Goal: Communication & Community: Answer question/provide support

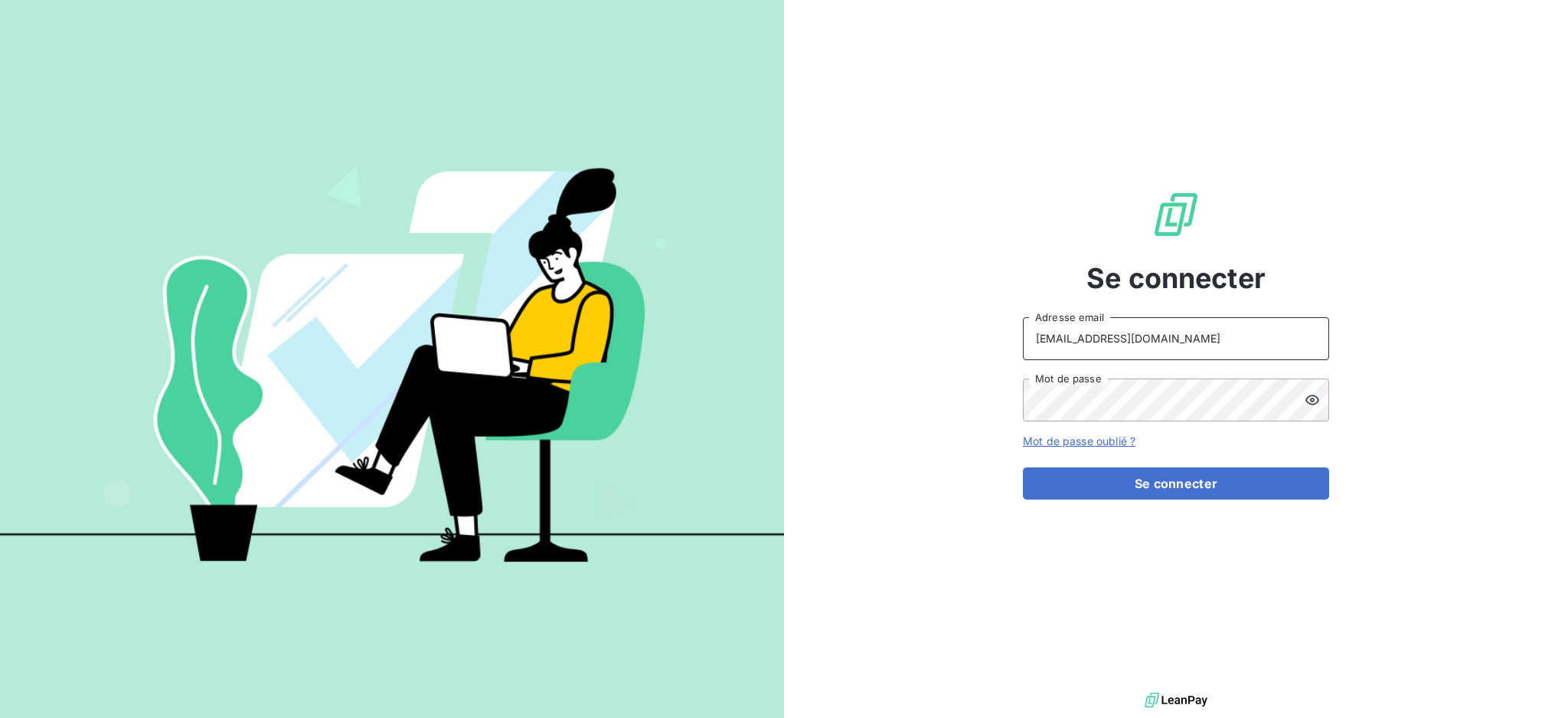
click at [1193, 341] on input "[EMAIL_ADDRESS][DOMAIN_NAME]" at bounding box center [1176, 338] width 307 height 43
type input "[EMAIL_ADDRESS][DOMAIN_NAME]"
click at [1092, 482] on button "Se connecter" at bounding box center [1176, 484] width 307 height 32
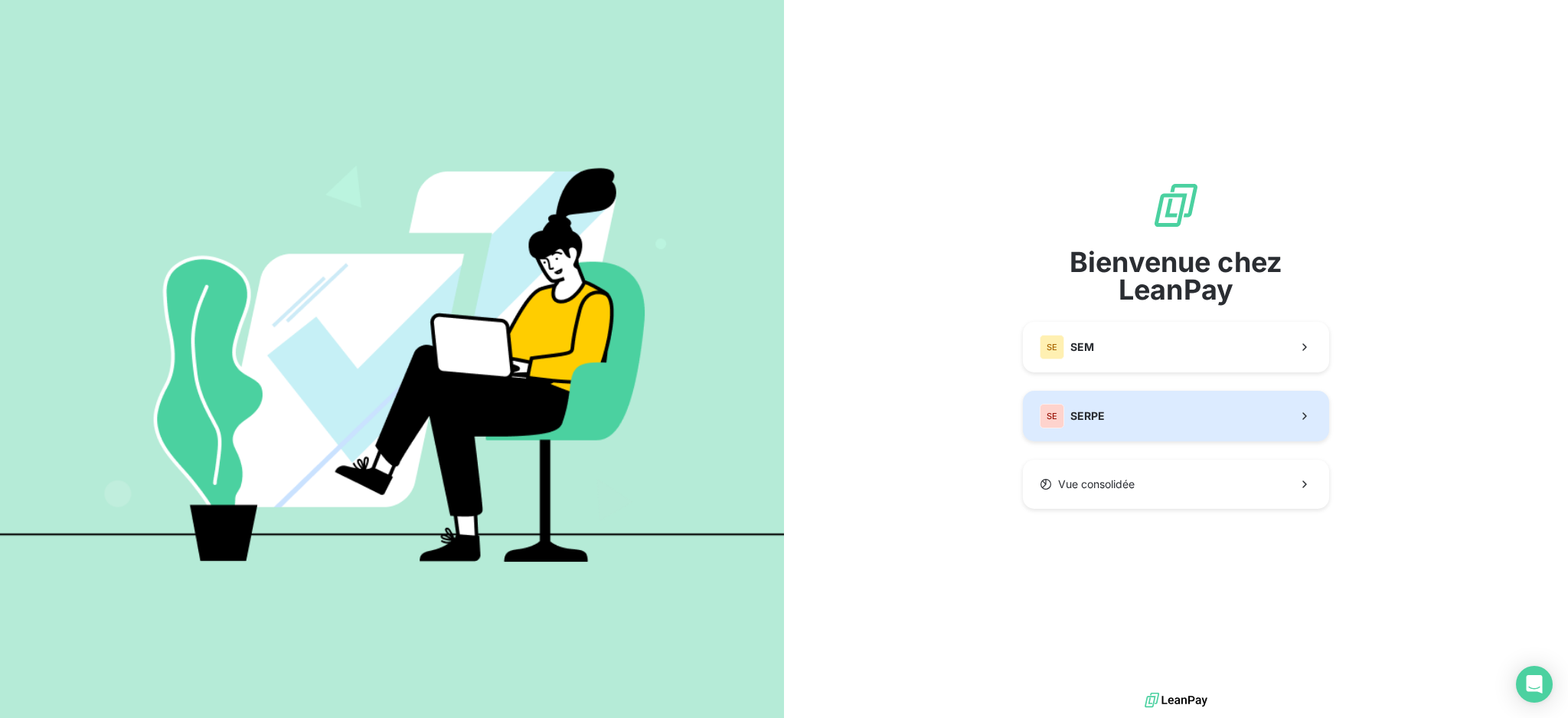
click at [1117, 405] on button "SE SERPE" at bounding box center [1176, 416] width 307 height 51
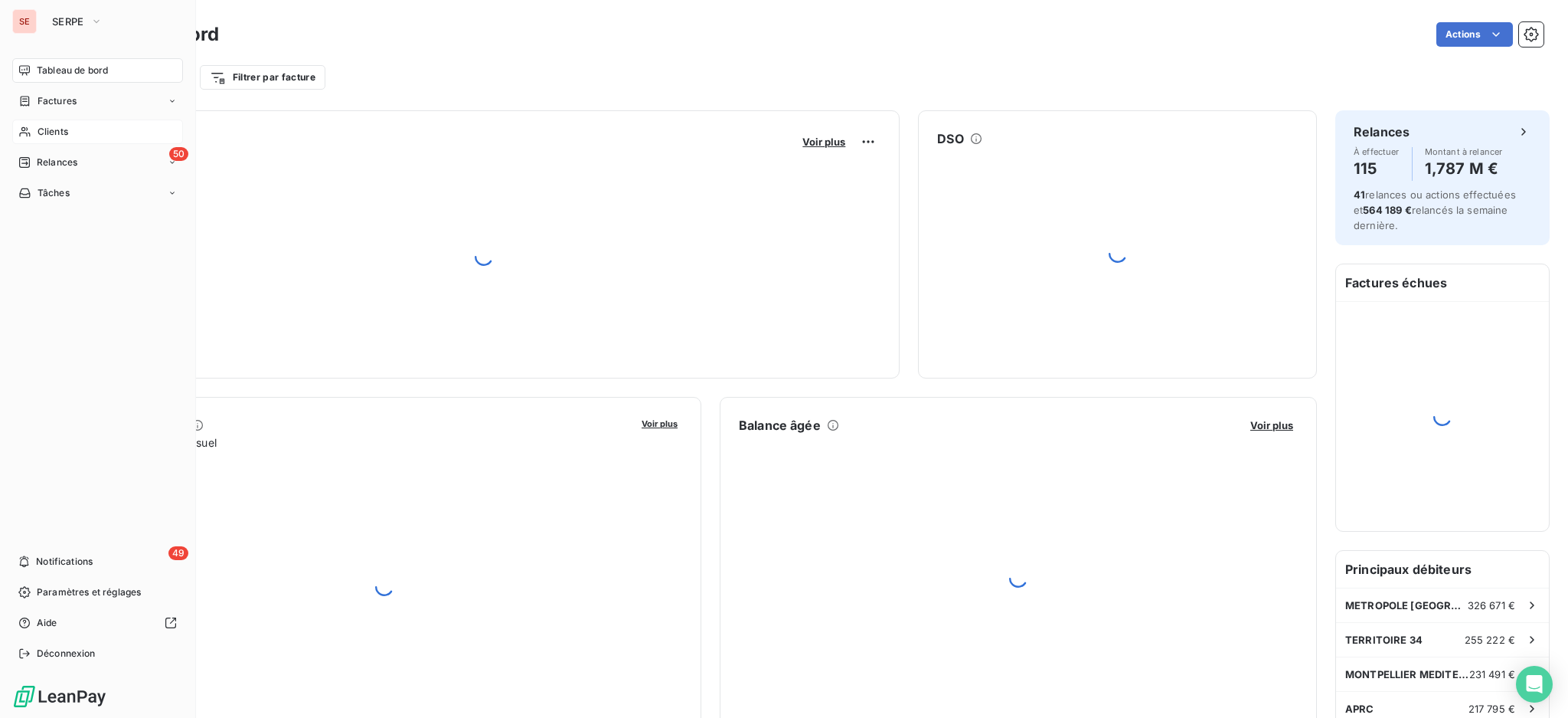
click at [39, 126] on span "Clients" at bounding box center [53, 132] width 31 height 14
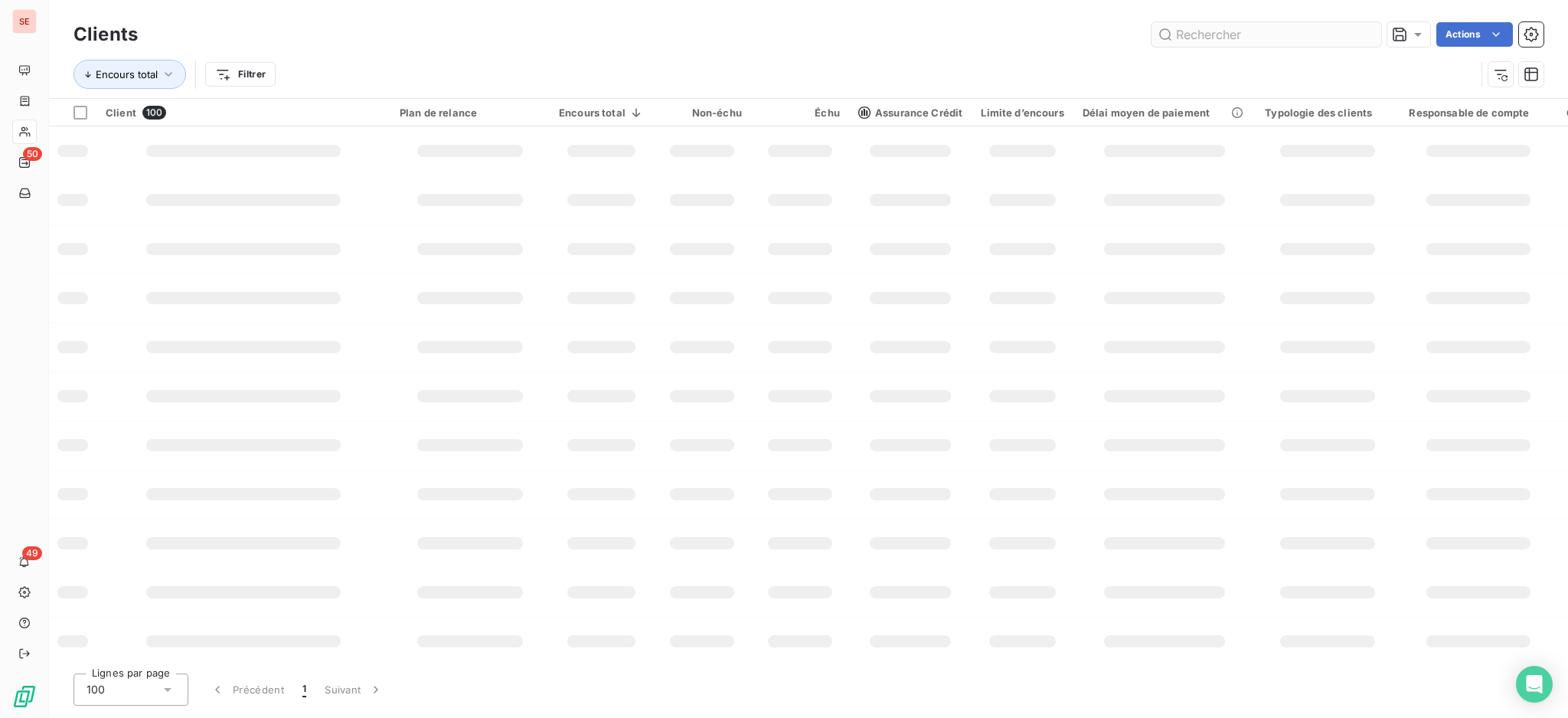
click at [1226, 31] on input "text" at bounding box center [1265, 34] width 229 height 25
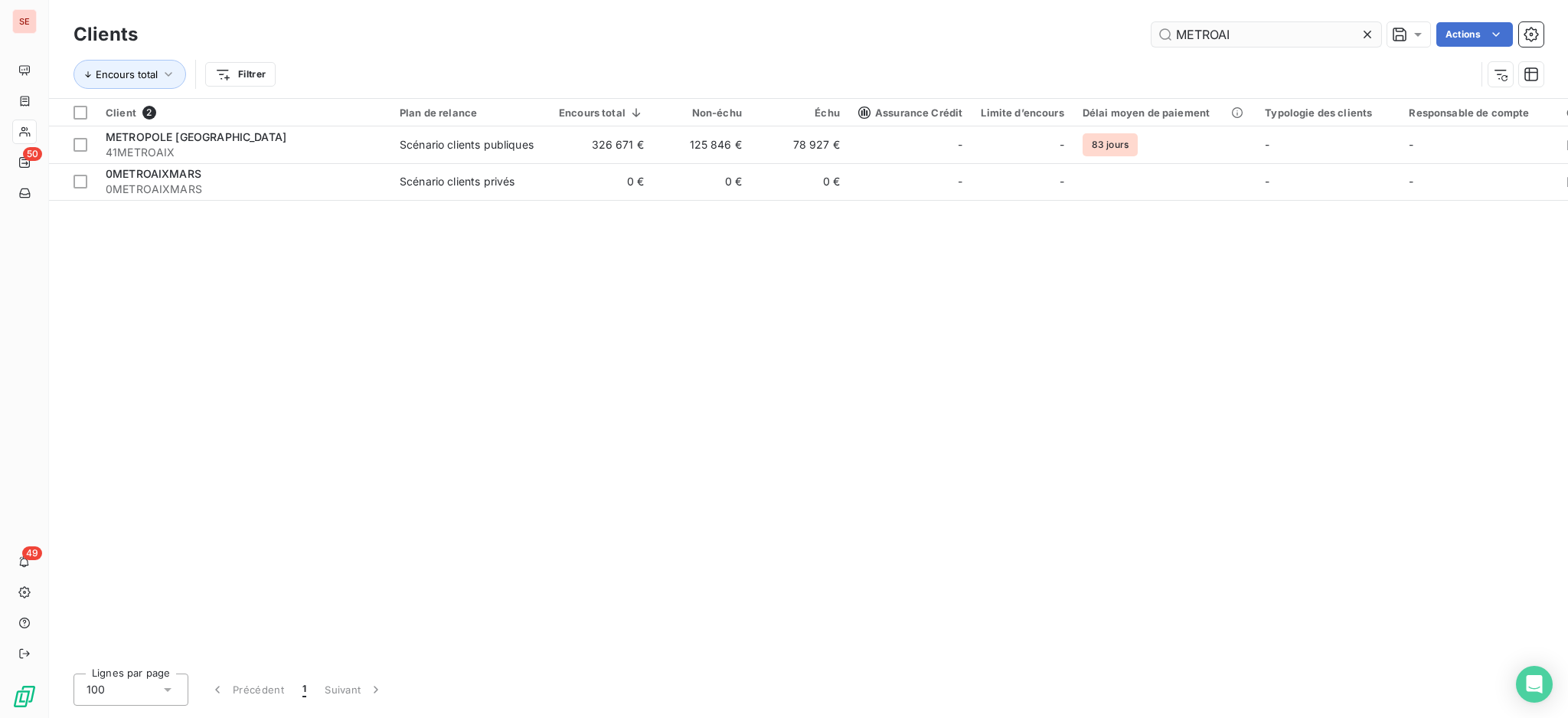
type input "METROAI"
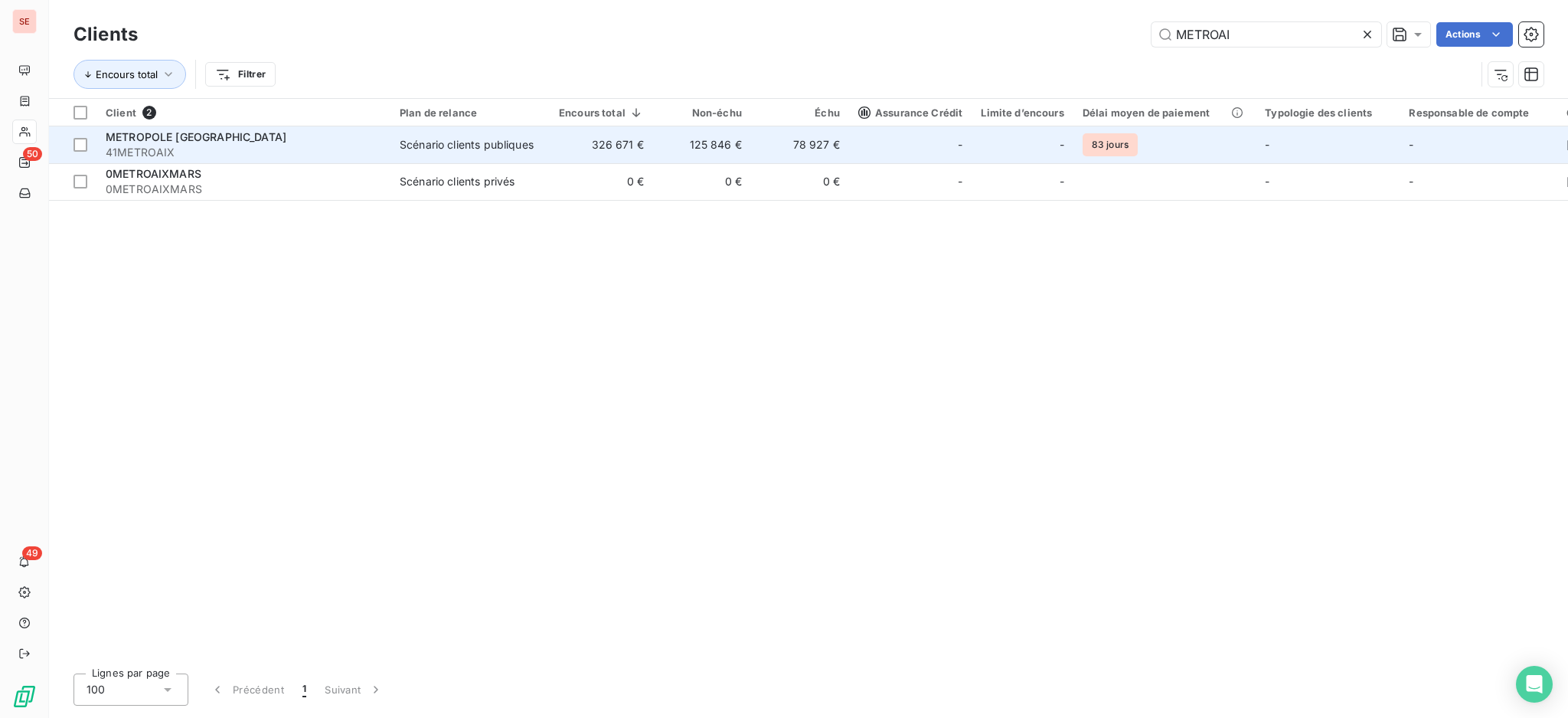
click at [668, 148] on td "125 846 €" at bounding box center [702, 144] width 98 height 37
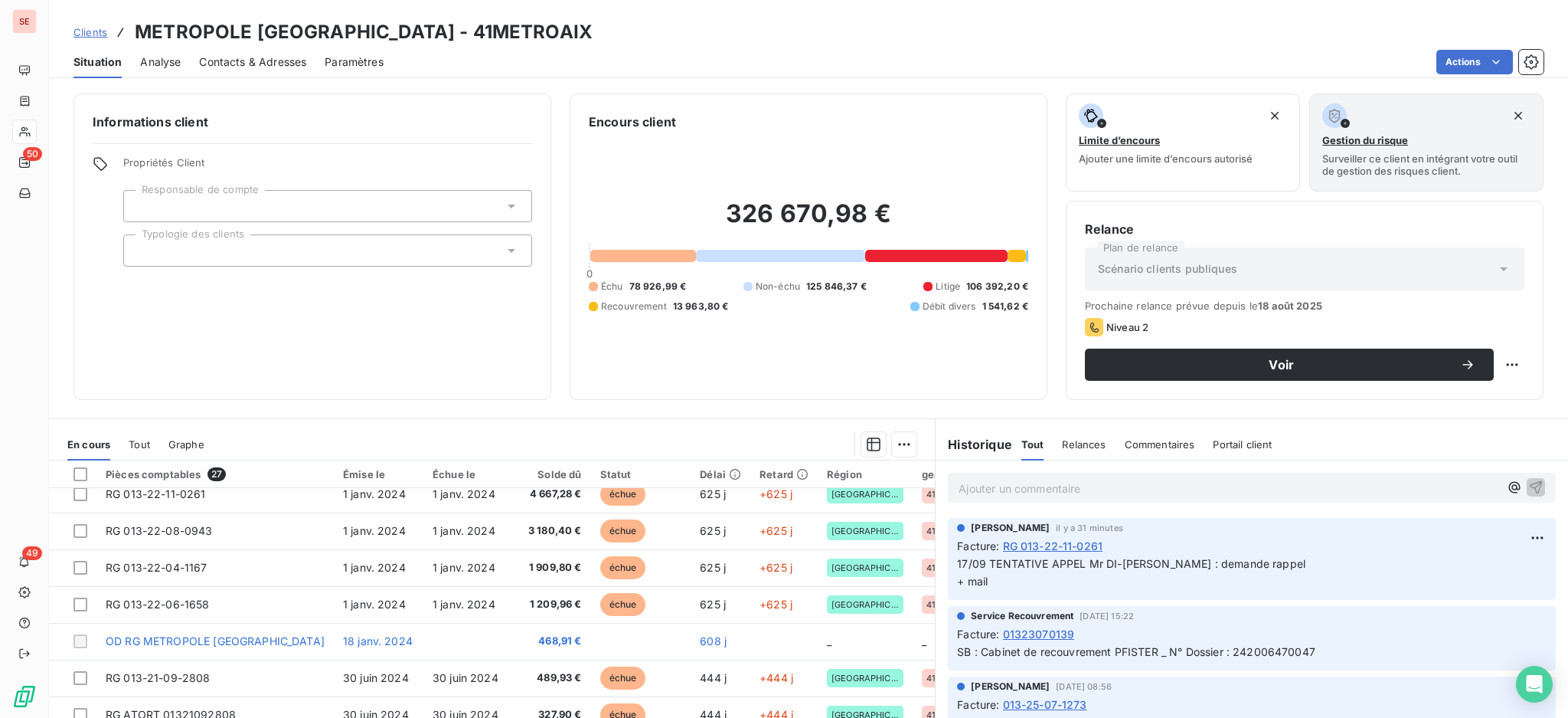
scroll to position [408, 0]
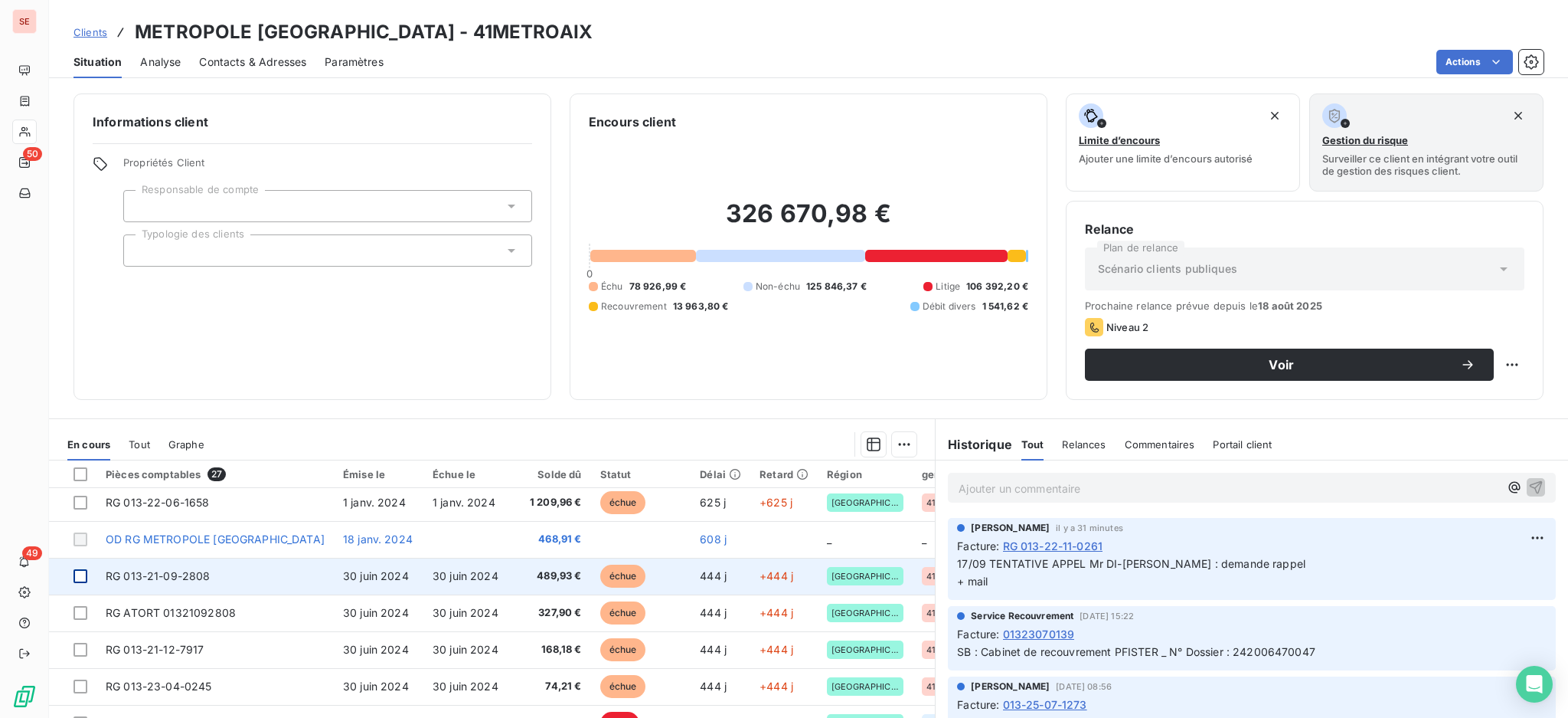
click at [87, 573] on td at bounding box center [72, 576] width 48 height 37
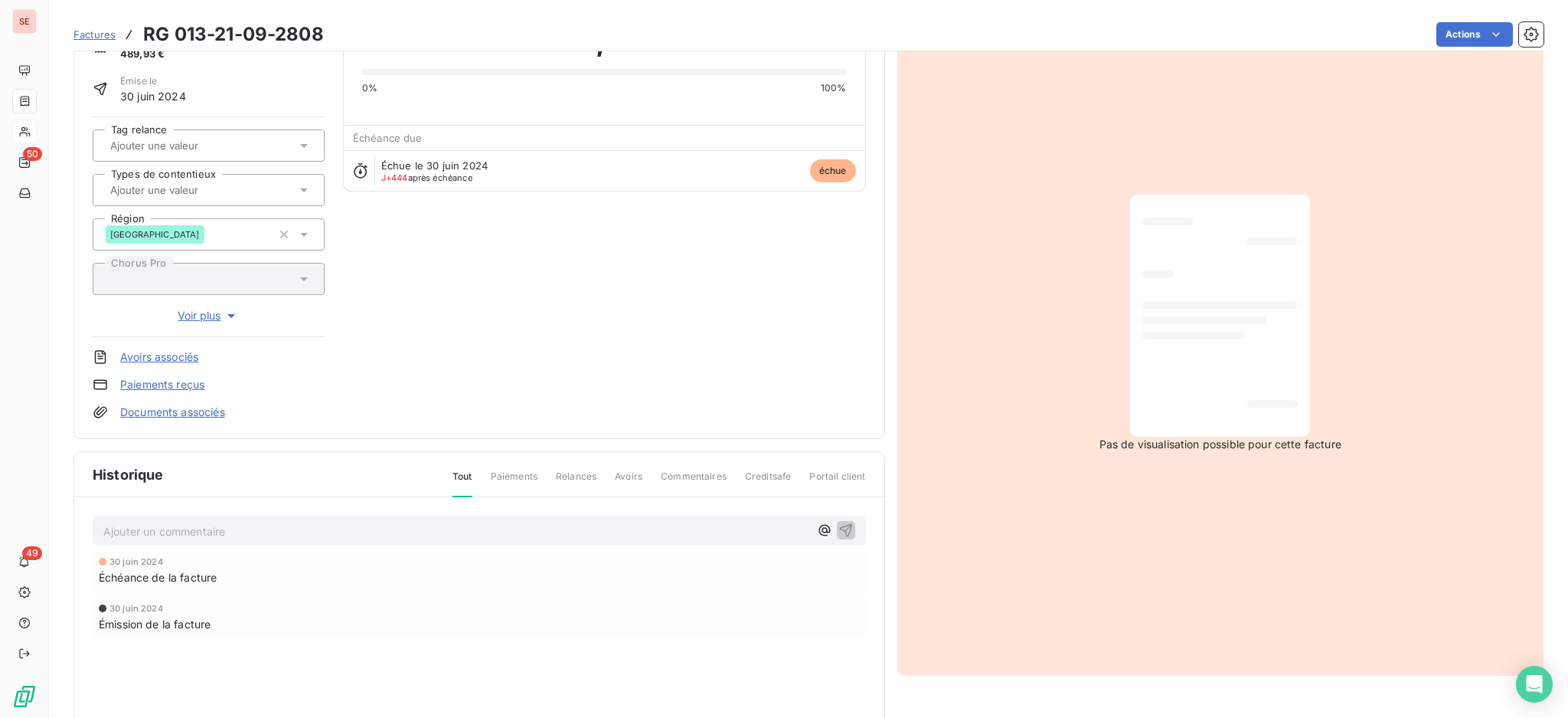
scroll to position [203, 0]
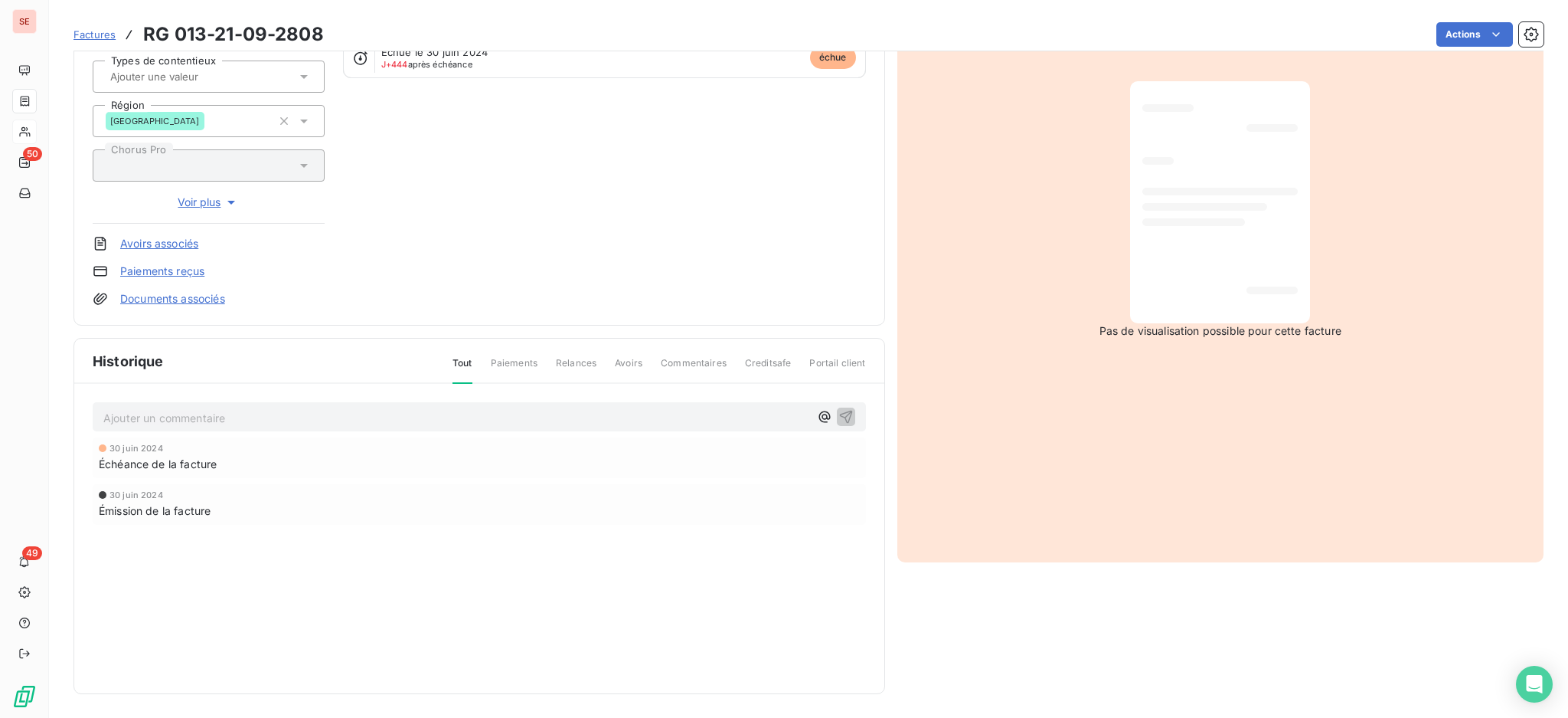
click at [288, 414] on p "Ajouter un commentaire ﻿" at bounding box center [456, 417] width 706 height 19
click at [471, 410] on p "Ajouter un commentaire ﻿" at bounding box center [456, 417] width 706 height 19
click at [847, 414] on button "button" at bounding box center [846, 416] width 19 height 19
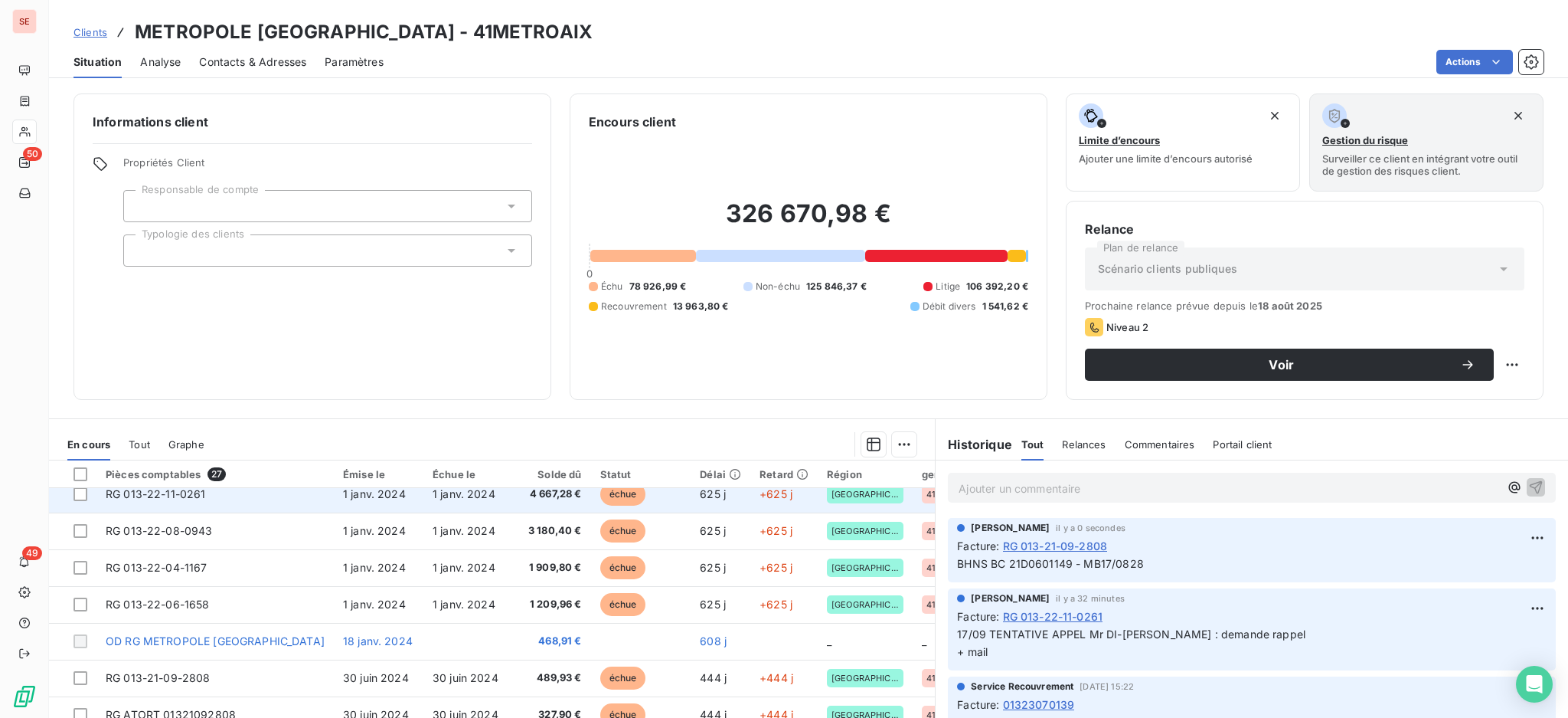
scroll to position [408, 0]
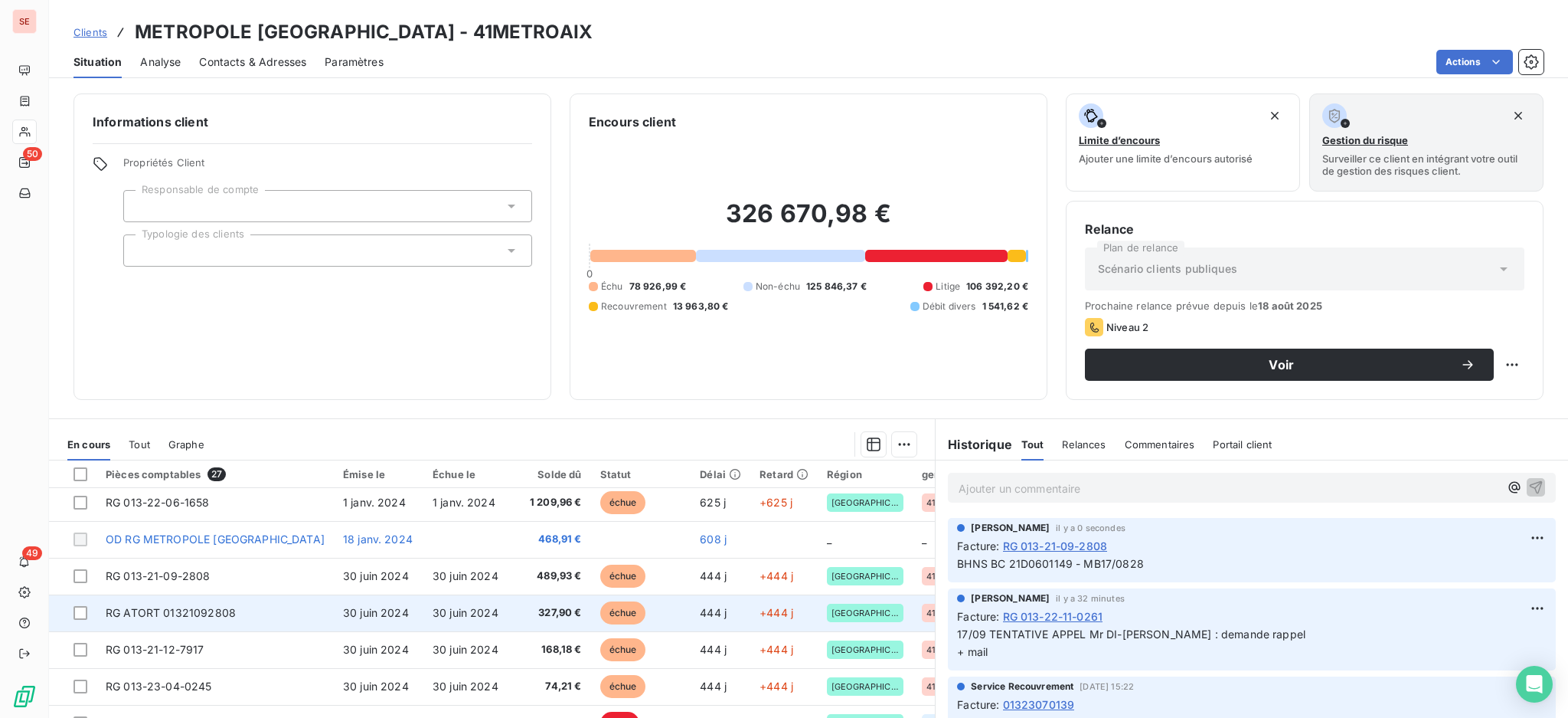
click at [133, 610] on span "RG ATORT 01321092808" at bounding box center [170, 612] width 130 height 13
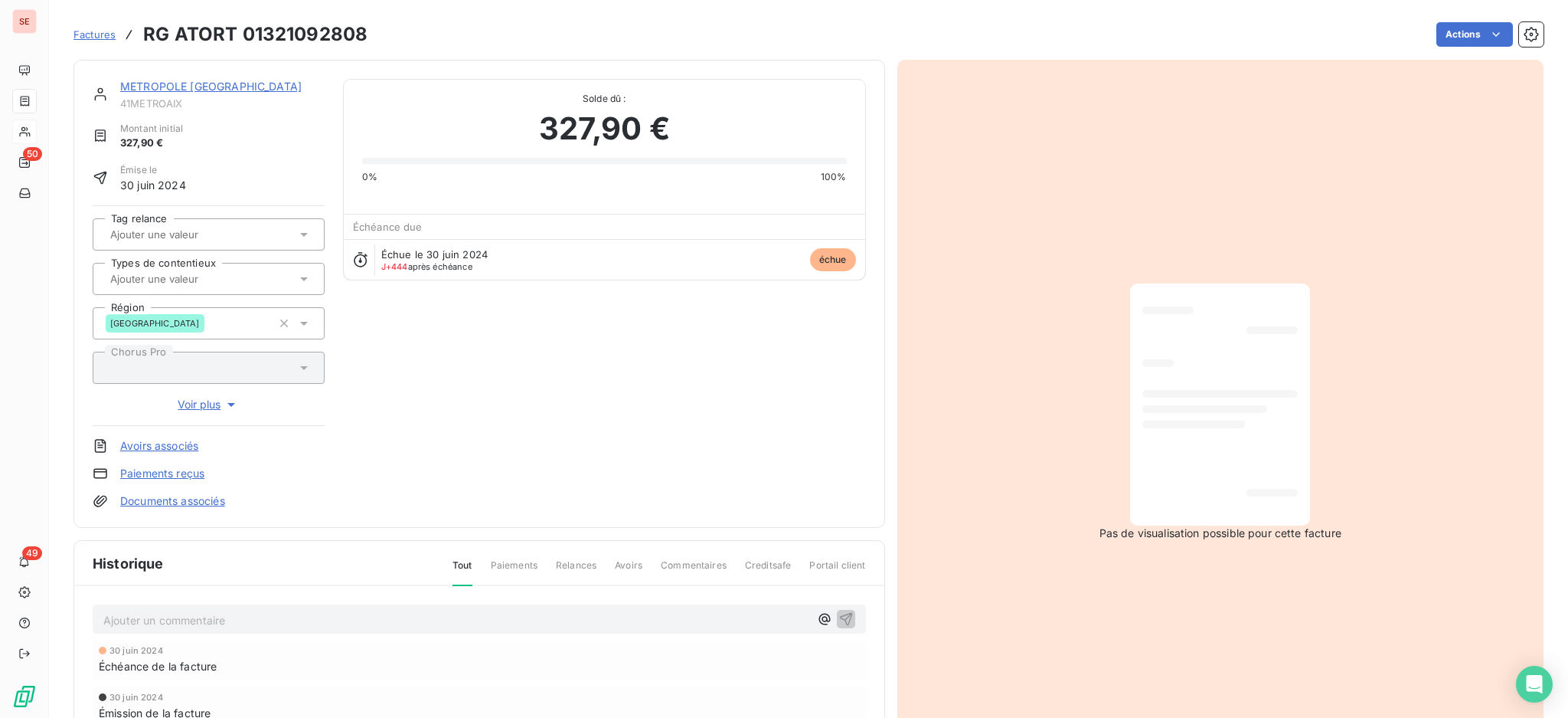
click at [201, 611] on p "Ajouter un commentaire ﻿" at bounding box center [456, 620] width 706 height 19
click at [839, 616] on icon "button" at bounding box center [846, 618] width 15 height 15
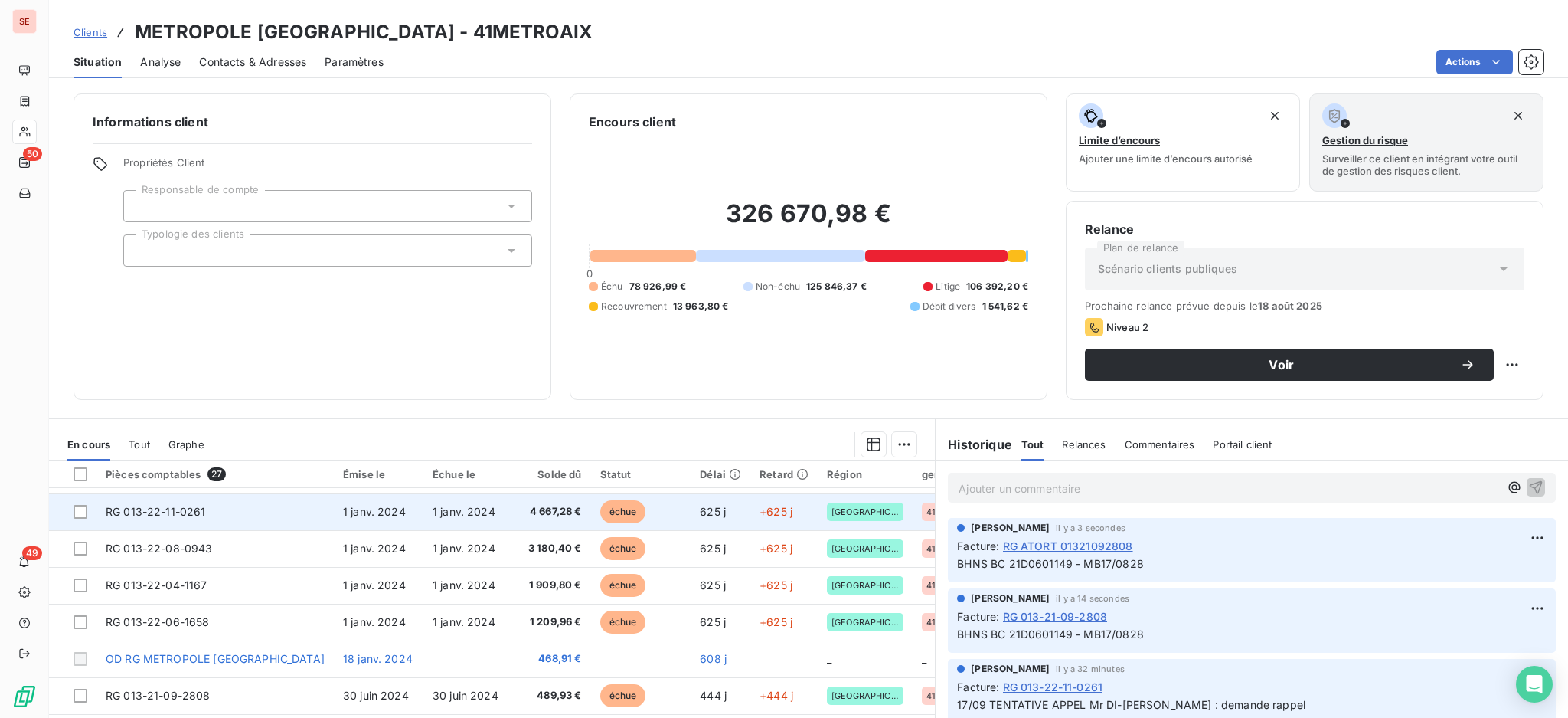
scroll to position [408, 0]
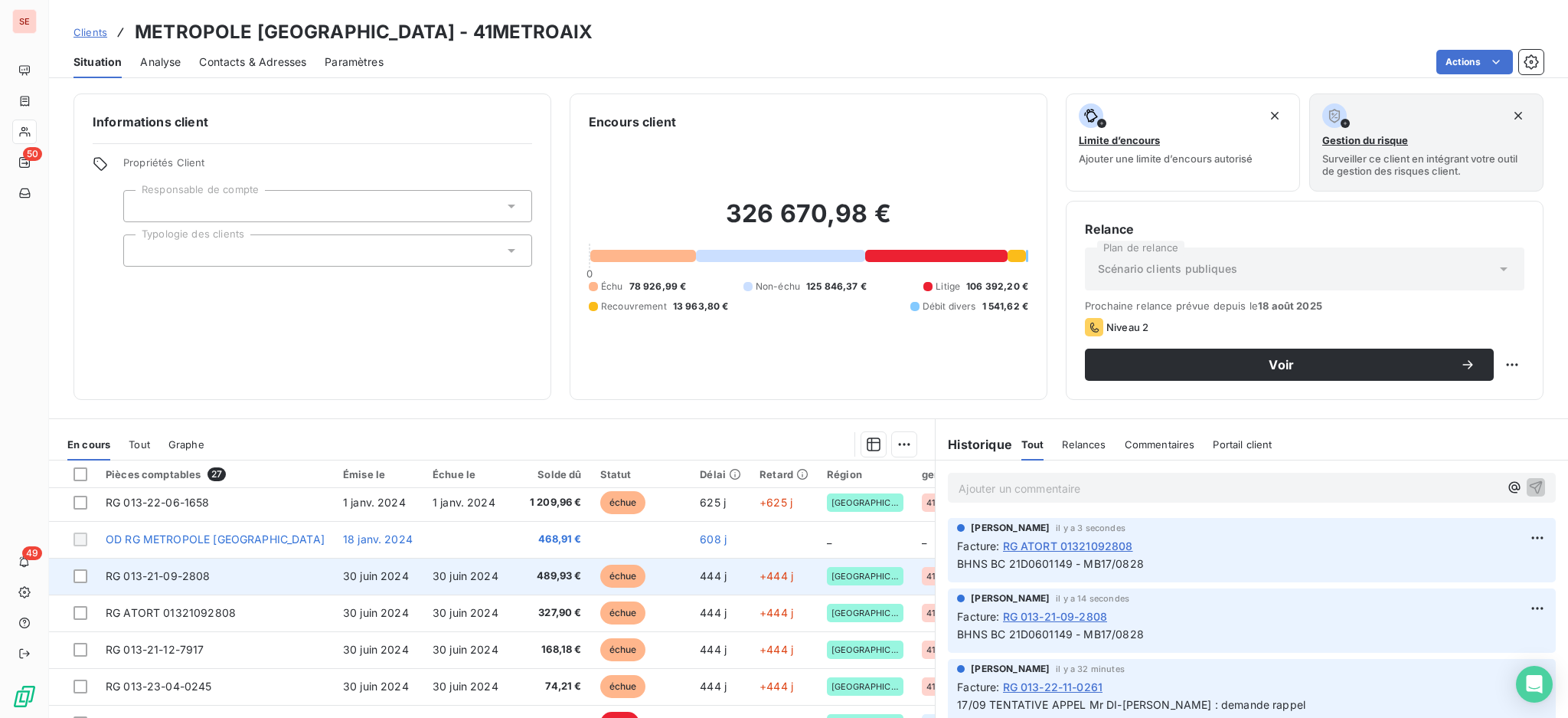
click at [223, 575] on td "RG 013-21-09-2808" at bounding box center [214, 576] width 237 height 37
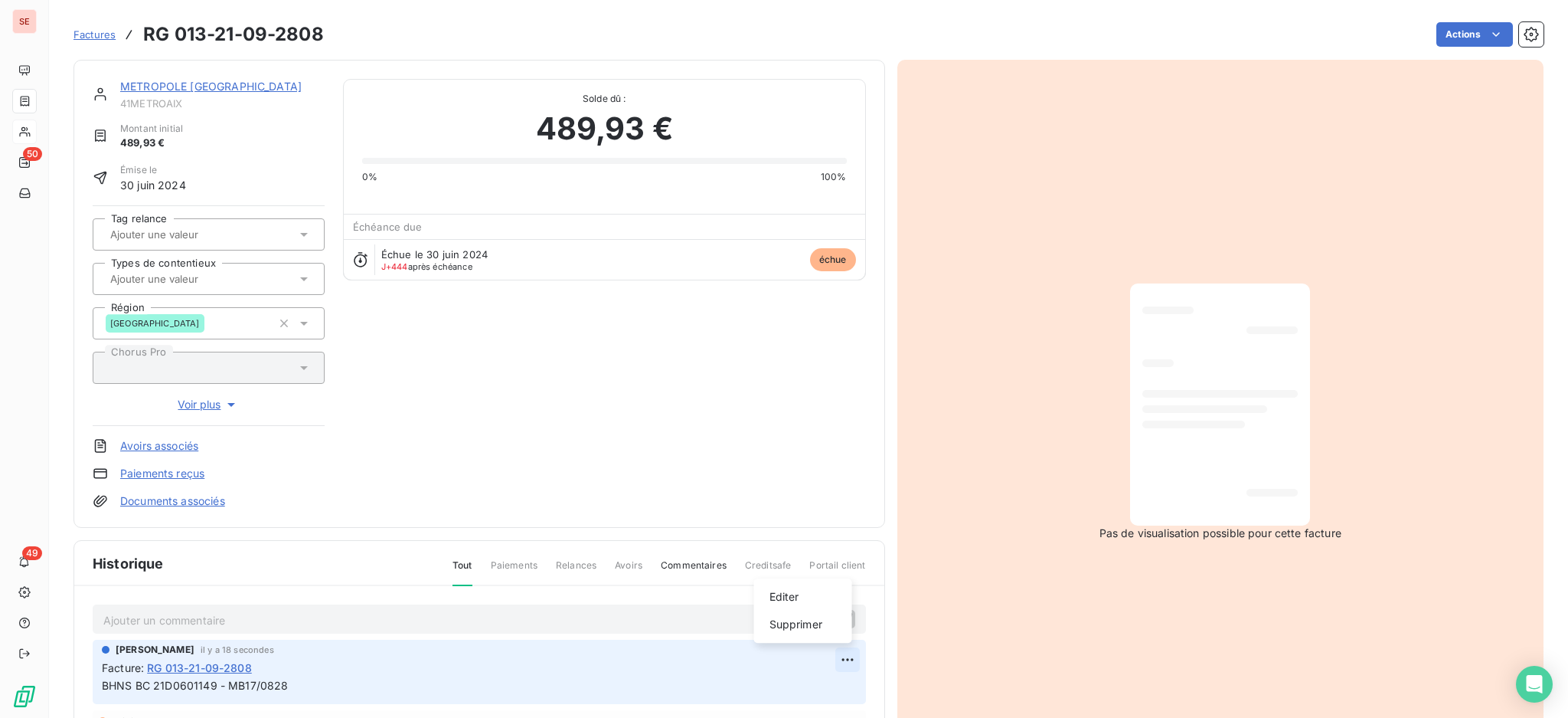
click at [849, 651] on html "SE 50 49 Factures RG 013-21-09-2808 Actions METROPOLE [GEOGRAPHIC_DATA]-[GEOGRA…" at bounding box center [784, 359] width 1568 height 718
click at [791, 595] on div "Editer" at bounding box center [803, 597] width 85 height 25
click at [103, 682] on span "BHNS BC 21D0601149 - MB17/0828" at bounding box center [196, 685] width 187 height 13
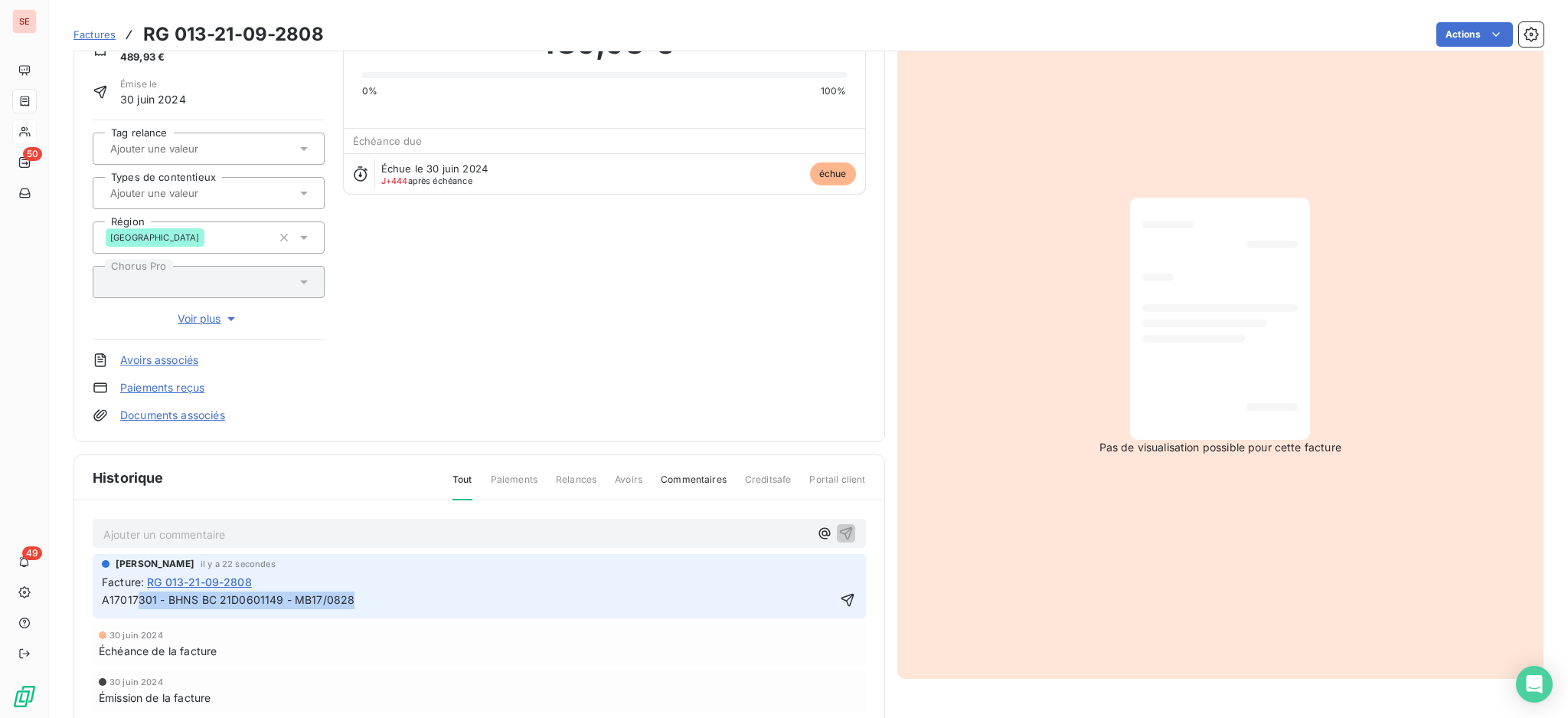
scroll to position [126, 0]
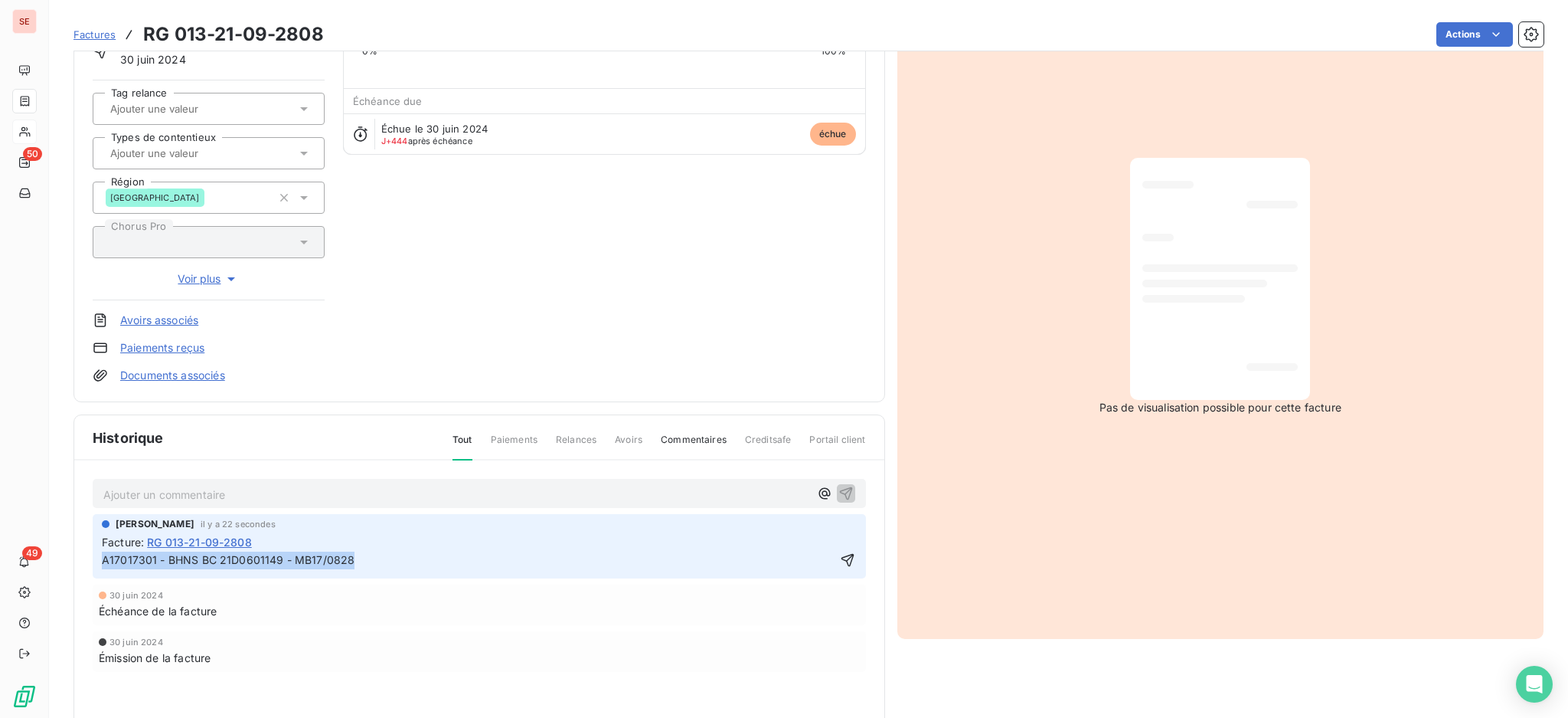
drag, startPoint x: 394, startPoint y: 686, endPoint x: 93, endPoint y: 633, distance: 305.6
click at [93, 633] on div "[PERSON_NAME] il y a 22 secondes Facture : RG 013-21-09-2808 A17017301 - BHNS B…" at bounding box center [478, 624] width 773 height 219
copy span "A17017301 - BHNS BC 21D0601149 - MB17/0828"
click at [840, 552] on icon "button" at bounding box center [847, 559] width 15 height 15
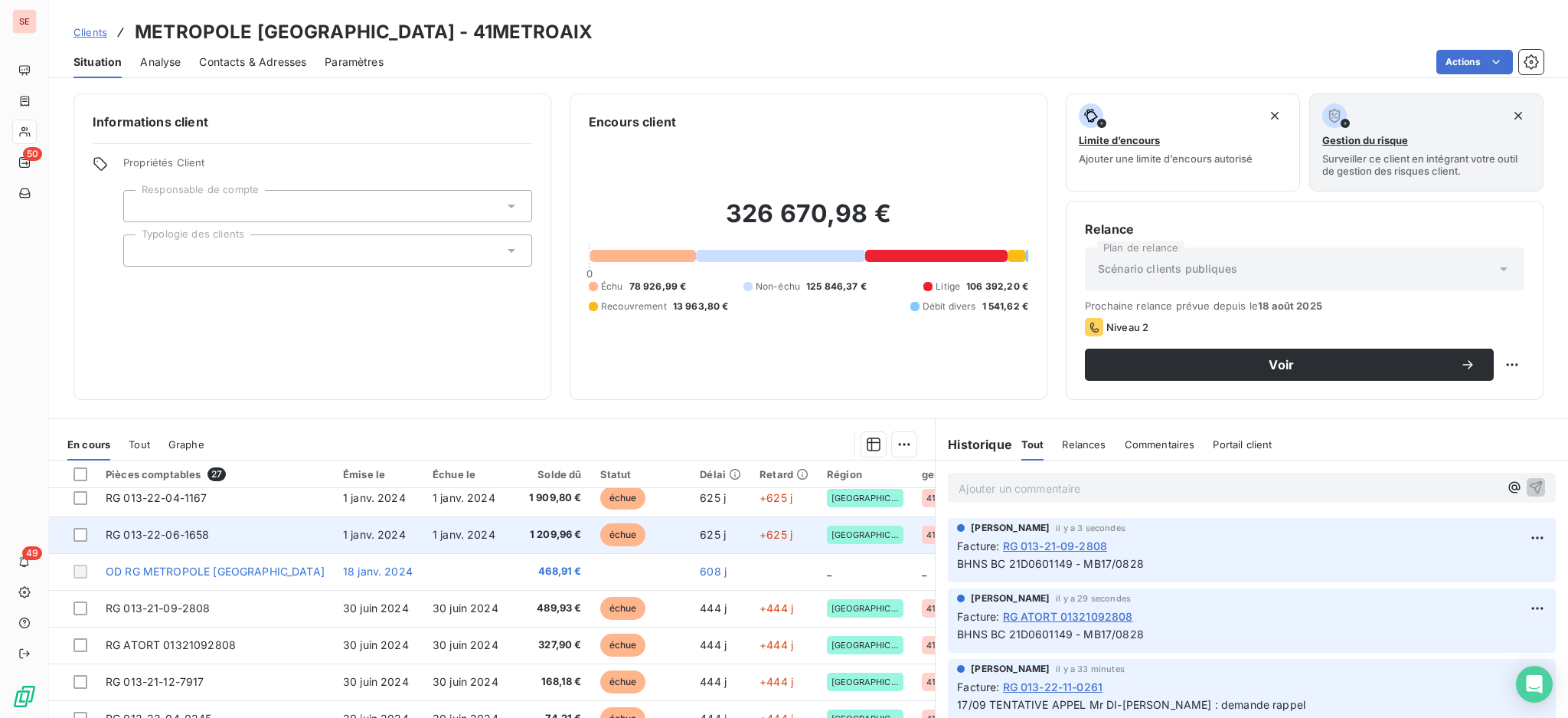
scroll to position [408, 0]
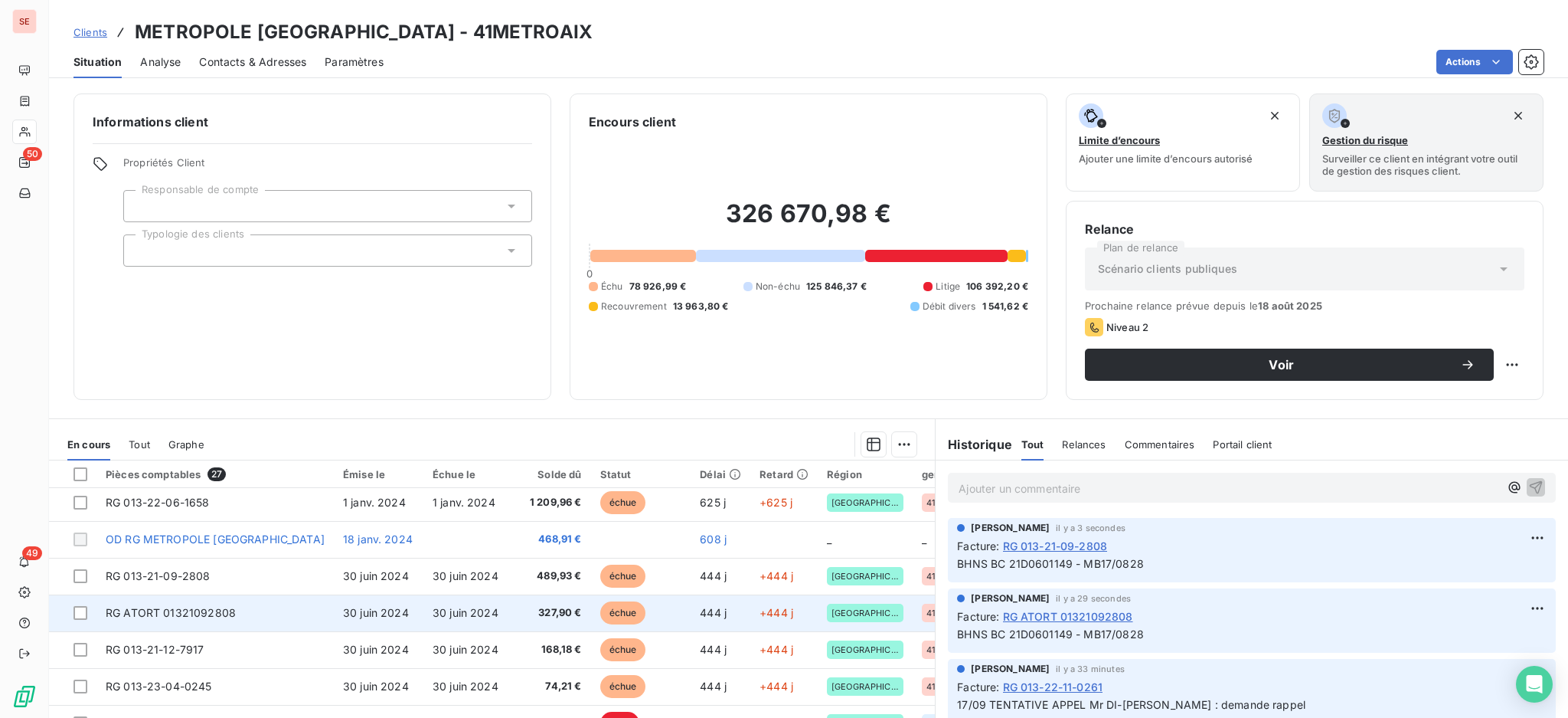
click at [156, 616] on span "RG ATORT 01321092808" at bounding box center [170, 612] width 130 height 13
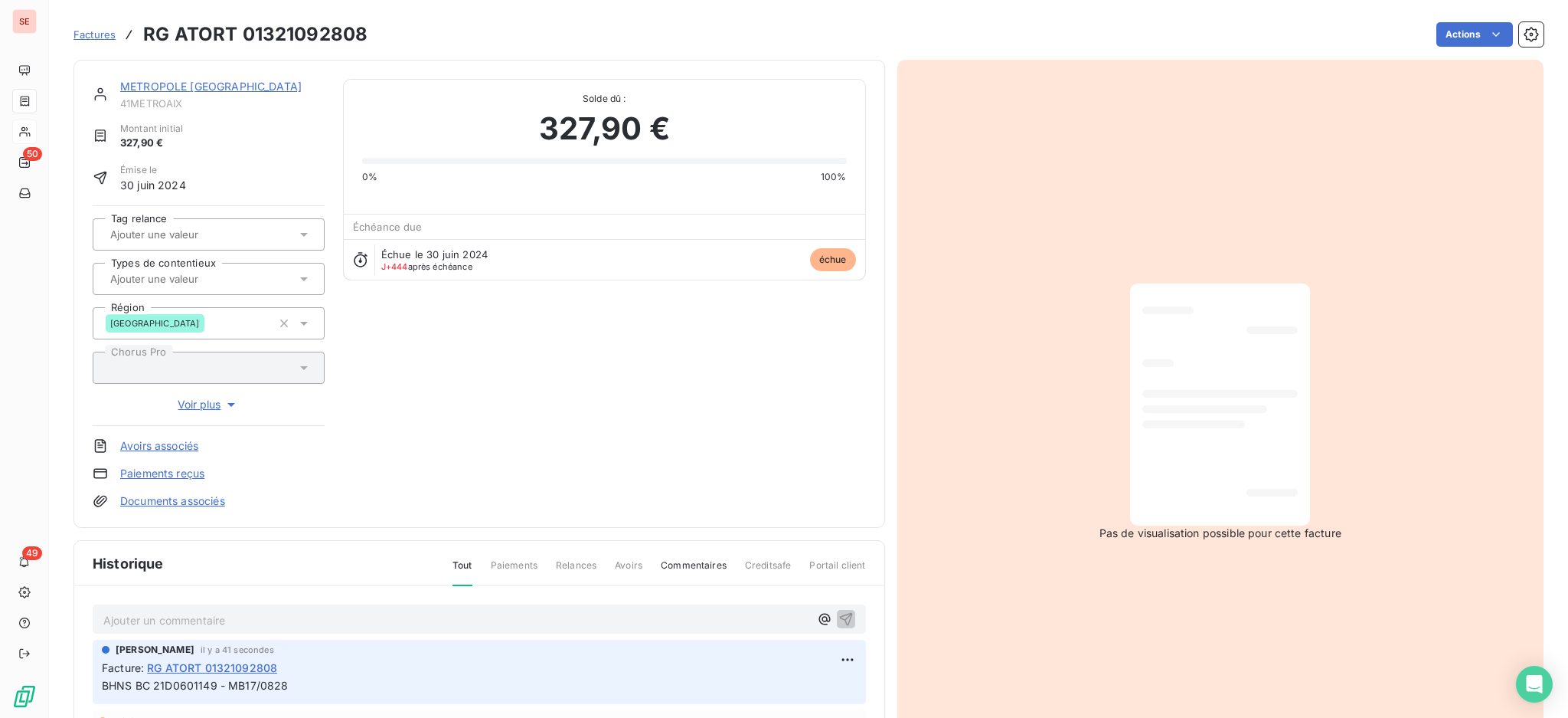
click at [833, 655] on html "SE 50 49 Factures RG ATORT 01321092808 Actions METROPOLE [GEOGRAPHIC_DATA]-[GEO…" at bounding box center [784, 359] width 1568 height 718
click at [794, 596] on div "Editer" at bounding box center [803, 597] width 85 height 25
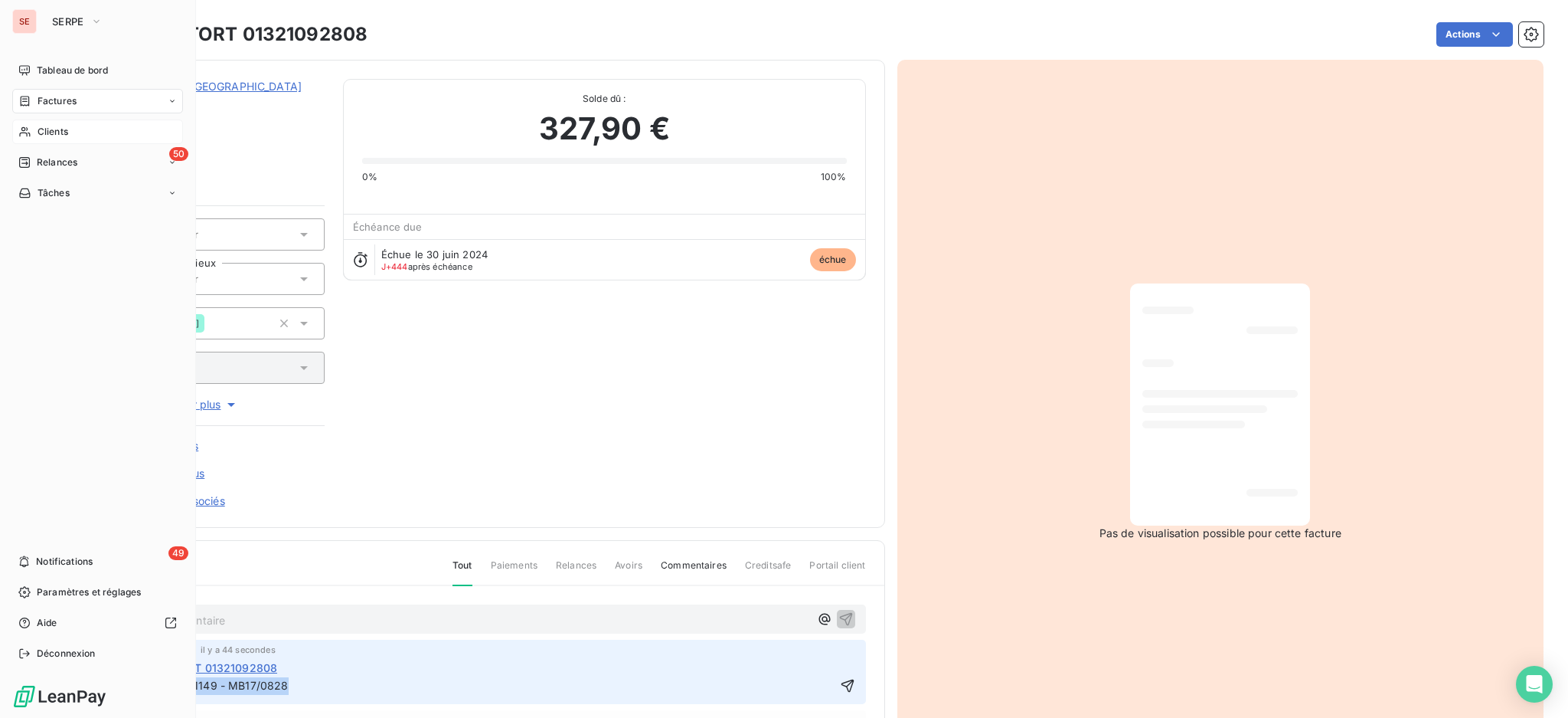
scroll to position [4, 0]
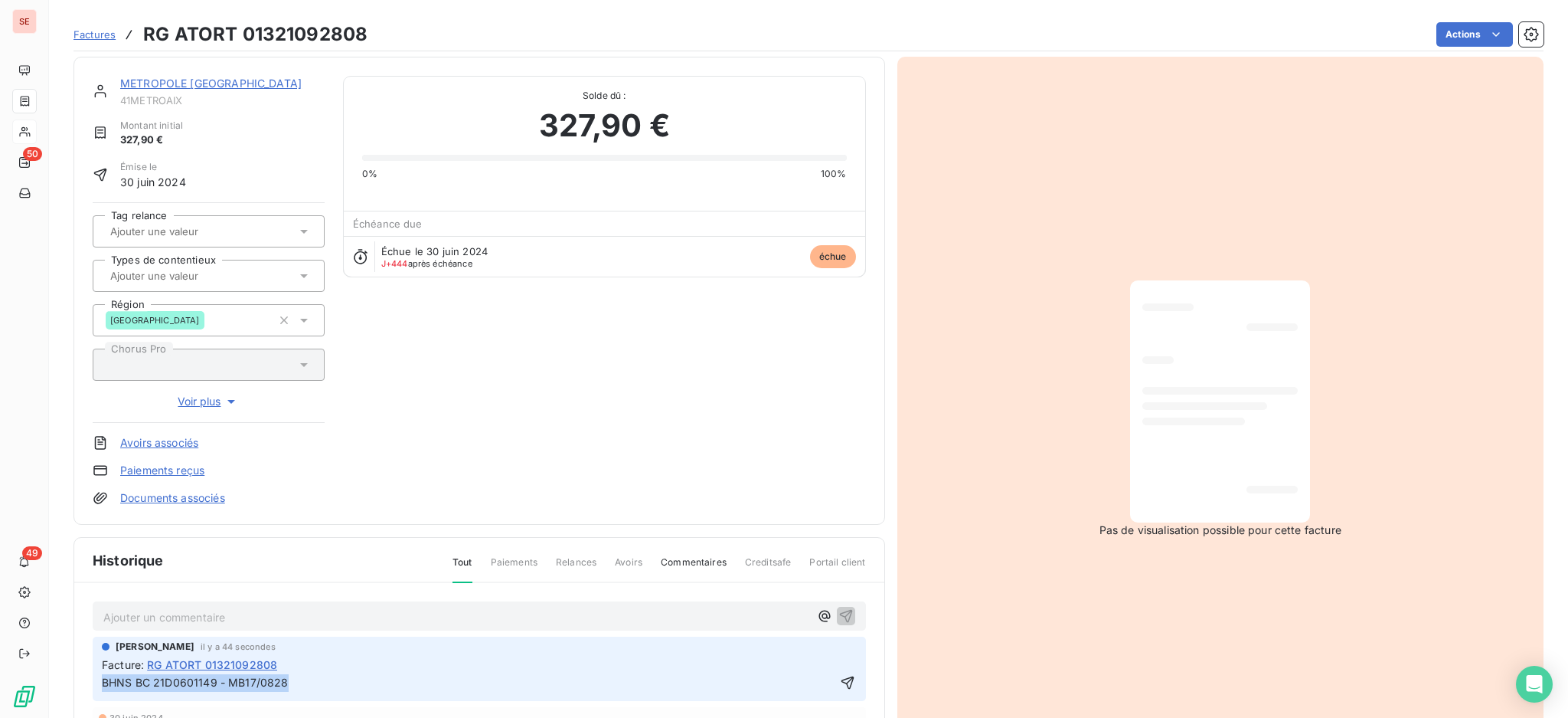
drag, startPoint x: 324, startPoint y: 679, endPoint x: 69, endPoint y: 671, distance: 255.1
click at [69, 671] on section "Factures RG ATORT 01321092808 Actions METROPOLE [GEOGRAPHIC_DATA]-[GEOGRAPHIC_D…" at bounding box center [808, 359] width 1519 height 718
click at [840, 675] on icon "button" at bounding box center [847, 682] width 15 height 15
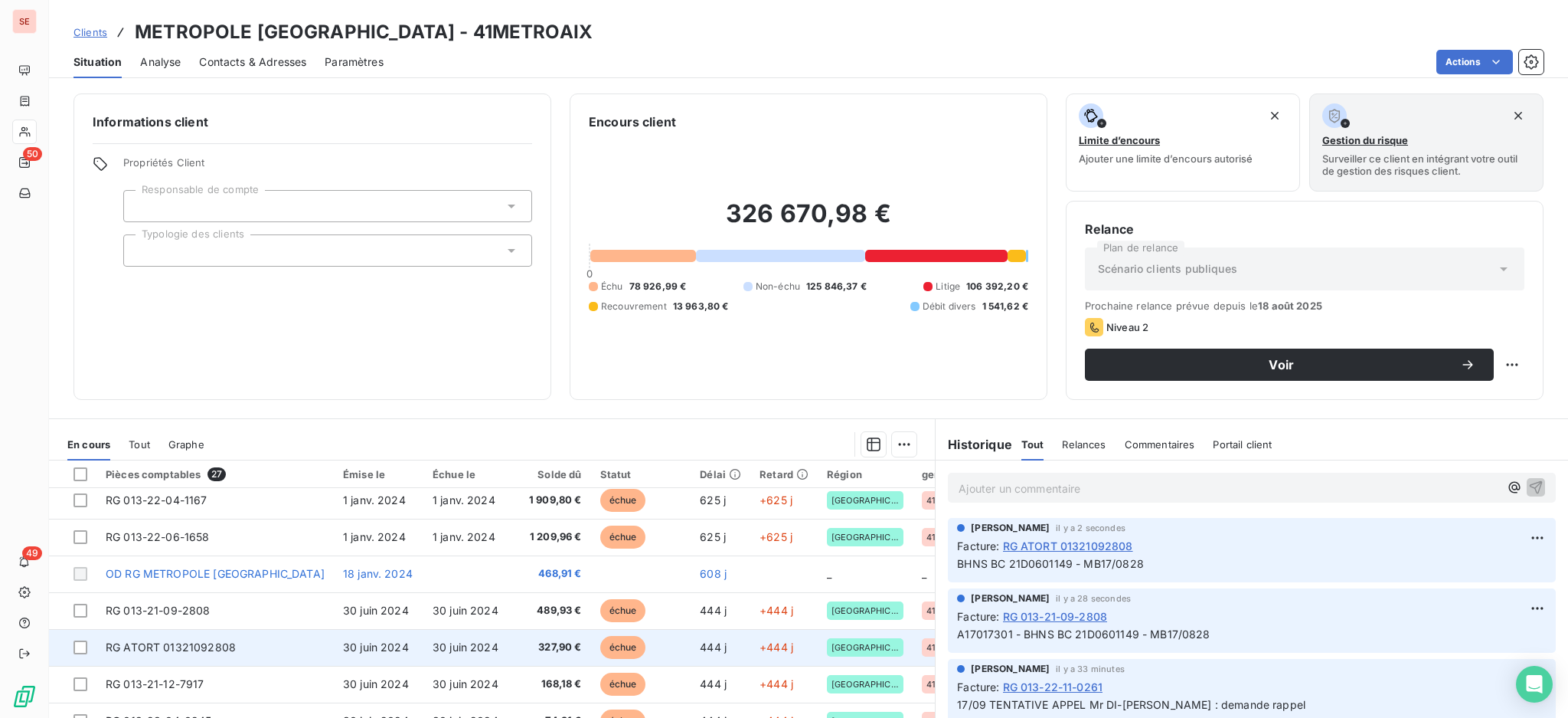
scroll to position [408, 0]
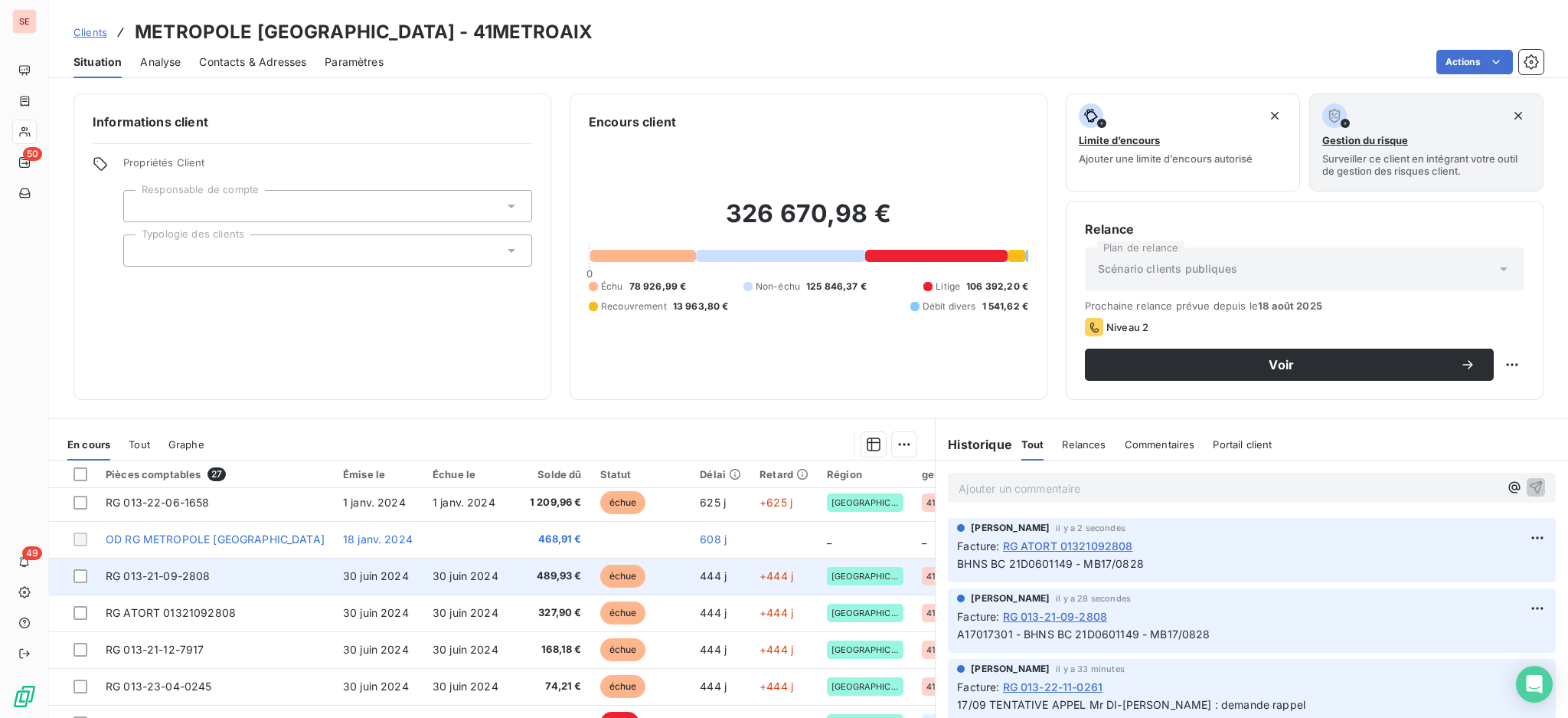
click at [475, 587] on td "30 juin 2024" at bounding box center [468, 576] width 89 height 37
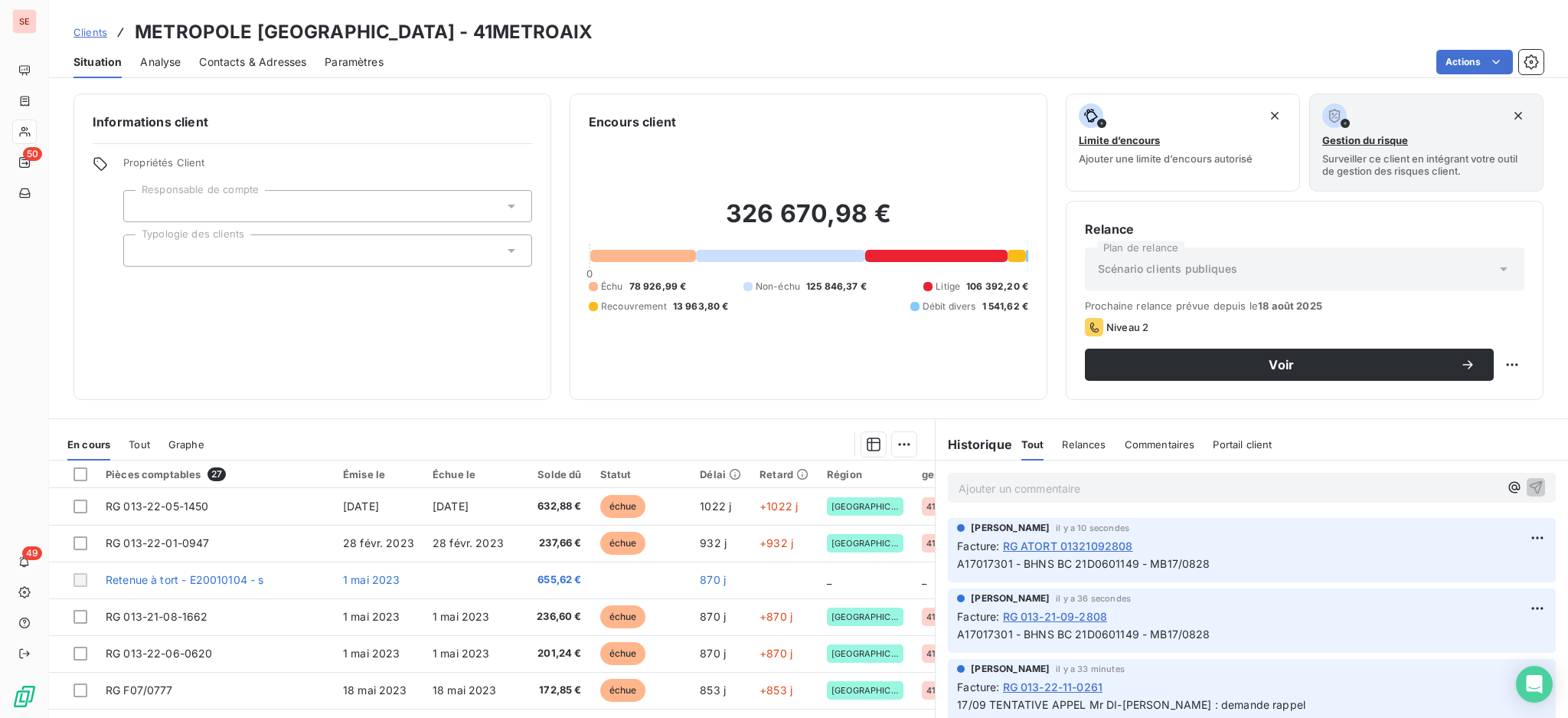
click at [265, 59] on span "Contacts & Adresses" at bounding box center [253, 62] width 107 height 15
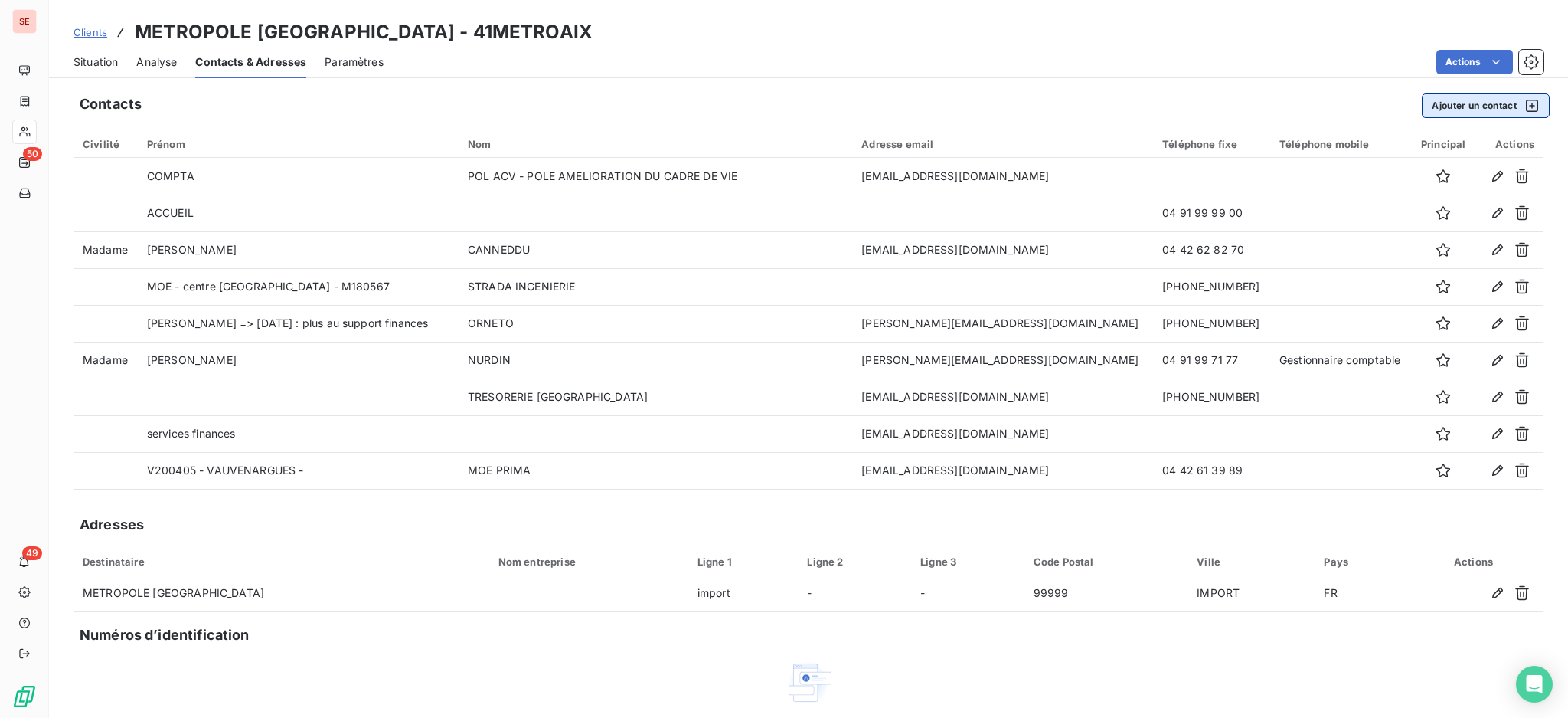
click at [1469, 107] on button "Ajouter un contact" at bounding box center [1486, 105] width 128 height 25
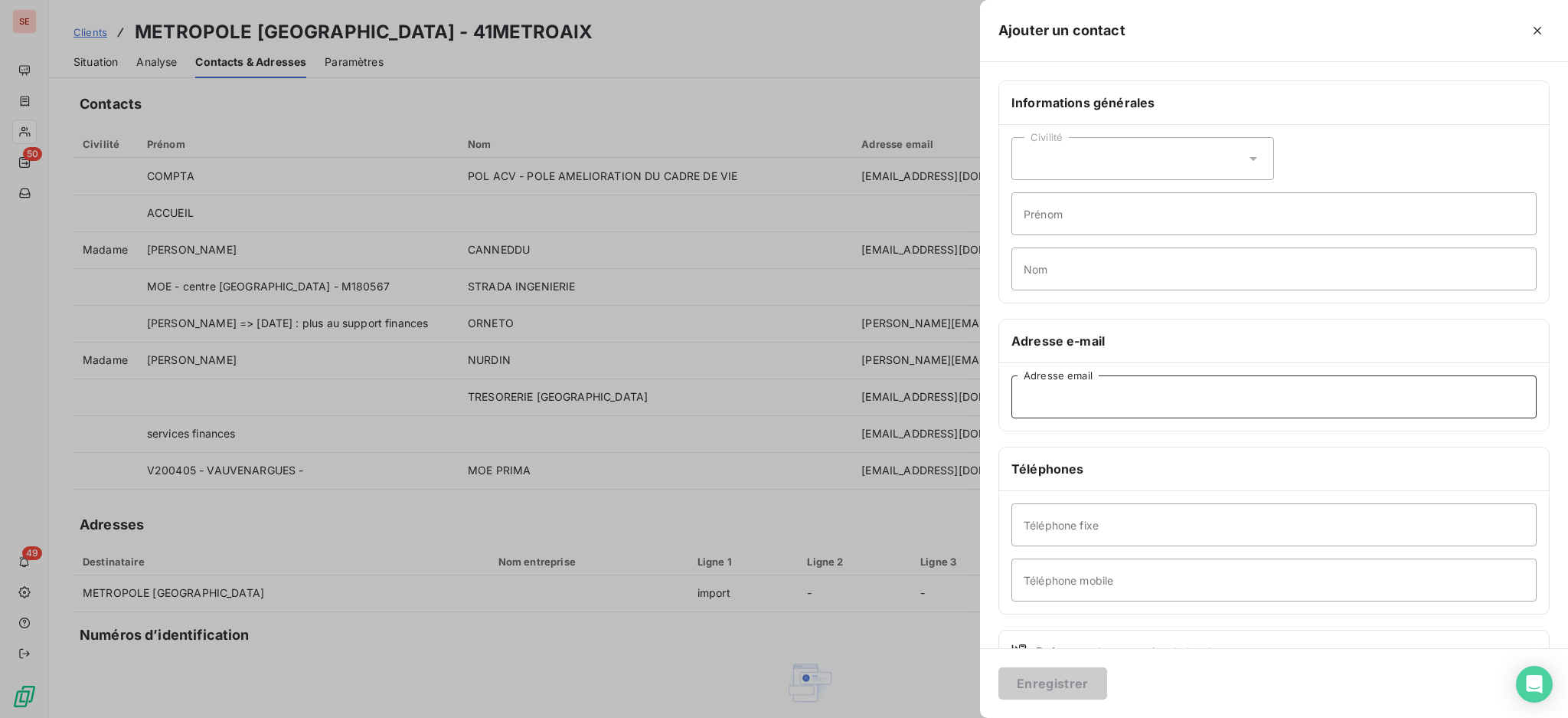
click at [1037, 396] on input "Adresse email" at bounding box center [1273, 396] width 525 height 43
type input "[PERSON_NAME][EMAIL_ADDRESS][DOMAIN_NAME]"
click at [1161, 213] on input "Prénom" at bounding box center [1273, 214] width 525 height 43
type input "r"
type input "RG- A17017301"
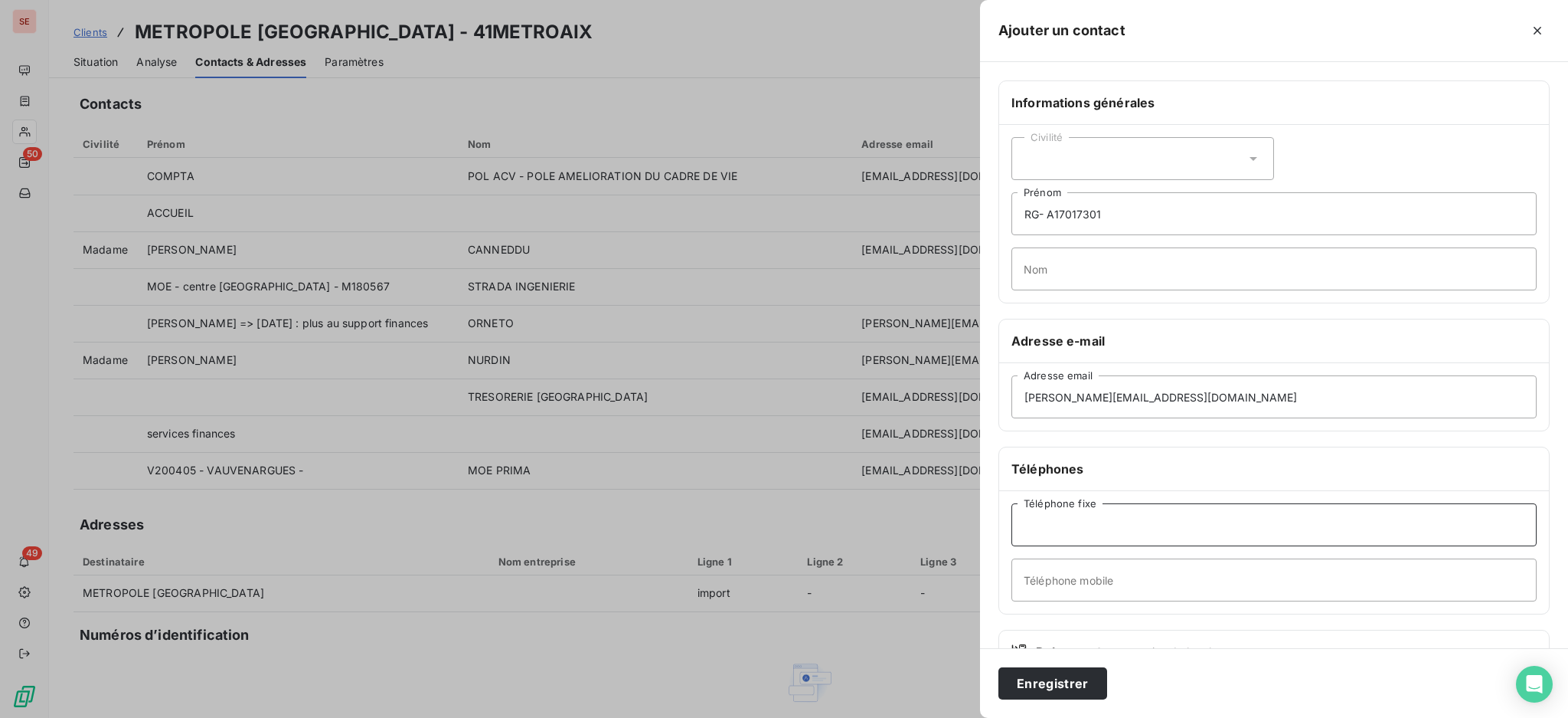
click at [1137, 528] on input "Téléphone fixe" at bounding box center [1273, 524] width 525 height 43
type input "04 42 91 59 40"
click at [1095, 396] on input "[PERSON_NAME][EMAIL_ADDRESS][DOMAIN_NAME]" at bounding box center [1273, 396] width 525 height 43
click at [1068, 402] on input "[EMAIL_ADDRESS][DOMAIN_NAME]" at bounding box center [1273, 396] width 525 height 43
type input "[PERSON_NAME][EMAIL_ADDRESS][DOMAIN_NAME]"
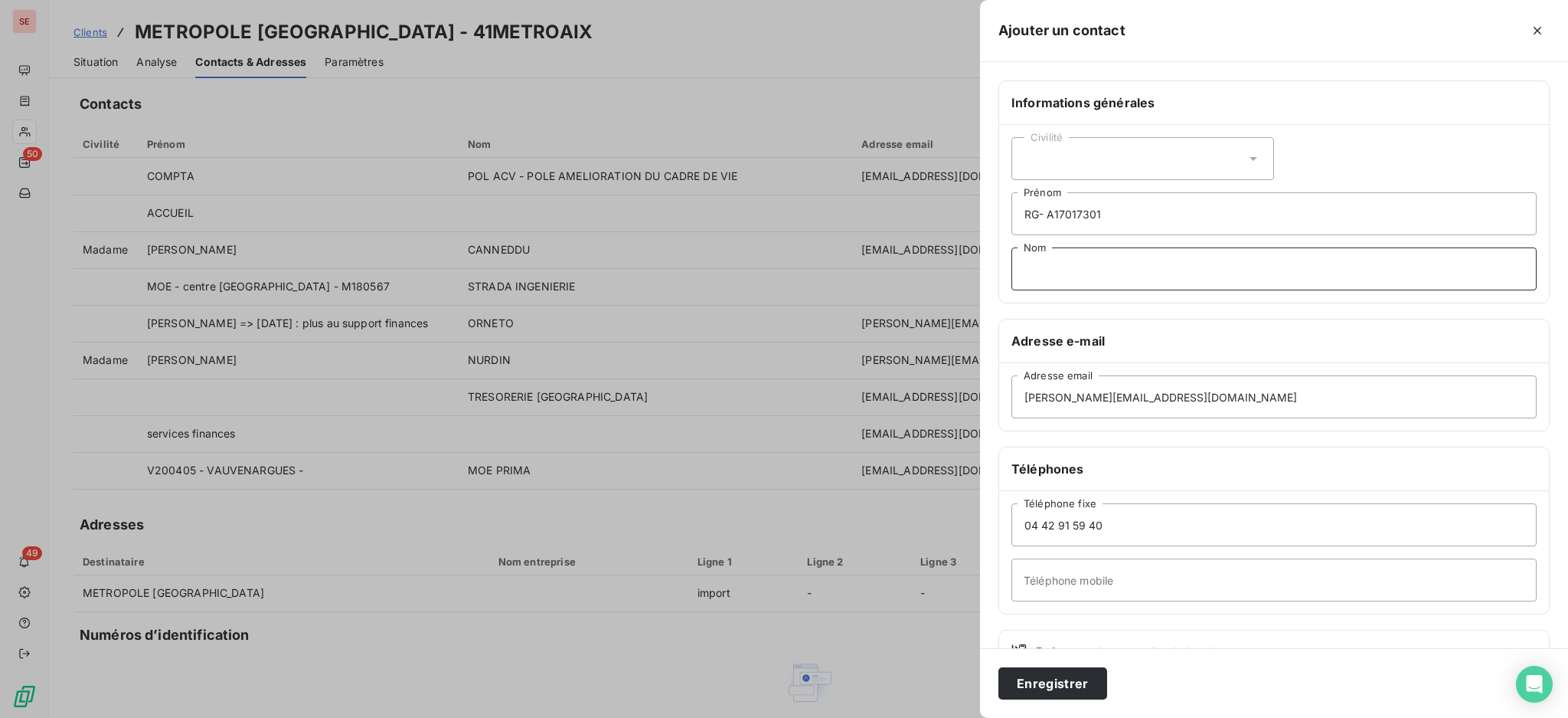
click at [1034, 275] on input "Nom" at bounding box center [1273, 268] width 525 height 43
type input "[PERSON_NAME]"
click at [1037, 683] on button "Enregistrer" at bounding box center [1053, 683] width 109 height 32
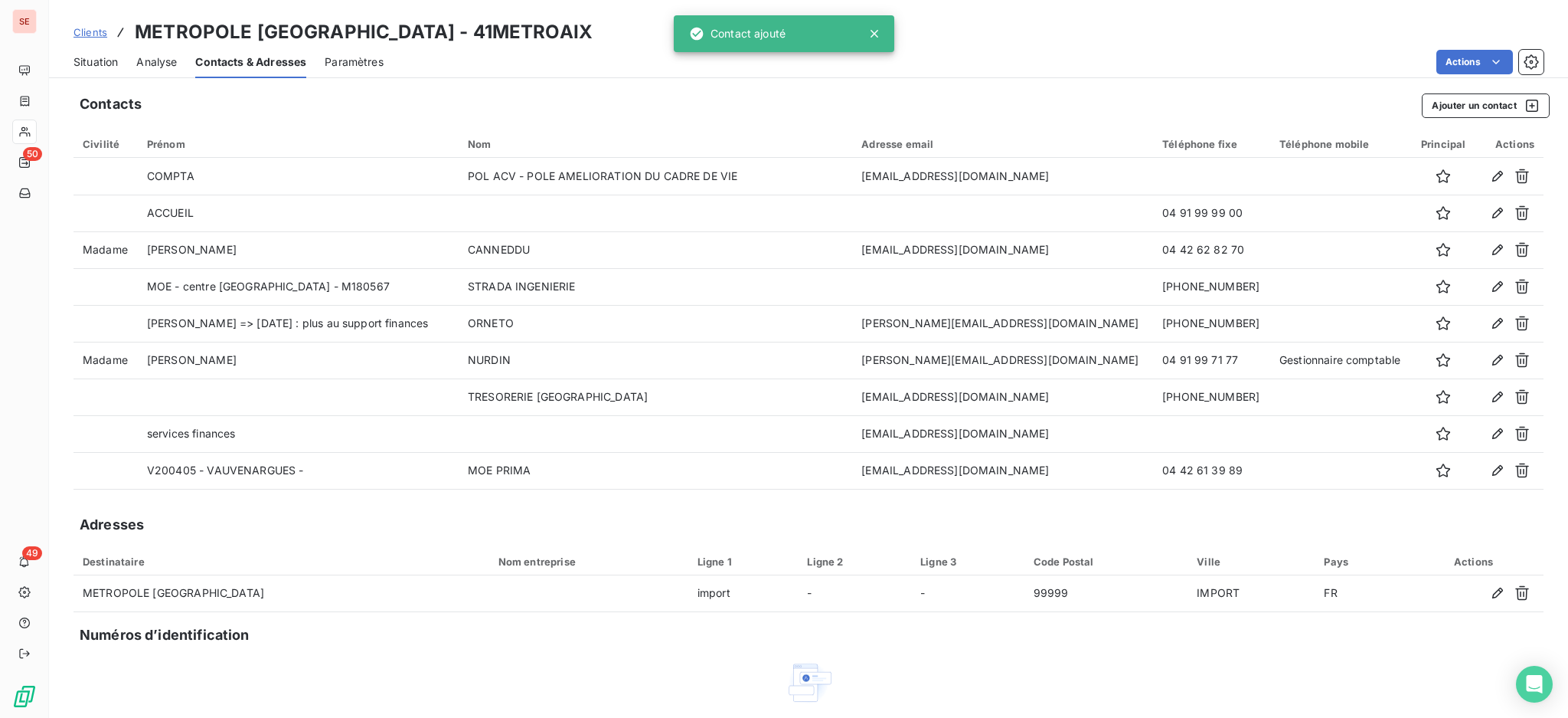
click at [114, 61] on span "Situation" at bounding box center [95, 62] width 45 height 15
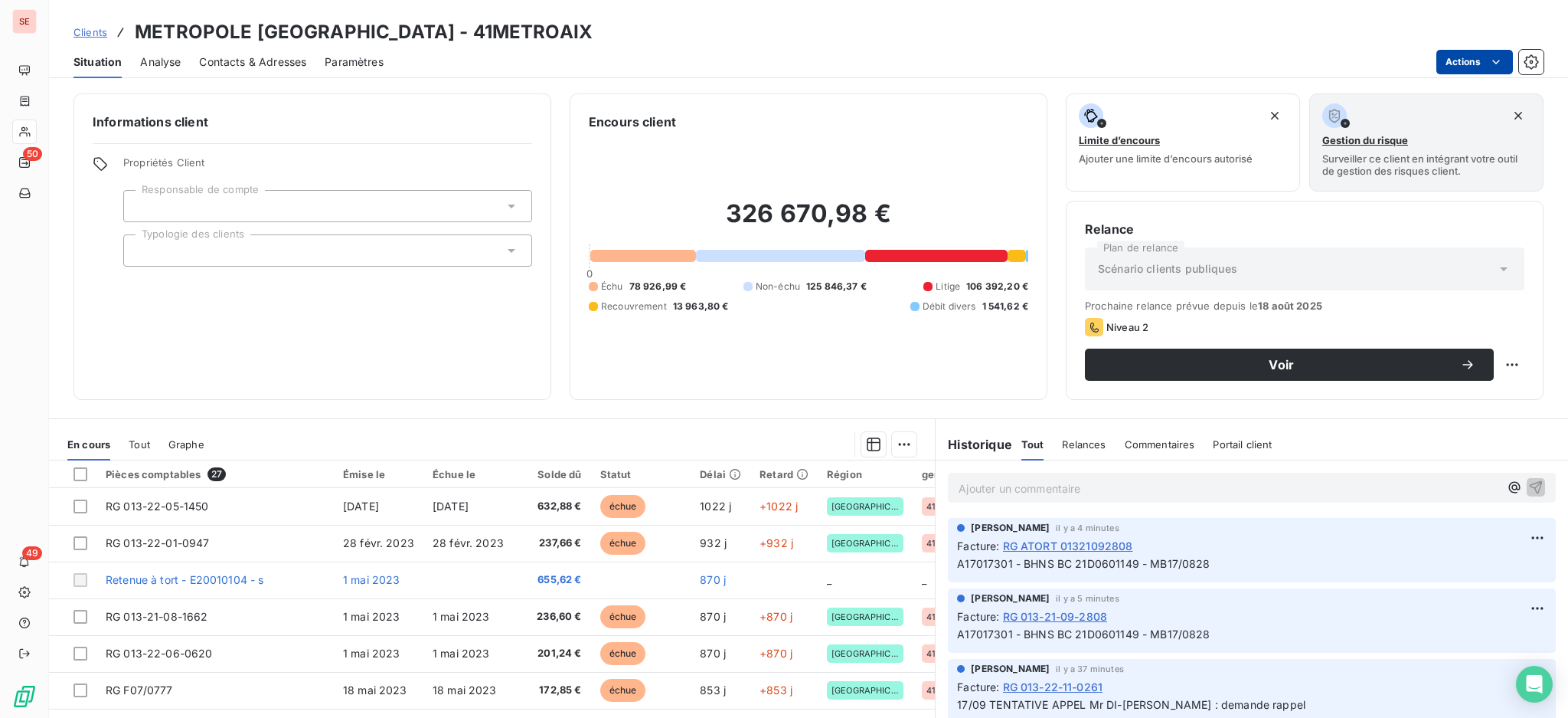
click at [1463, 60] on html "SE 50 49 Clients METROPOLE [GEOGRAPHIC_DATA]-[GEOGRAPHIC_DATA] - 41METROAIX Sit…" at bounding box center [784, 359] width 1568 height 718
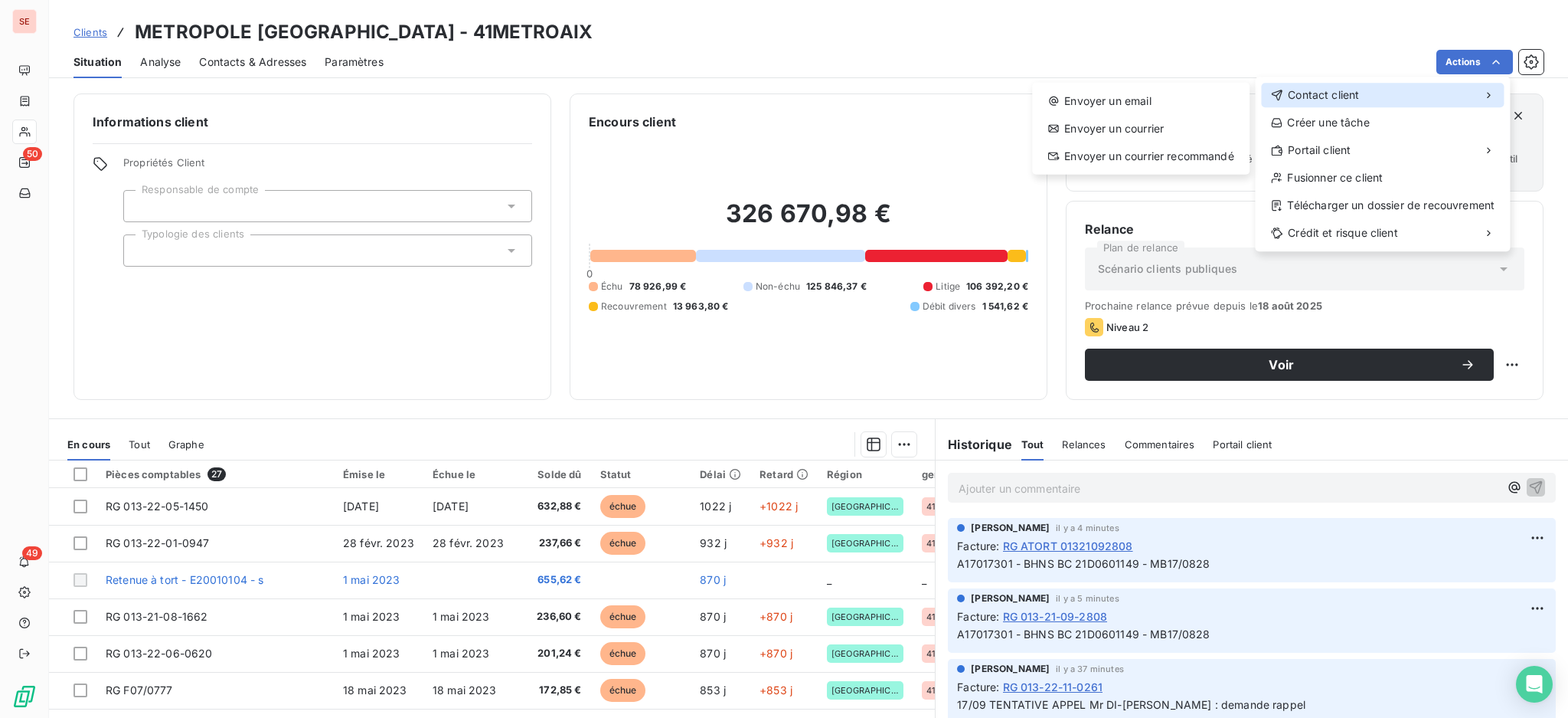
click at [1312, 95] on span "Contact client" at bounding box center [1324, 94] width 71 height 15
click at [1182, 91] on div "Envoyer un email" at bounding box center [1140, 101] width 205 height 25
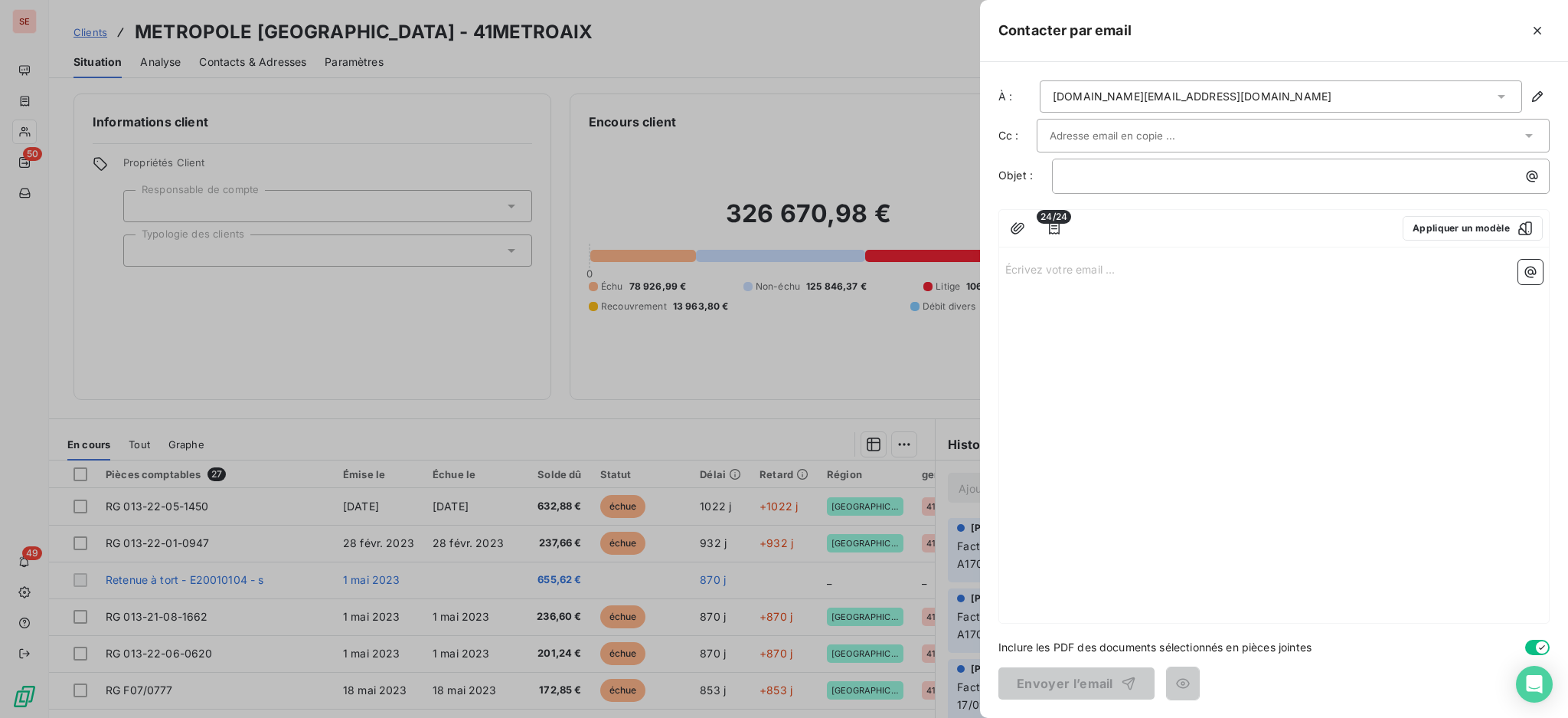
drag, startPoint x: 1503, startPoint y: 95, endPoint x: 1490, endPoint y: 108, distance: 18.4
click at [1503, 95] on icon at bounding box center [1502, 97] width 8 height 4
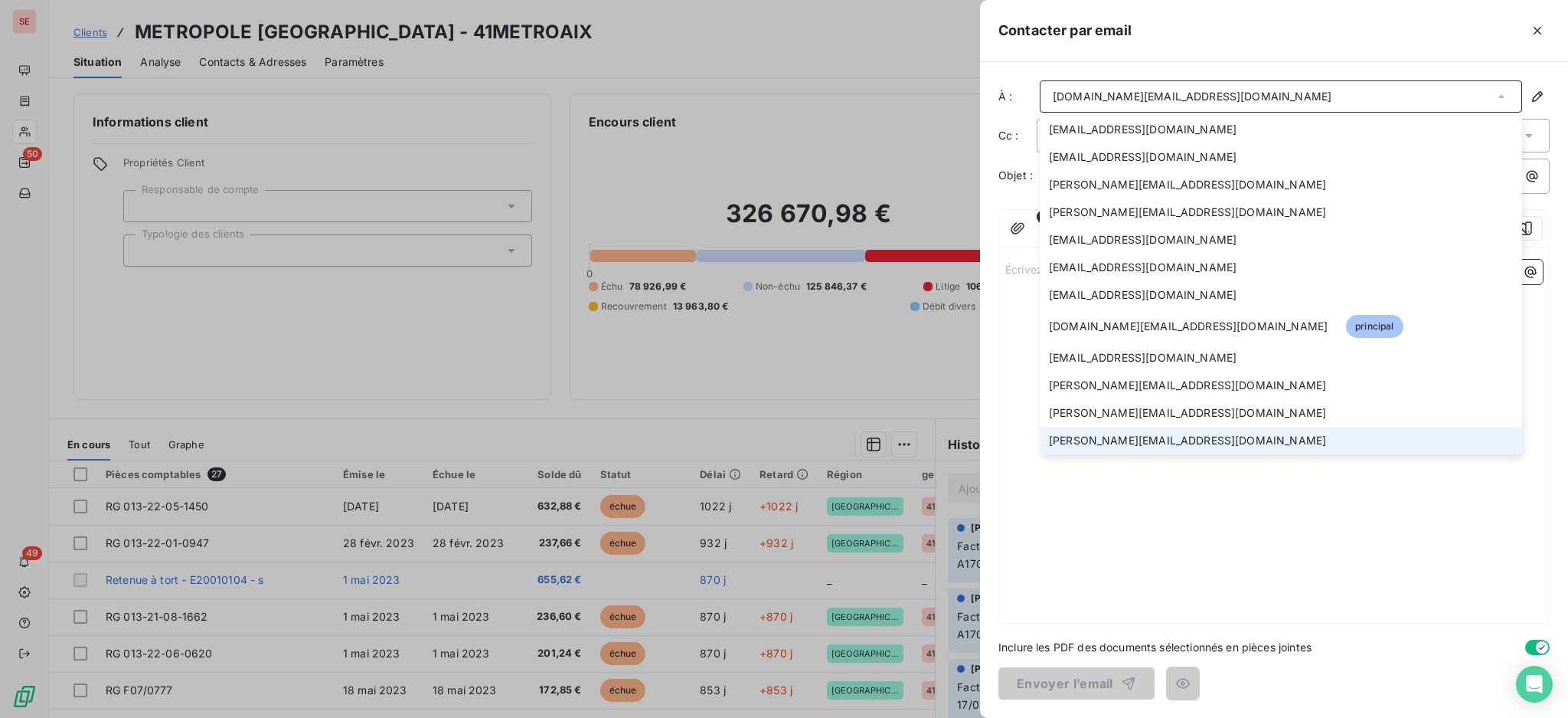
click at [1137, 437] on span "[PERSON_NAME][EMAIL_ADDRESS][DOMAIN_NAME]" at bounding box center [1187, 440] width 277 height 15
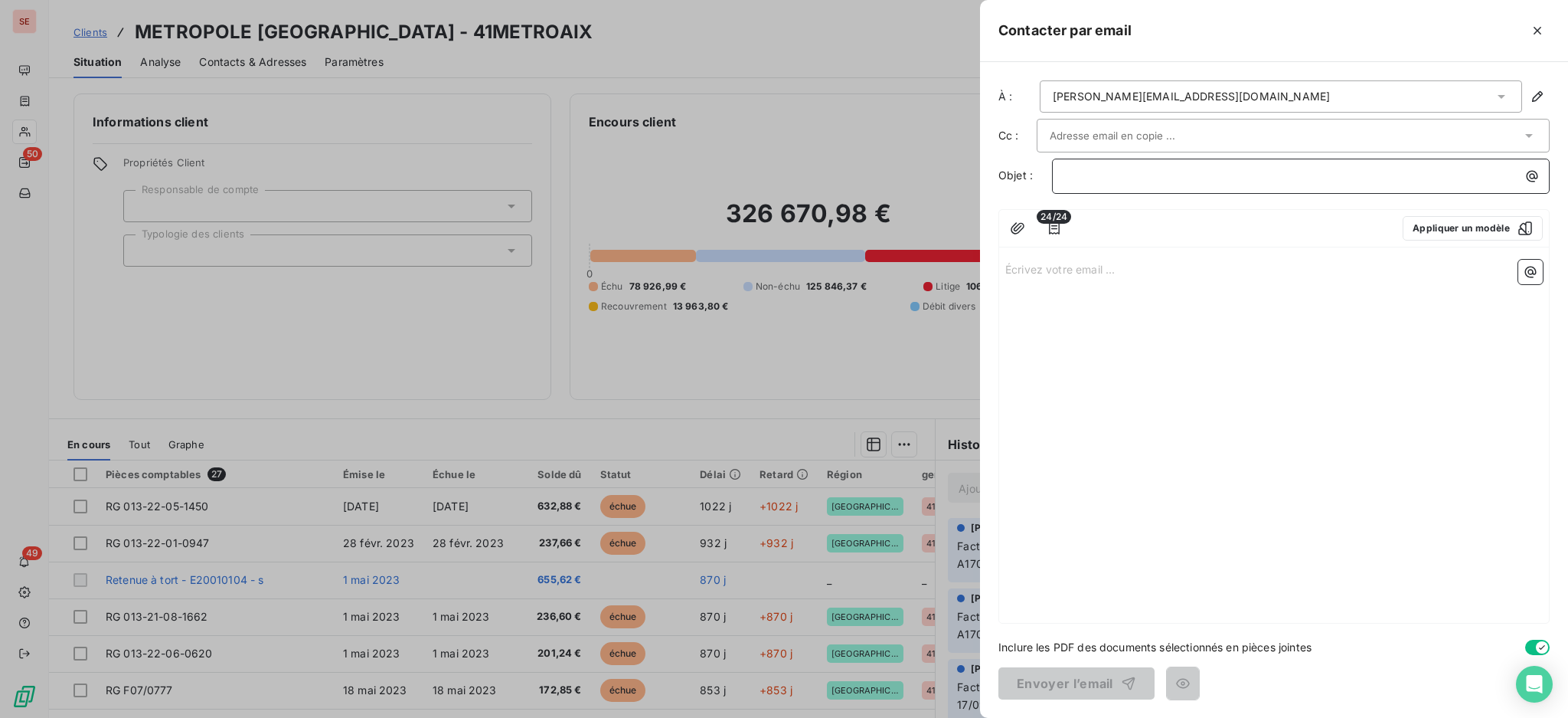
click at [1092, 167] on p "﻿" at bounding box center [1304, 176] width 479 height 18
click at [1120, 264] on p "Écrivez votre email ... ﻿" at bounding box center [1274, 269] width 538 height 18
click at [1106, 275] on p "Écrivez votre email ... ﻿" at bounding box center [1274, 269] width 538 height 18
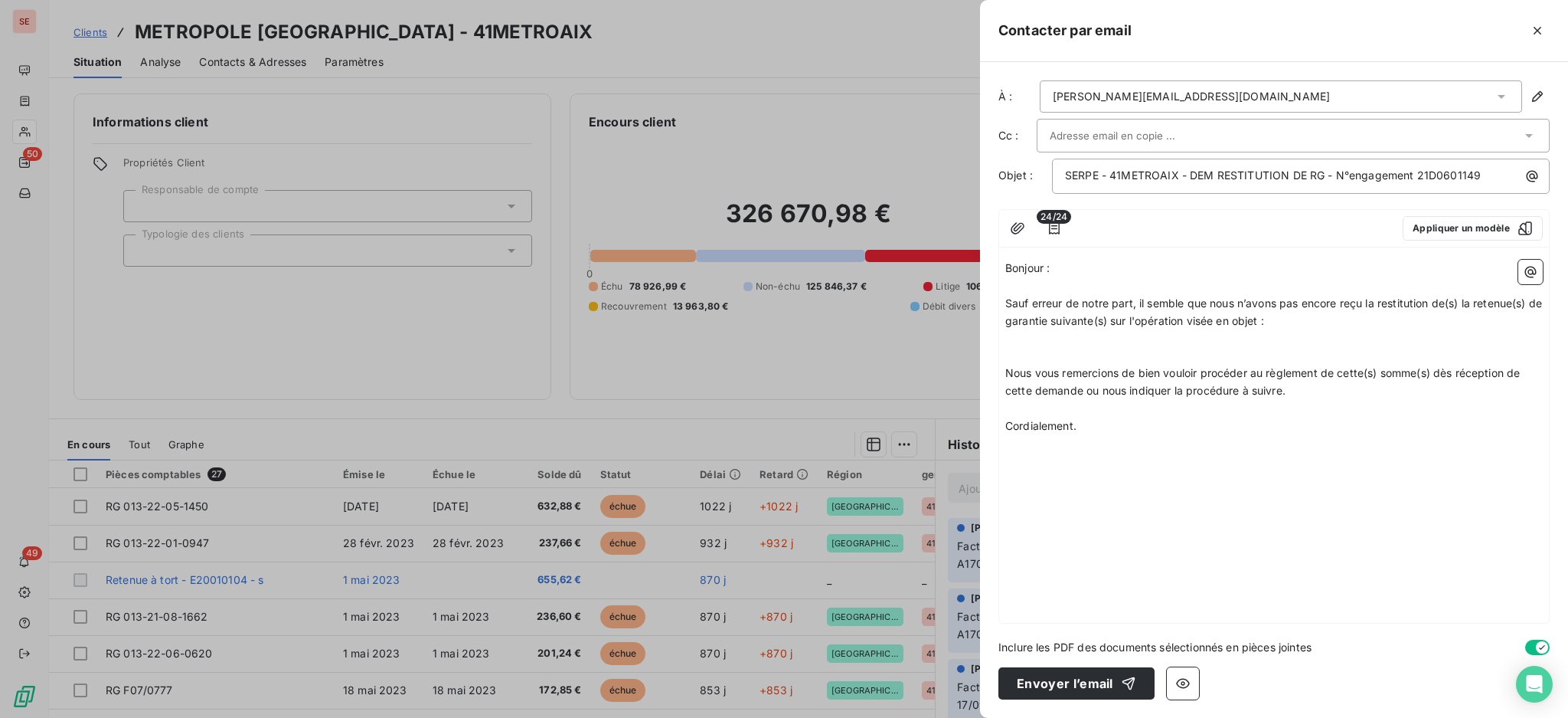
click at [1062, 344] on p "﻿" at bounding box center [1274, 340] width 538 height 18
click at [1535, 270] on icon "button" at bounding box center [1531, 273] width 12 height 12
click at [1058, 226] on html "SE 50 49 Clients METROPOLE [GEOGRAPHIC_DATA]-[GEOGRAPHIC_DATA] - 41METROAIX Sit…" at bounding box center [784, 359] width 1568 height 718
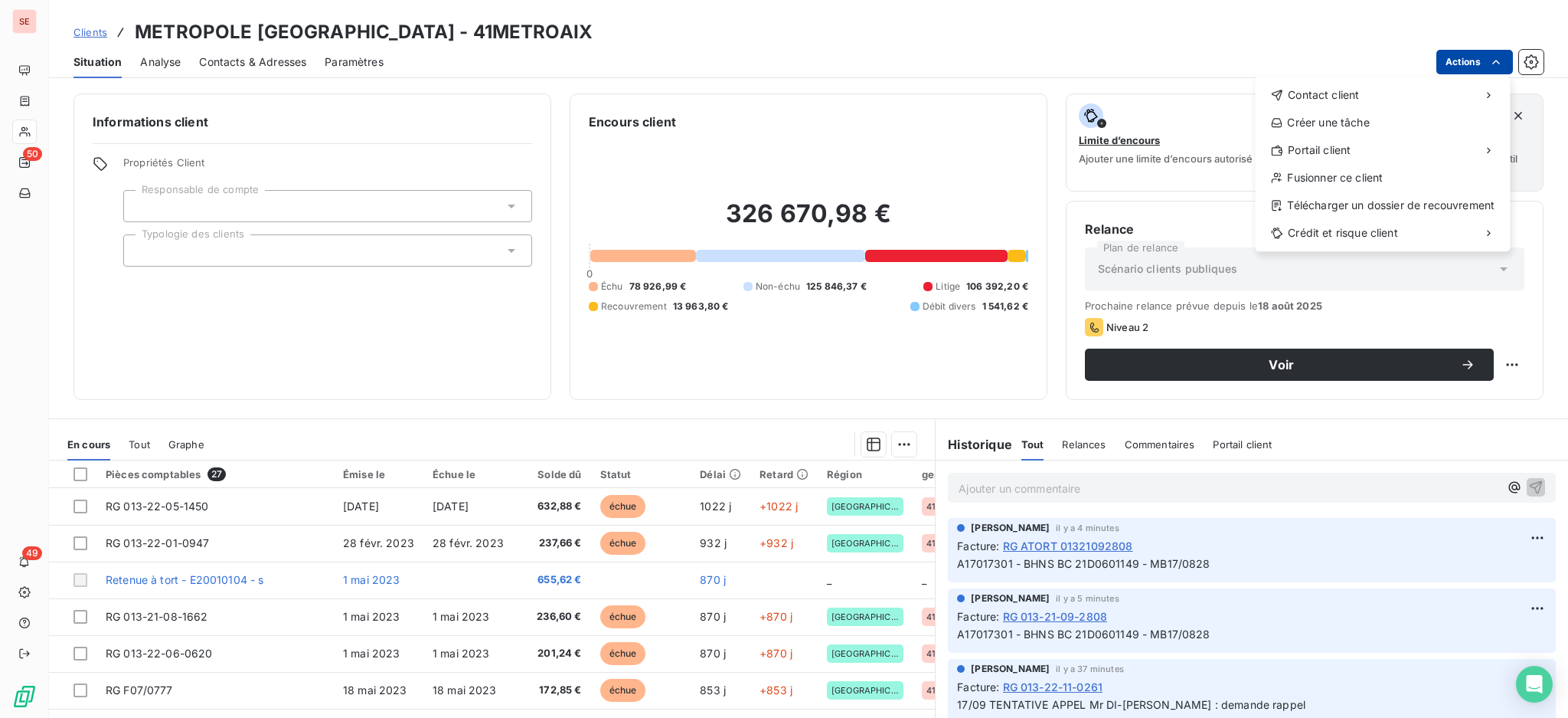
click at [1460, 55] on html "SE 50 49 Clients METROPOLE [GEOGRAPHIC_DATA]-[GEOGRAPHIC_DATA] - 41METROAIX Sit…" at bounding box center [784, 359] width 1568 height 718
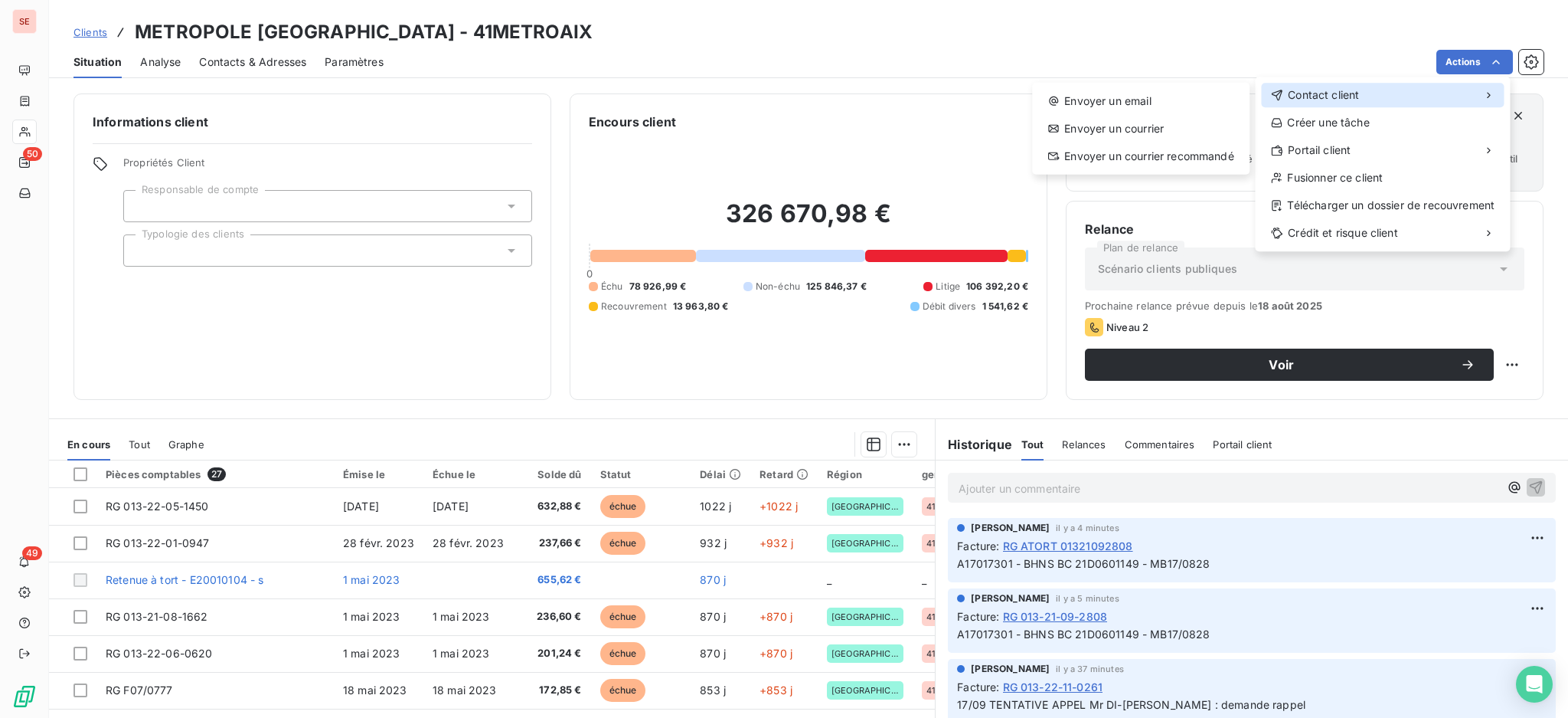
click at [1312, 92] on span "Contact client" at bounding box center [1324, 94] width 71 height 15
click at [1156, 98] on div "Envoyer un email" at bounding box center [1140, 101] width 205 height 25
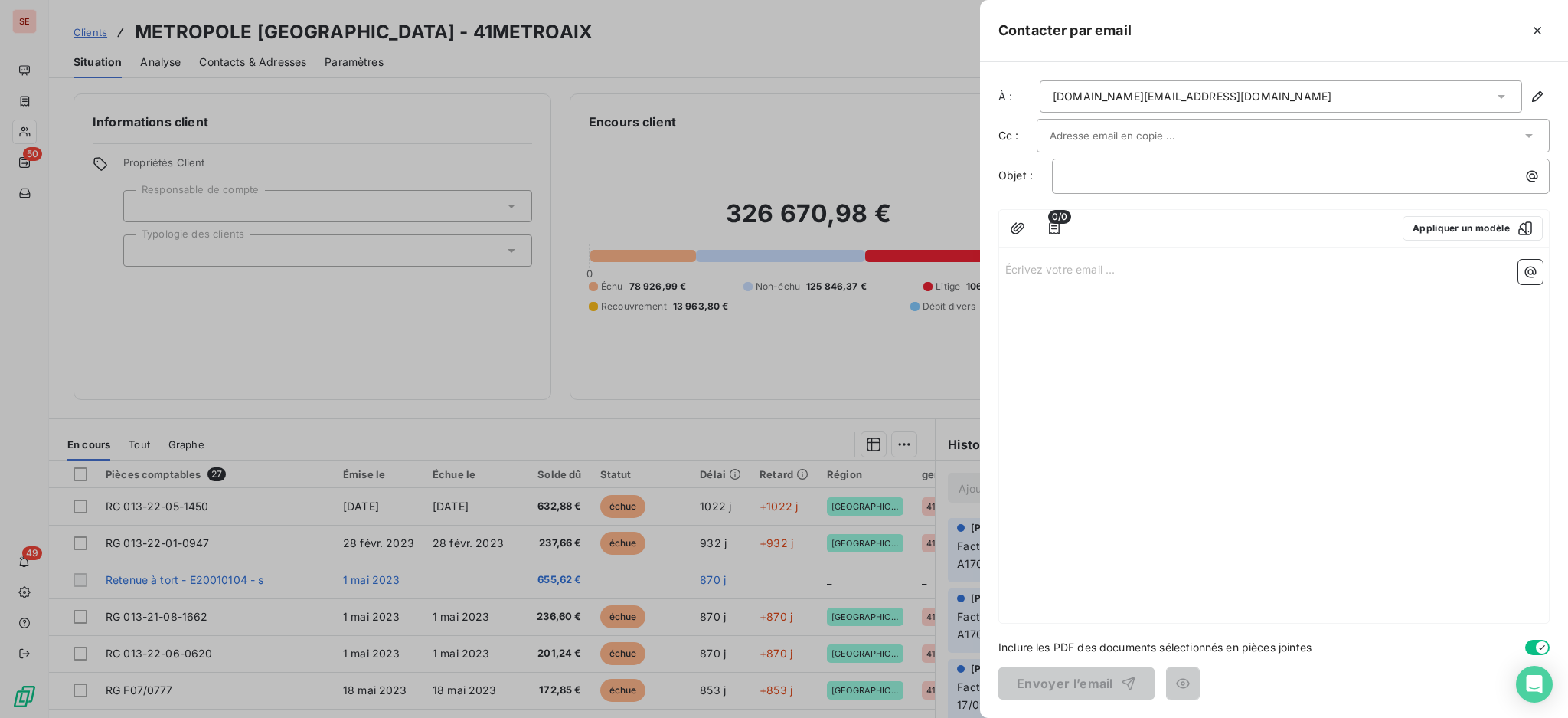
click at [1503, 91] on icon at bounding box center [1501, 96] width 15 height 15
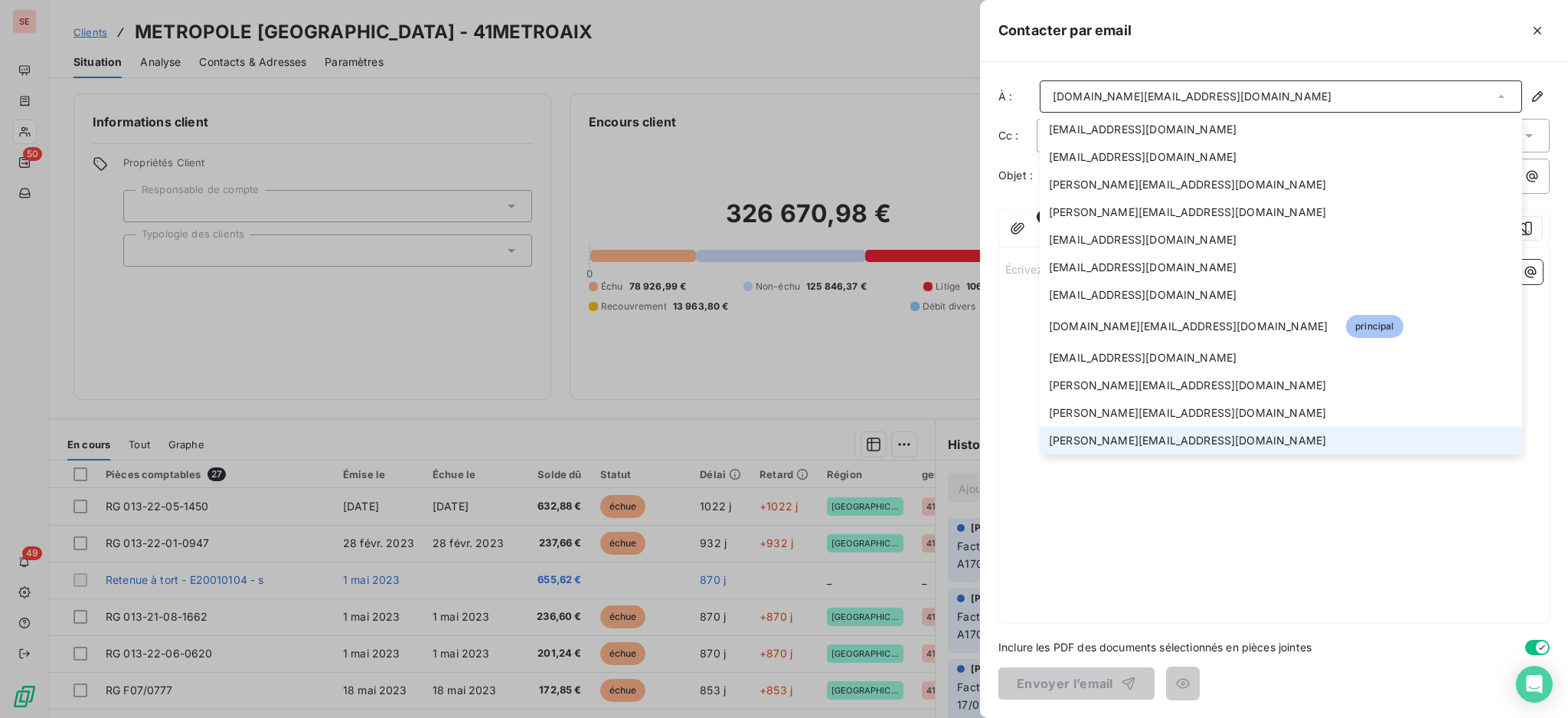
click at [1148, 445] on span "[PERSON_NAME][EMAIL_ADDRESS][DOMAIN_NAME]" at bounding box center [1187, 440] width 277 height 15
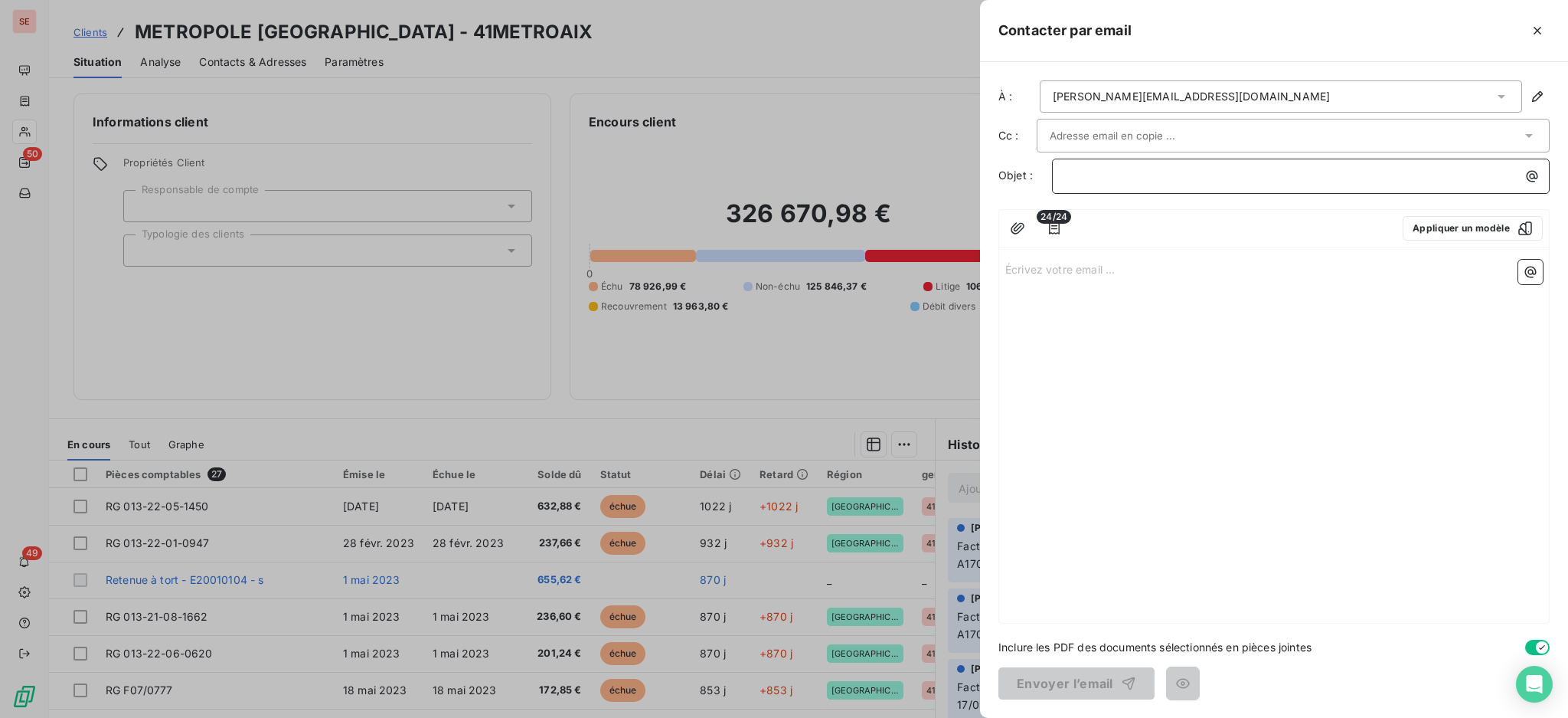
click at [1101, 180] on p "﻿" at bounding box center [1304, 176] width 479 height 18
click at [1339, 176] on span "SERPE - 41METROAIX - DEM RESTITUTION DE RG - ENGAGEMENT" at bounding box center [1239, 175] width 347 height 13
click at [1056, 233] on icon "button" at bounding box center [1054, 228] width 11 height 12
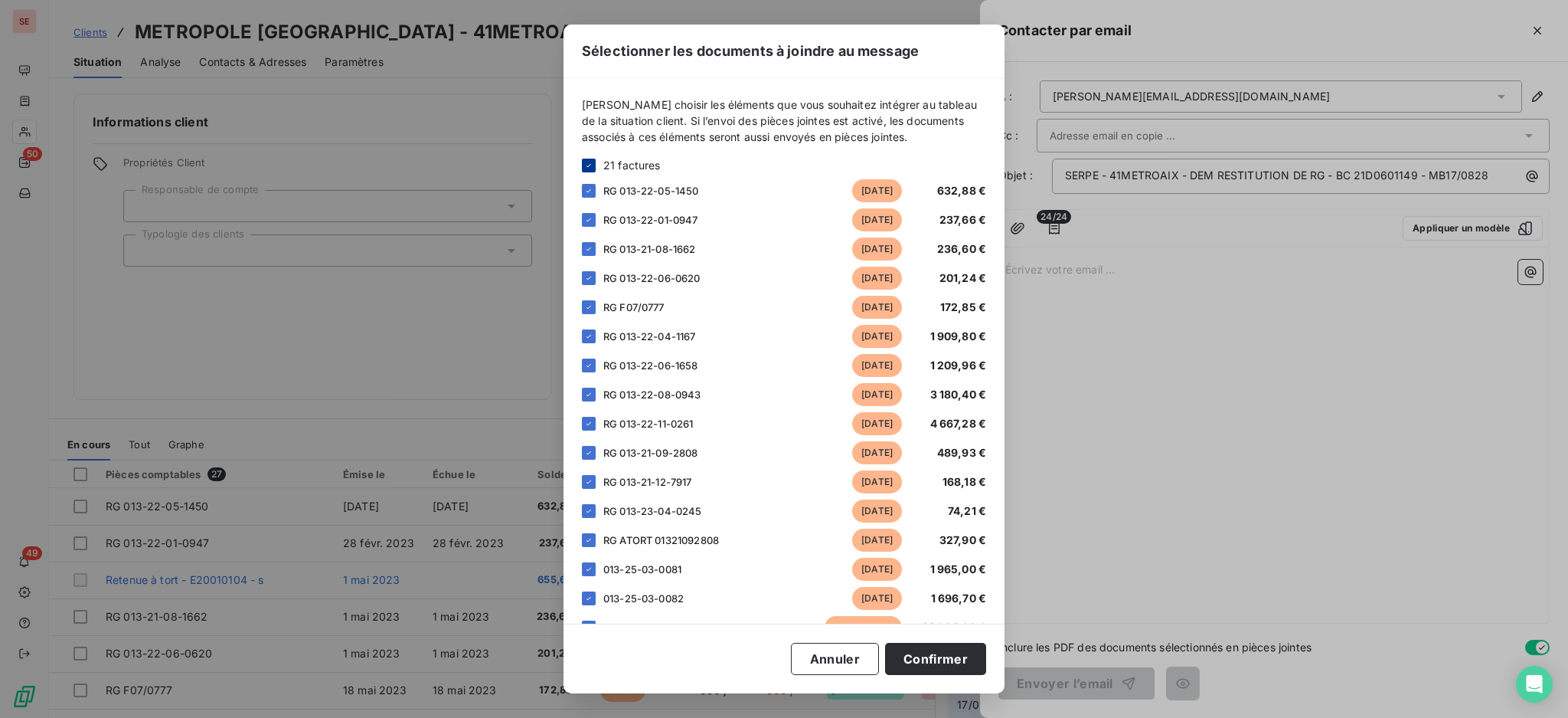
click at [586, 165] on icon at bounding box center [588, 165] width 9 height 9
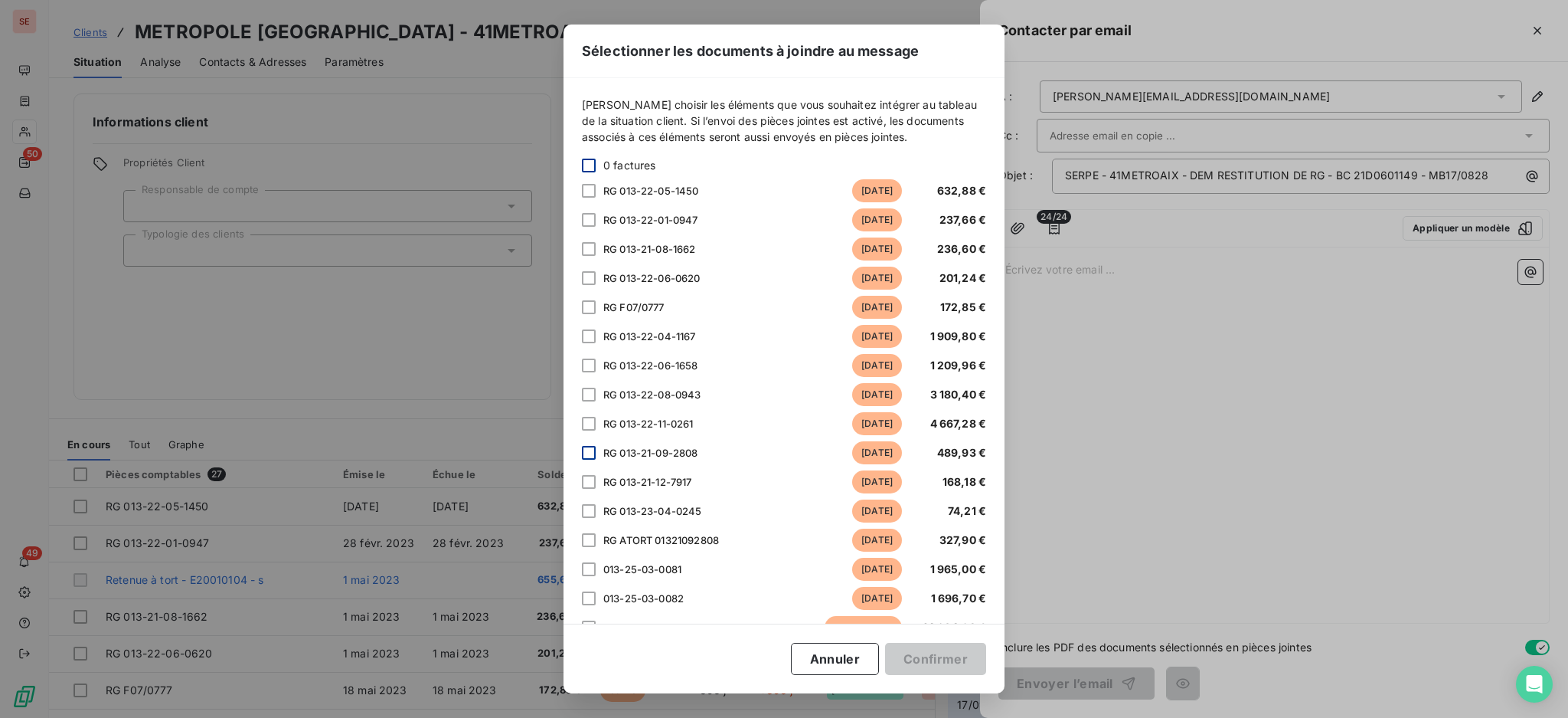
click at [590, 447] on div at bounding box center [588, 453] width 14 height 14
click at [595, 537] on div at bounding box center [588, 540] width 14 height 14
click at [951, 655] on button "Confirmer" at bounding box center [936, 658] width 101 height 32
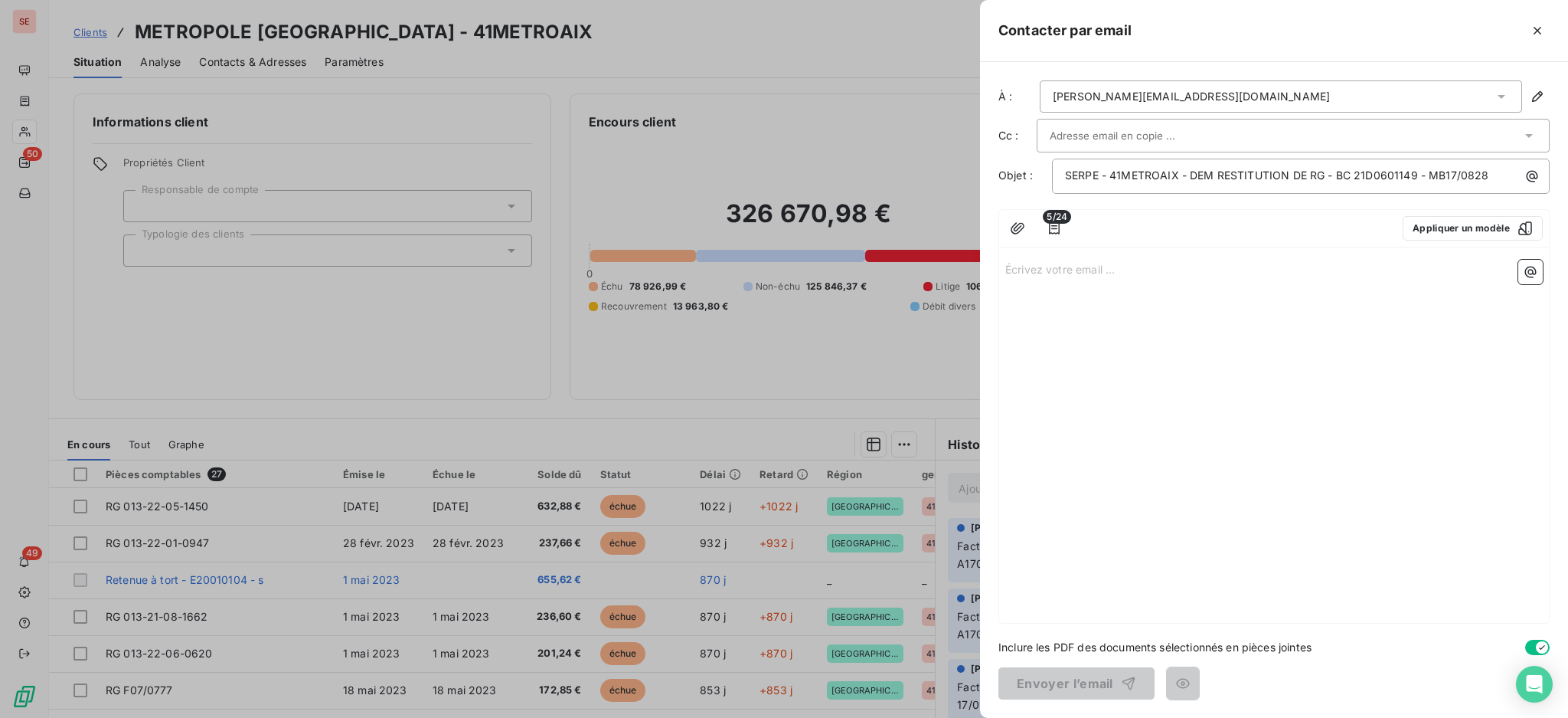
click at [1033, 265] on p "Écrivez votre email ... ﻿" at bounding box center [1274, 269] width 538 height 18
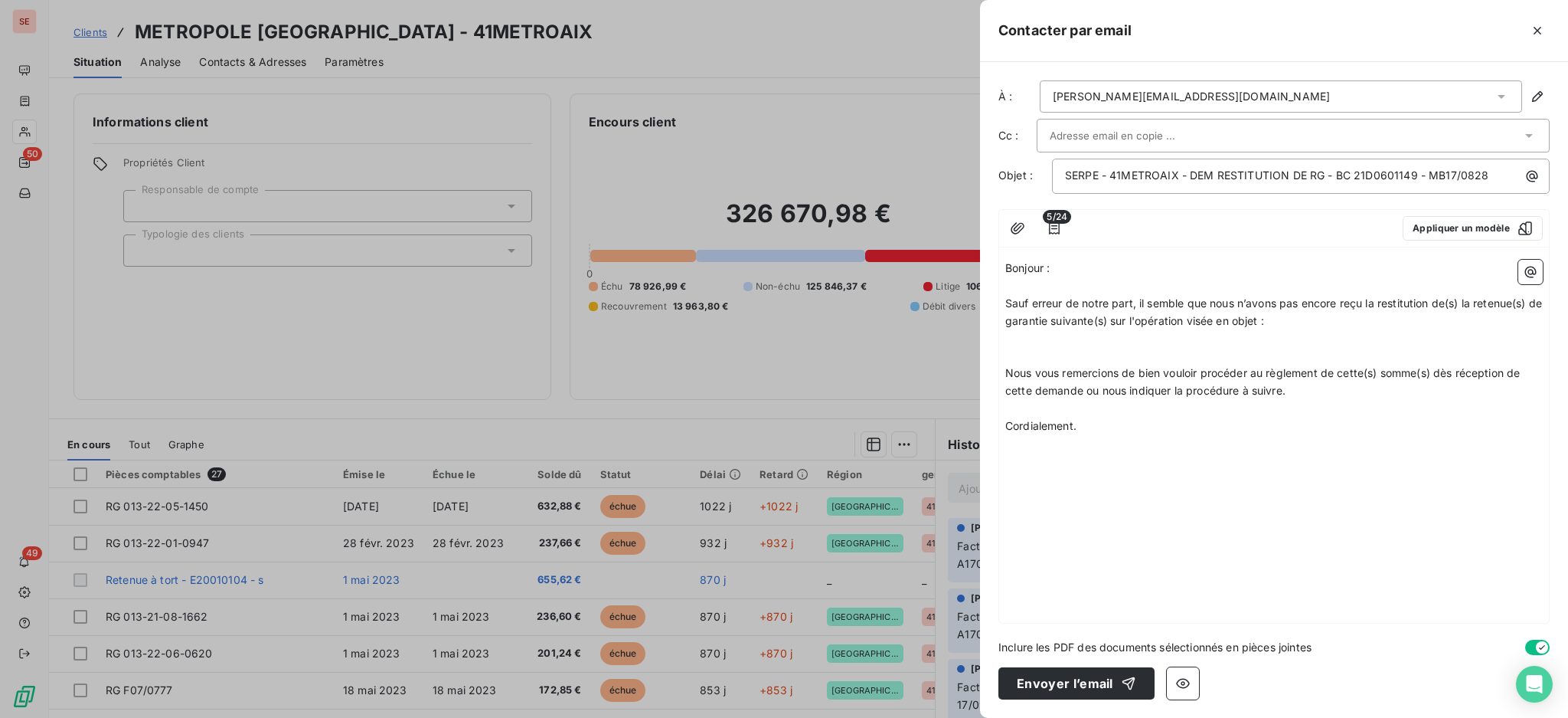
click at [1052, 340] on p "﻿" at bounding box center [1274, 340] width 538 height 18
click at [1528, 273] on icon "button" at bounding box center [1530, 271] width 15 height 15
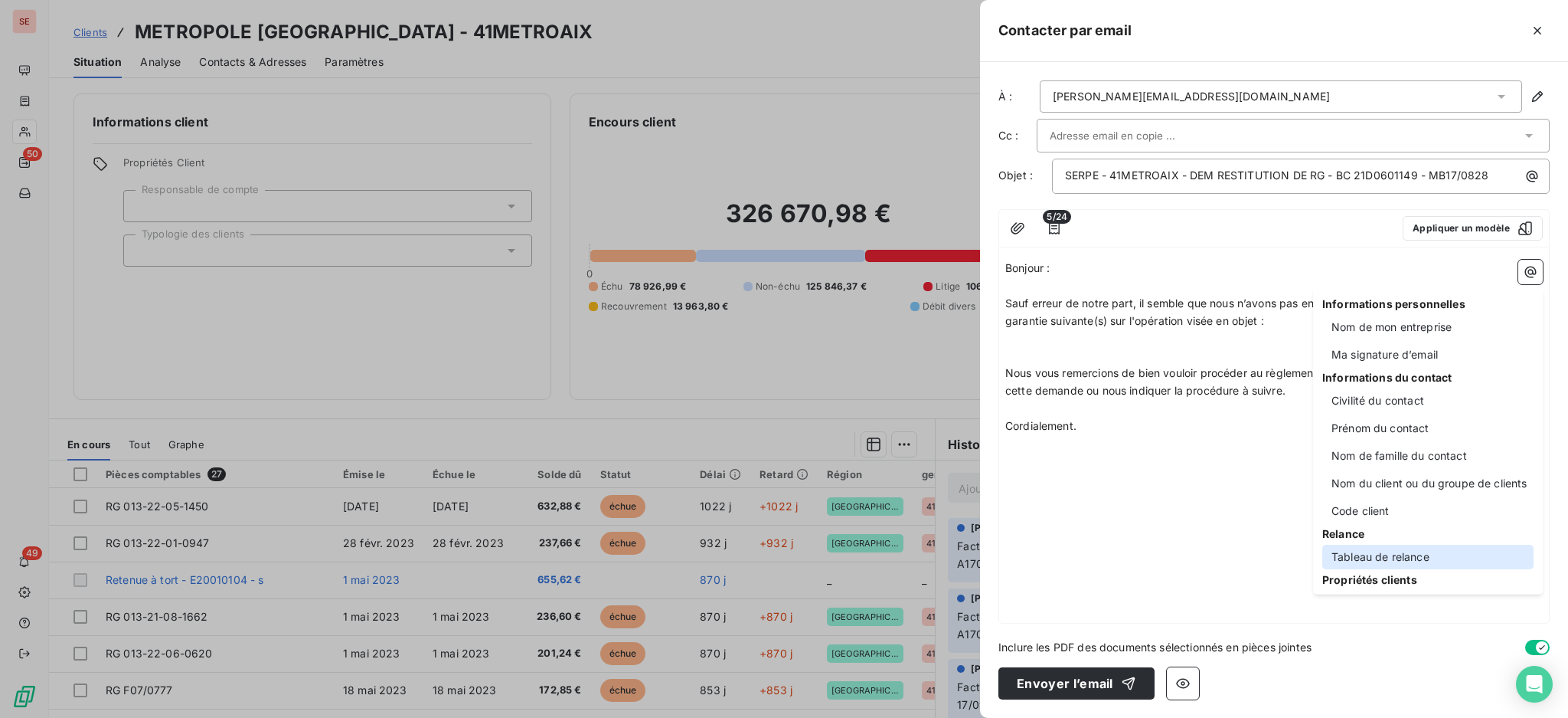
click at [1382, 550] on div "Tableau de relance" at bounding box center [1428, 557] width 211 height 25
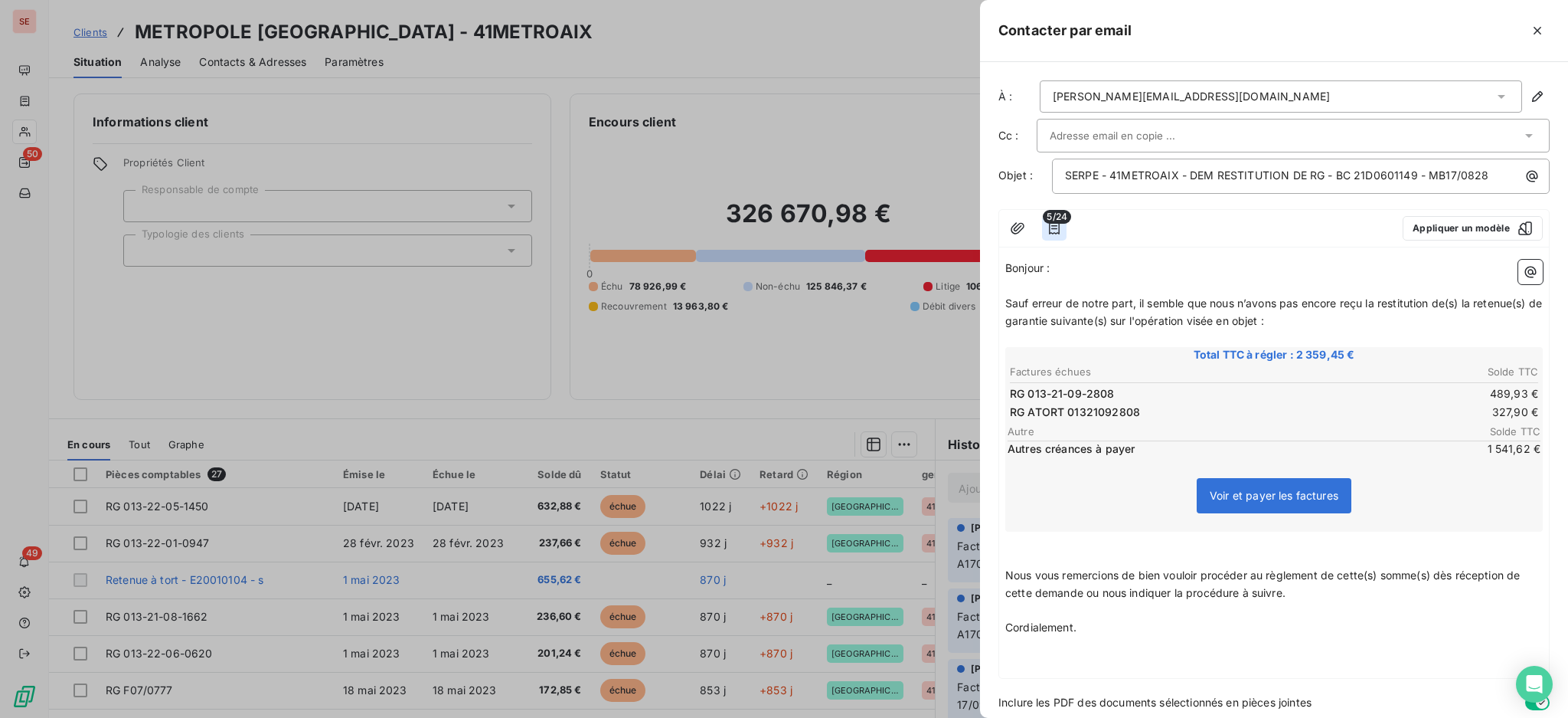
click at [1051, 225] on icon "button" at bounding box center [1054, 227] width 15 height 15
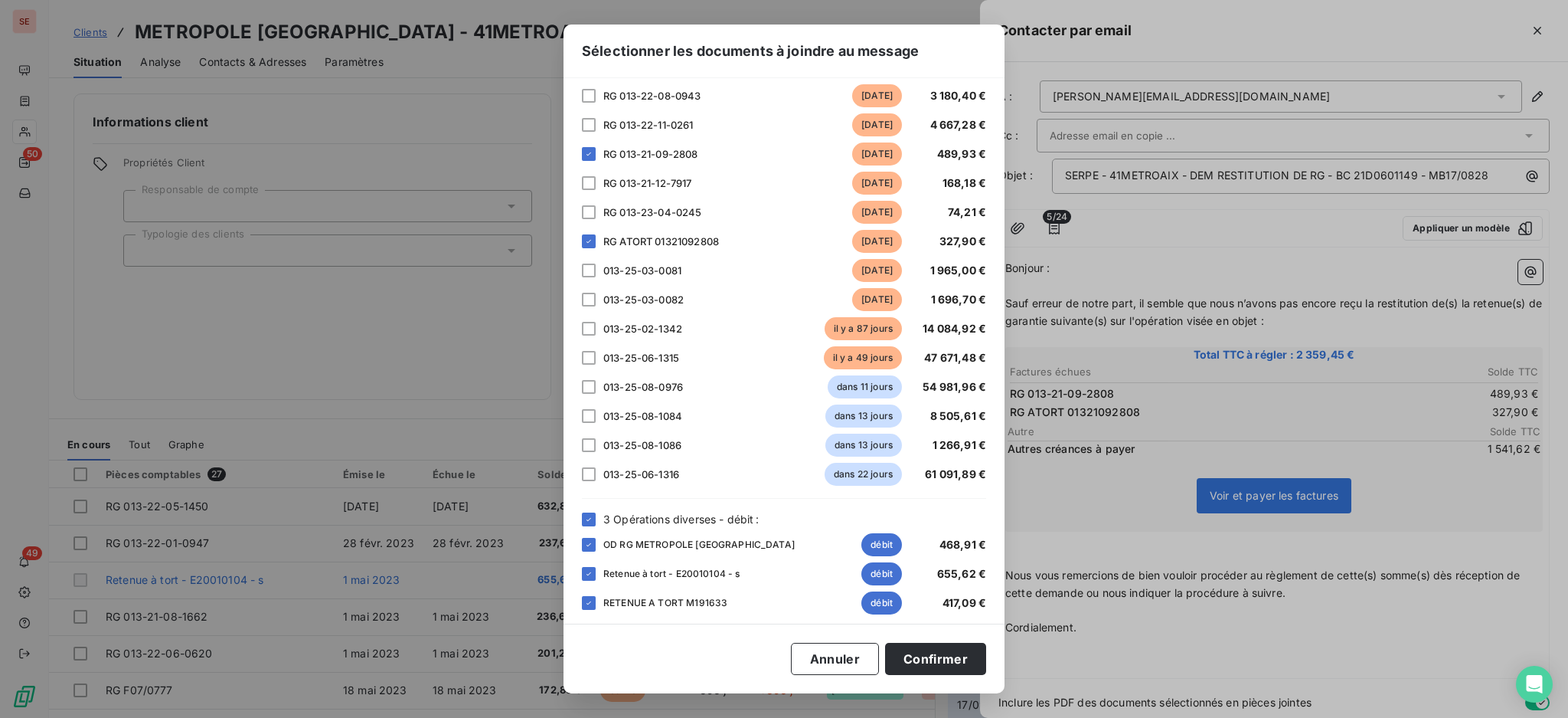
scroll to position [307, 0]
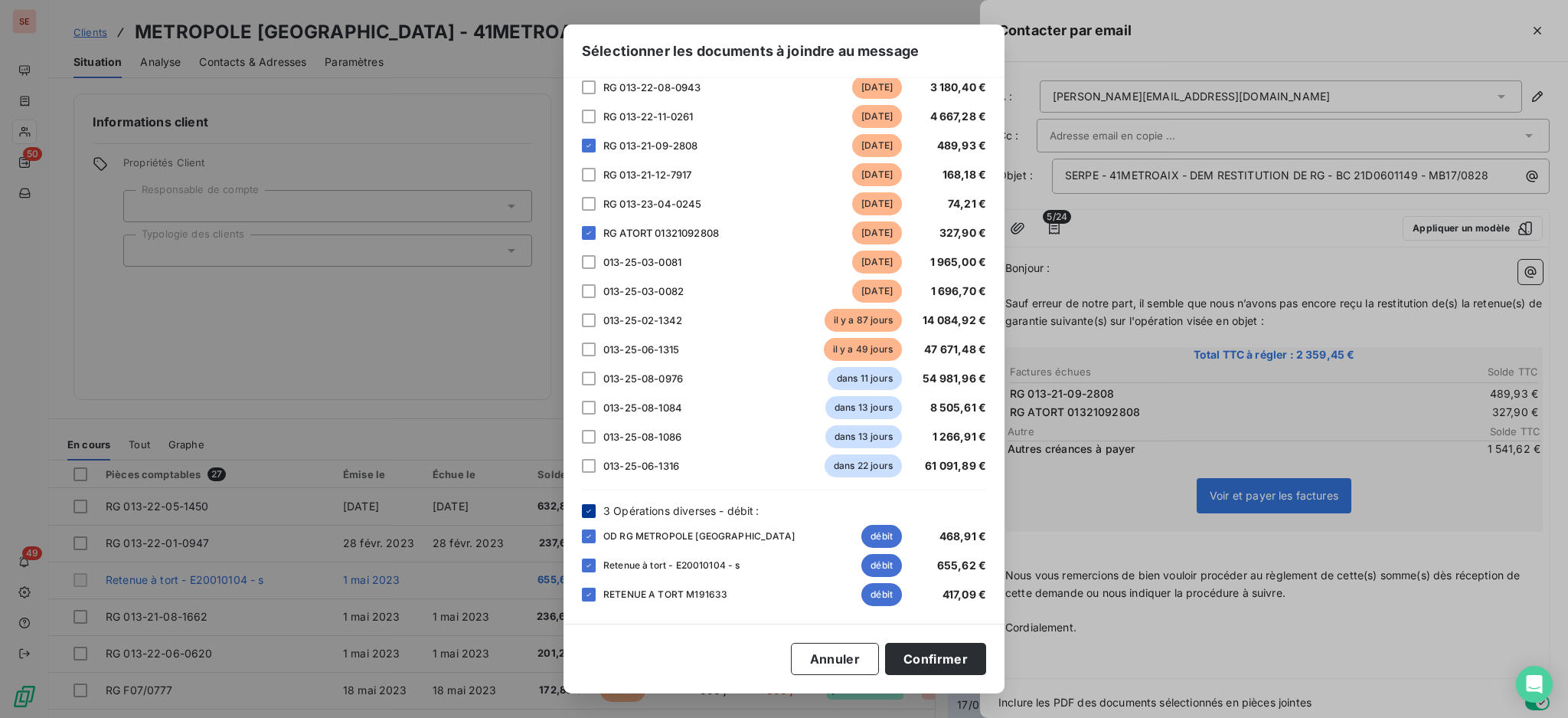
click at [585, 508] on icon at bounding box center [588, 510] width 9 height 9
click at [930, 655] on button "Confirmer" at bounding box center [936, 658] width 101 height 32
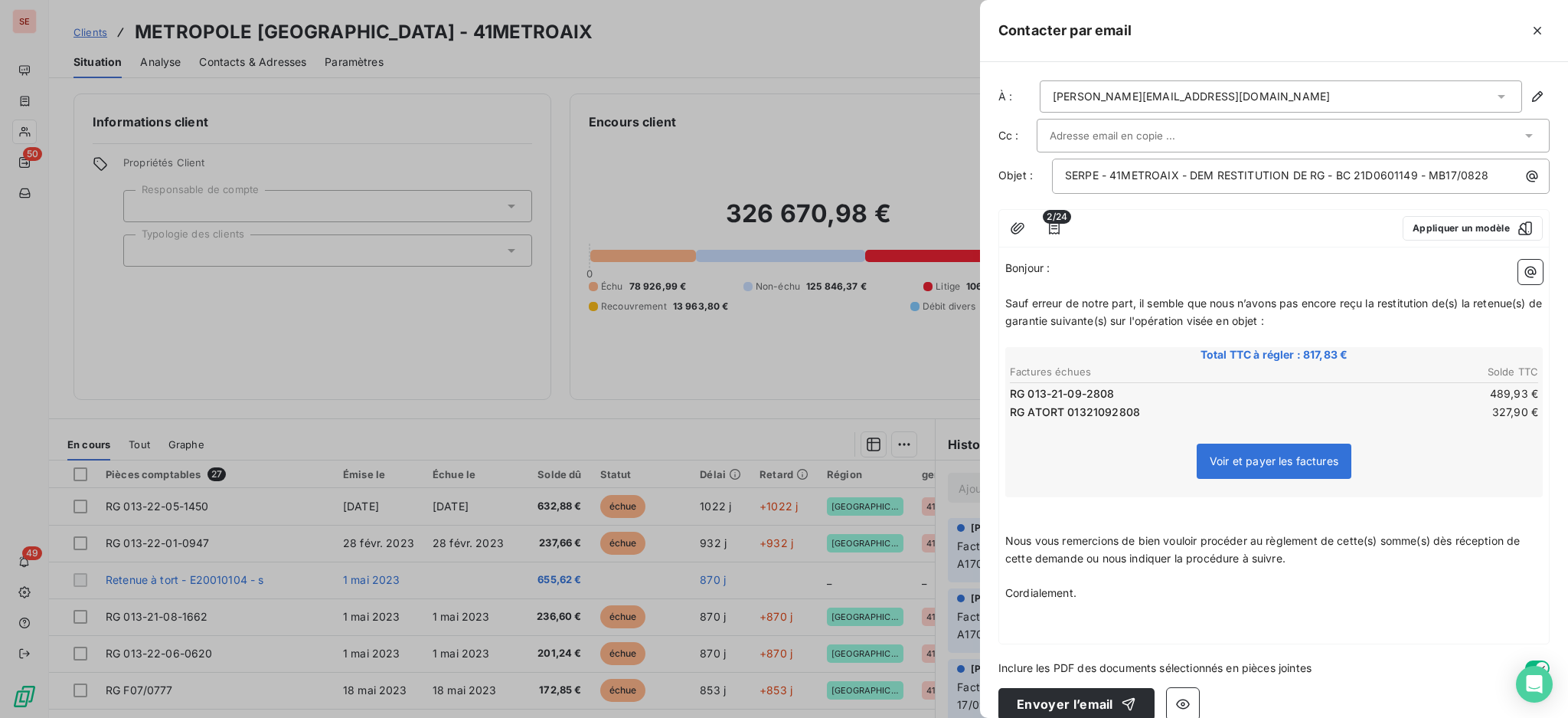
click at [1091, 612] on p "﻿" at bounding box center [1274, 611] width 538 height 18
click at [1525, 273] on icon "button" at bounding box center [1531, 273] width 12 height 12
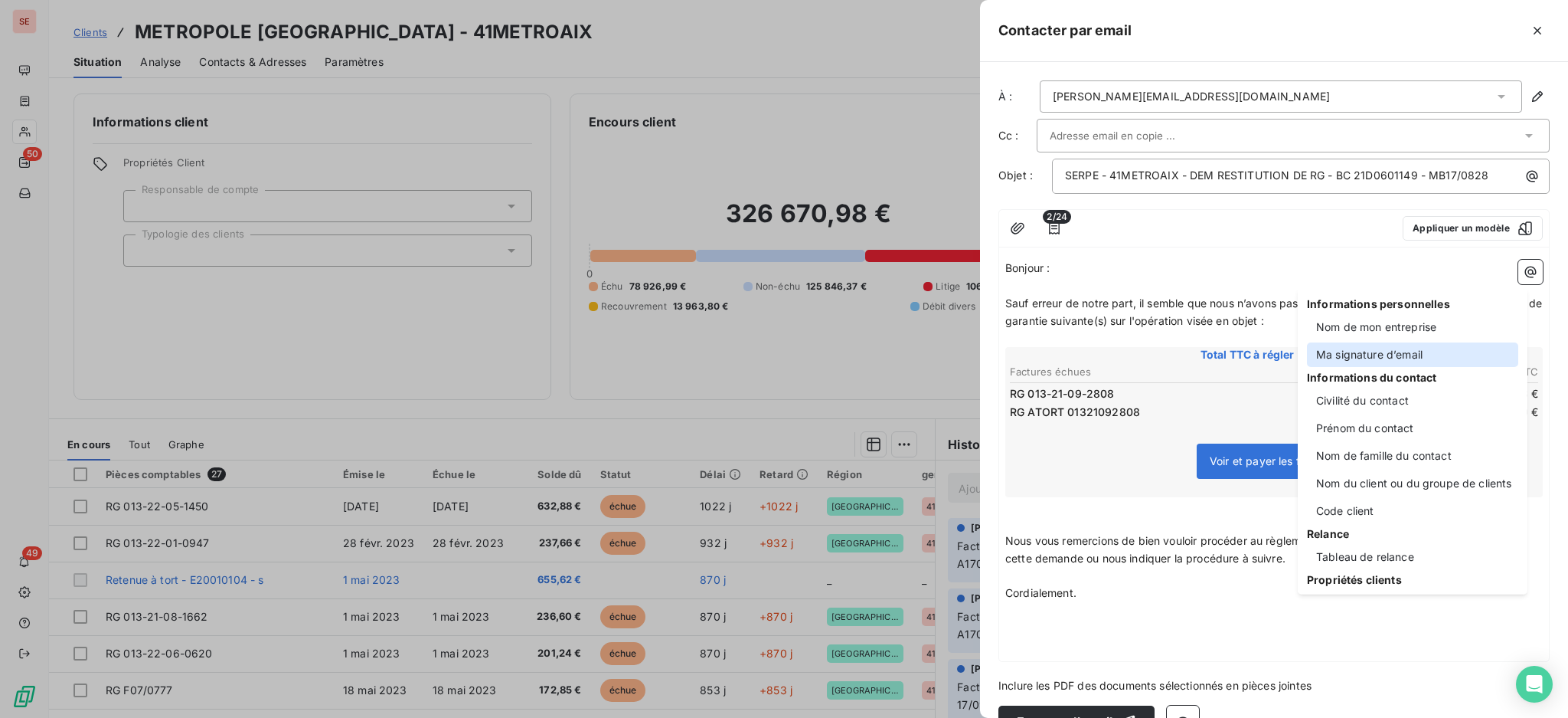
click at [1372, 351] on div "Ma signature d’email" at bounding box center [1412, 355] width 211 height 25
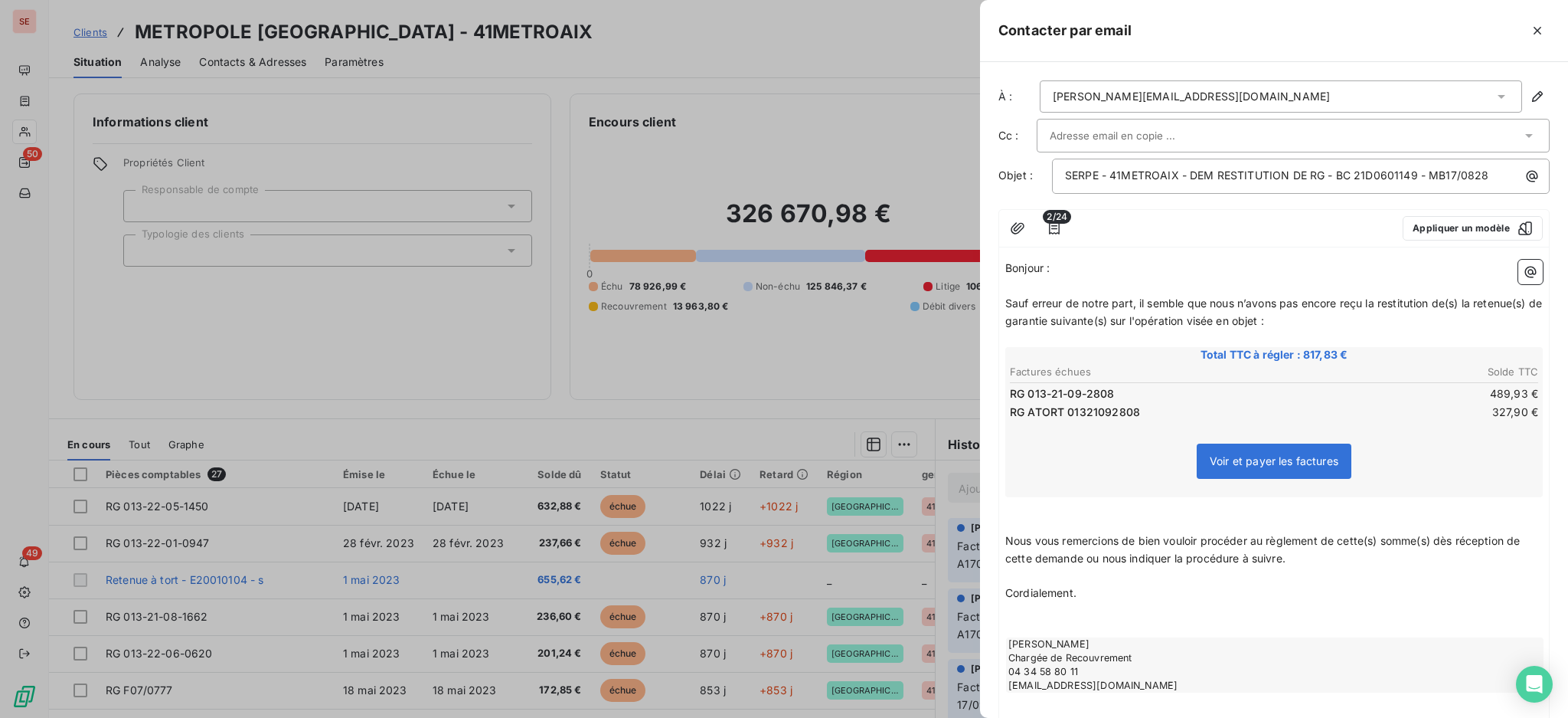
click at [1122, 133] on input "text" at bounding box center [1132, 135] width 165 height 23
click at [1157, 129] on input "text" at bounding box center [1132, 135] width 165 height 23
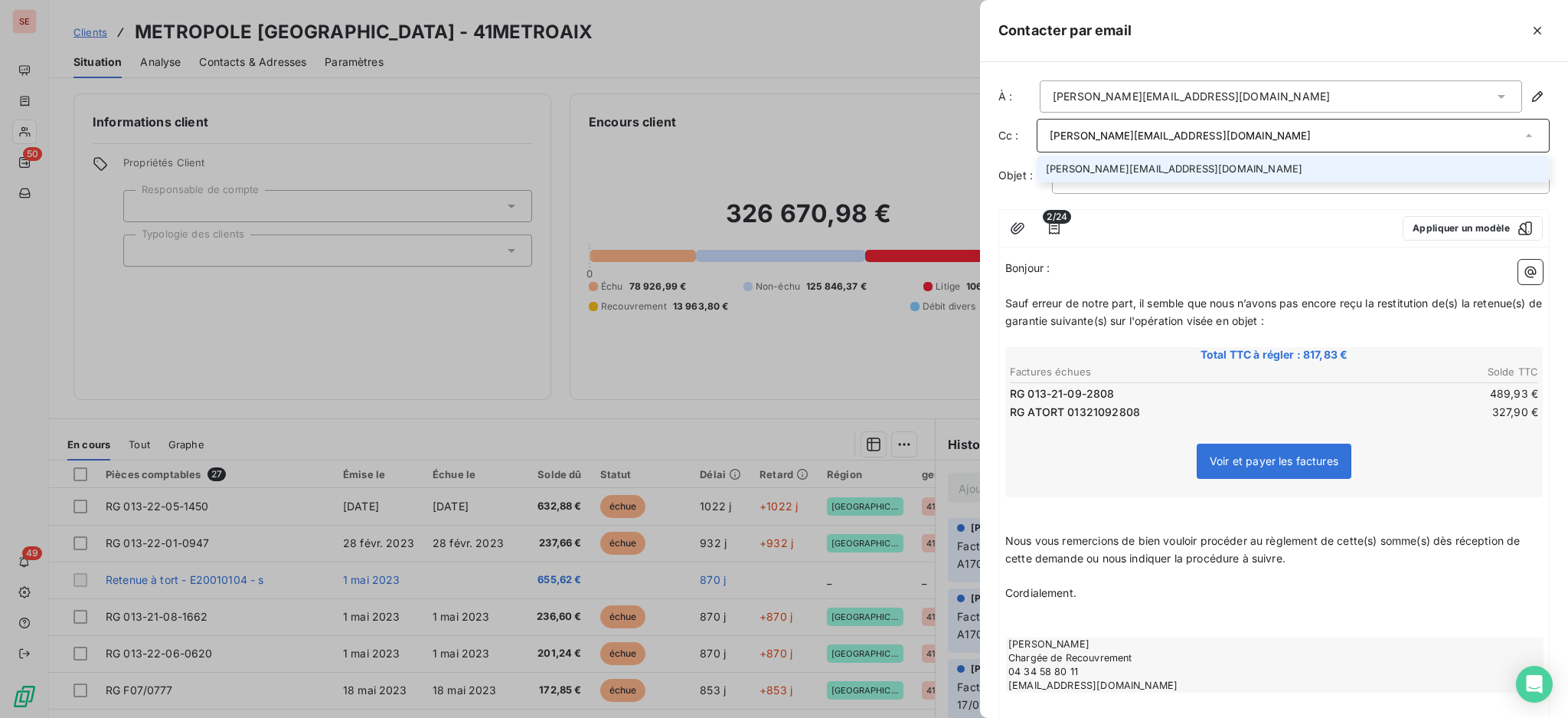
type input "[PERSON_NAME][EMAIL_ADDRESS][DOMAIN_NAME]"
click at [1147, 166] on li "[PERSON_NAME][EMAIL_ADDRESS][DOMAIN_NAME]" at bounding box center [1293, 169] width 513 height 27
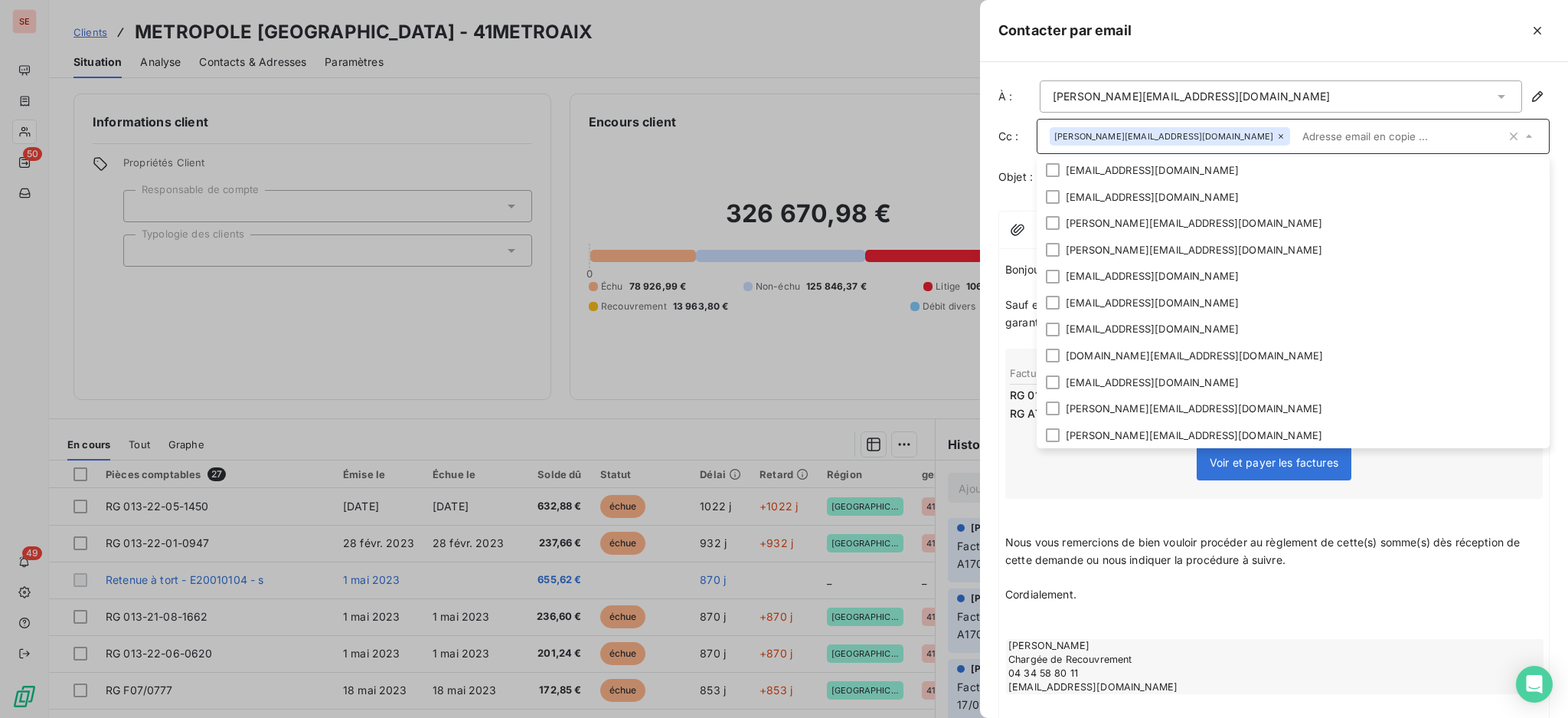
click at [1343, 91] on div "[PERSON_NAME][EMAIL_ADDRESS][DOMAIN_NAME]" at bounding box center [1281, 96] width 482 height 32
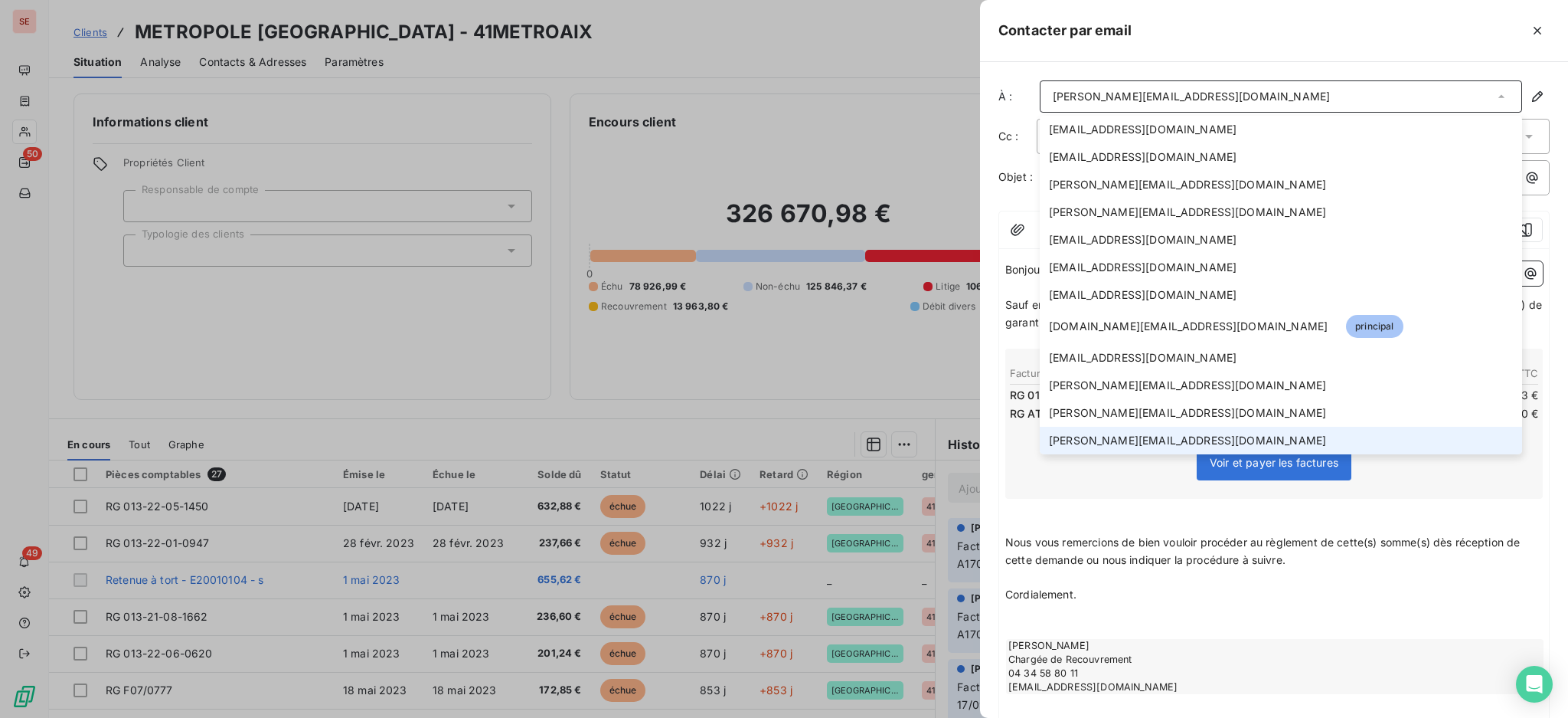
click at [1343, 91] on div "[PERSON_NAME][EMAIL_ADDRESS][DOMAIN_NAME]" at bounding box center [1281, 96] width 482 height 32
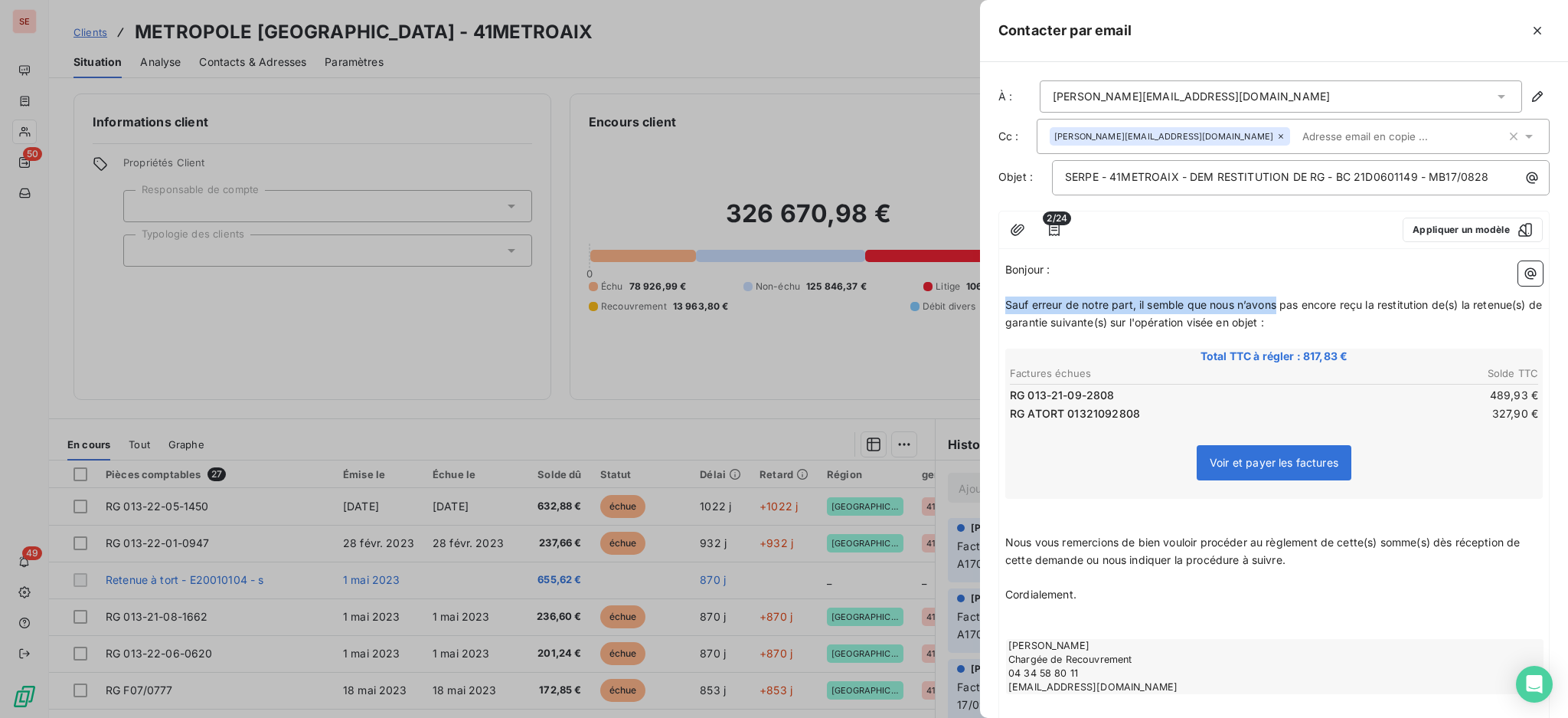
drag, startPoint x: 1279, startPoint y: 307, endPoint x: 997, endPoint y: 312, distance: 282.0
click at [997, 312] on div "À : [PERSON_NAME][EMAIL_ADDRESS][DOMAIN_NAME] Cc : [DOMAIN_NAME][EMAIL_ADDRESS]…" at bounding box center [1274, 389] width 588 height 655
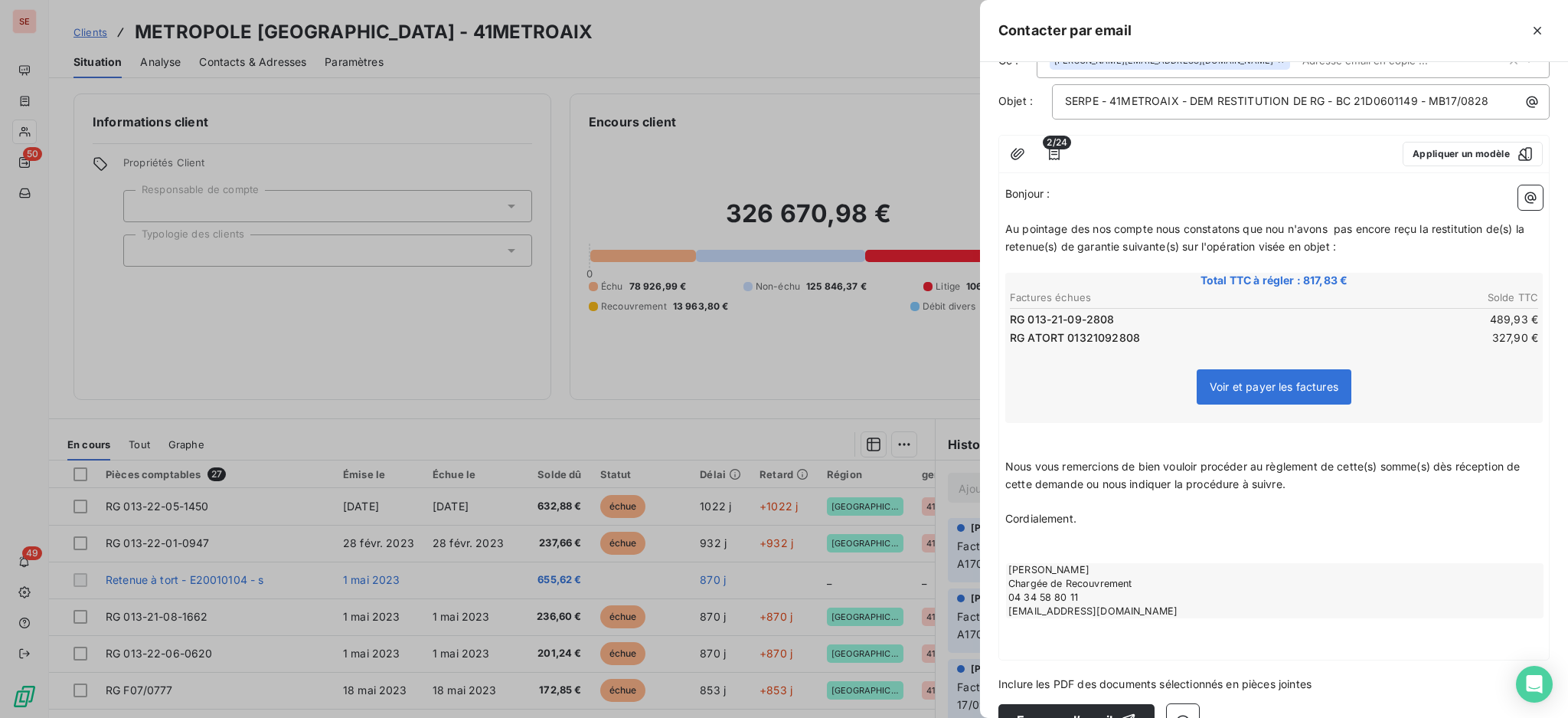
scroll to position [0, 0]
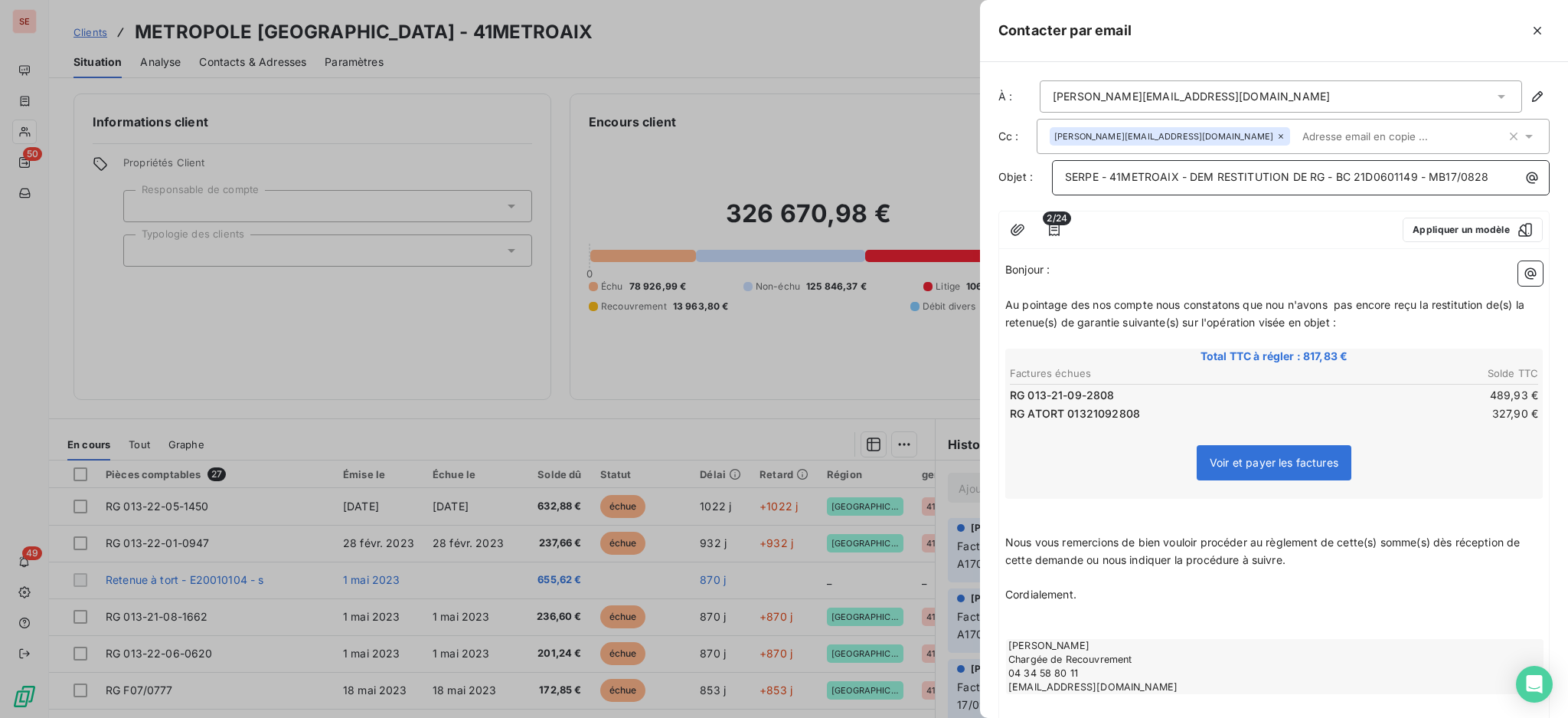
click at [1191, 176] on span "SERPE - 41METROAIX - DEM RESTITUTION DE RG - BC 21D0601149 - MB17/0828" at bounding box center [1276, 176] width 424 height 13
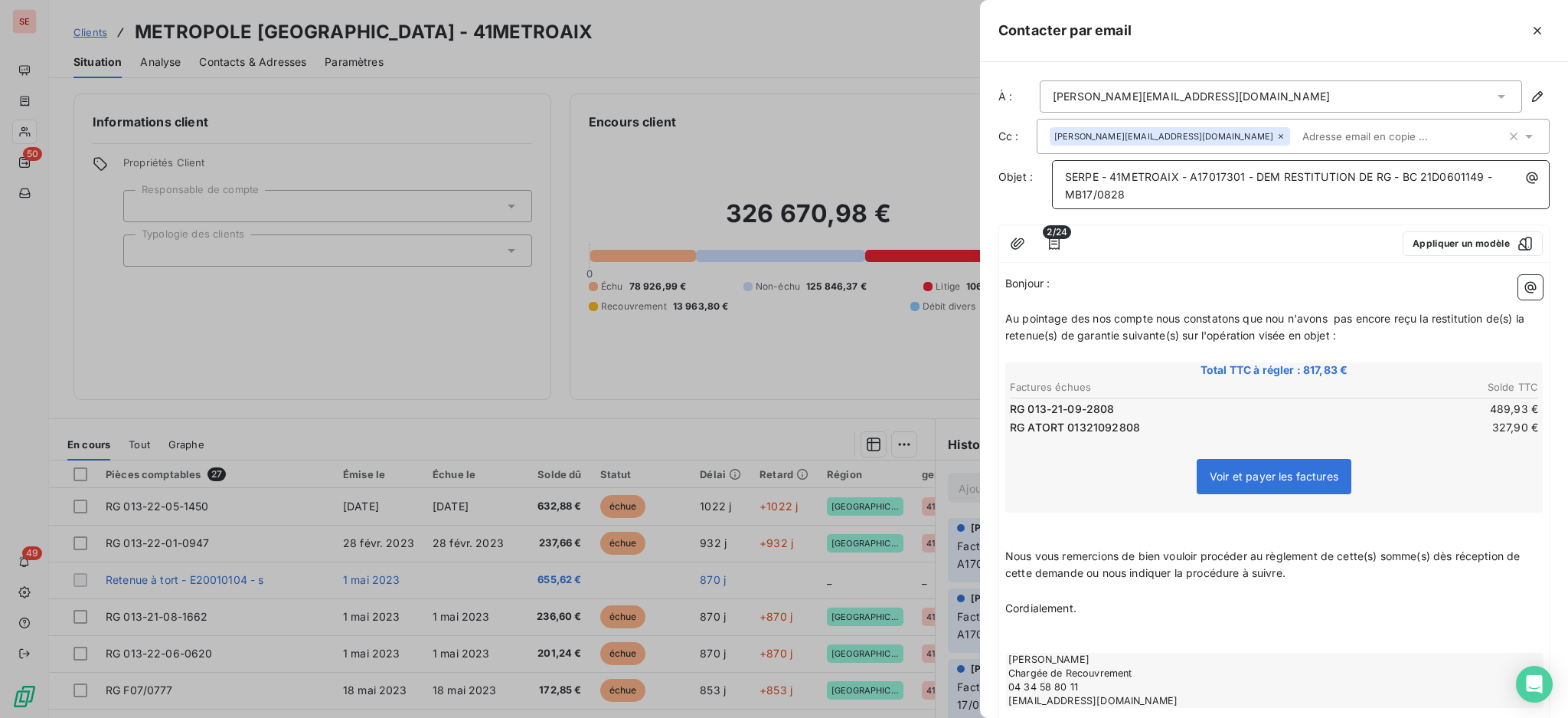
scroll to position [122, 0]
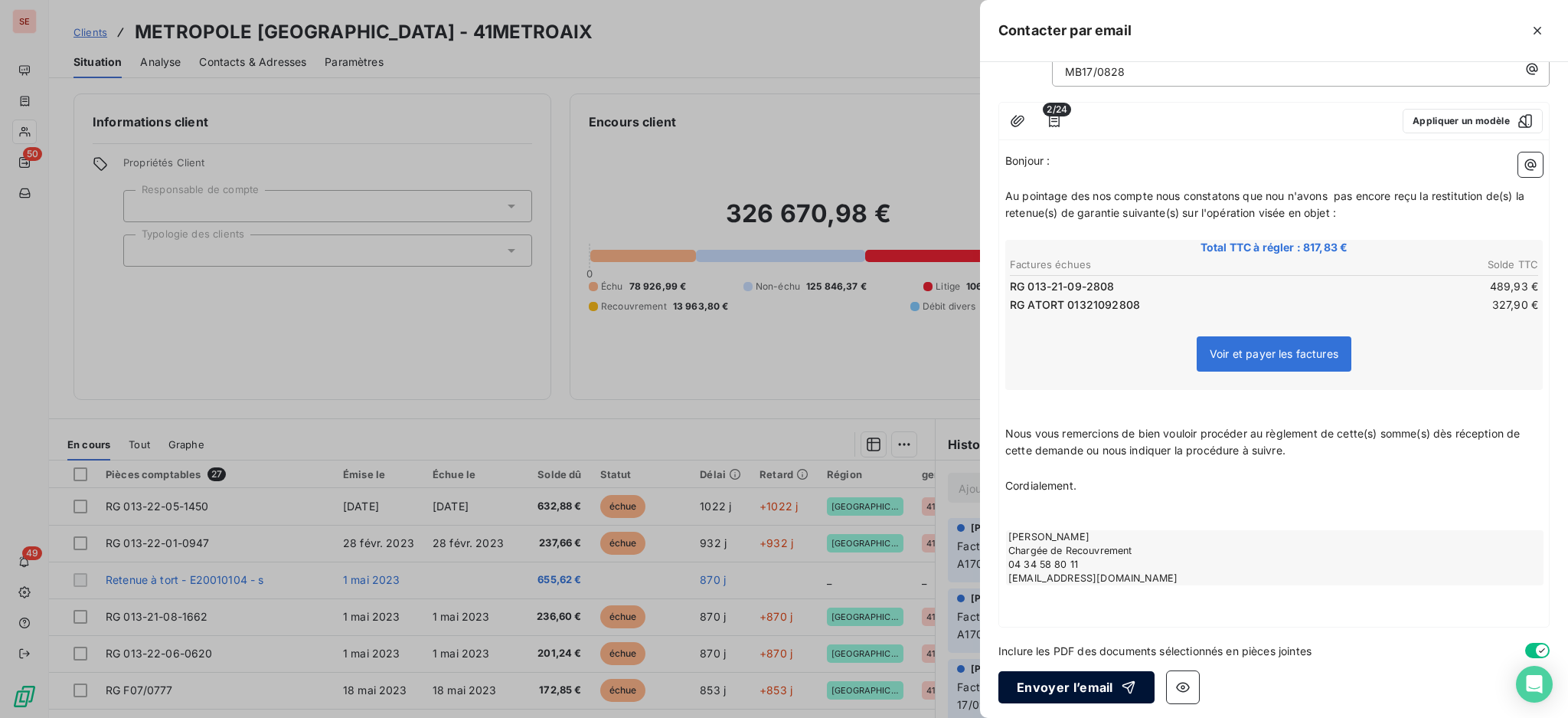
click at [1045, 676] on button "Envoyer l’email" at bounding box center [1076, 687] width 156 height 32
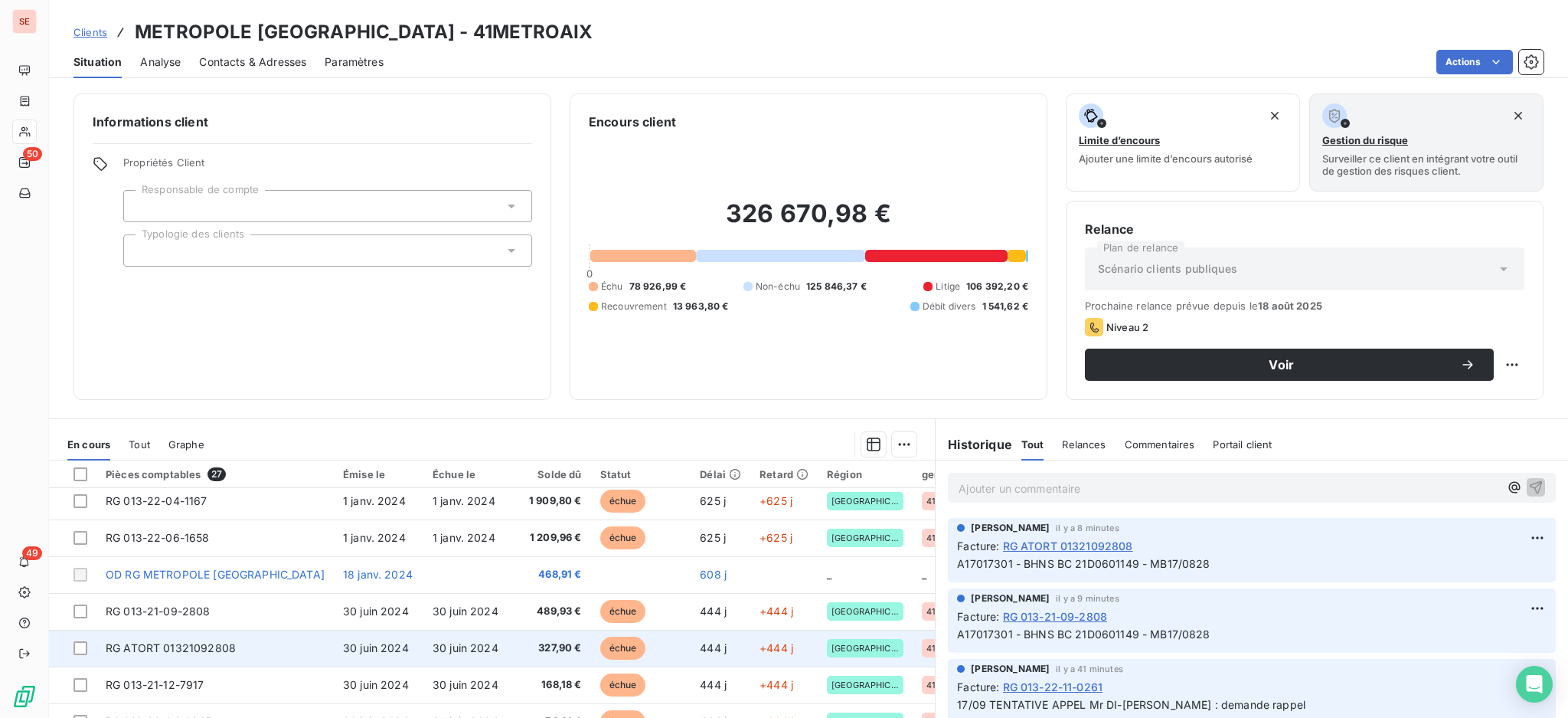
scroll to position [408, 0]
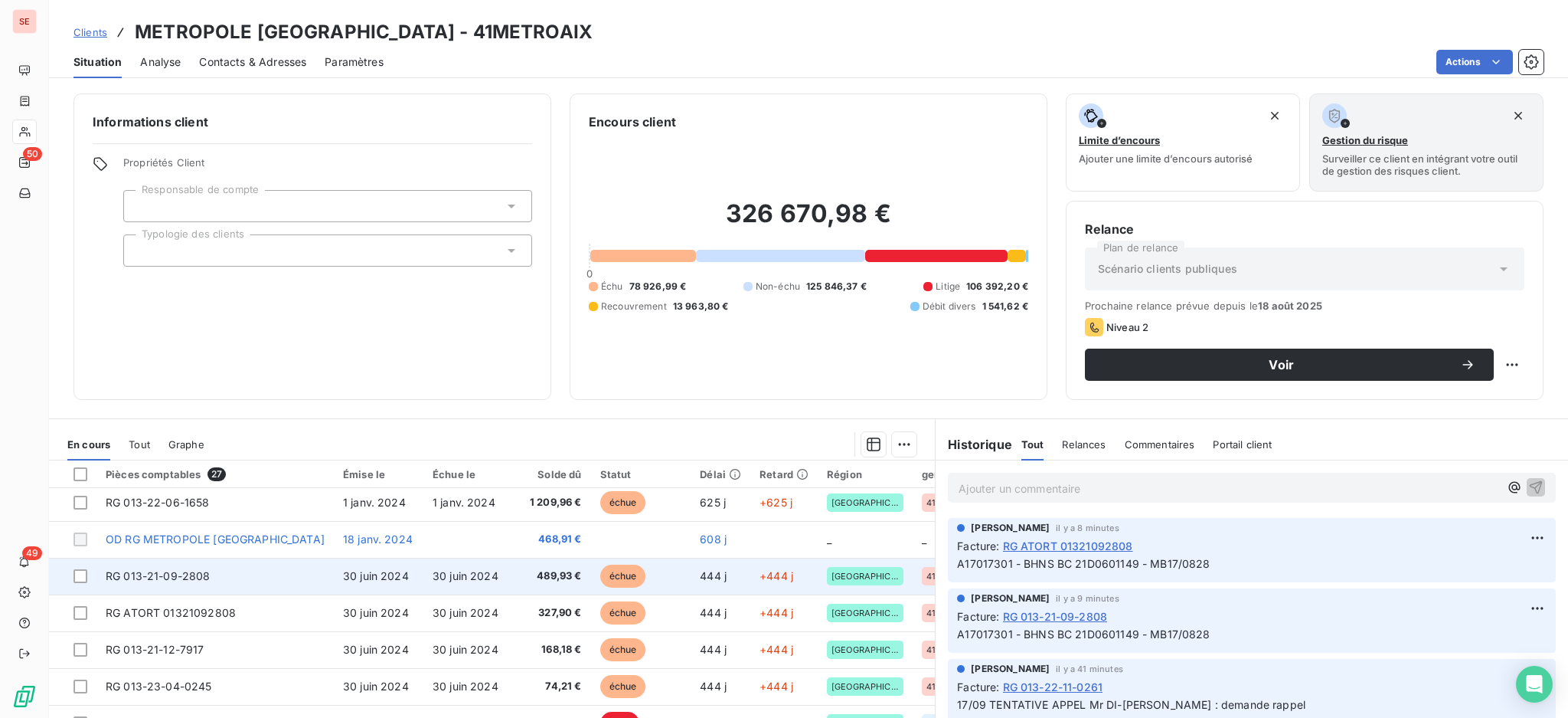
click at [300, 576] on td "RG 013-21-09-2808" at bounding box center [214, 576] width 237 height 37
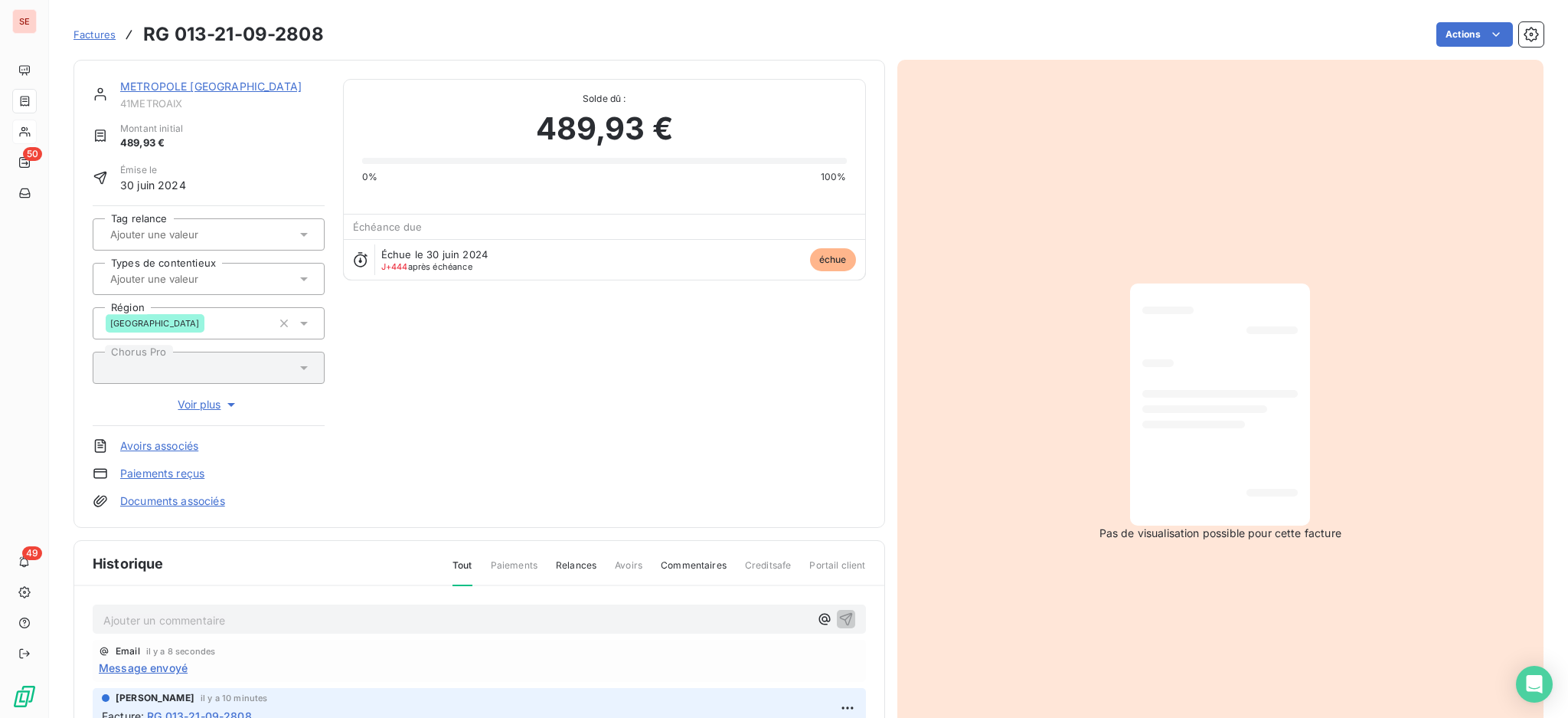
click at [169, 665] on span "Message envoyé" at bounding box center [144, 667] width 89 height 16
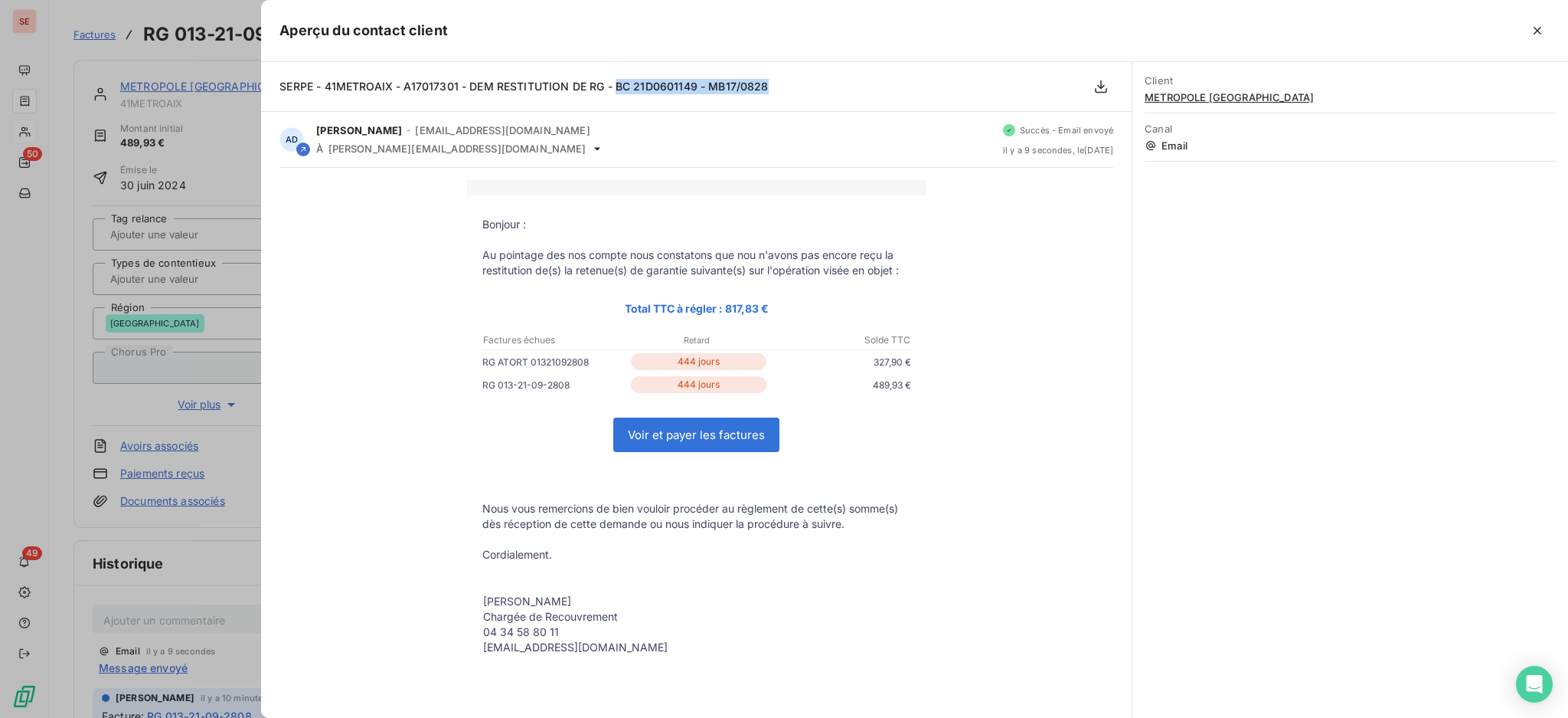
drag, startPoint x: 824, startPoint y: 85, endPoint x: 617, endPoint y: 84, distance: 207.0
click at [617, 84] on div "SERPE - 41METROAIX - A17017301 - DEM RESTITUTION DE RG - BC 21D0601149 - MB17/0…" at bounding box center [696, 86] width 870 height 50
copy span "BC 21D0601149 - MB17/0828"
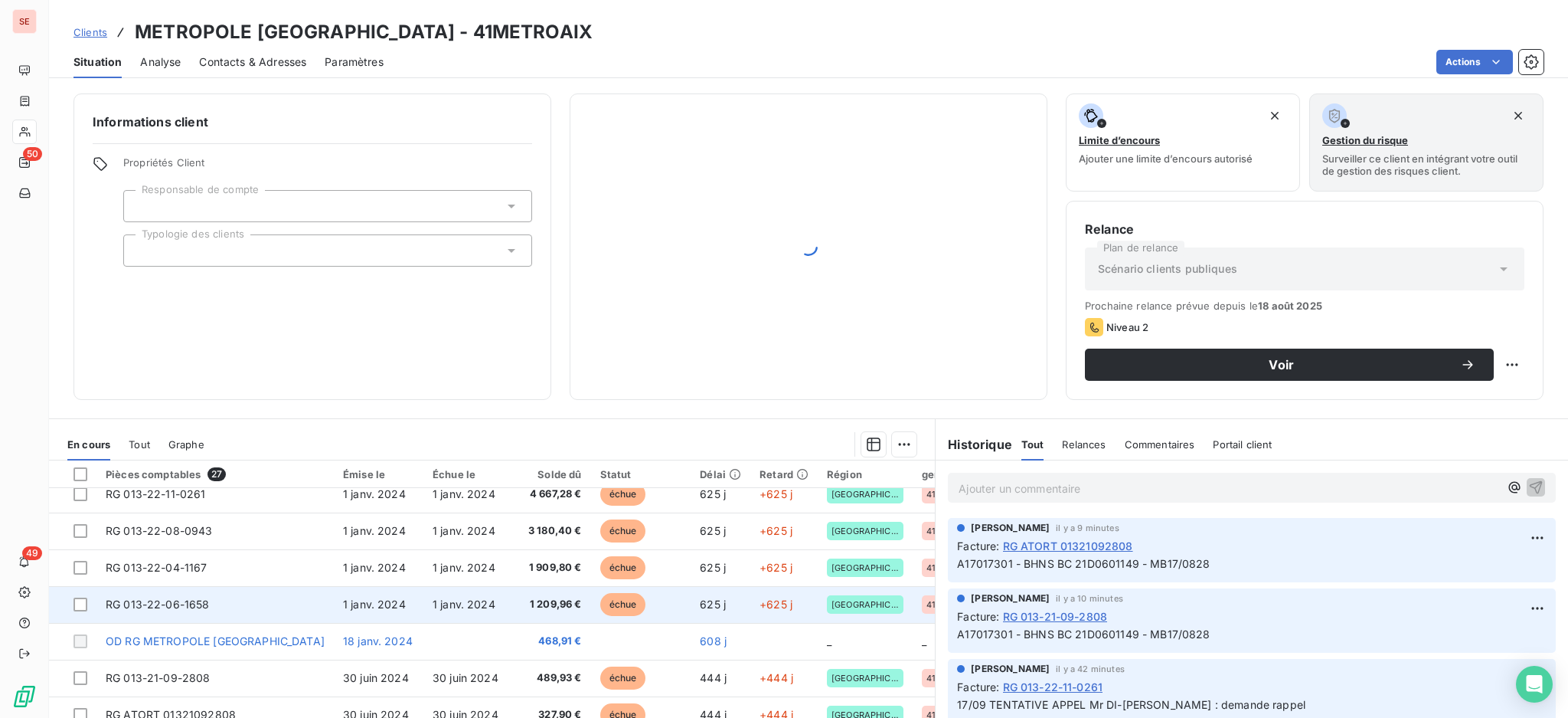
scroll to position [408, 0]
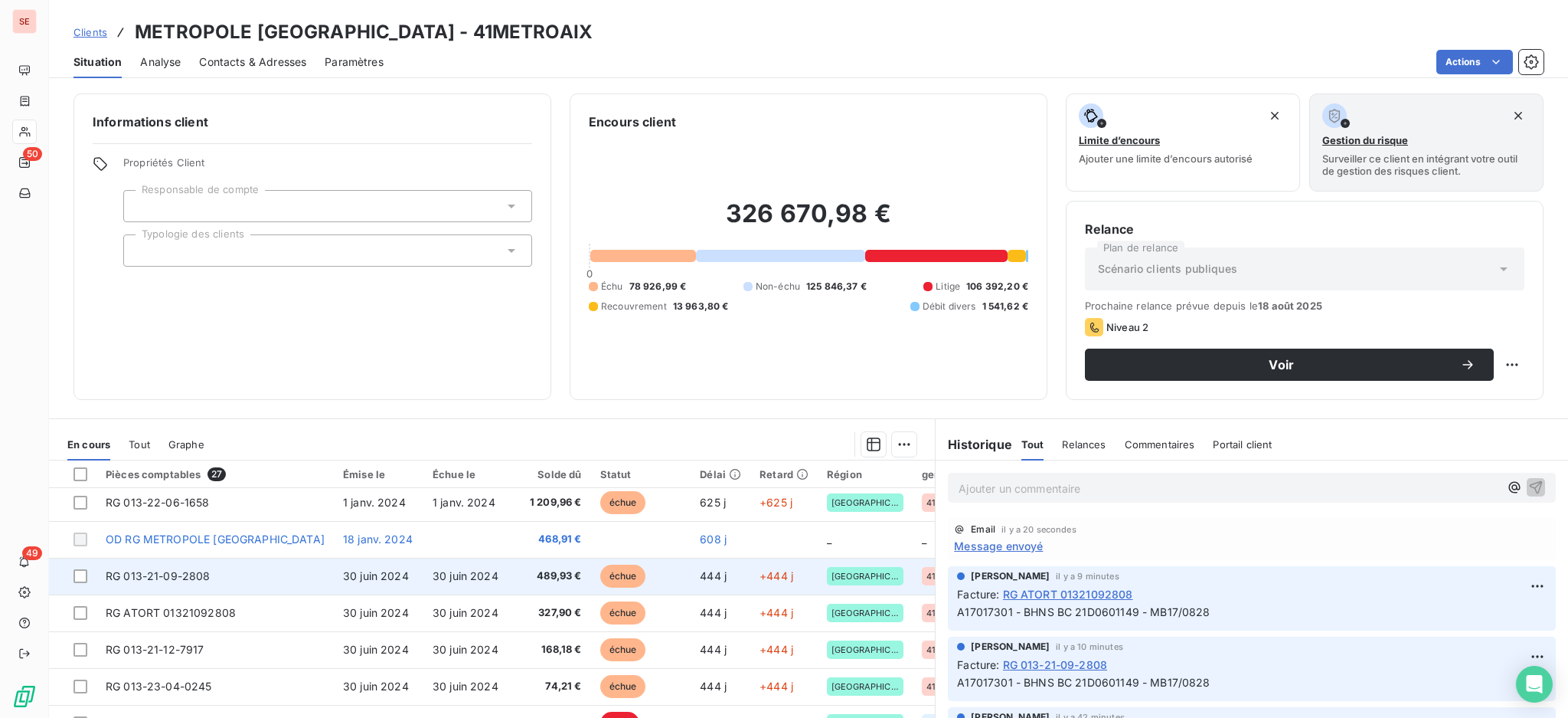
click at [513, 585] on td "489,93 €" at bounding box center [552, 576] width 78 height 37
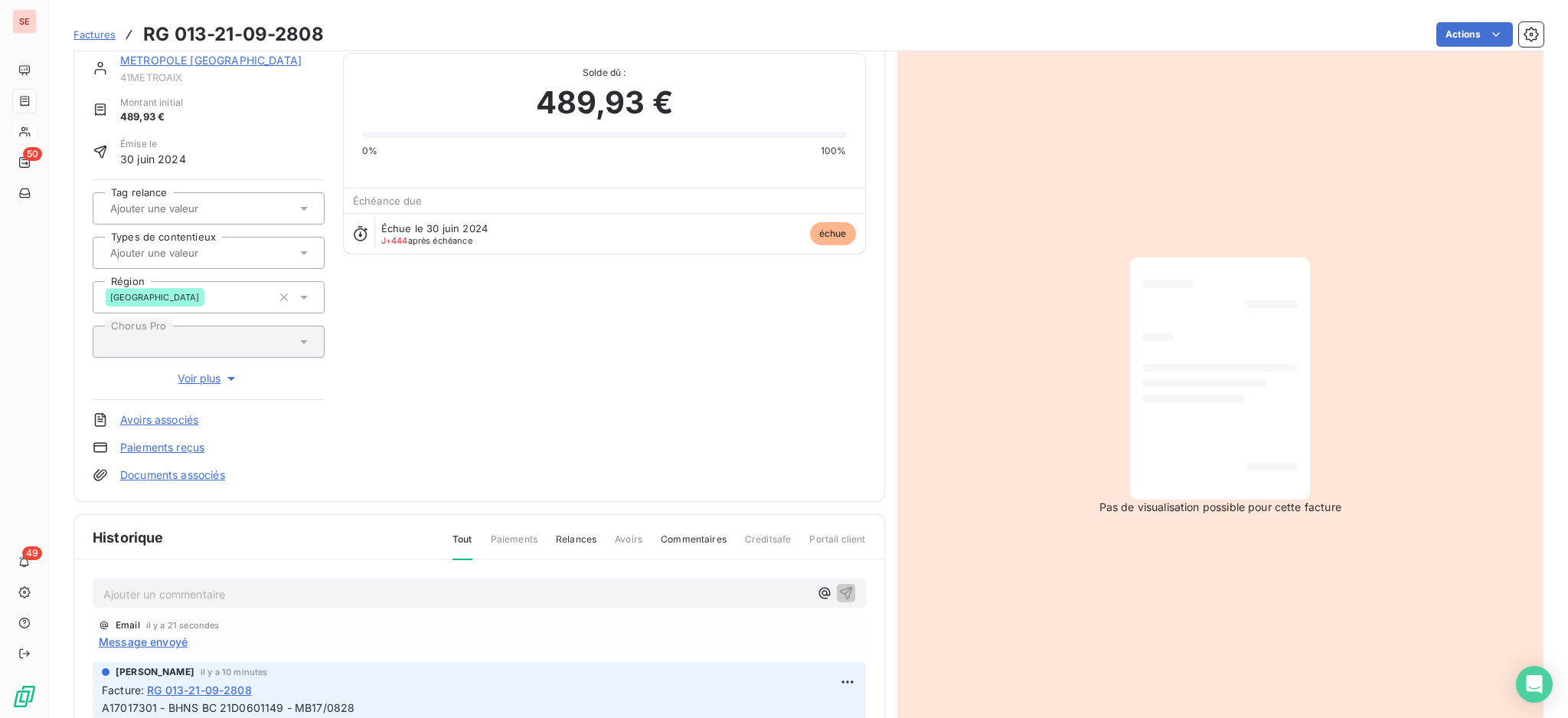
scroll to position [104, 0]
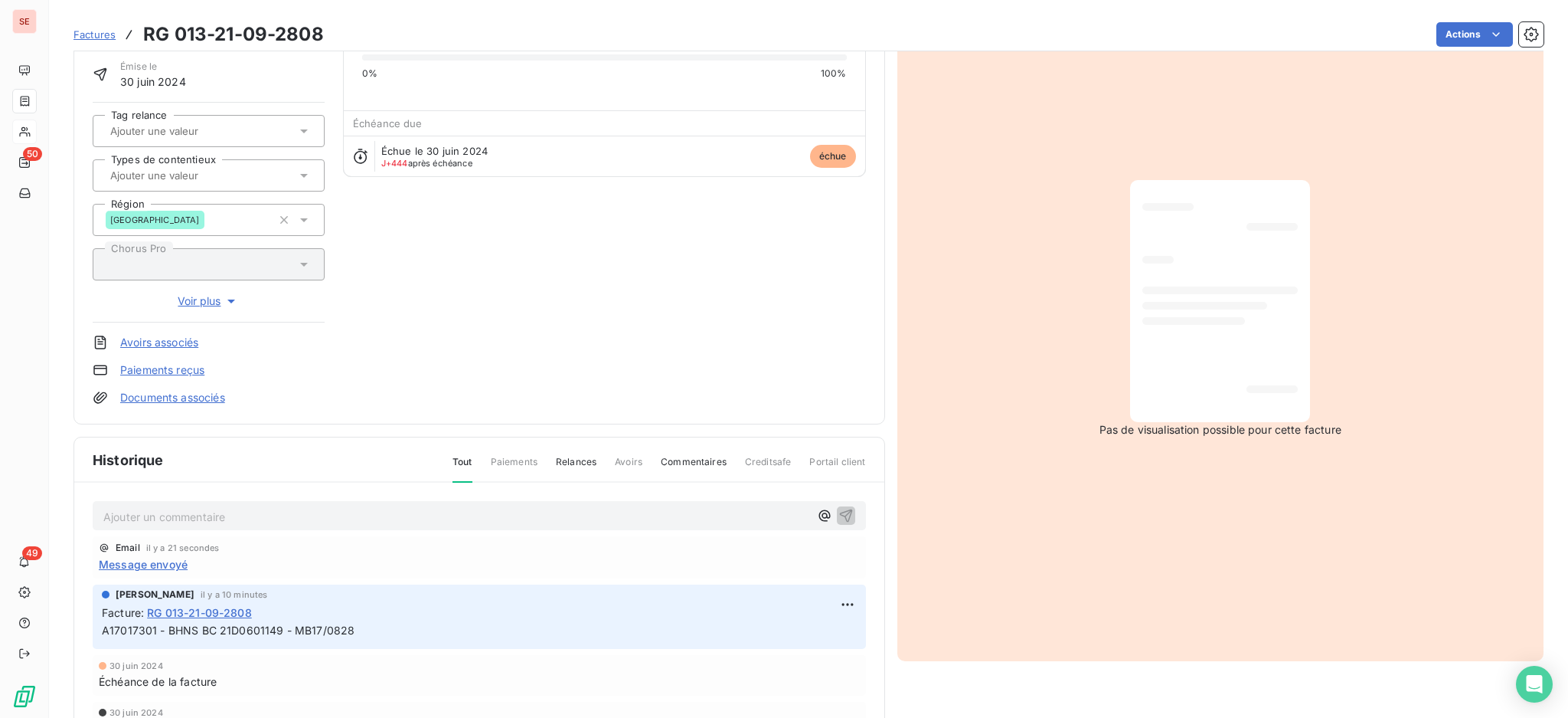
click at [233, 511] on p "Ajouter un commentaire ﻿" at bounding box center [456, 516] width 706 height 19
drag, startPoint x: 330, startPoint y: 504, endPoint x: 74, endPoint y: 488, distance: 256.5
click at [74, 488] on div "17/09 DEM RESTITUTION RG ENVOYEE Email il y a 21 secondes Message envoyé [PERSO…" at bounding box center [479, 643] width 810 height 321
copy span "17/09 DEM RESTITUTION RG ENVOYEE"
click at [839, 511] on icon "button" at bounding box center [846, 514] width 15 height 15
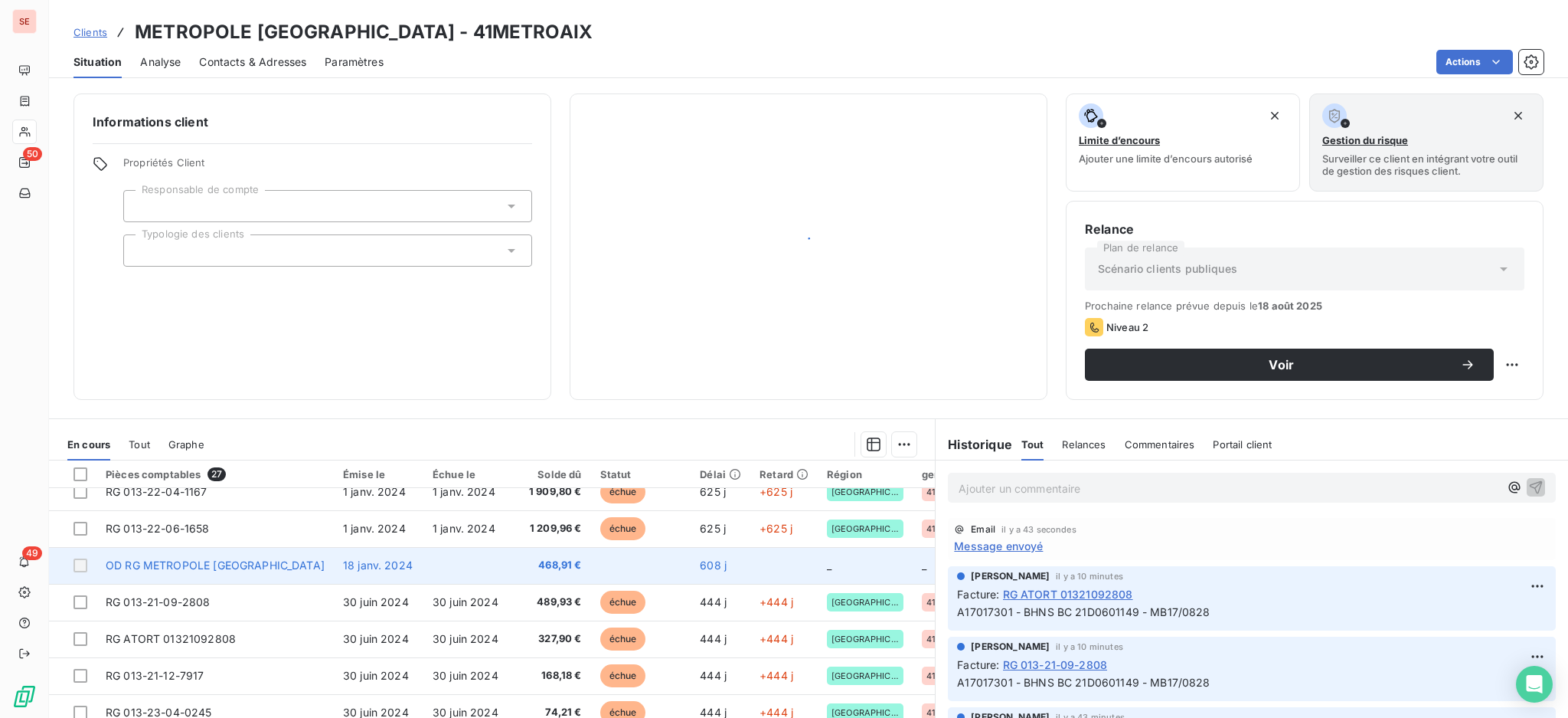
scroll to position [408, 0]
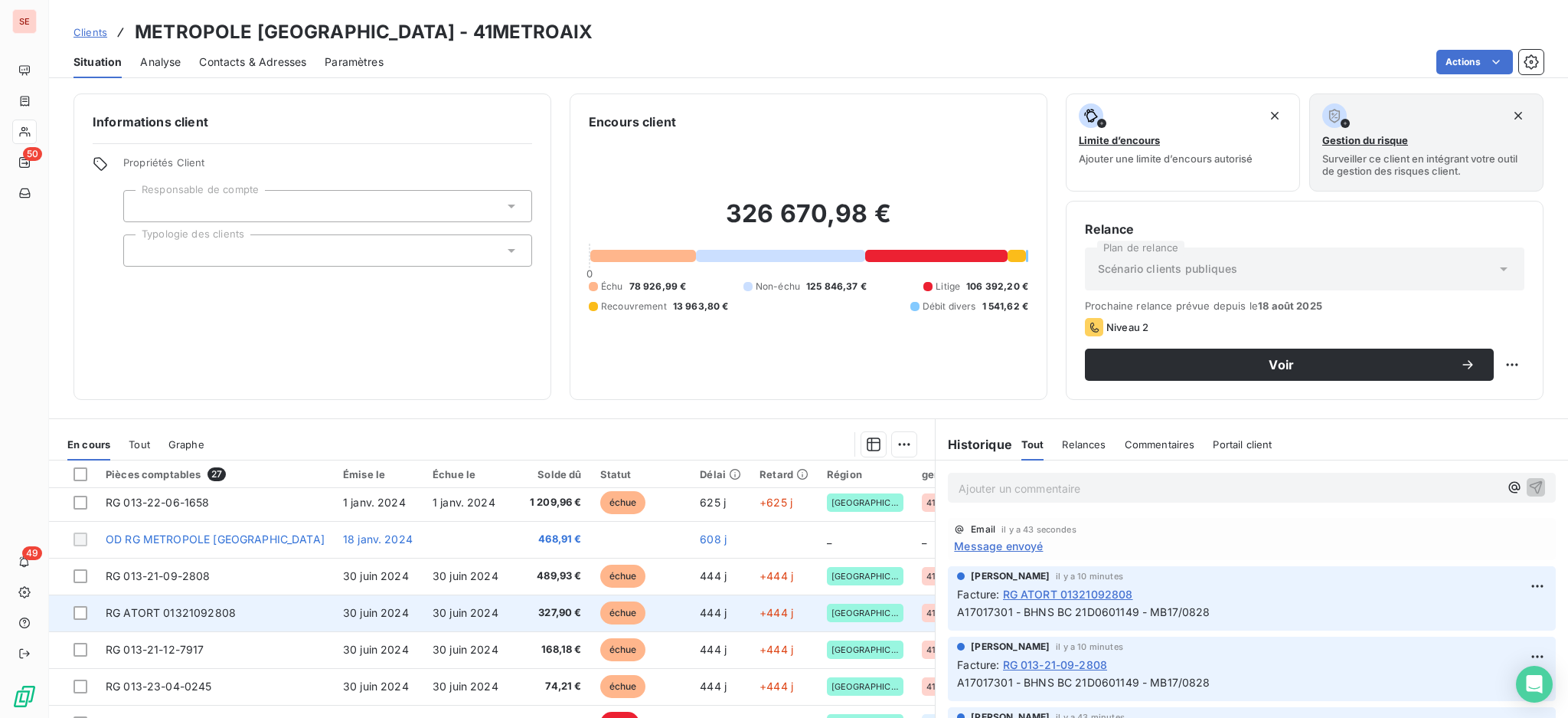
click at [522, 618] on span "327,90 €" at bounding box center [552, 613] width 60 height 15
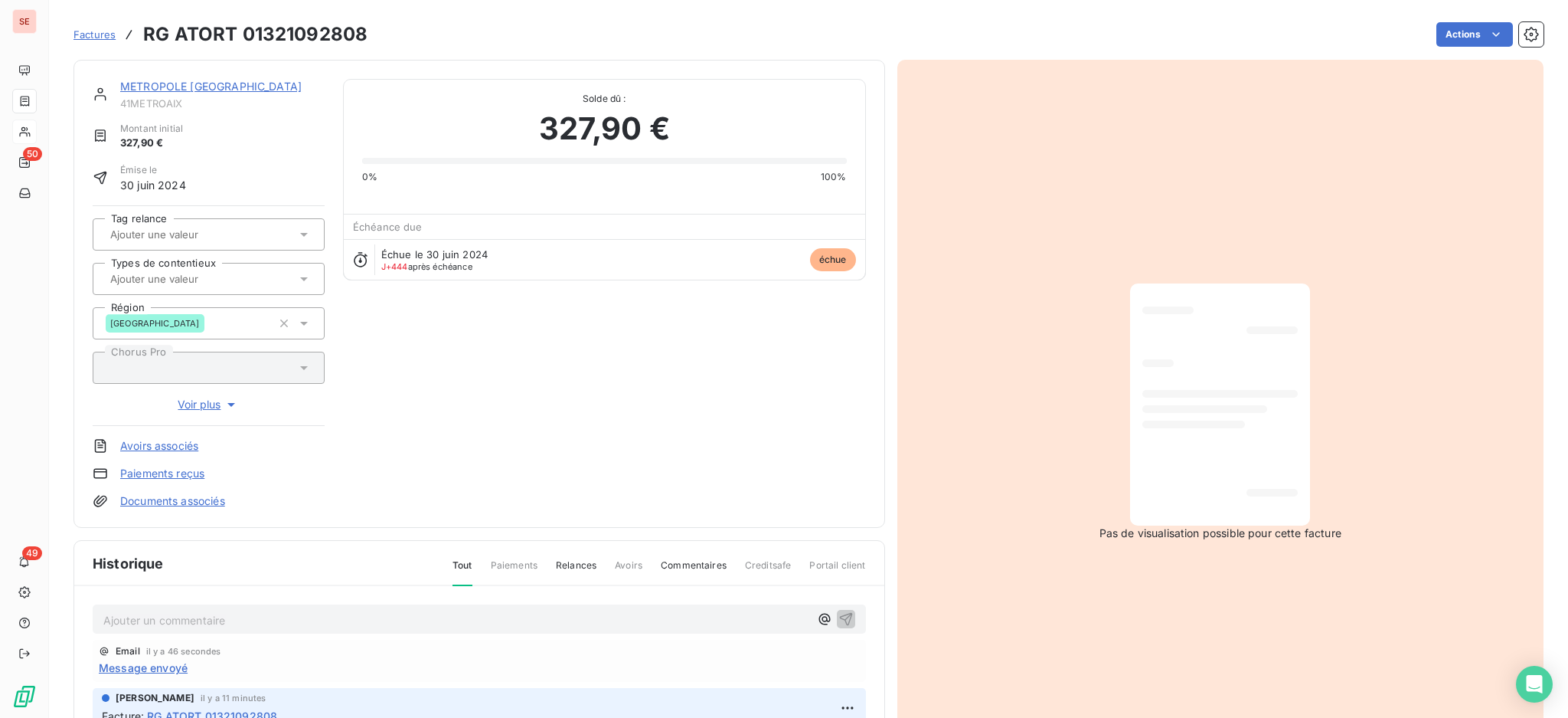
click at [300, 620] on p "Ajouter un commentaire ﻿" at bounding box center [456, 620] width 706 height 19
click at [840, 616] on icon "button" at bounding box center [846, 618] width 13 height 13
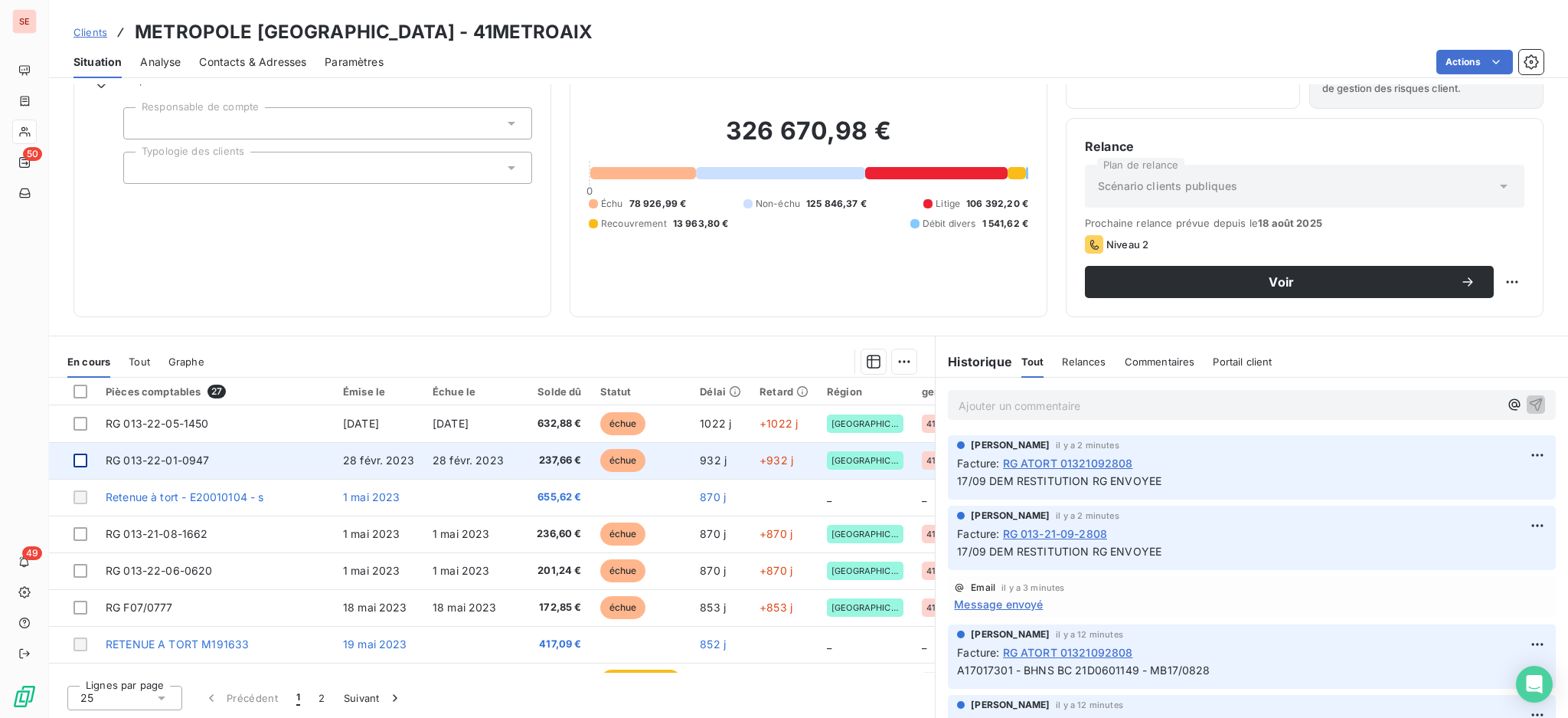
click at [76, 461] on div at bounding box center [80, 461] width 14 height 14
click at [144, 461] on span "RG 013-22-01-0947" at bounding box center [157, 460] width 104 height 13
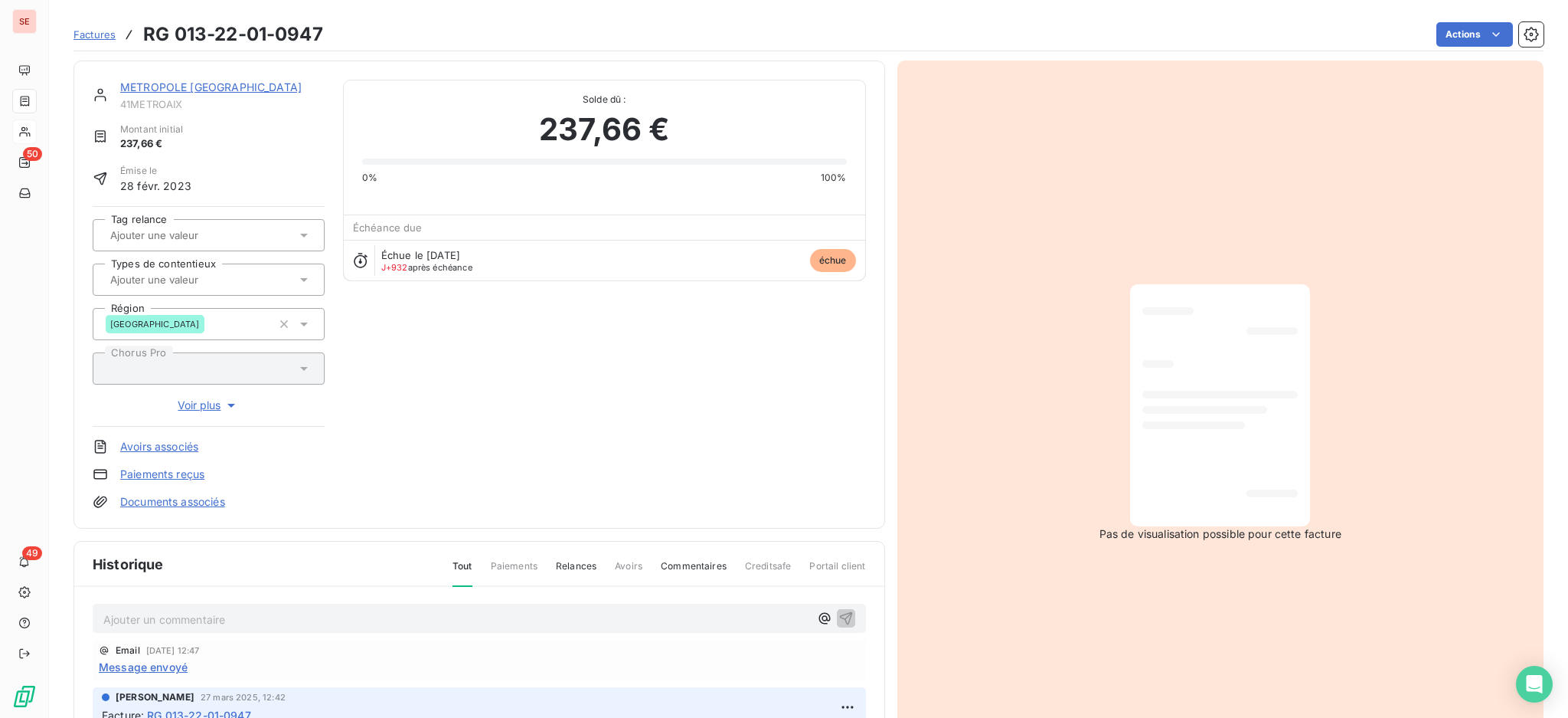
scroll to position [203, 0]
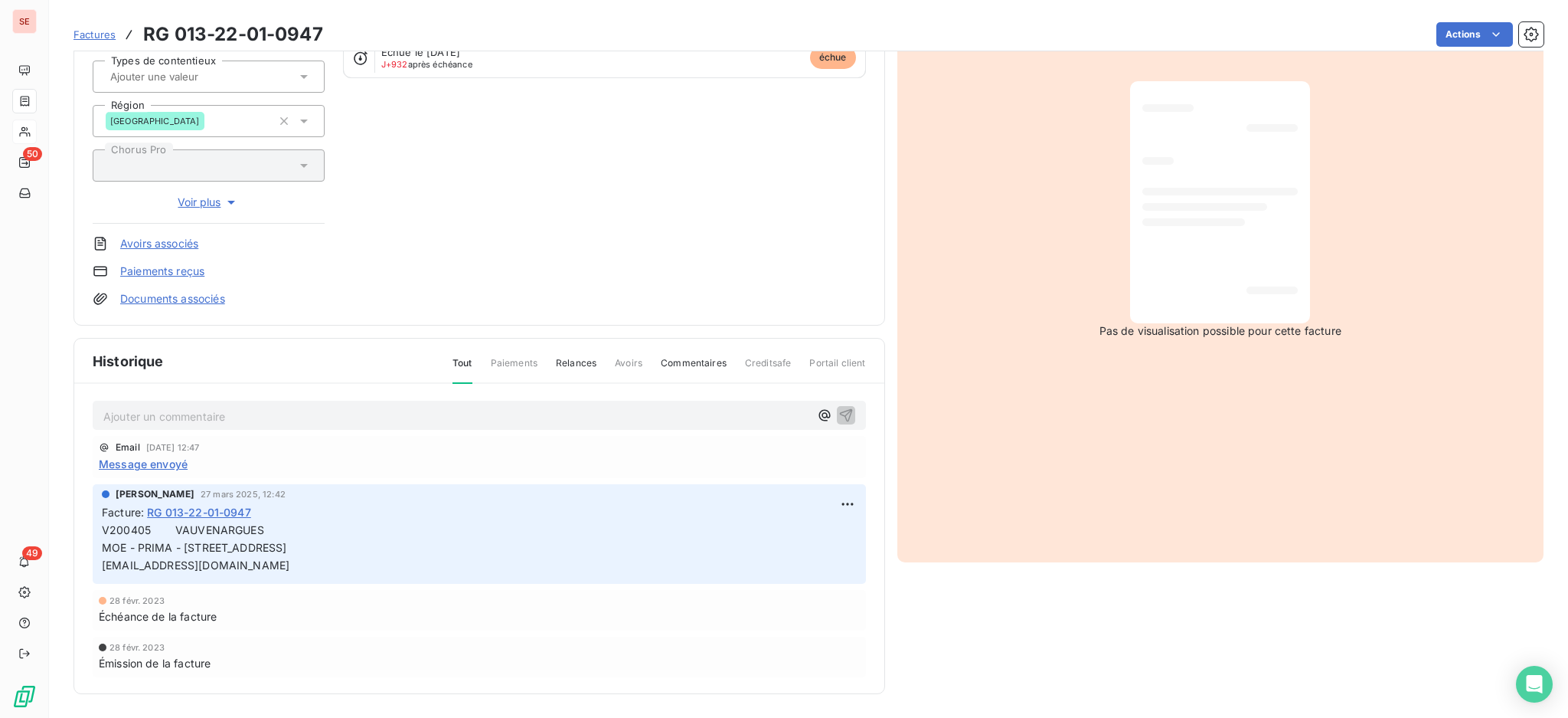
click at [147, 409] on p "Ajouter un commentaire ﻿" at bounding box center [456, 416] width 706 height 19
click at [146, 460] on span "Message envoyé" at bounding box center [144, 464] width 89 height 16
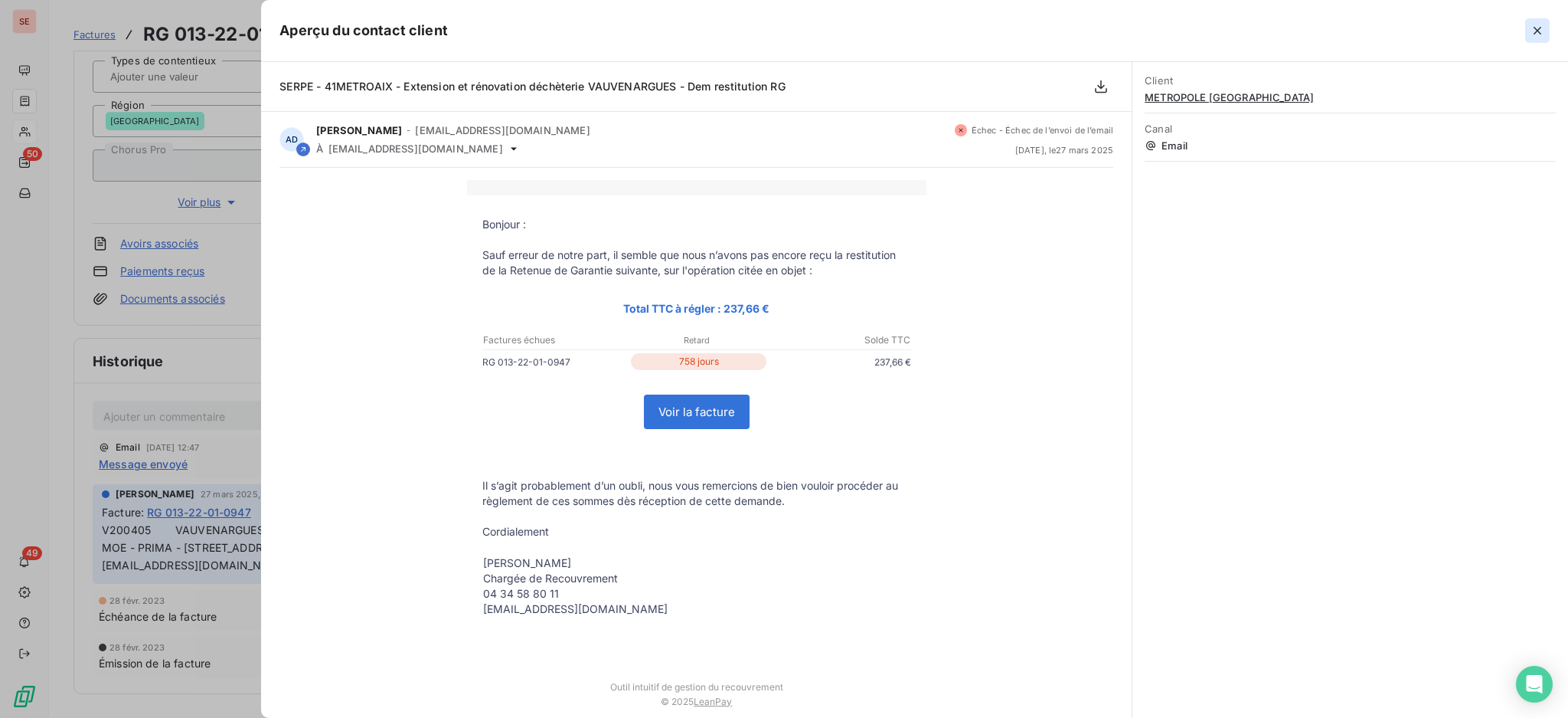
click at [1534, 28] on icon "button" at bounding box center [1537, 31] width 8 height 8
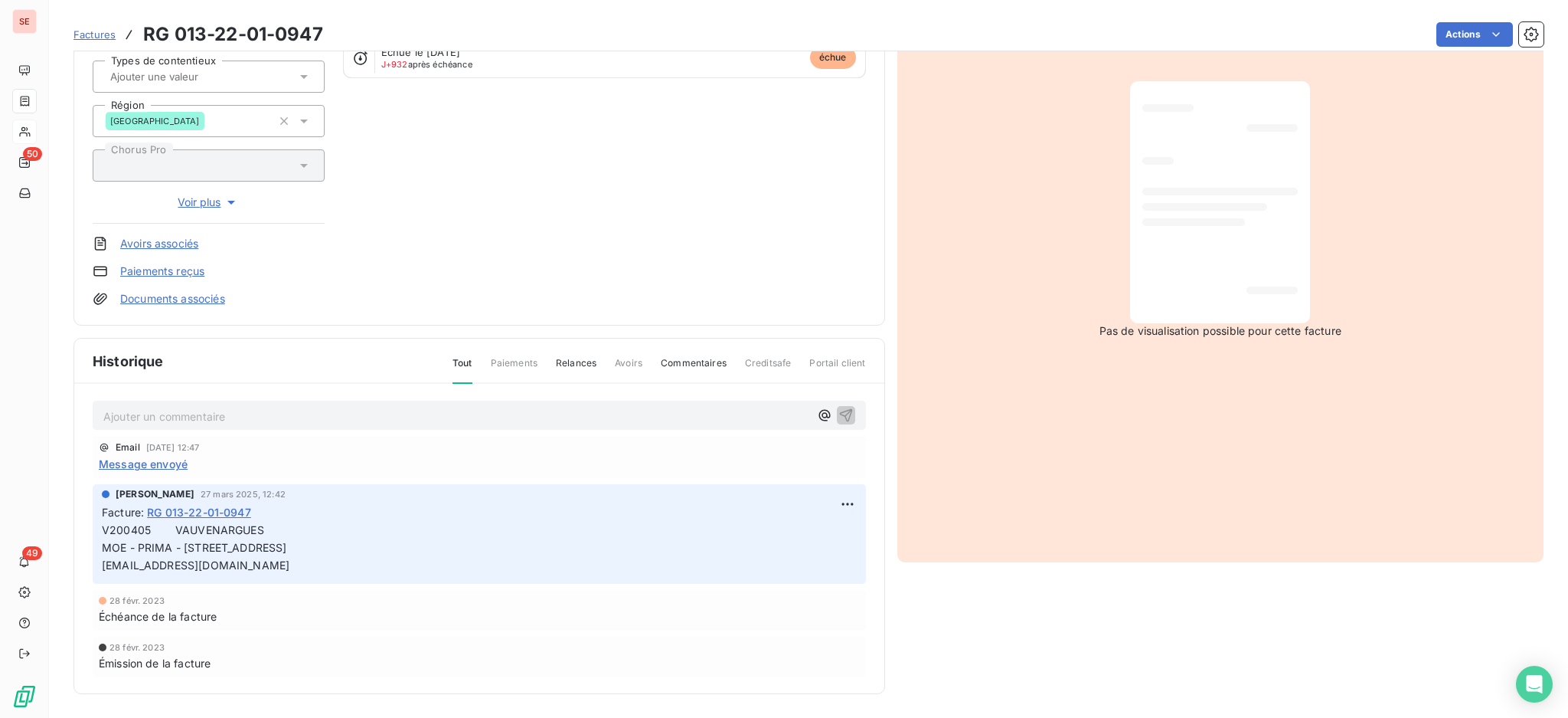
scroll to position [0, 0]
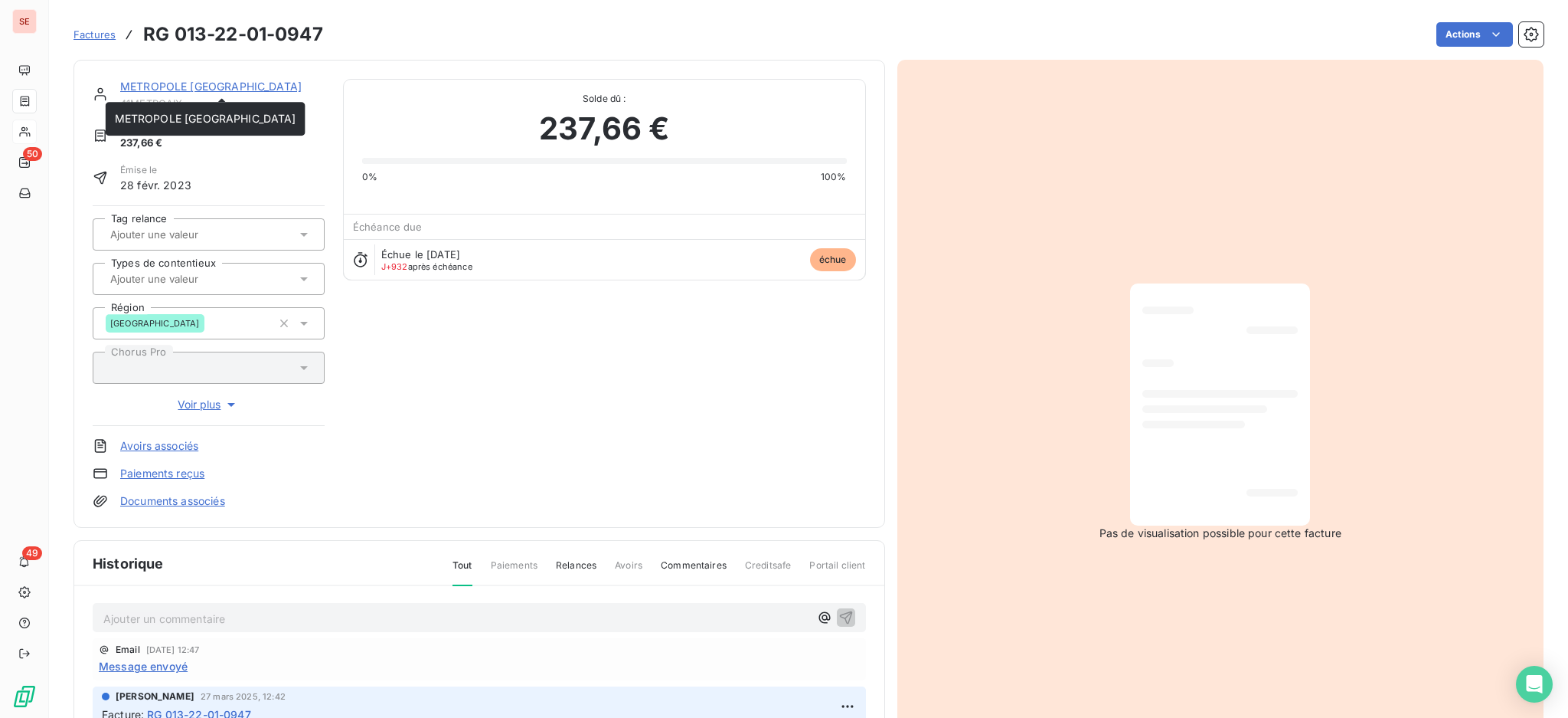
click at [186, 86] on link "METROPOLE [GEOGRAPHIC_DATA]" at bounding box center [210, 85] width 182 height 13
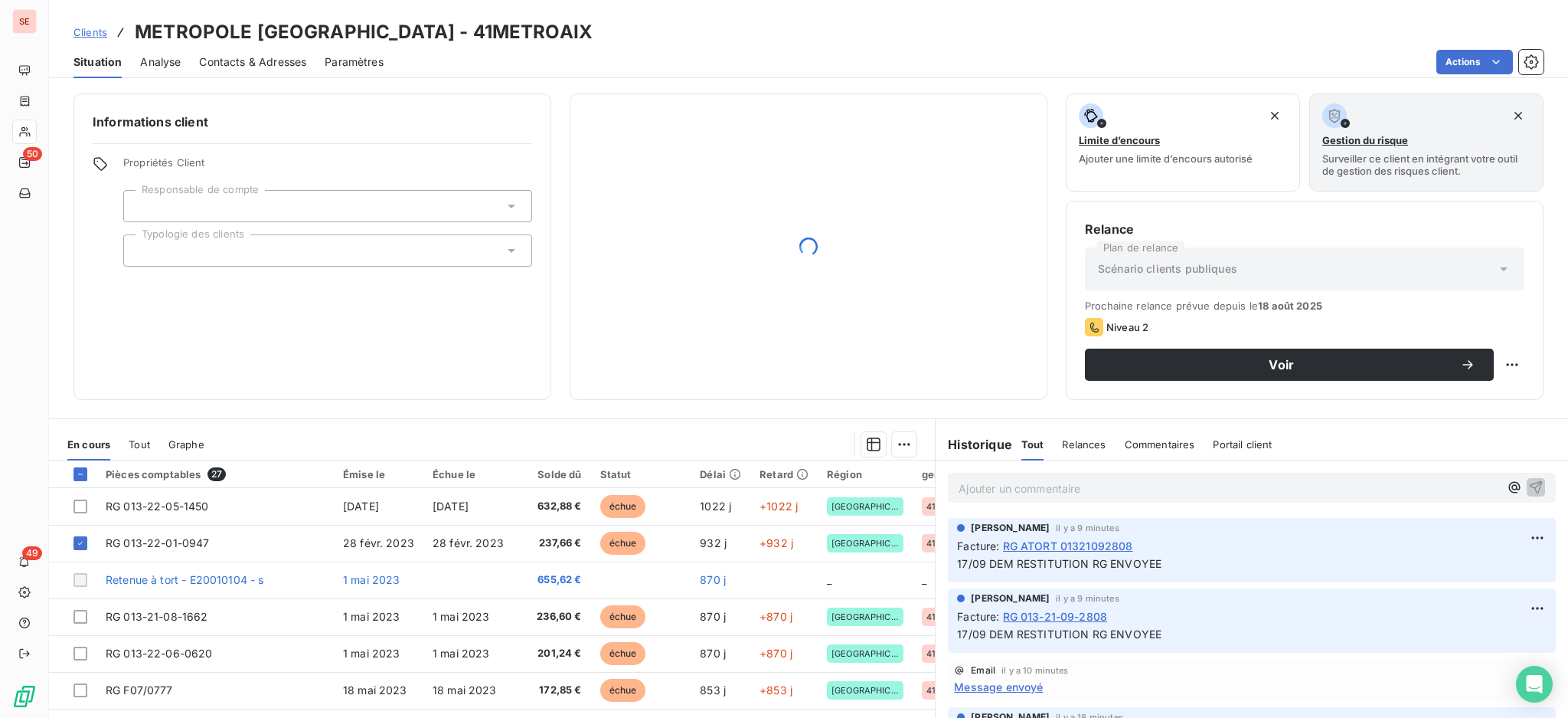
click at [263, 61] on span "Contacts & Adresses" at bounding box center [253, 62] width 107 height 15
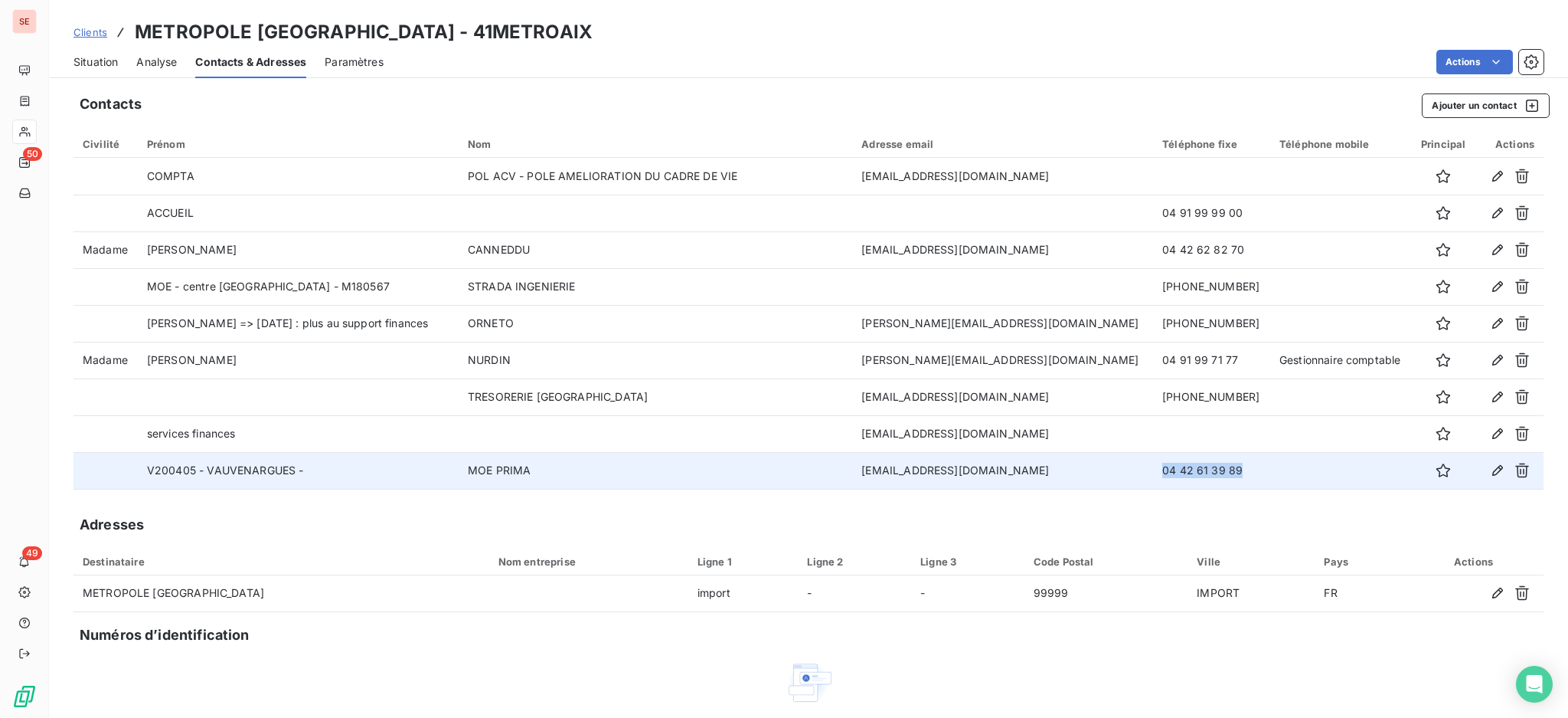
drag, startPoint x: 1224, startPoint y: 470, endPoint x: 1141, endPoint y: 465, distance: 83.2
click at [1153, 465] on td "04 42 61 39 89" at bounding box center [1212, 470] width 117 height 37
copy td "04 42 61 39 89"
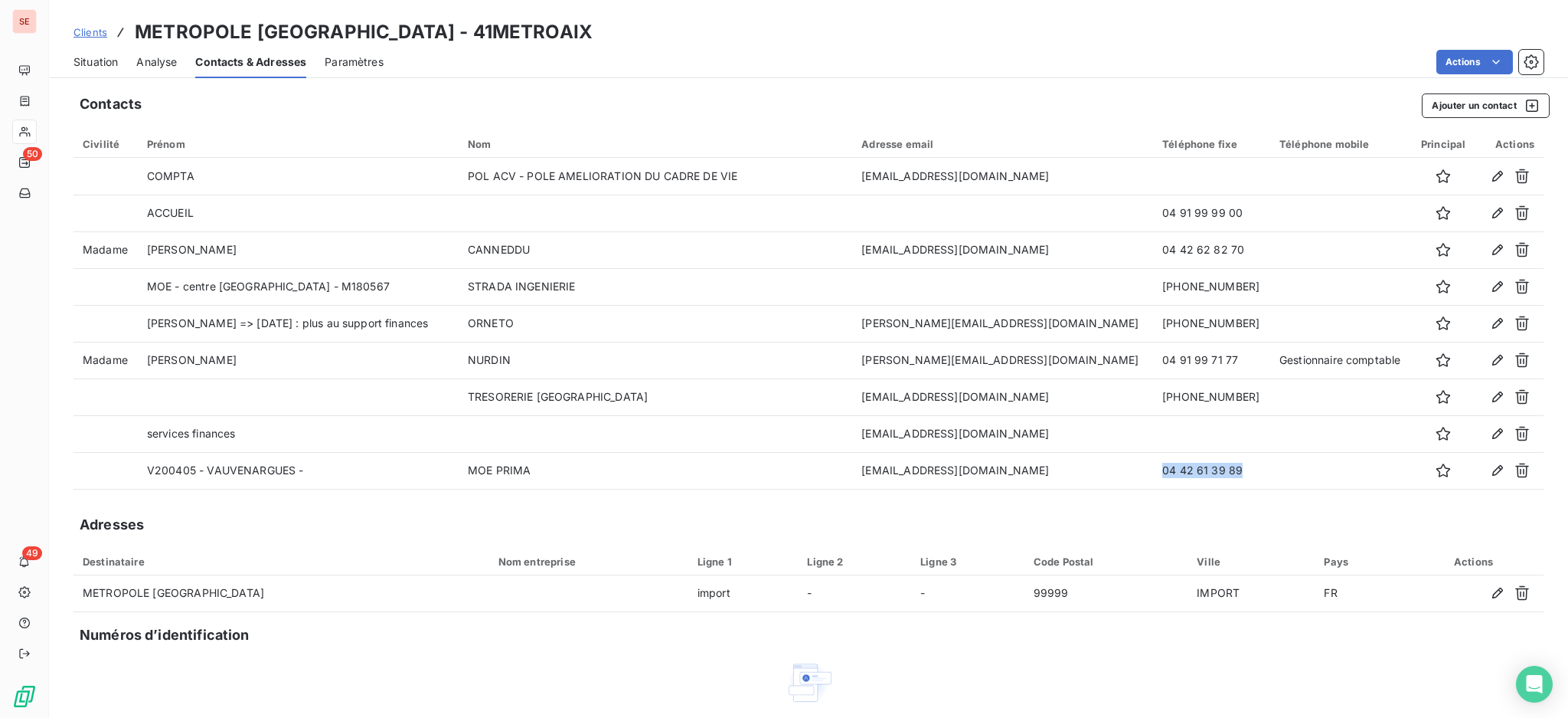
click at [92, 58] on span "Situation" at bounding box center [95, 62] width 45 height 15
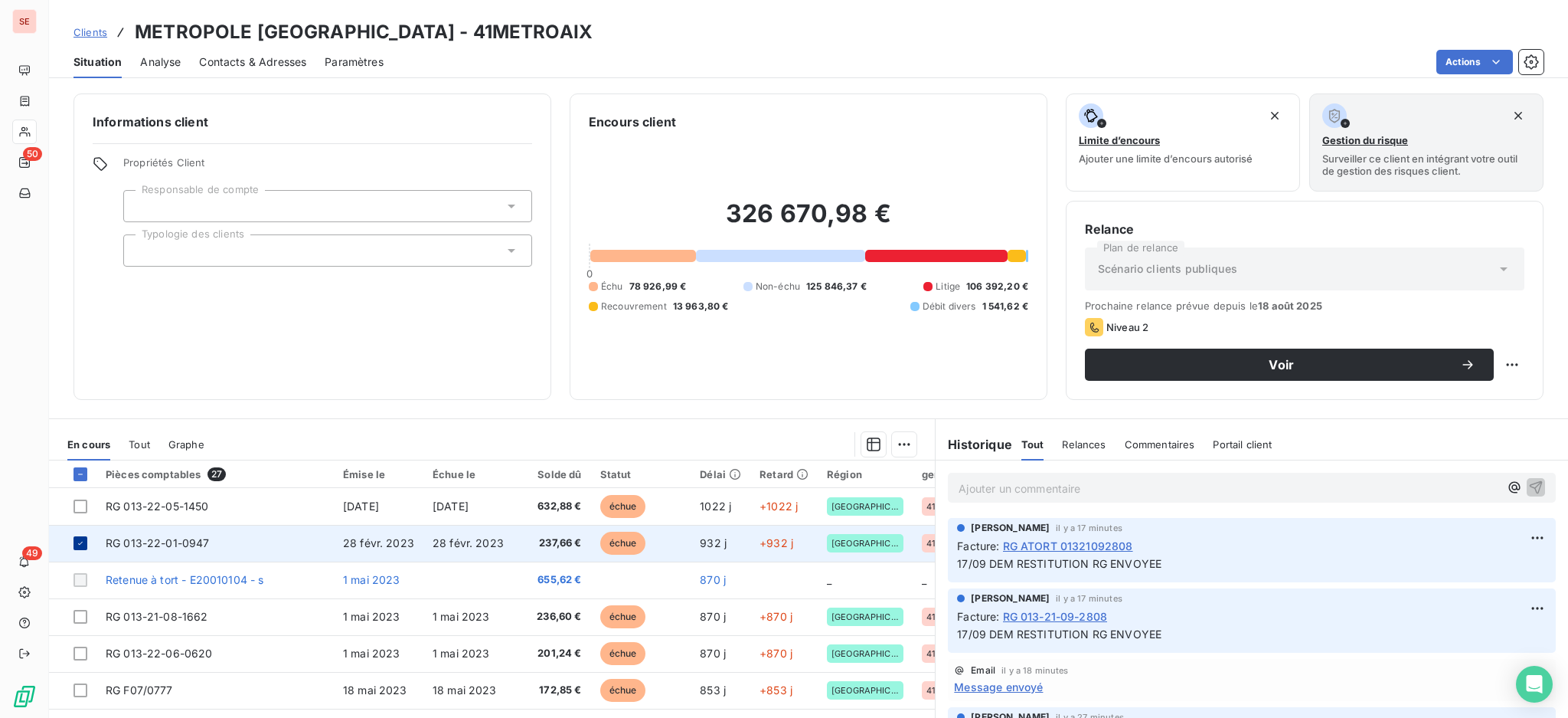
click at [76, 538] on icon at bounding box center [79, 542] width 9 height 9
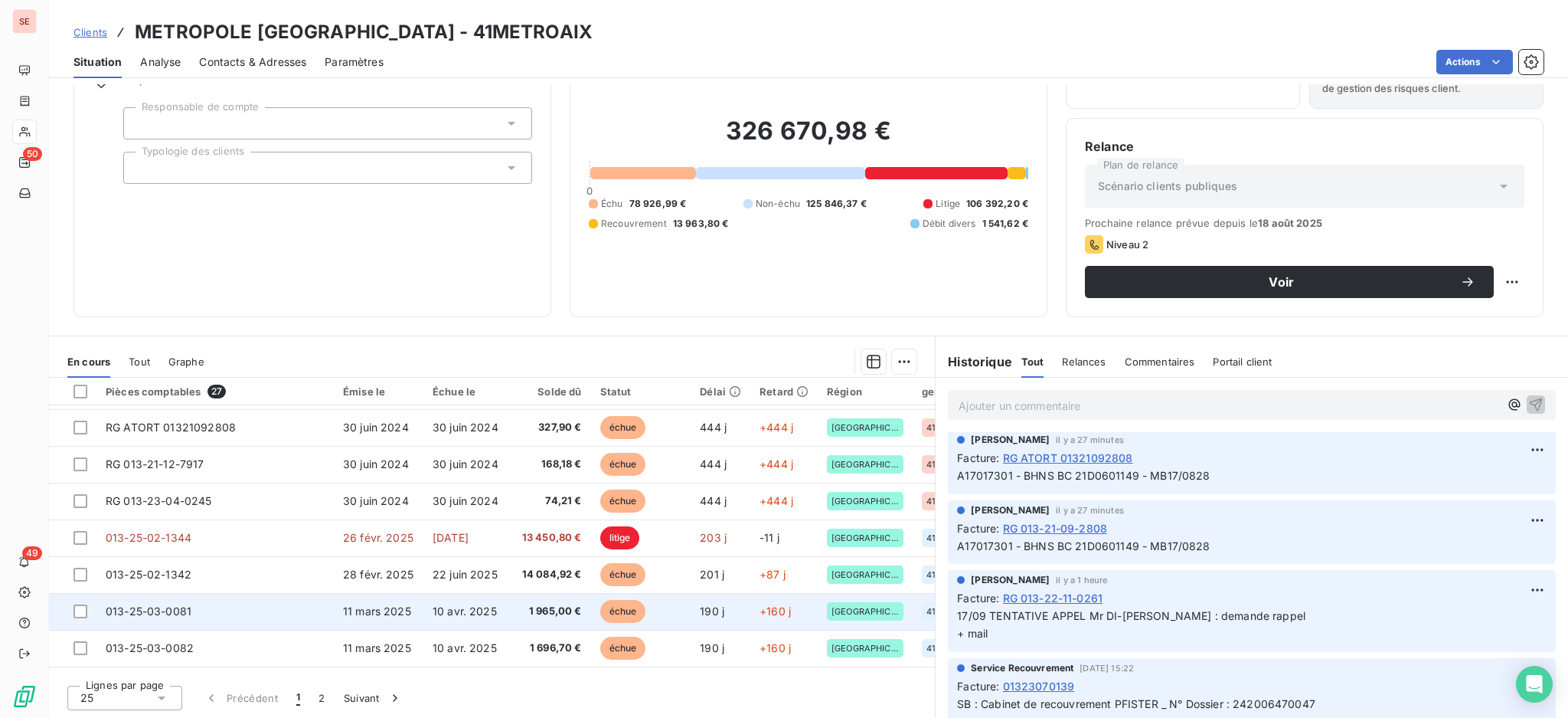
scroll to position [559, 0]
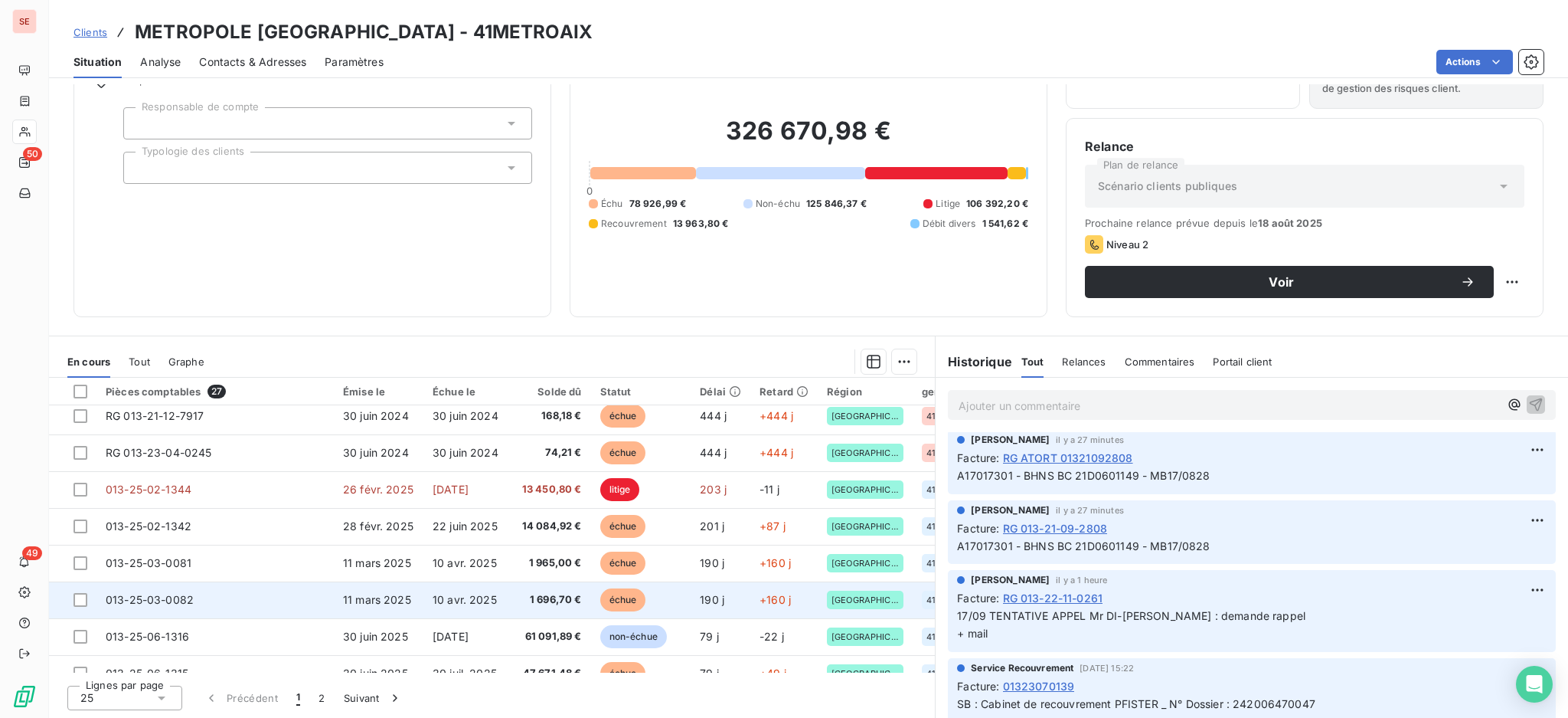
click at [759, 598] on span "+160 j" at bounding box center [775, 599] width 32 height 13
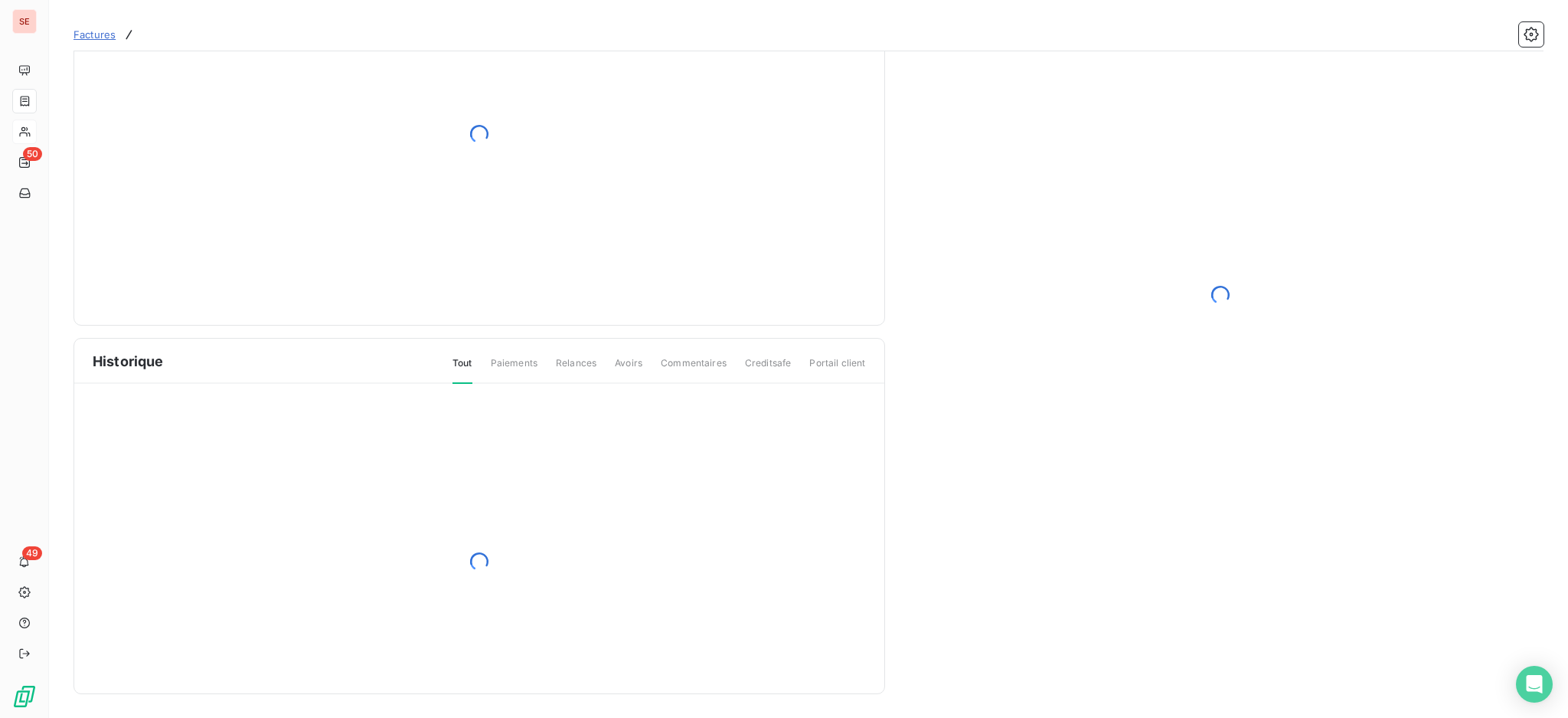
scroll to position [25, 0]
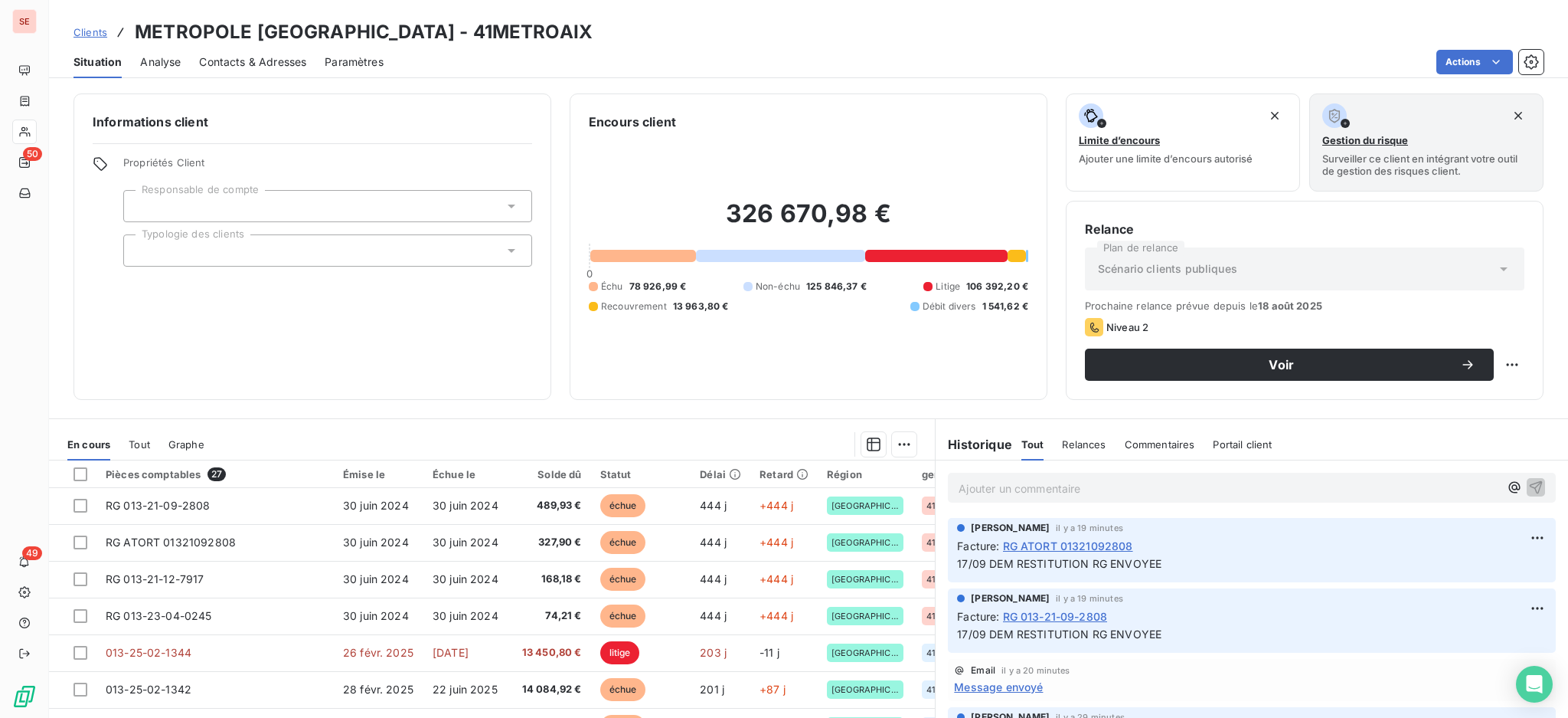
scroll to position [506, 0]
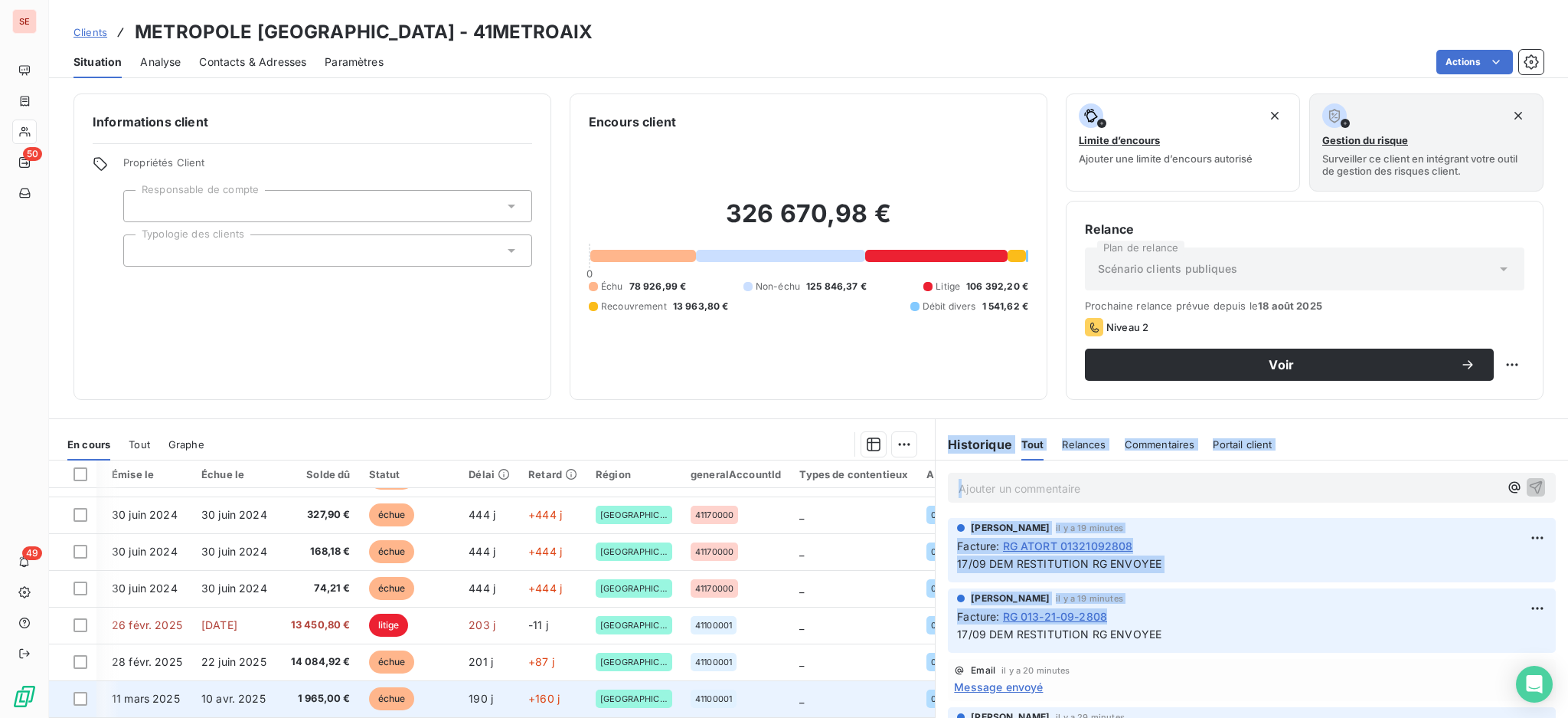
drag, startPoint x: 927, startPoint y: 653, endPoint x: 916, endPoint y: 710, distance: 58.1
click at [916, 710] on div "En cours Tout Graphe Pièces comptables 27 Émise le Échue le Solde dû Statut Dél…" at bounding box center [808, 610] width 1519 height 383
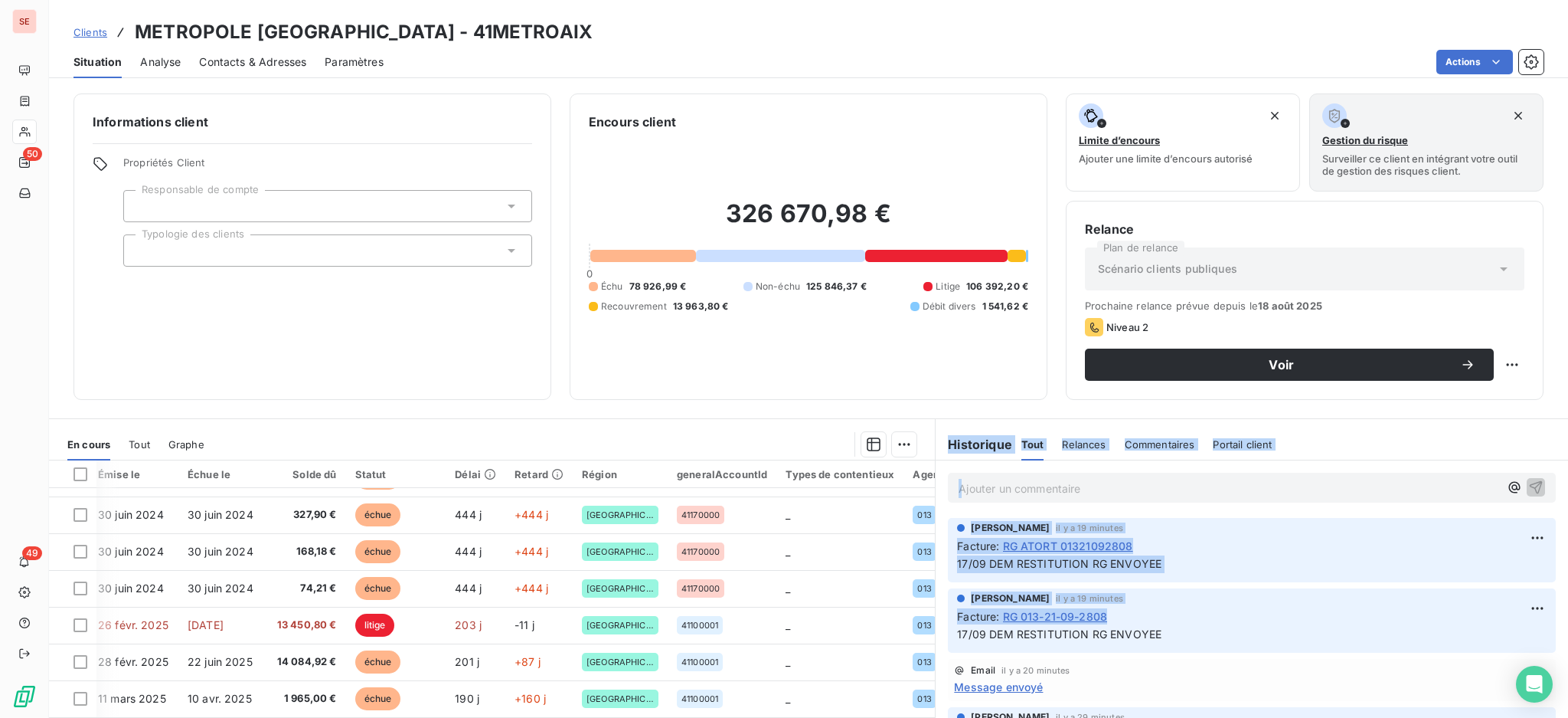
scroll to position [585, 245]
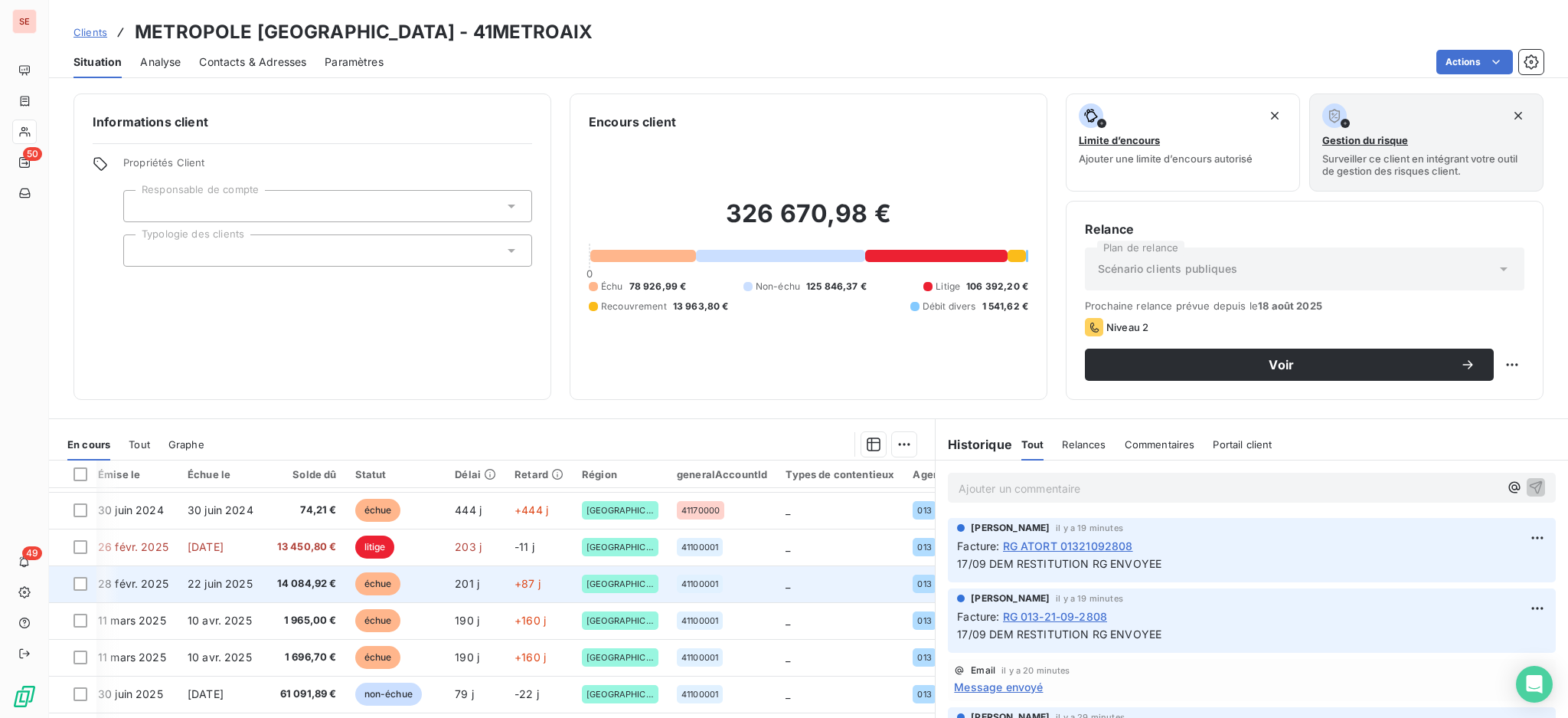
click at [776, 592] on td "_" at bounding box center [840, 583] width 127 height 37
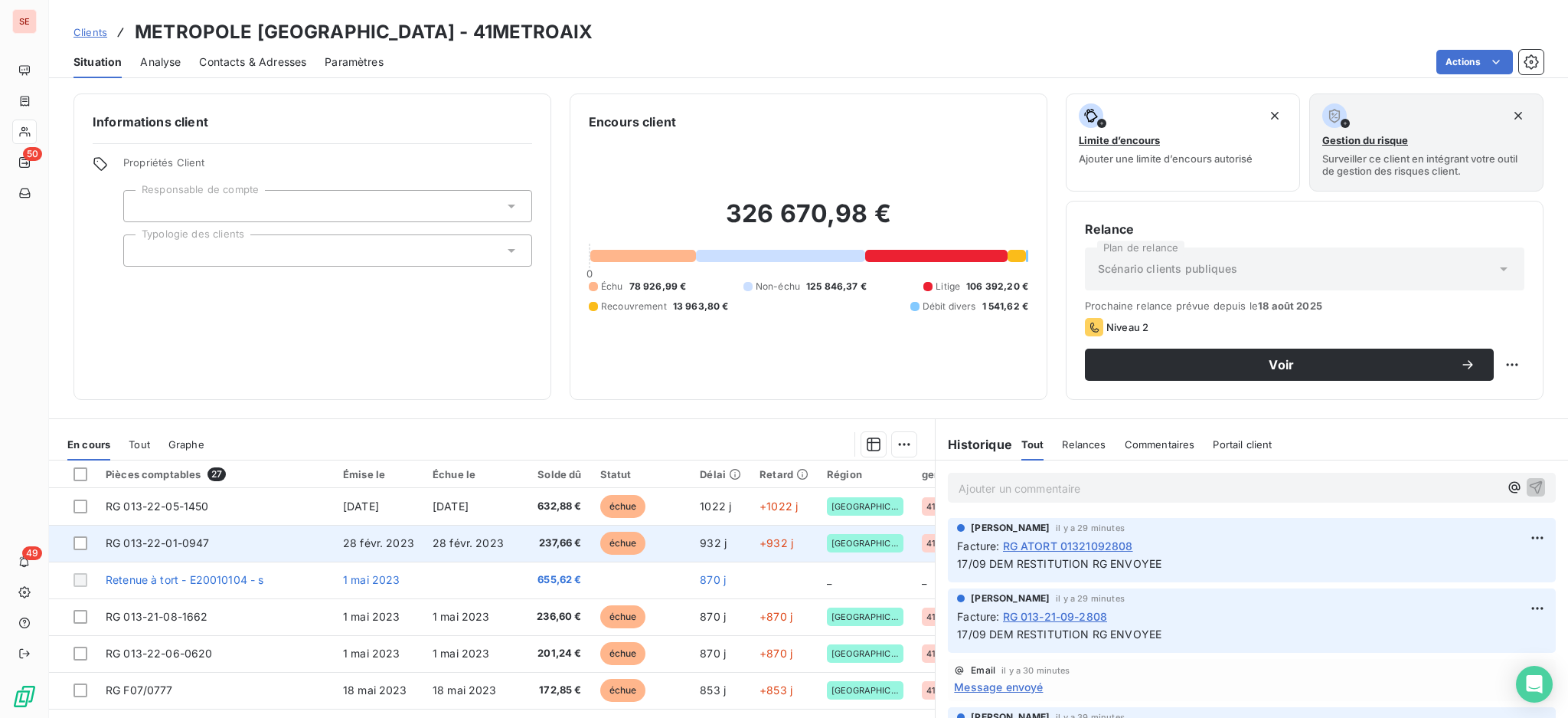
click at [525, 539] on span "237,66 €" at bounding box center [552, 542] width 60 height 15
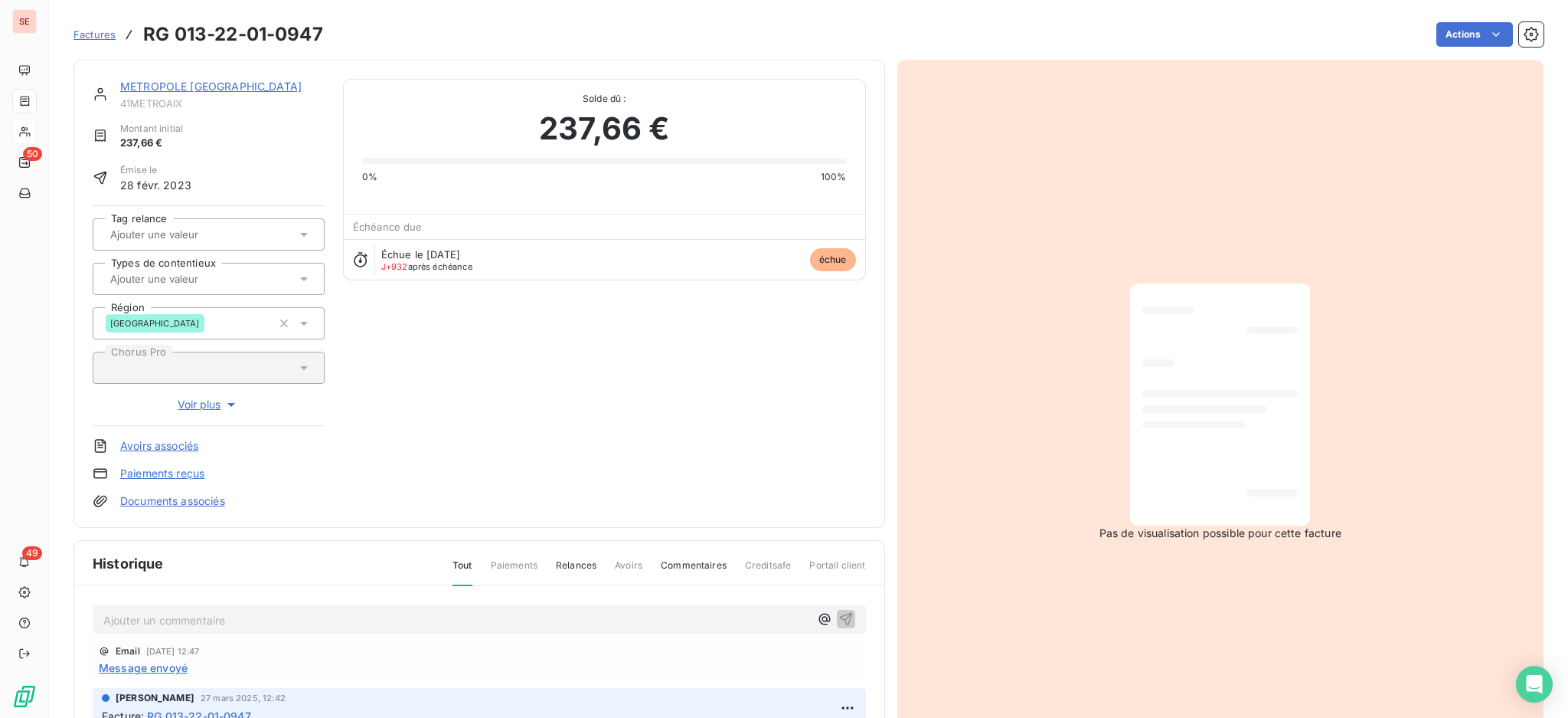
scroll to position [2, 0]
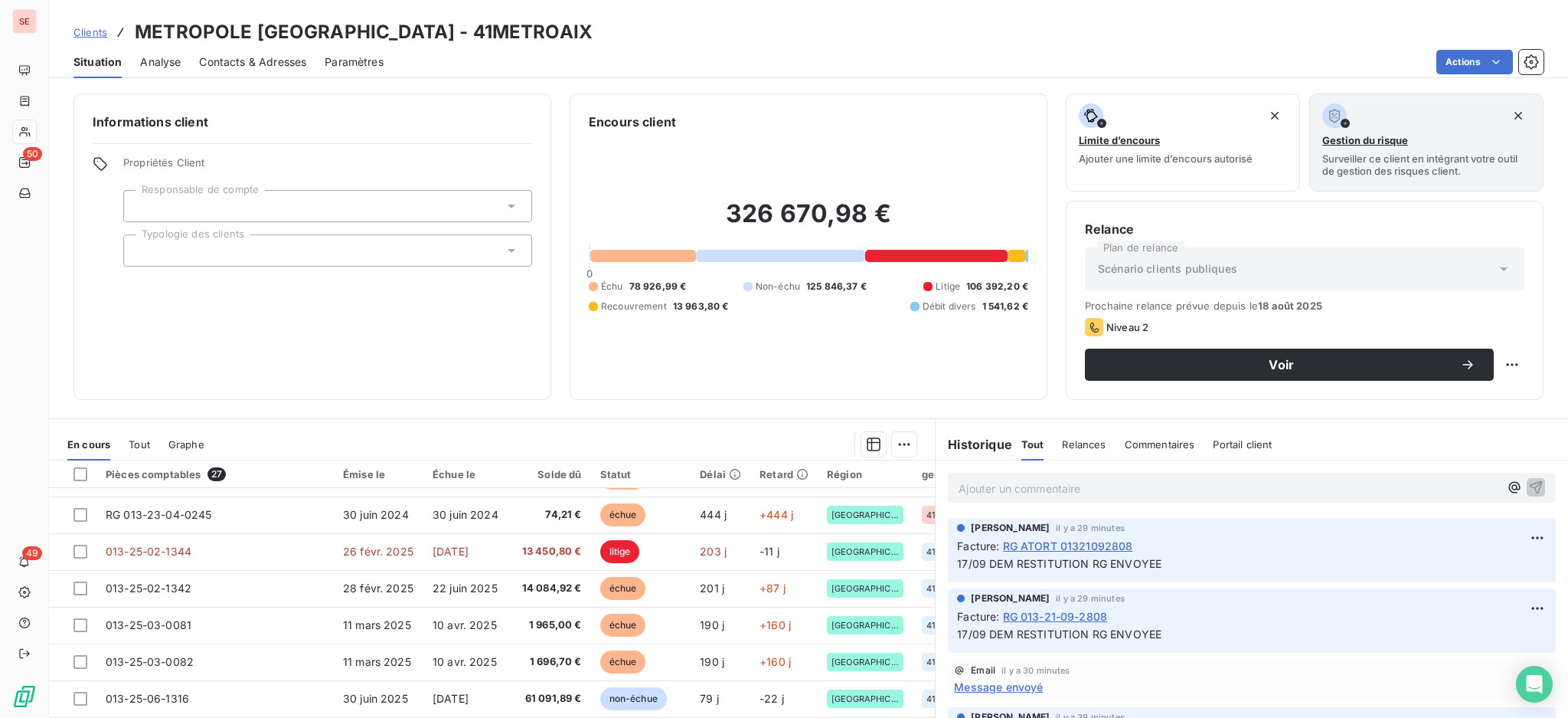
scroll to position [613, 0]
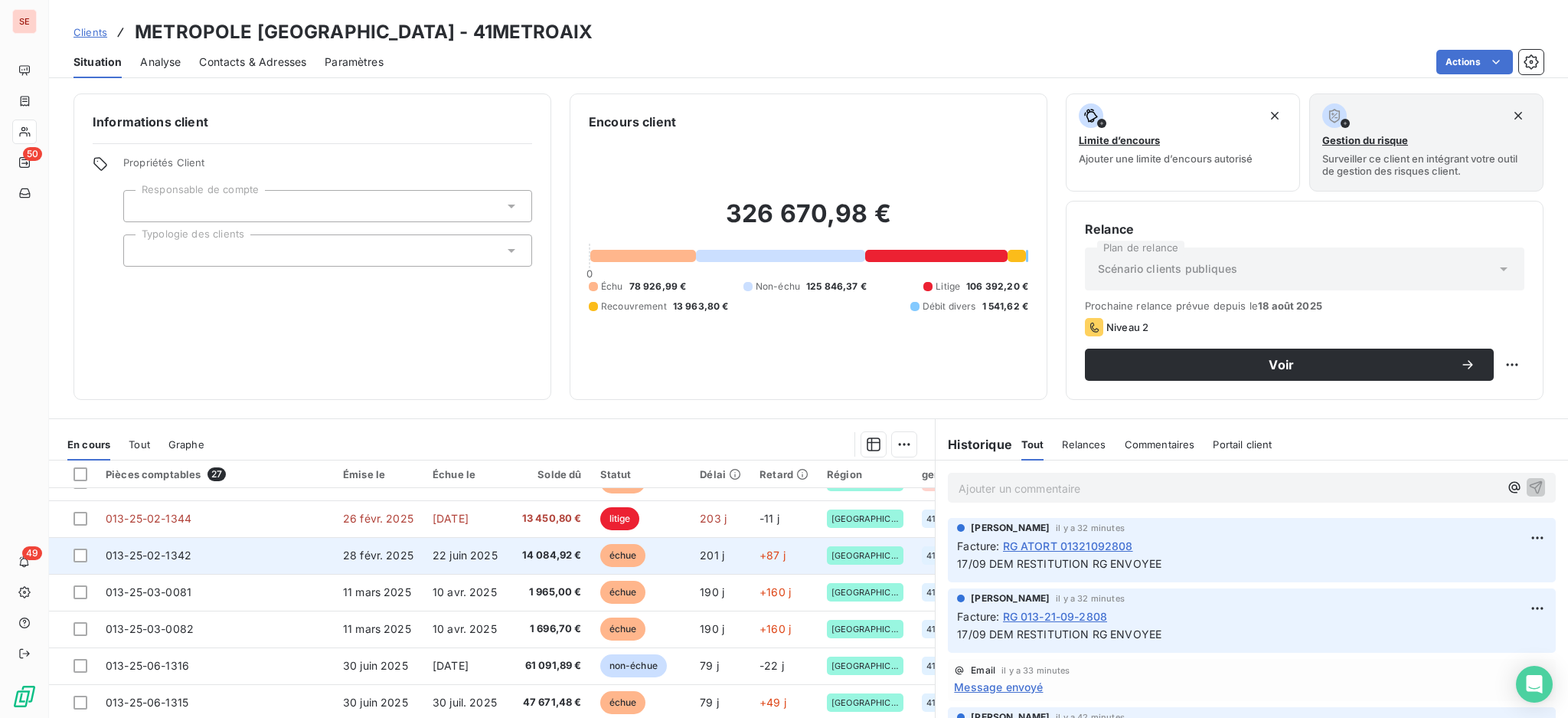
click at [433, 549] on span "22 juin 2025" at bounding box center [465, 554] width 65 height 13
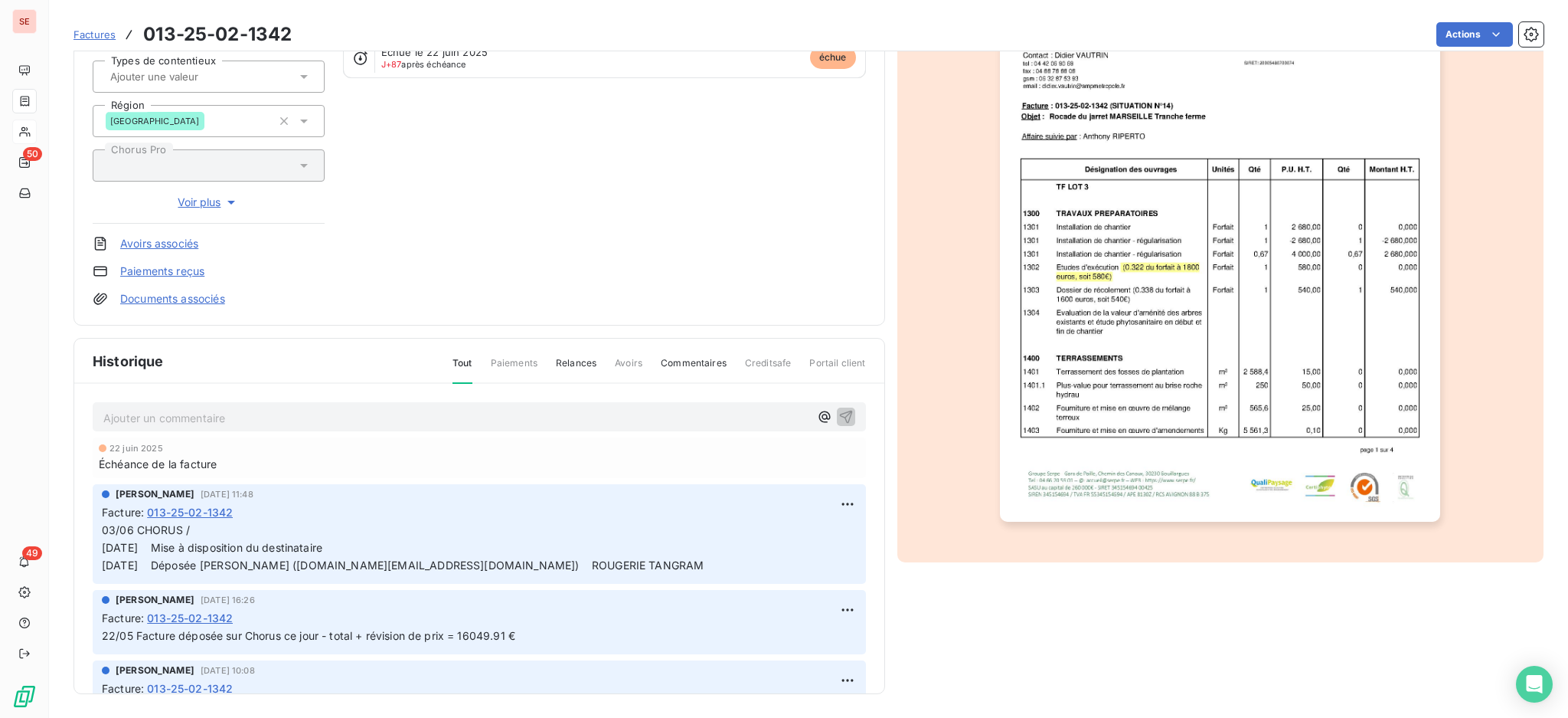
click at [173, 300] on link "Documents associés" at bounding box center [173, 298] width 105 height 15
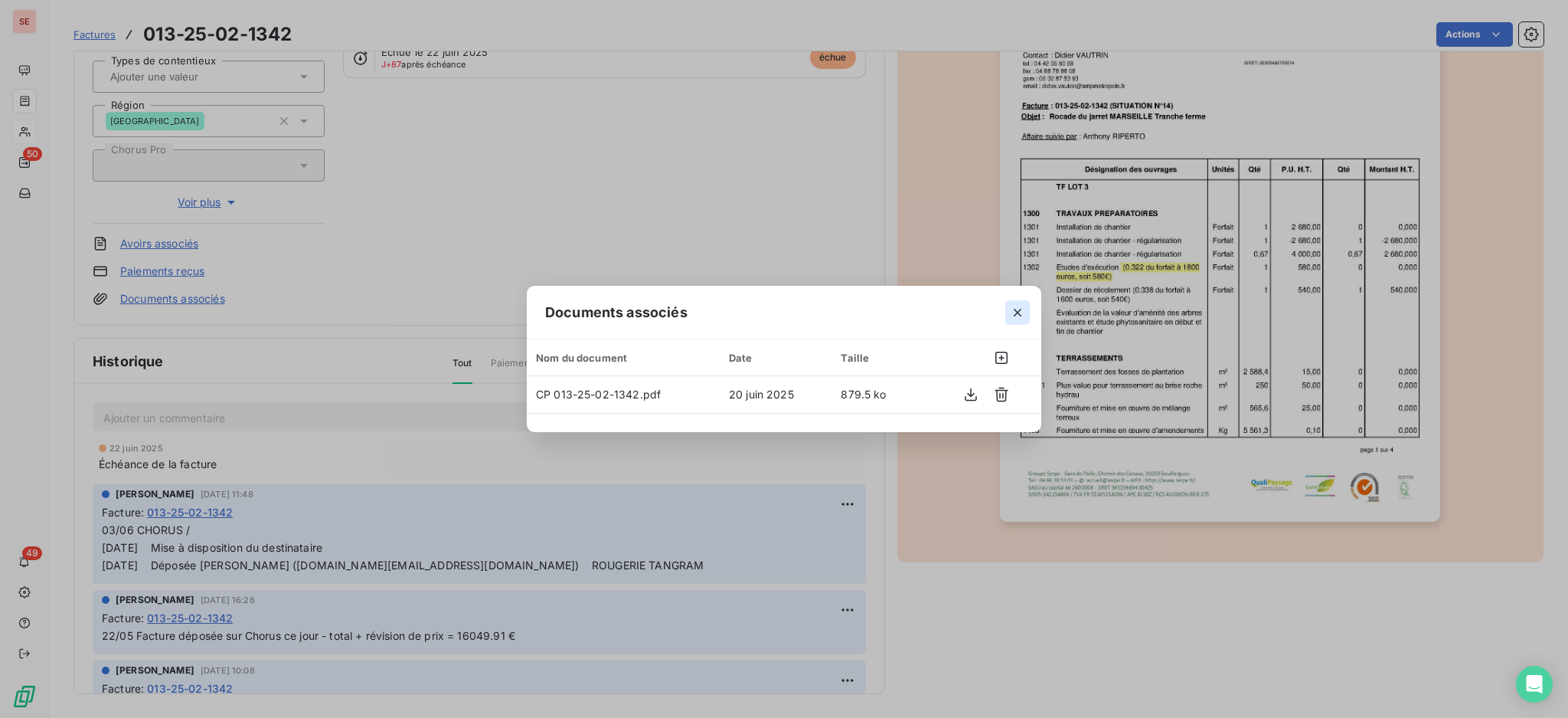
click at [1017, 307] on icon "button" at bounding box center [1017, 312] width 15 height 15
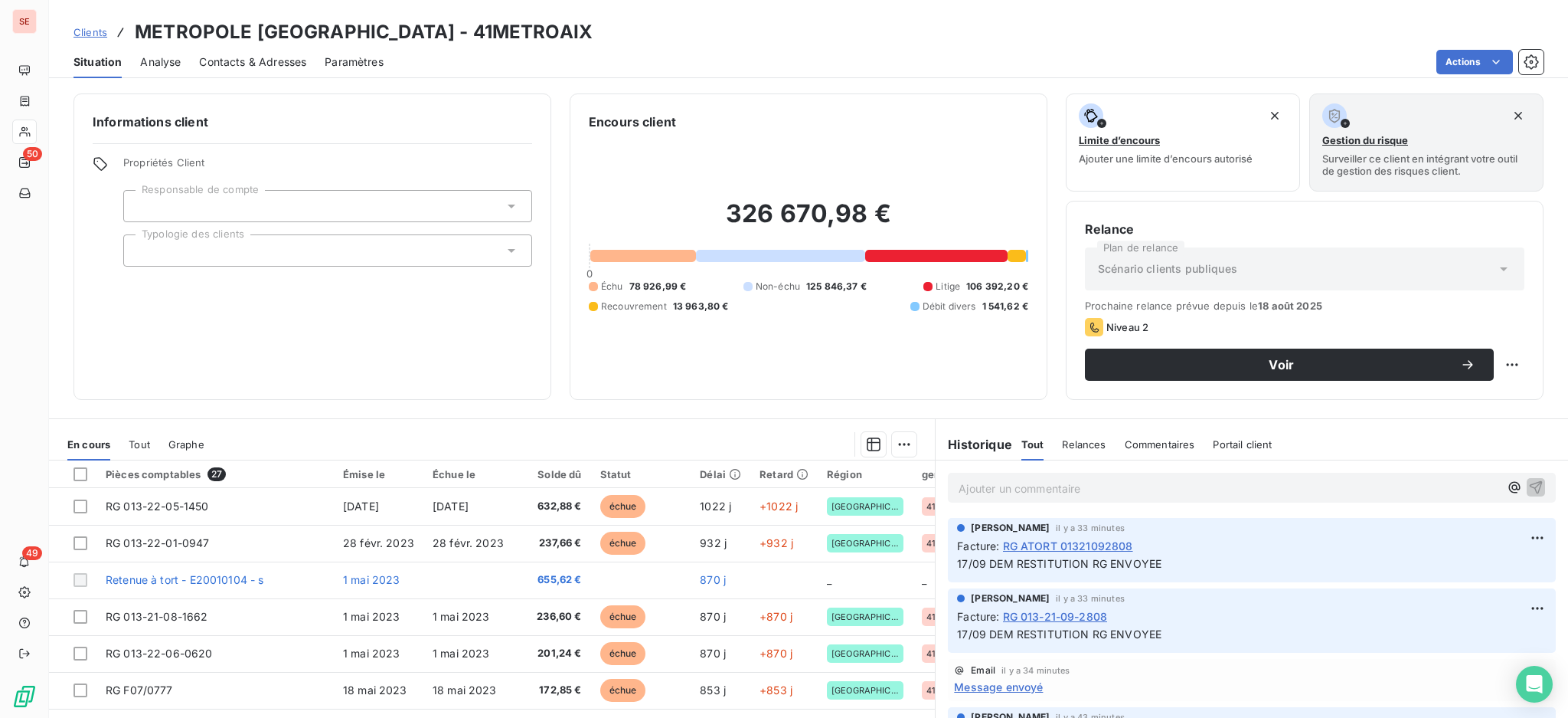
click at [243, 58] on span "Contacts & Adresses" at bounding box center [253, 62] width 107 height 15
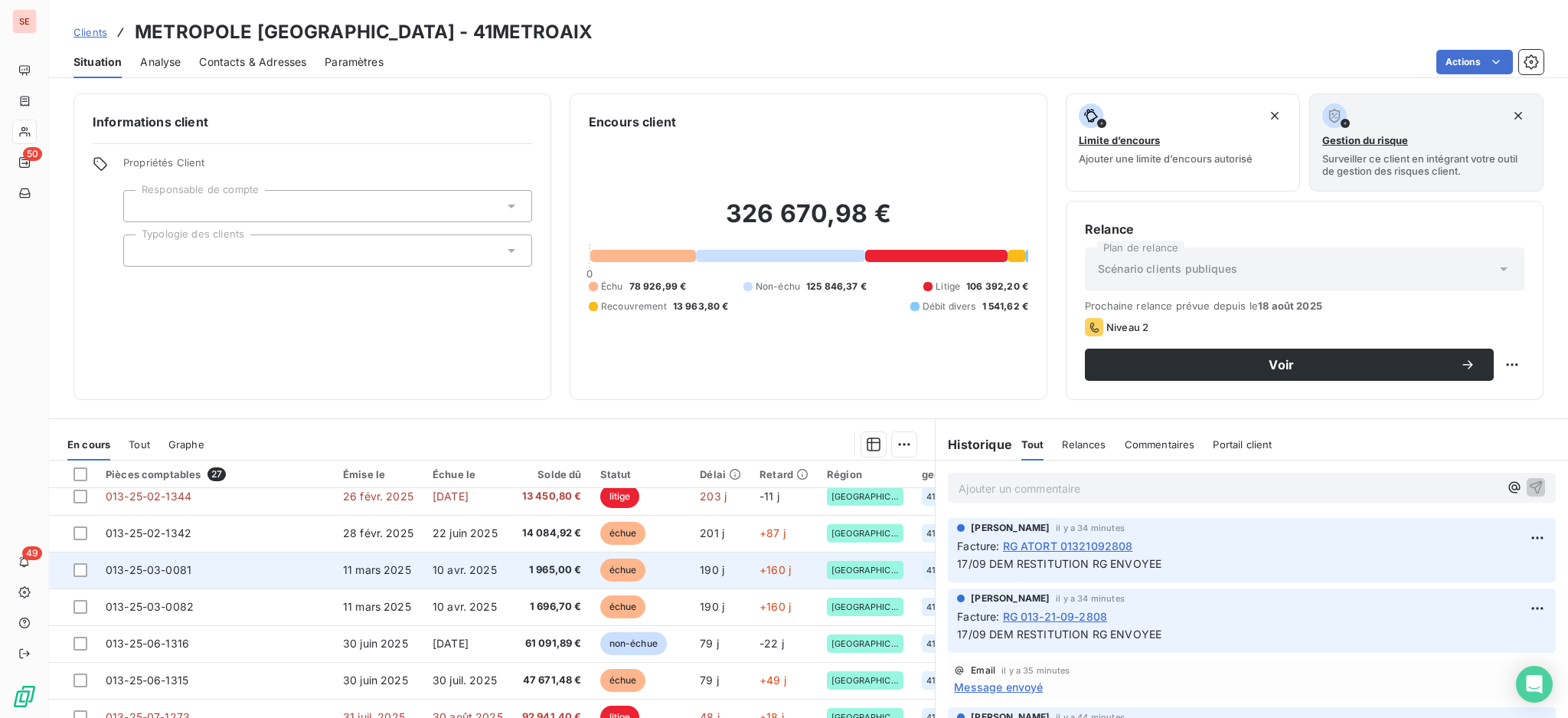
scroll to position [657, 0]
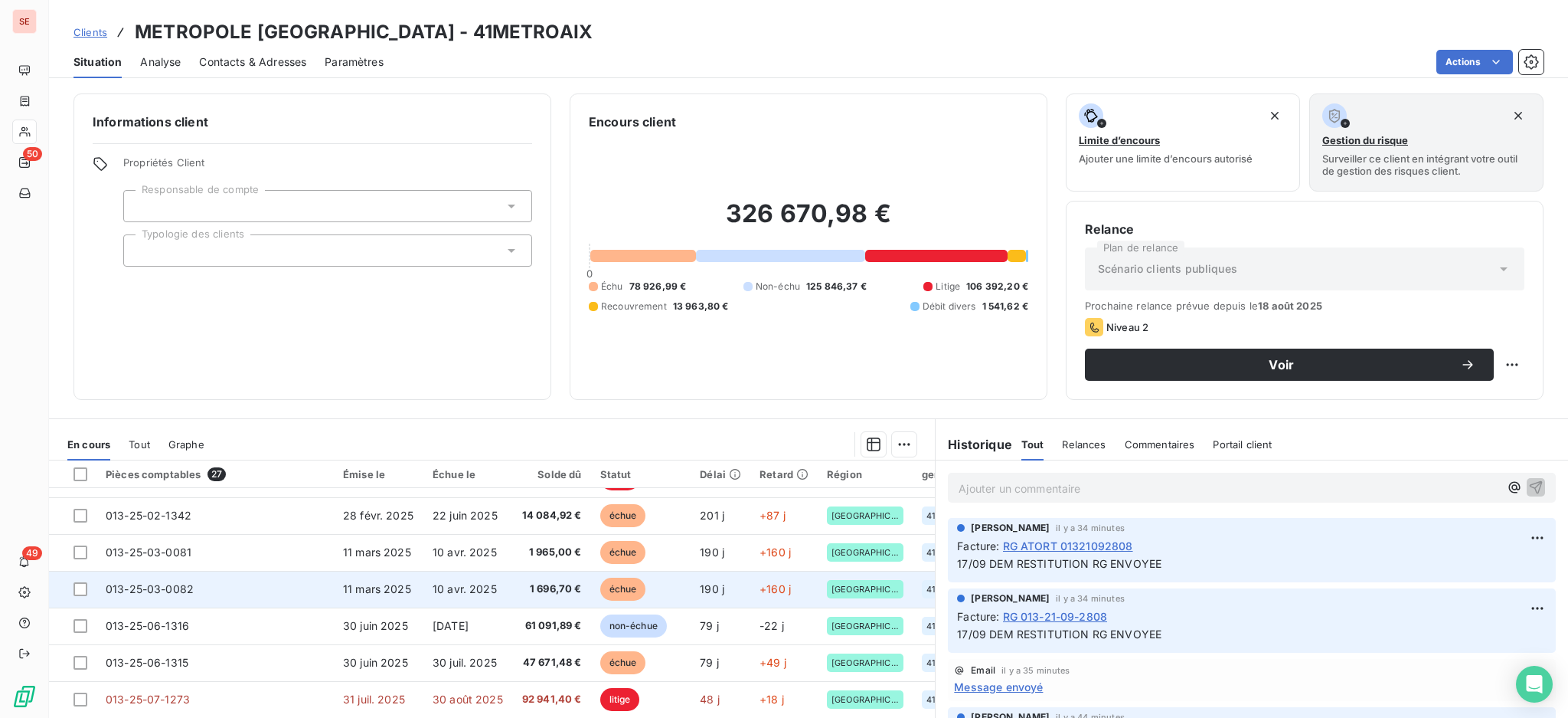
click at [261, 588] on td "013-25-03-0082" at bounding box center [214, 589] width 237 height 37
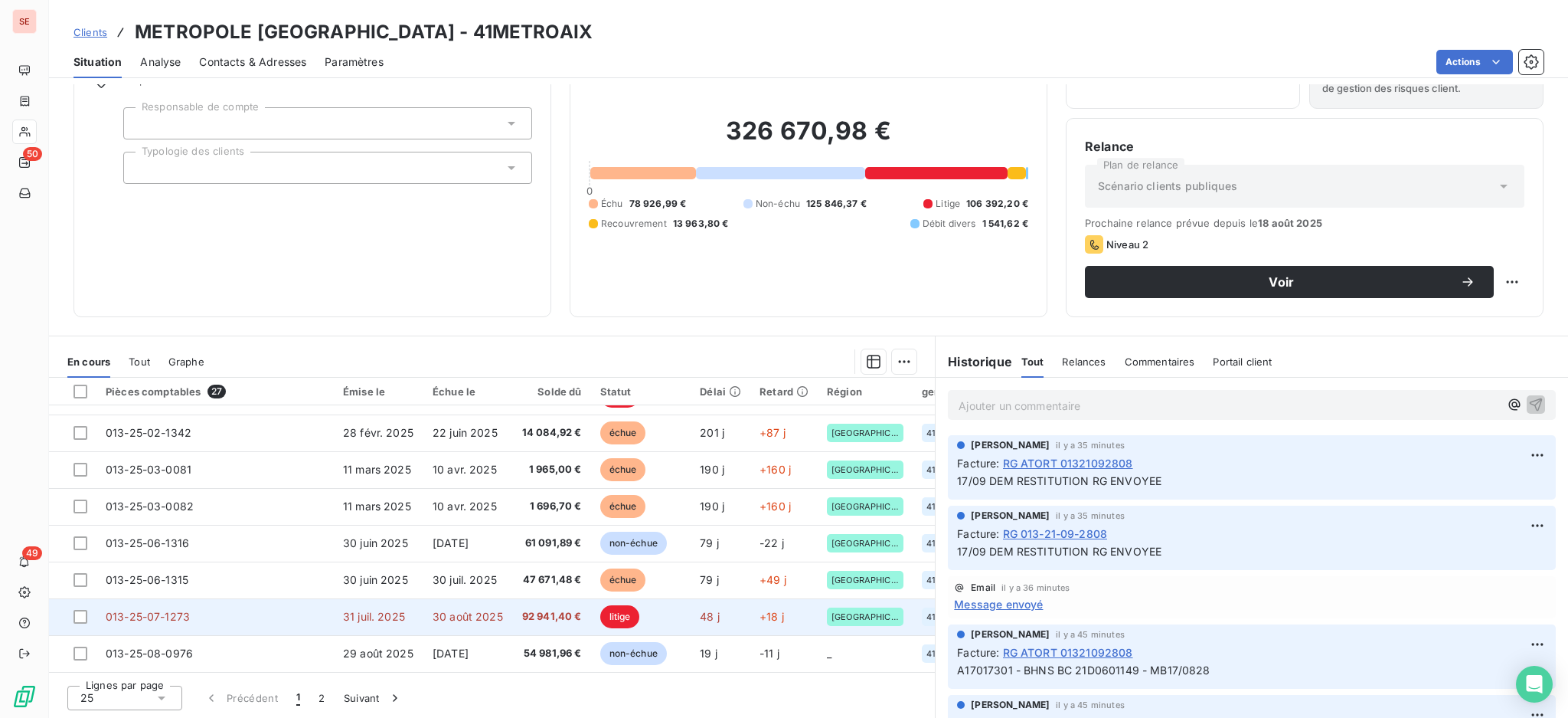
click at [513, 622] on td "92 941,40 €" at bounding box center [552, 617] width 78 height 37
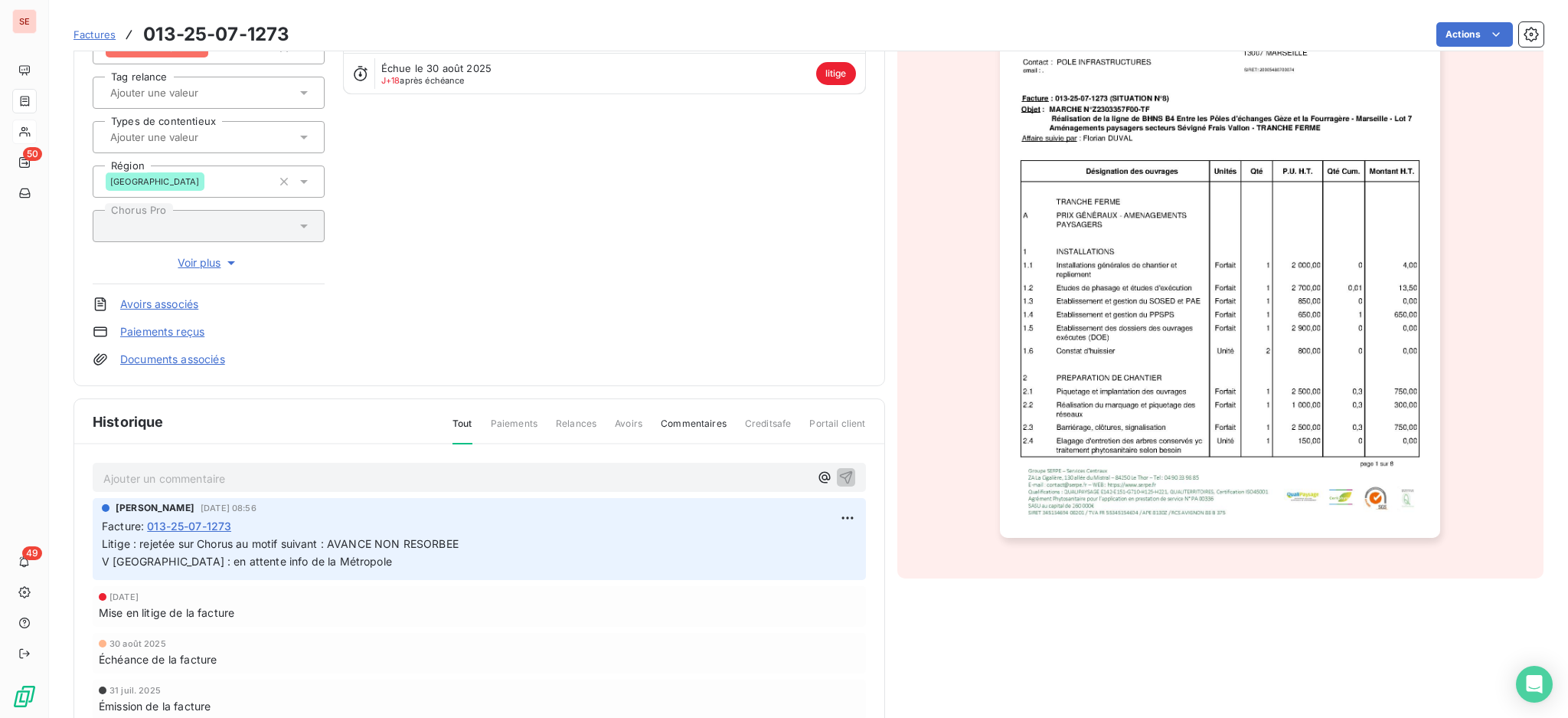
scroll to position [205, 0]
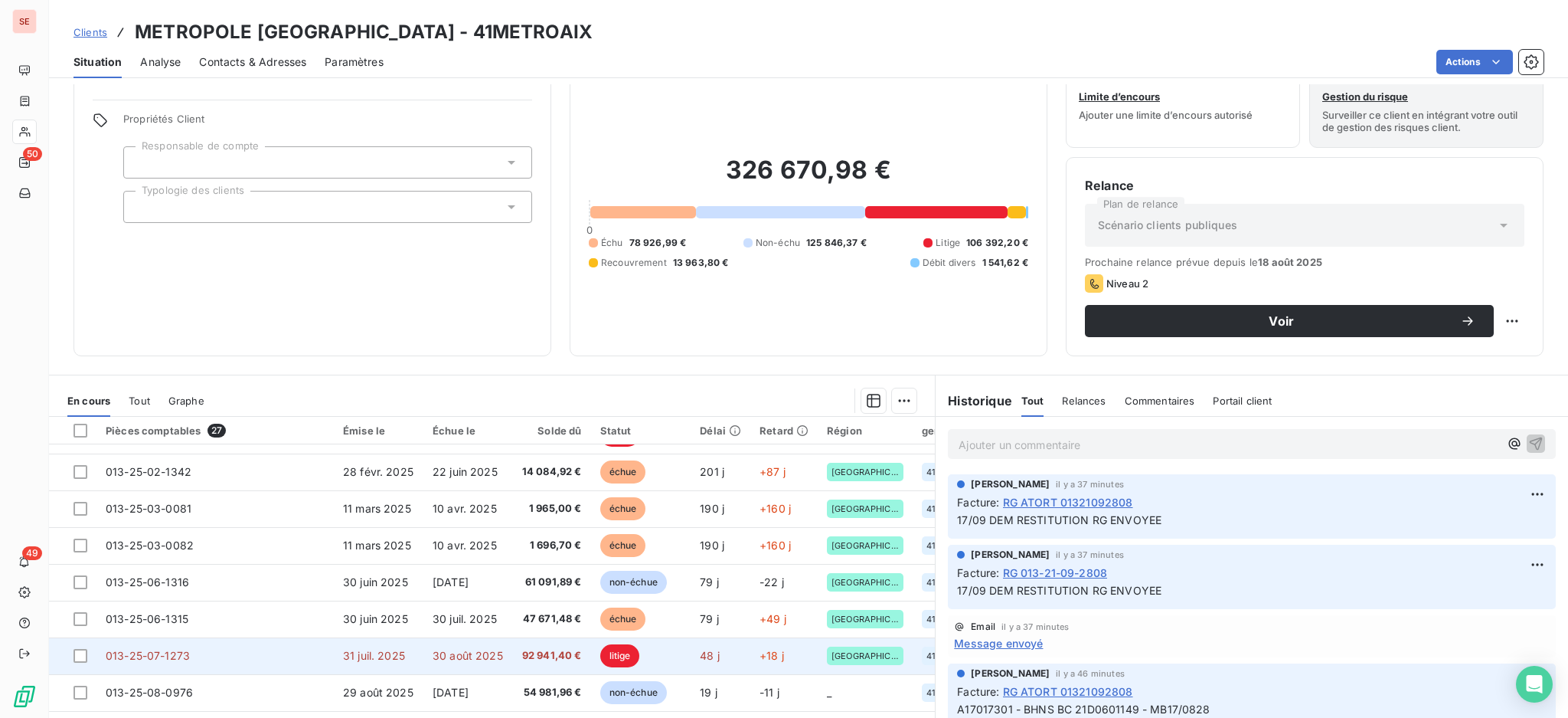
scroll to position [82, 0]
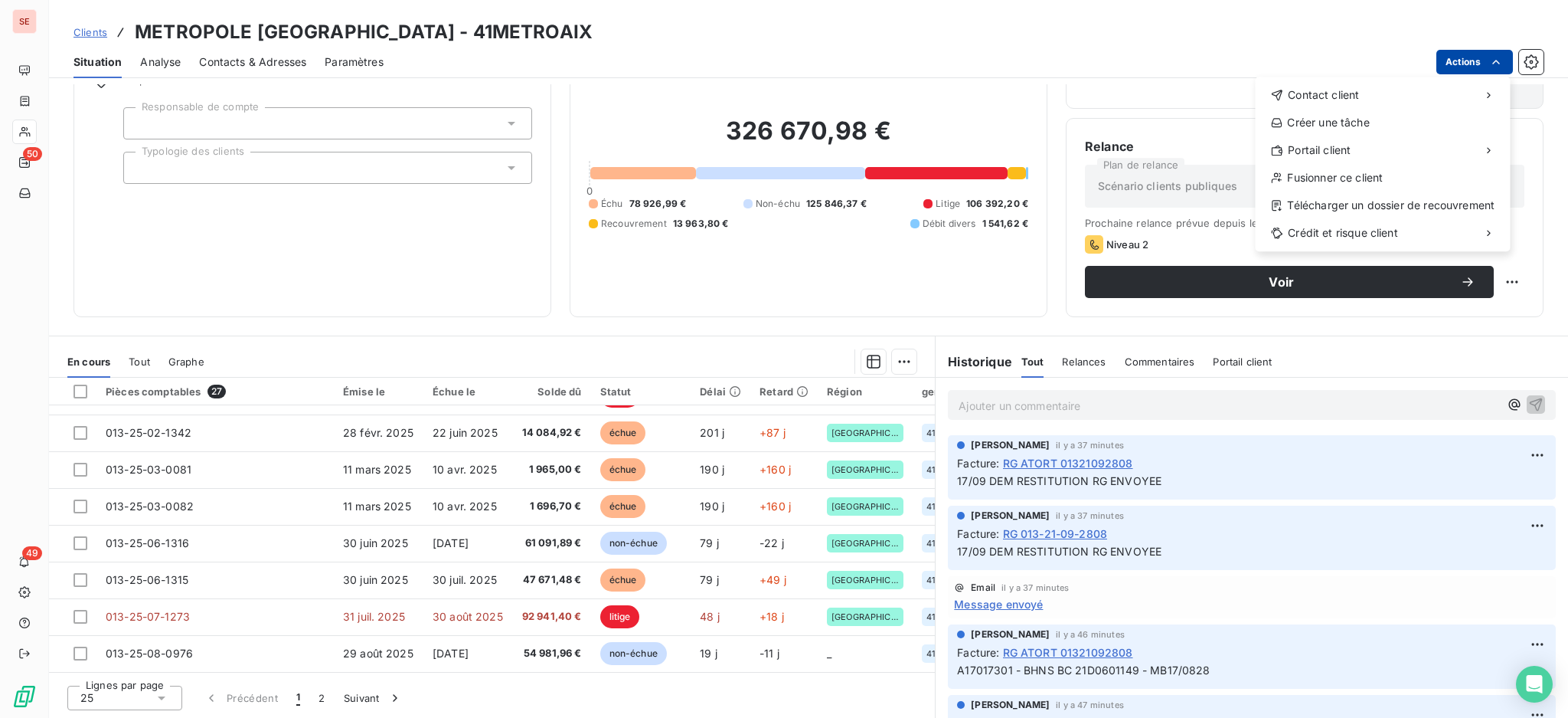
click at [1467, 56] on html "SE 50 49 Clients METROPOLE [GEOGRAPHIC_DATA]-[GEOGRAPHIC_DATA] - 41METROAIX Sit…" at bounding box center [784, 359] width 1568 height 718
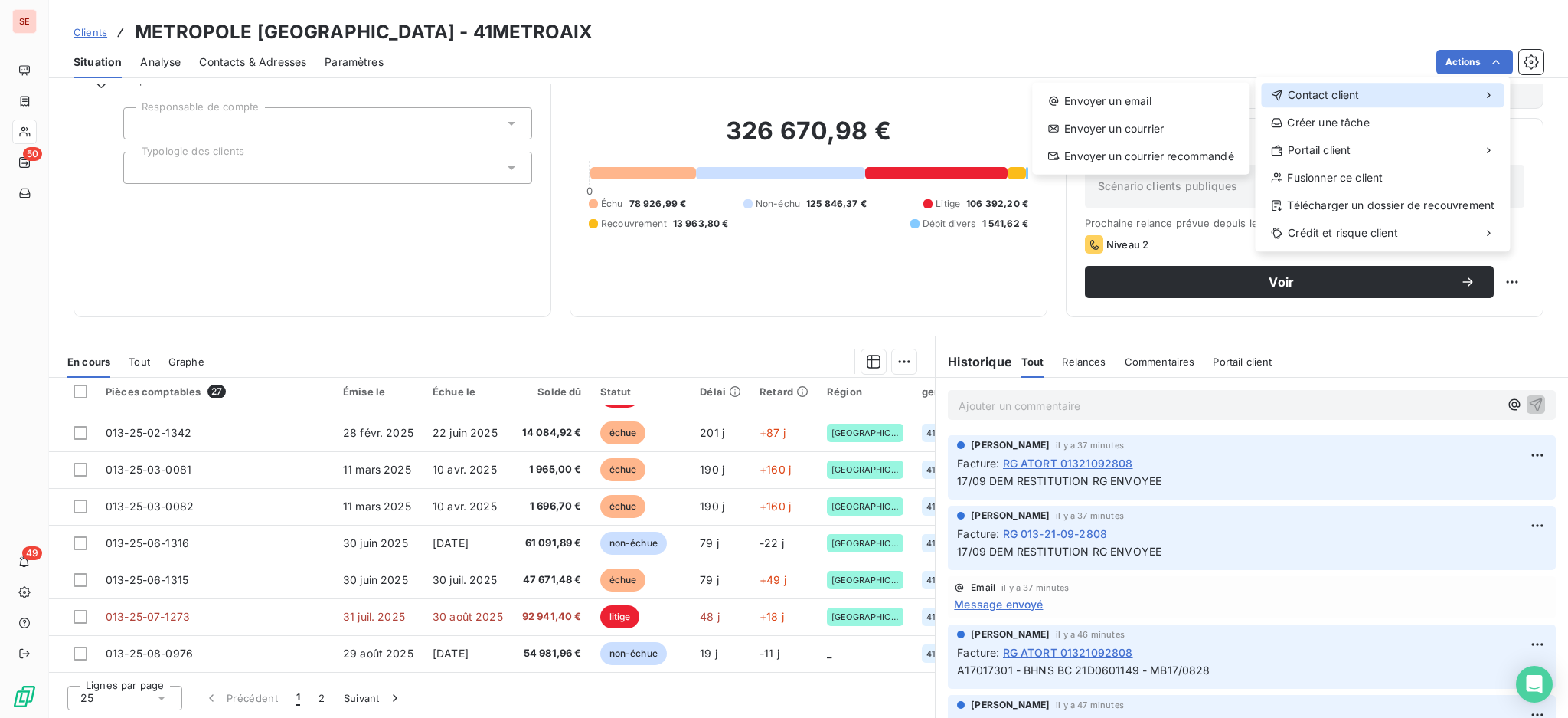
click at [1299, 98] on span "Contact client" at bounding box center [1324, 94] width 71 height 15
click at [1156, 105] on div "Envoyer un email" at bounding box center [1140, 101] width 205 height 25
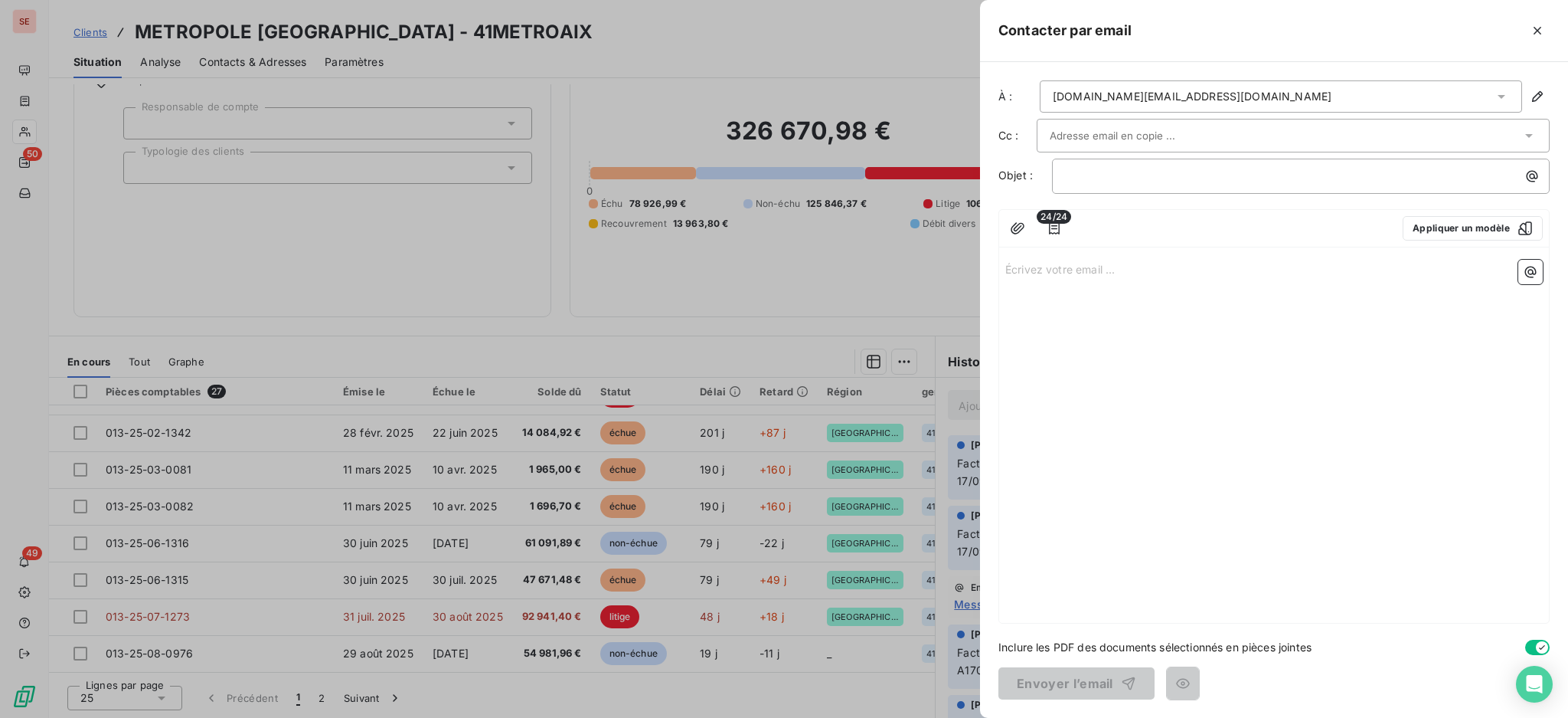
click at [1503, 92] on icon at bounding box center [1501, 96] width 15 height 15
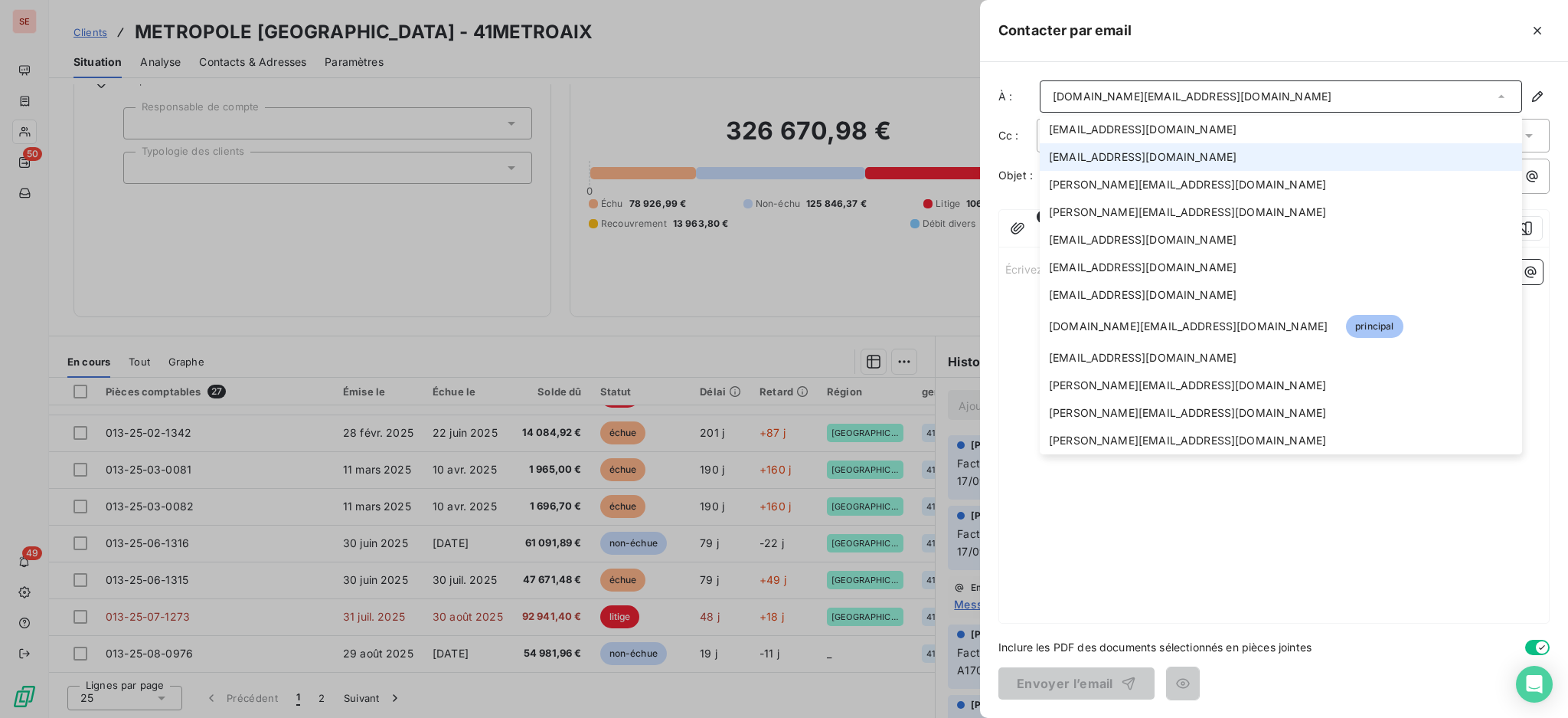
click at [1123, 168] on li "[EMAIL_ADDRESS][DOMAIN_NAME]" at bounding box center [1281, 157] width 482 height 28
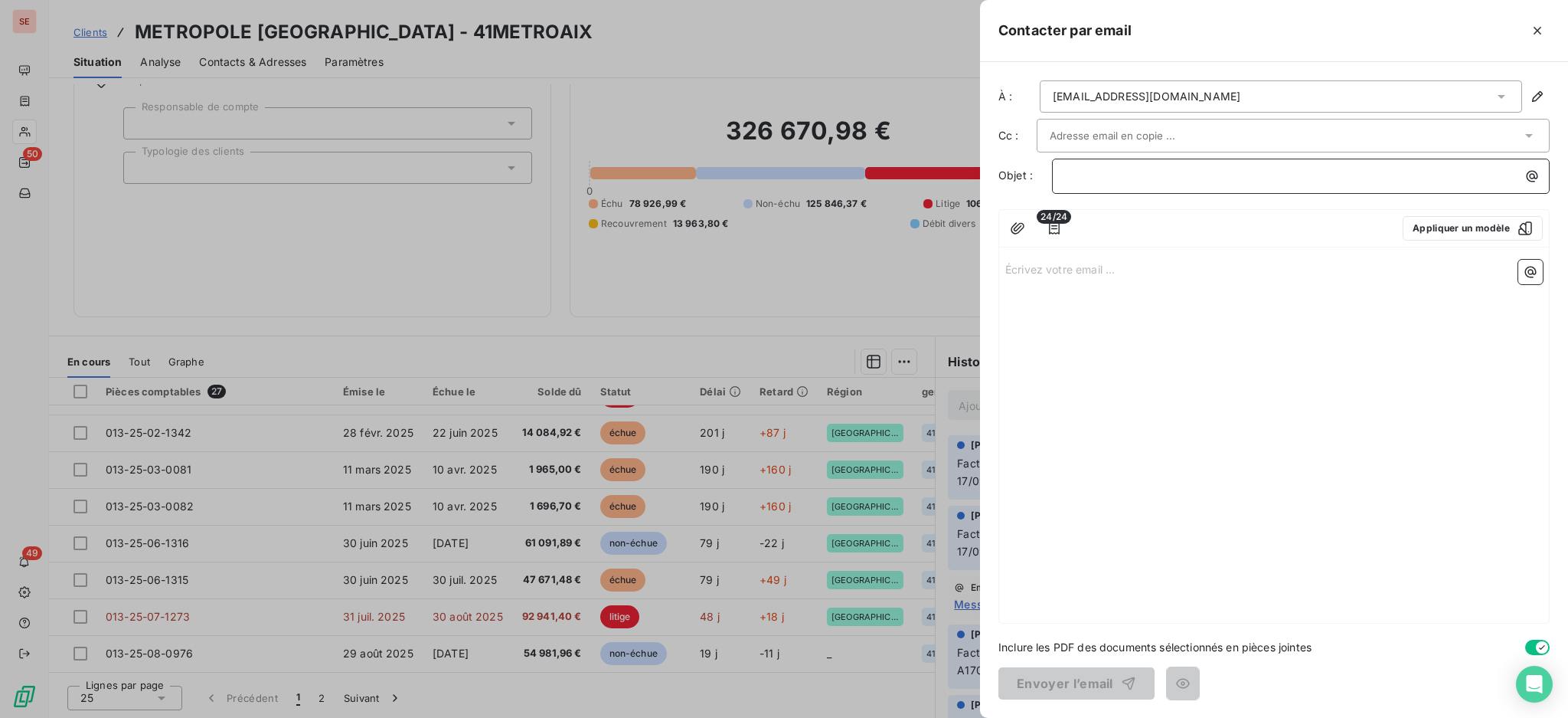
click at [1120, 170] on p "﻿" at bounding box center [1304, 176] width 479 height 18
click at [1040, 260] on p "Écrivez votre email ... ﻿" at bounding box center [1274, 269] width 538 height 18
click at [1024, 271] on p "Écrivez votre email ... ﻿" at bounding box center [1274, 269] width 538 height 18
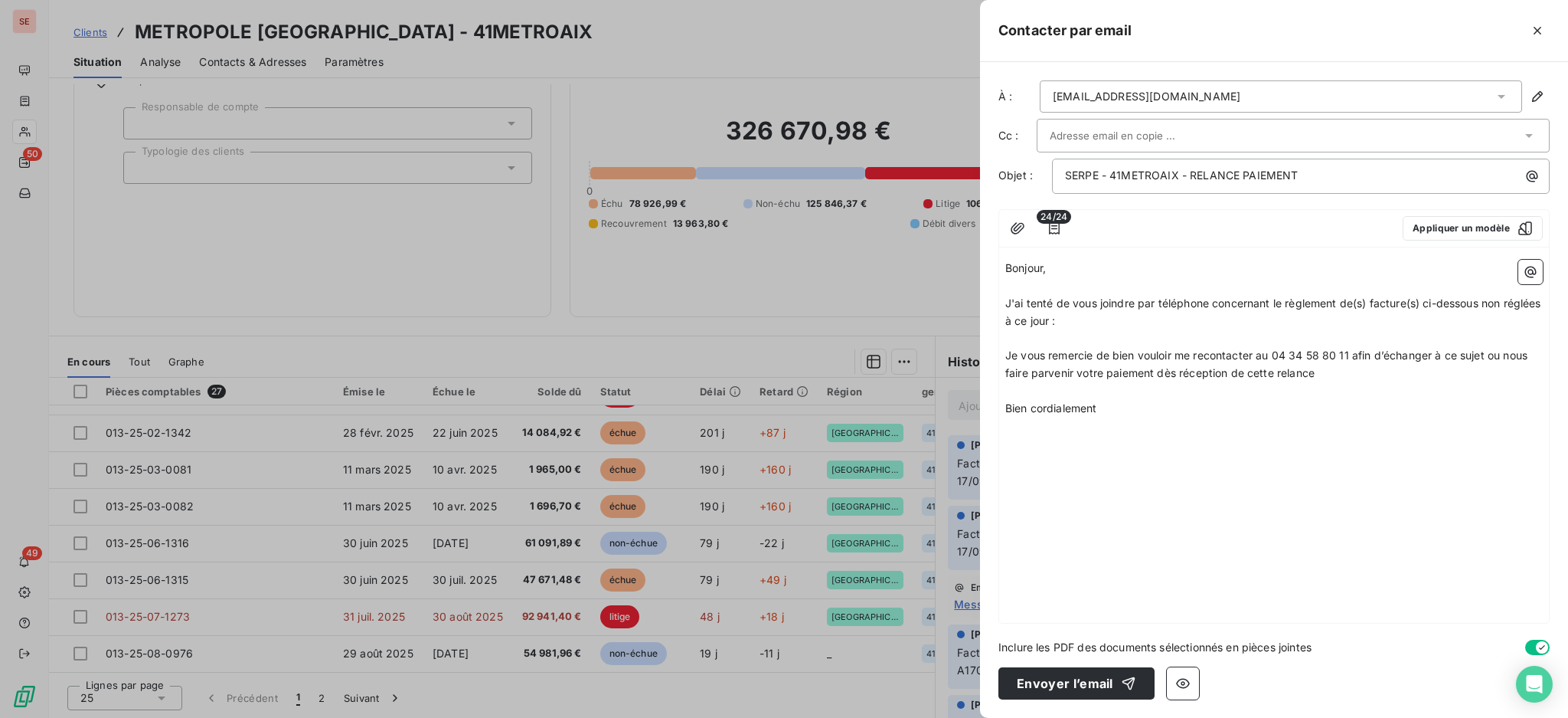
click at [1058, 345] on p "﻿" at bounding box center [1274, 340] width 538 height 18
click at [1533, 273] on icon "button" at bounding box center [1531, 273] width 12 height 12
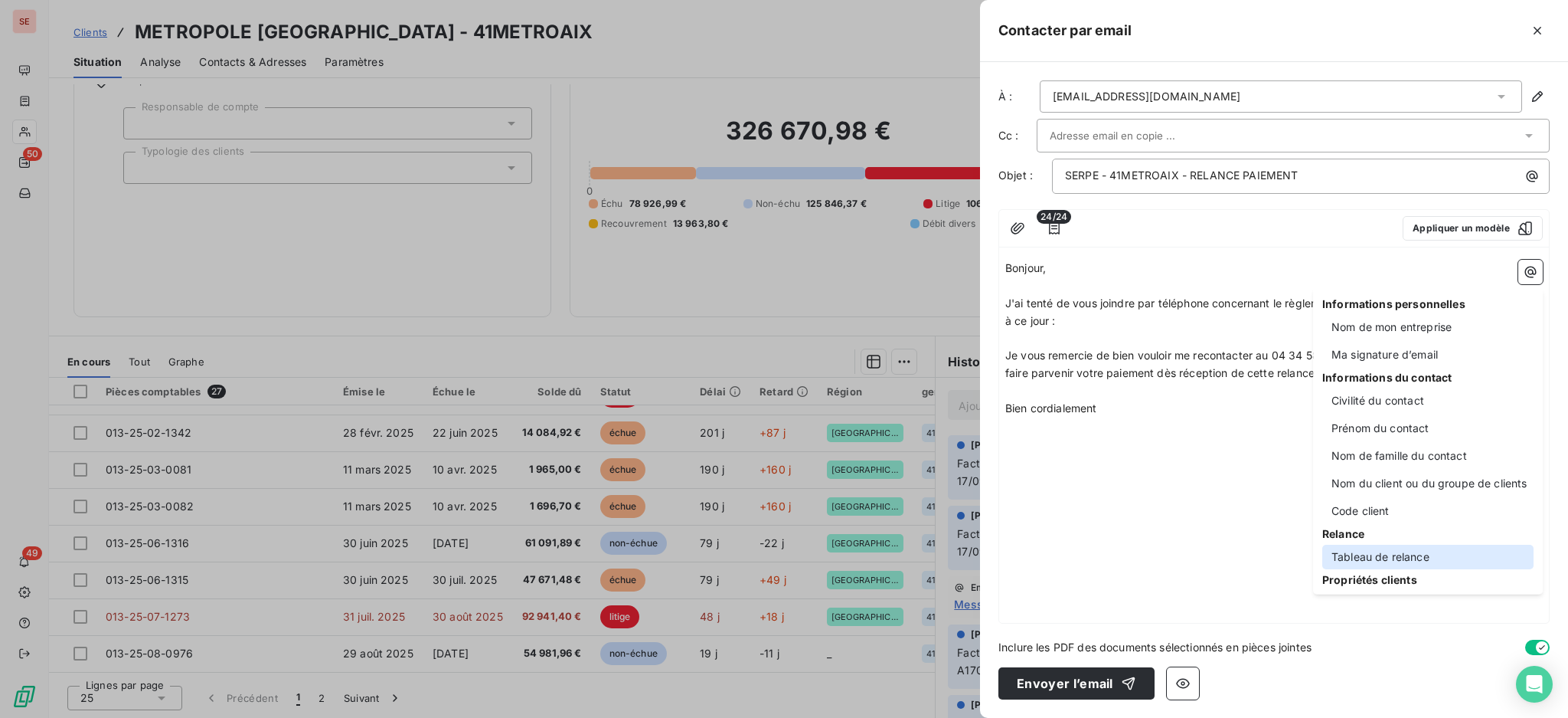
click at [1399, 563] on div "Tableau de relance" at bounding box center [1428, 557] width 211 height 25
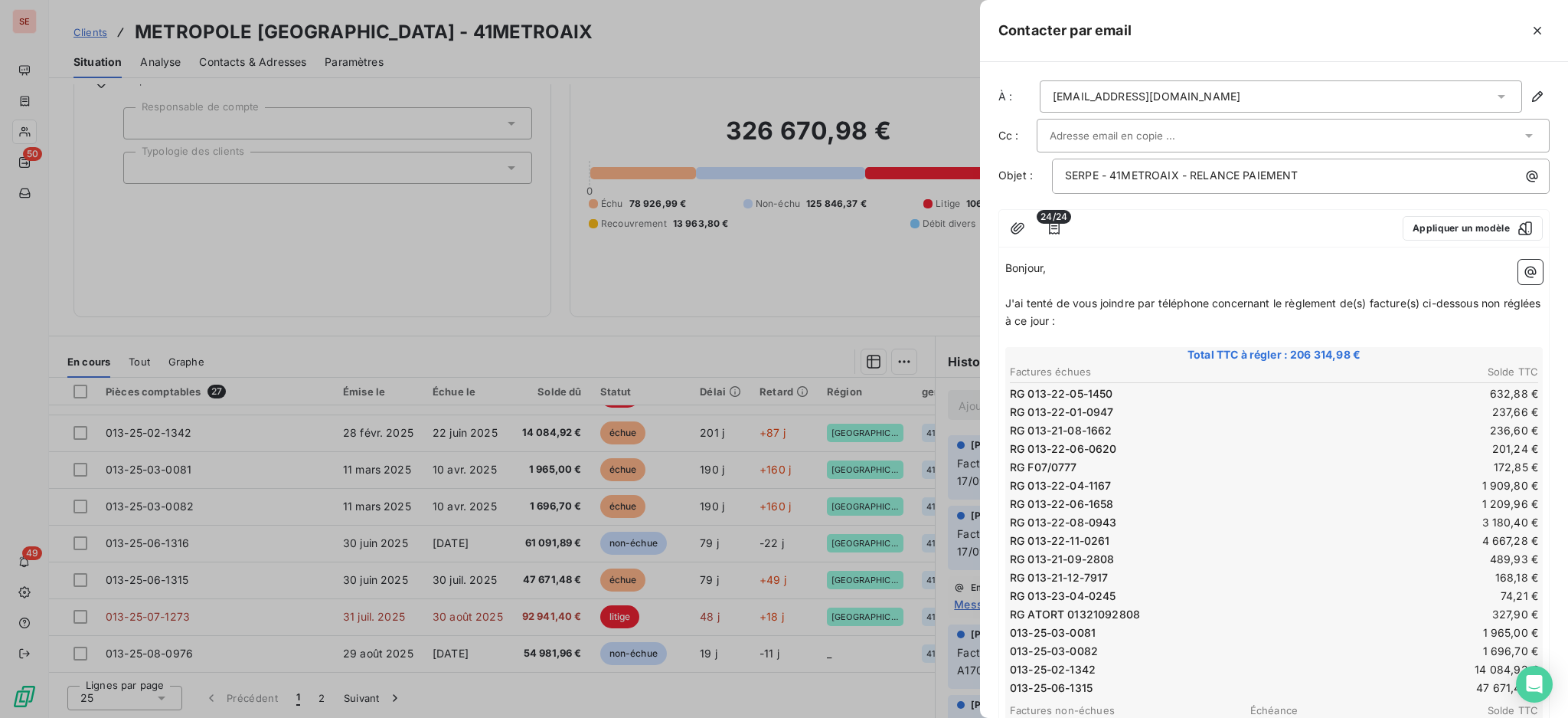
click at [1049, 222] on span "24/24" at bounding box center [1054, 216] width 35 height 14
click at [1056, 231] on icon "button" at bounding box center [1054, 227] width 15 height 15
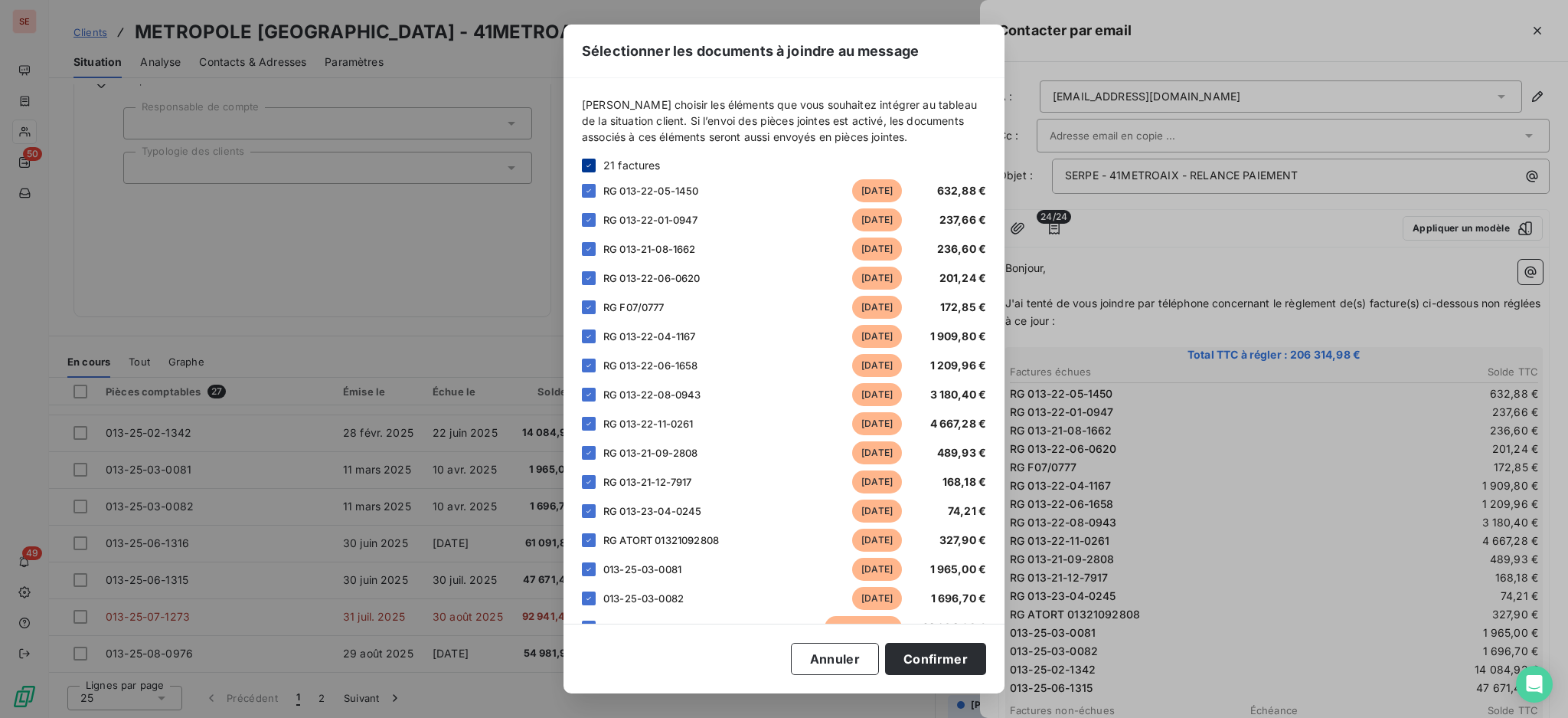
click at [585, 164] on icon at bounding box center [588, 165] width 9 height 9
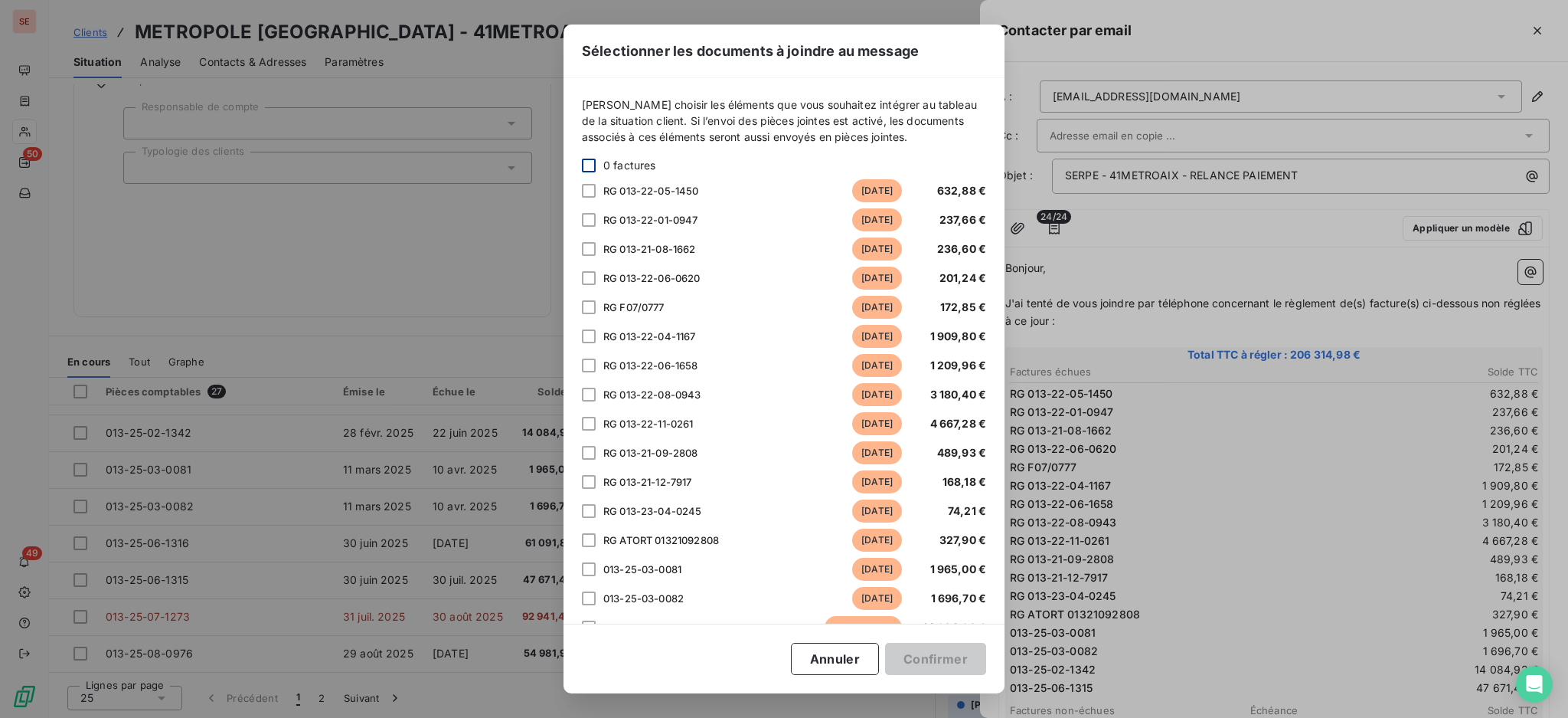
scroll to position [307, 0]
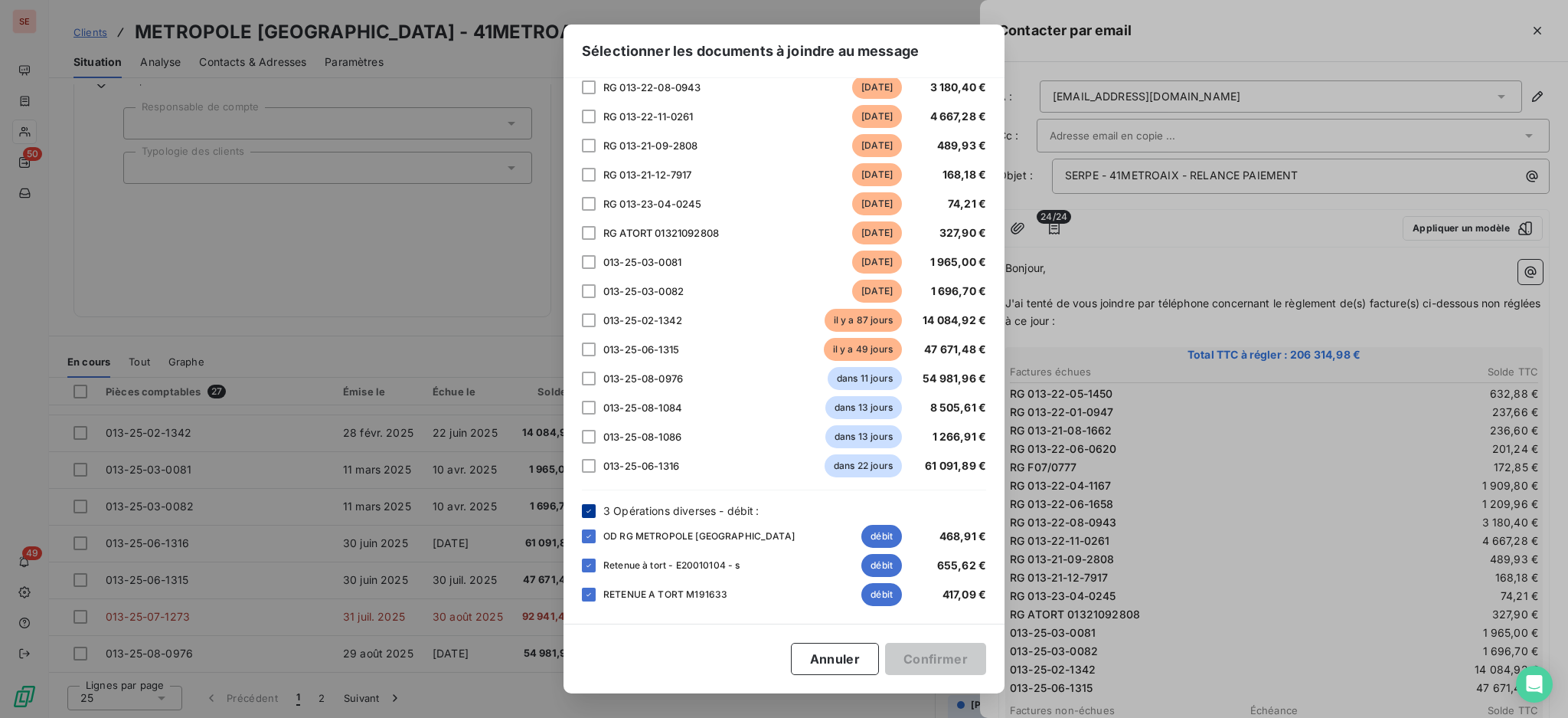
click at [591, 509] on icon at bounding box center [588, 510] width 9 height 9
click at [585, 348] on div at bounding box center [588, 350] width 14 height 14
click at [585, 317] on div at bounding box center [588, 321] width 14 height 14
click at [588, 287] on div at bounding box center [588, 291] width 14 height 14
click at [589, 253] on div "013-25-03-0081 [DATE] 1 965,00 €" at bounding box center [783, 261] width 404 height 23
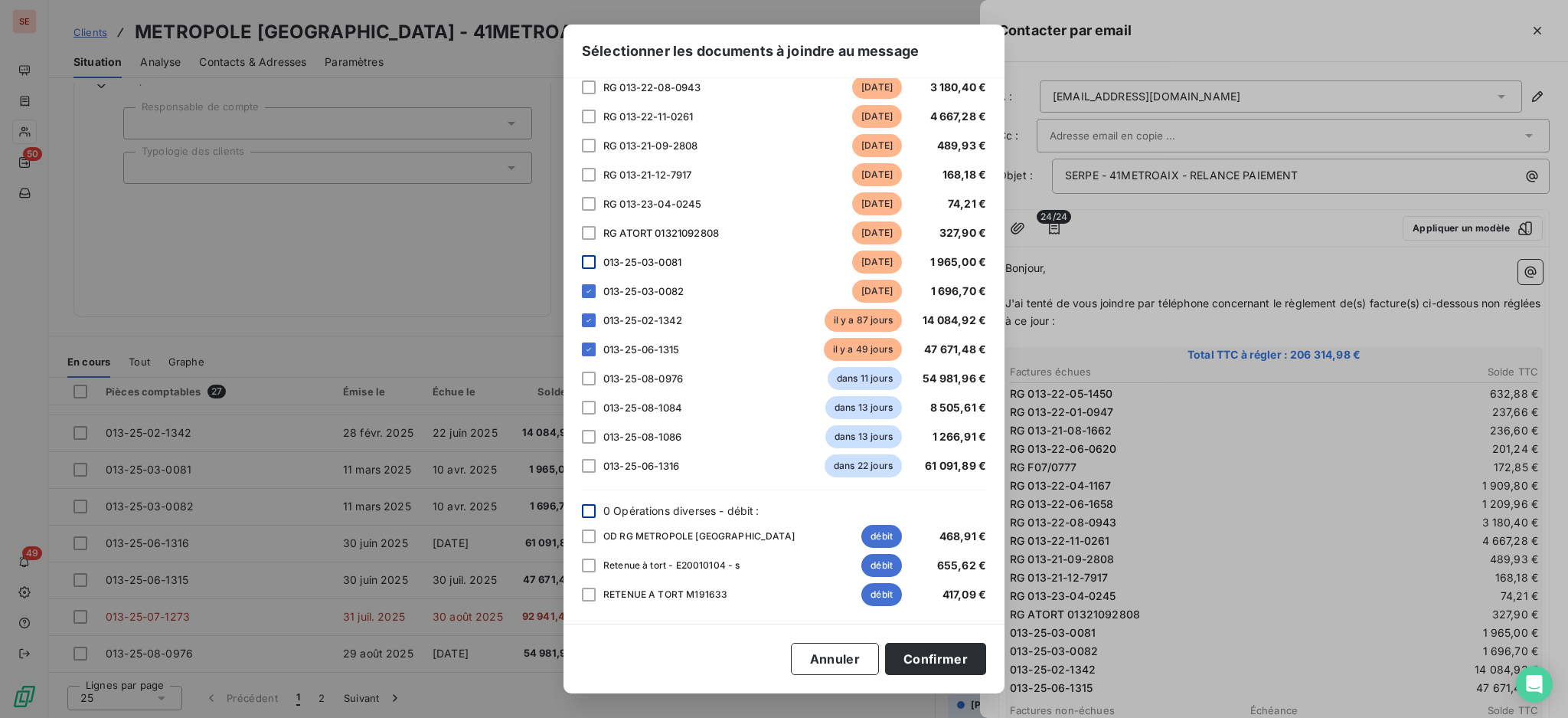
click at [586, 258] on div at bounding box center [588, 262] width 14 height 14
click at [953, 661] on button "Confirmer" at bounding box center [936, 658] width 101 height 32
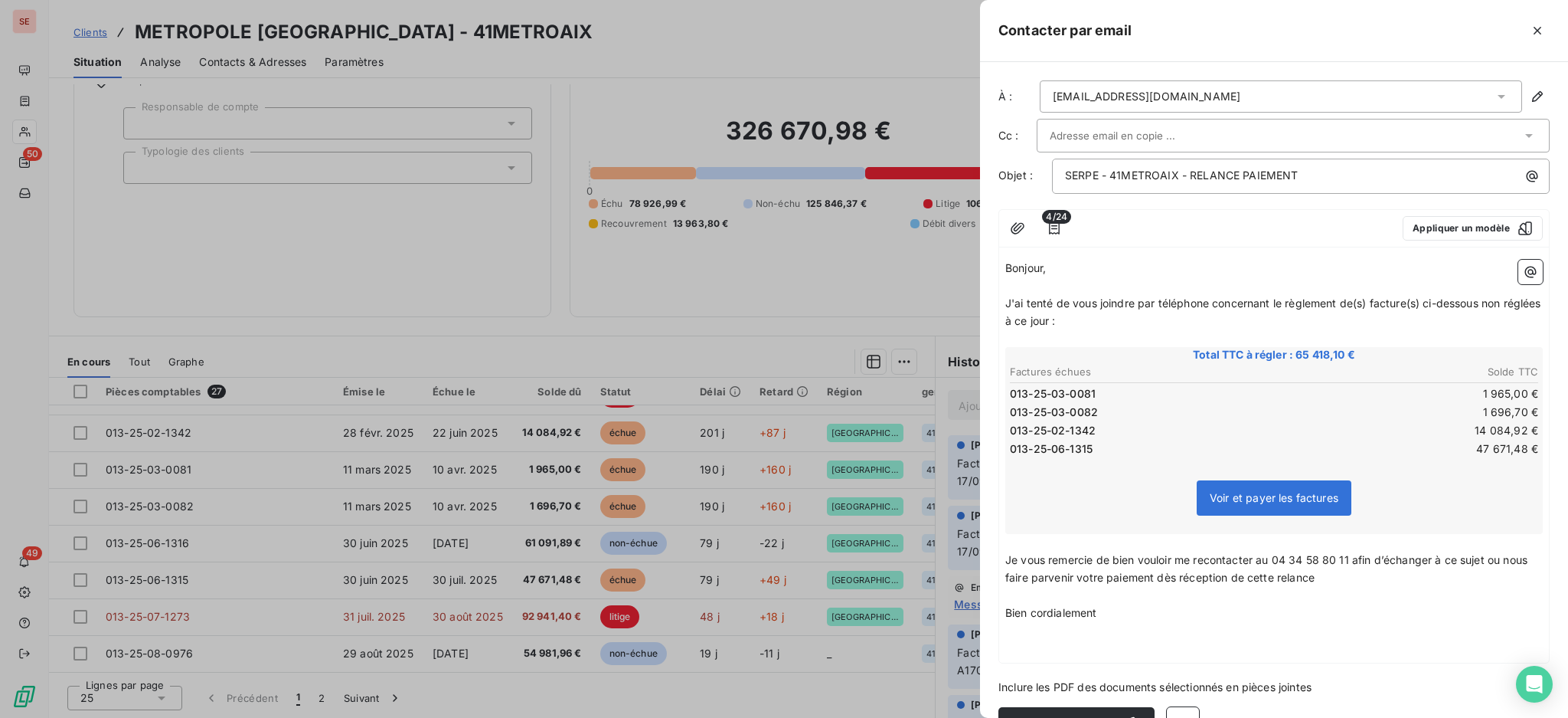
click at [1179, 622] on p "﻿" at bounding box center [1274, 631] width 538 height 18
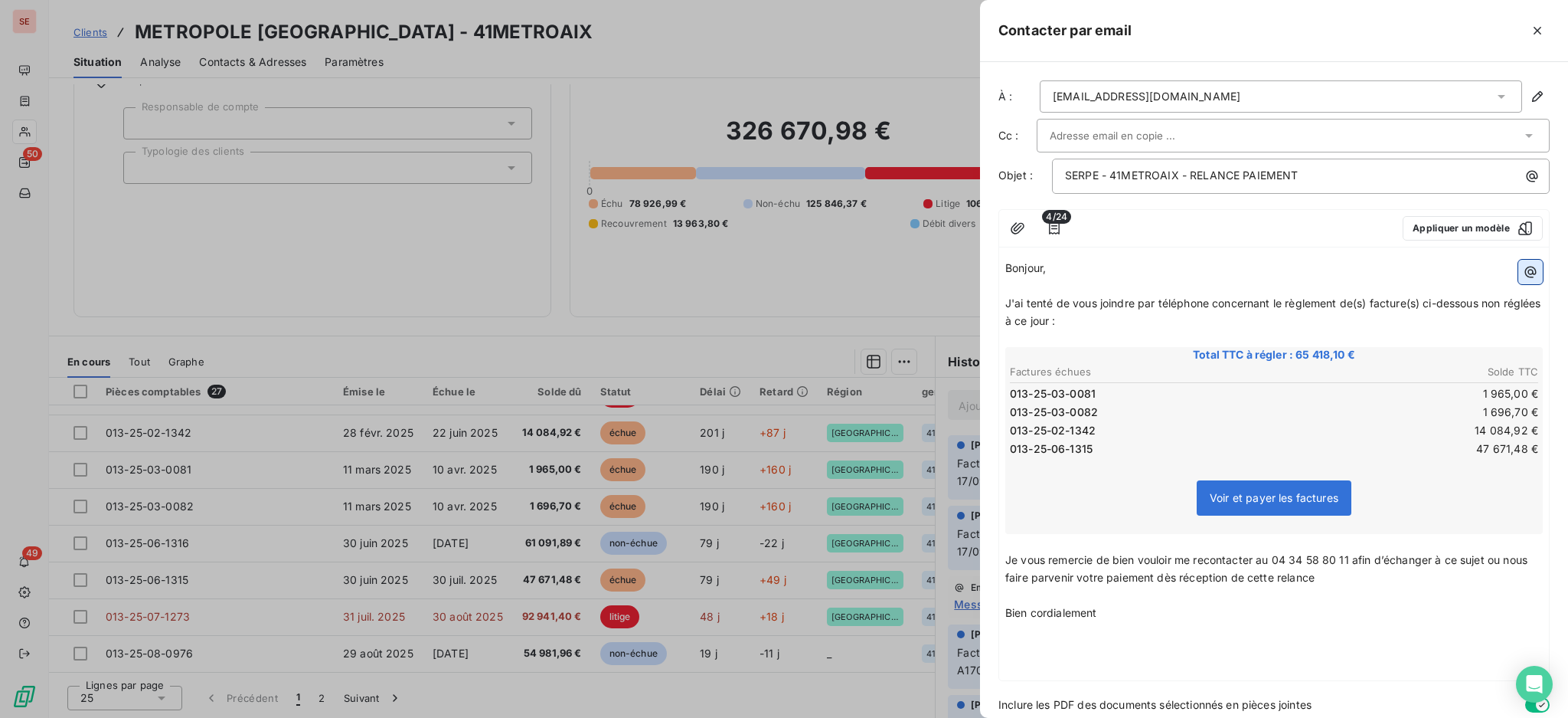
click at [1518, 280] on button "button" at bounding box center [1530, 272] width 25 height 25
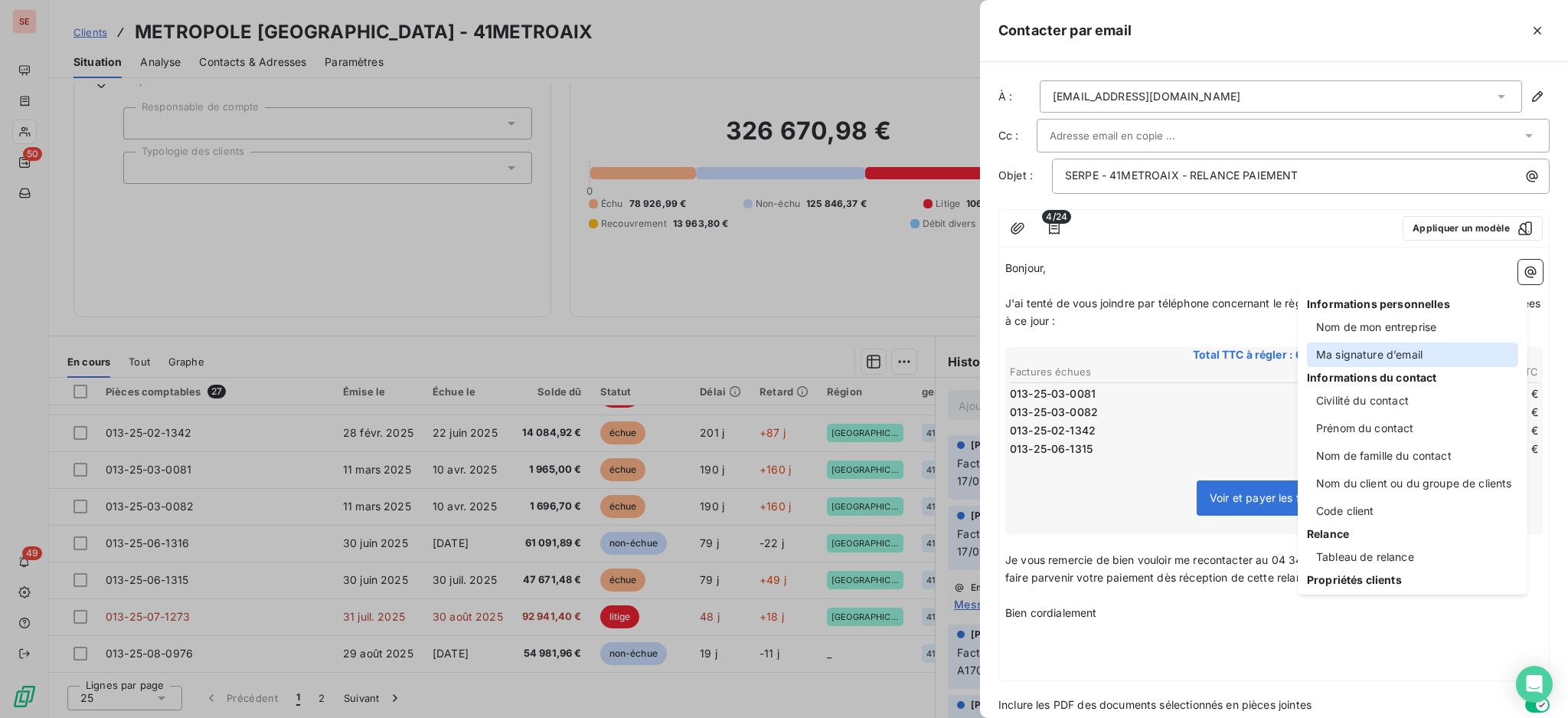
click at [1370, 351] on div "Ma signature d’email" at bounding box center [1412, 355] width 211 height 25
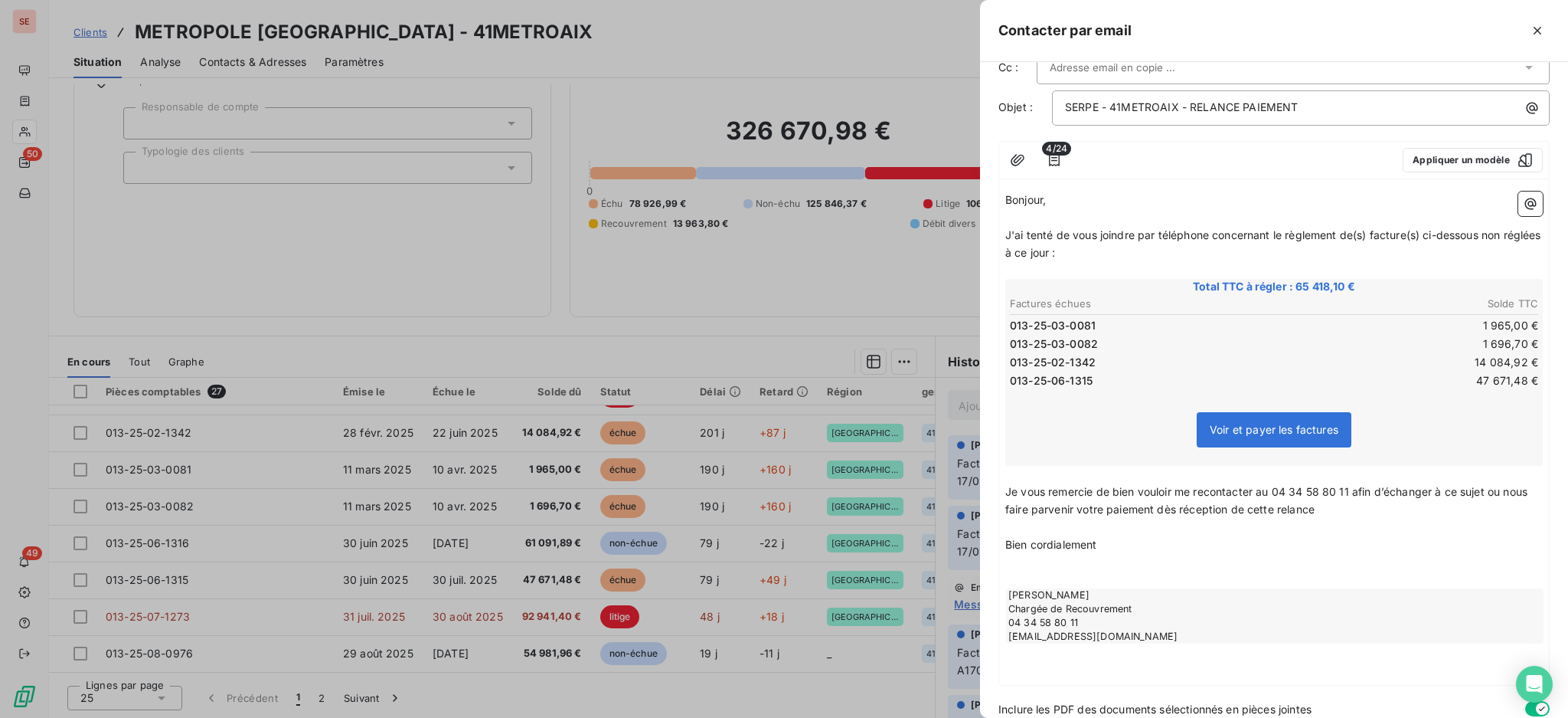
scroll to position [125, 0]
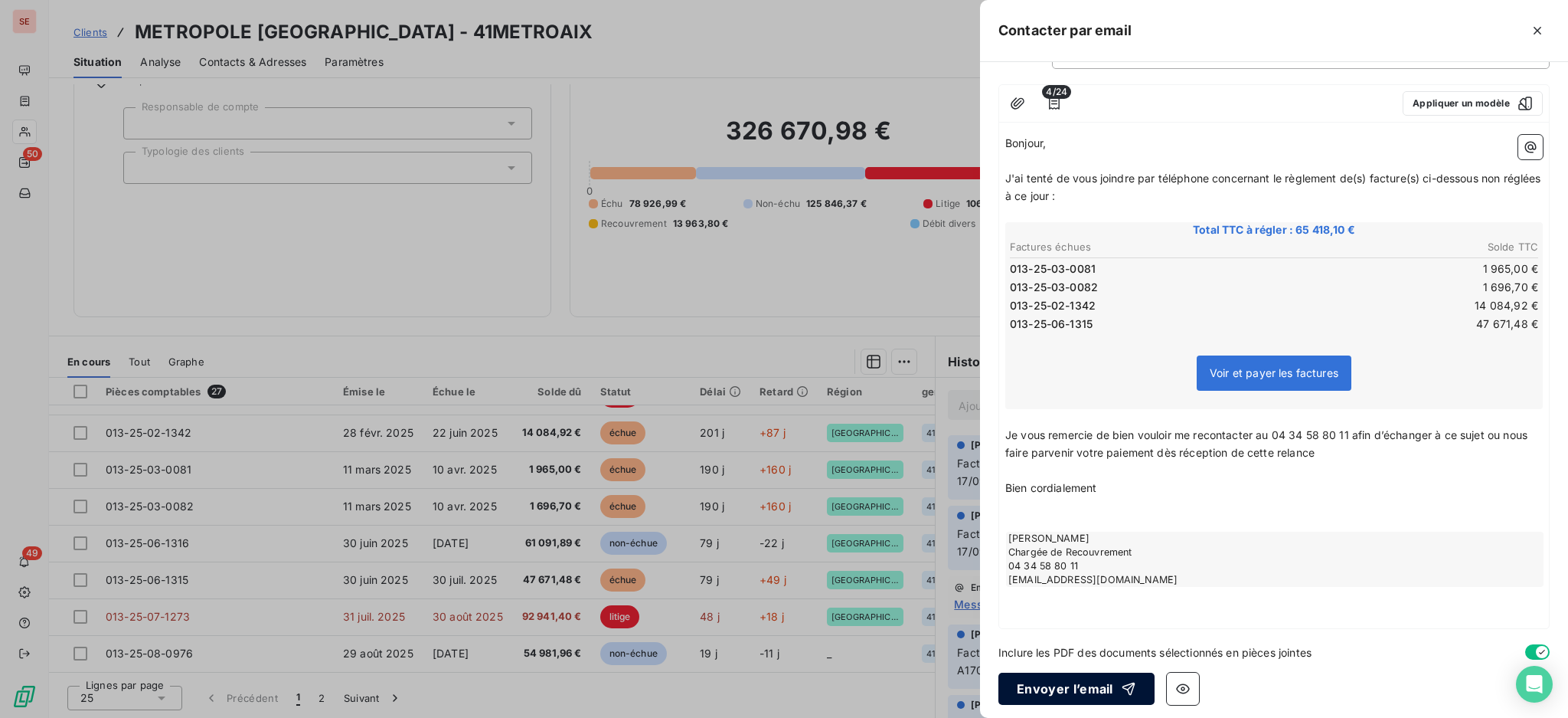
click at [1059, 686] on button "Envoyer l’email" at bounding box center [1076, 688] width 156 height 32
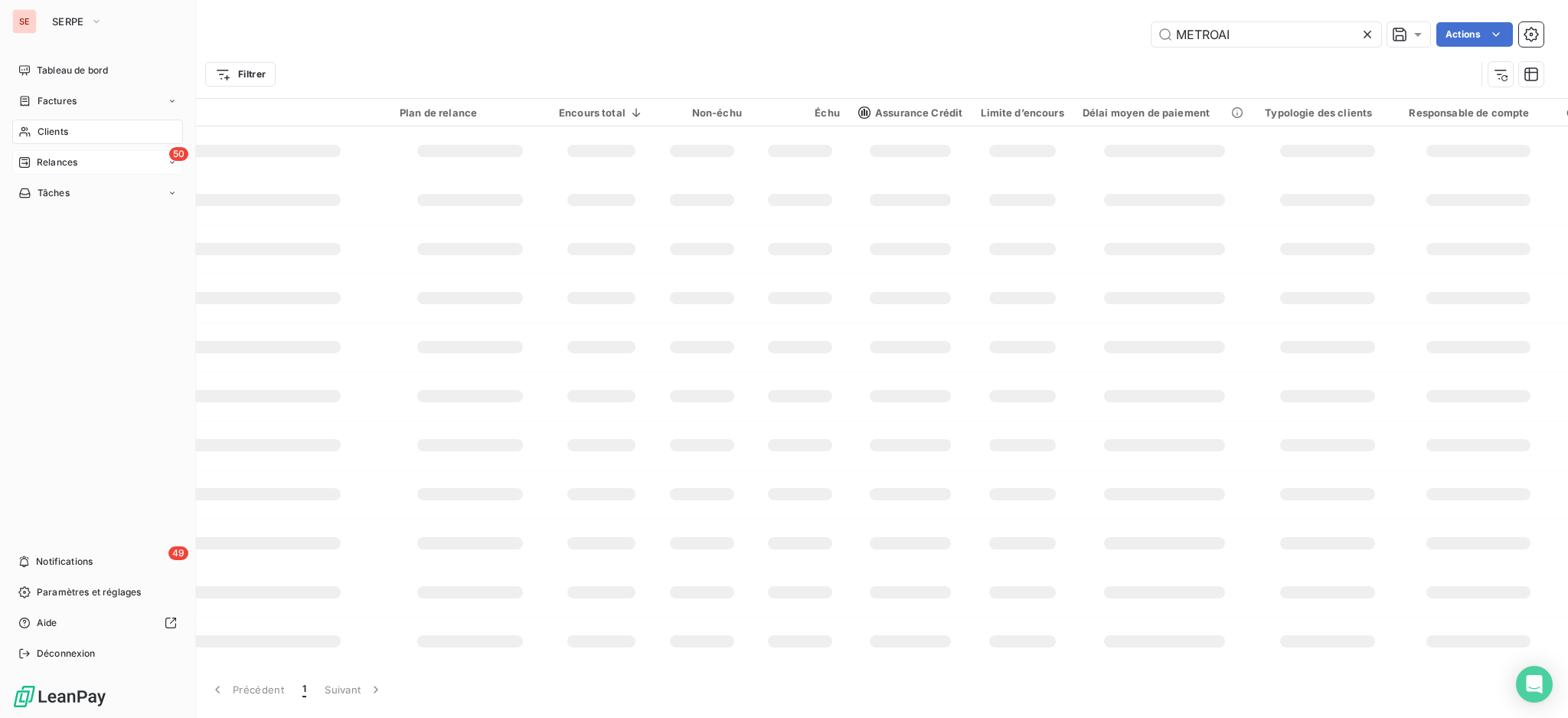
click at [57, 157] on span "Relances" at bounding box center [57, 163] width 41 height 14
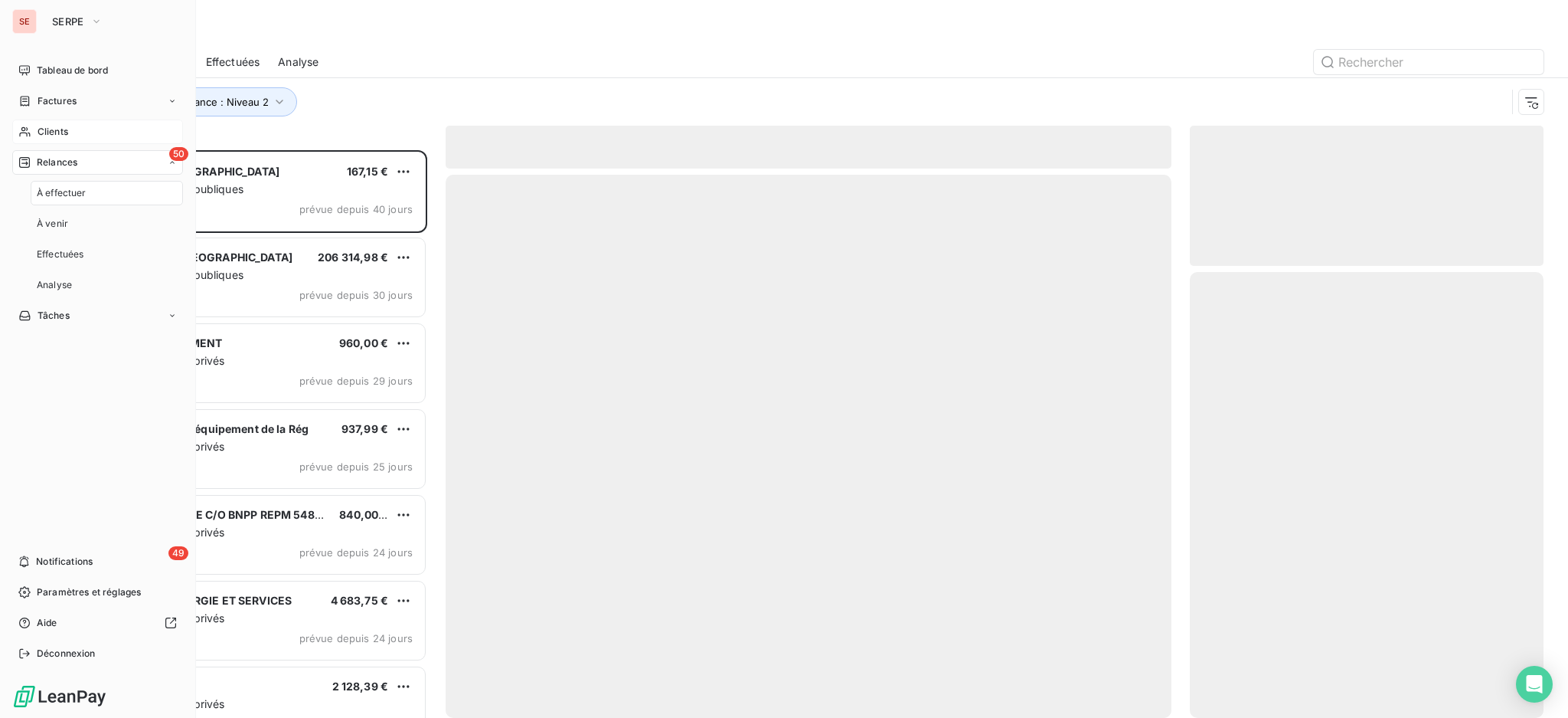
scroll to position [552, 337]
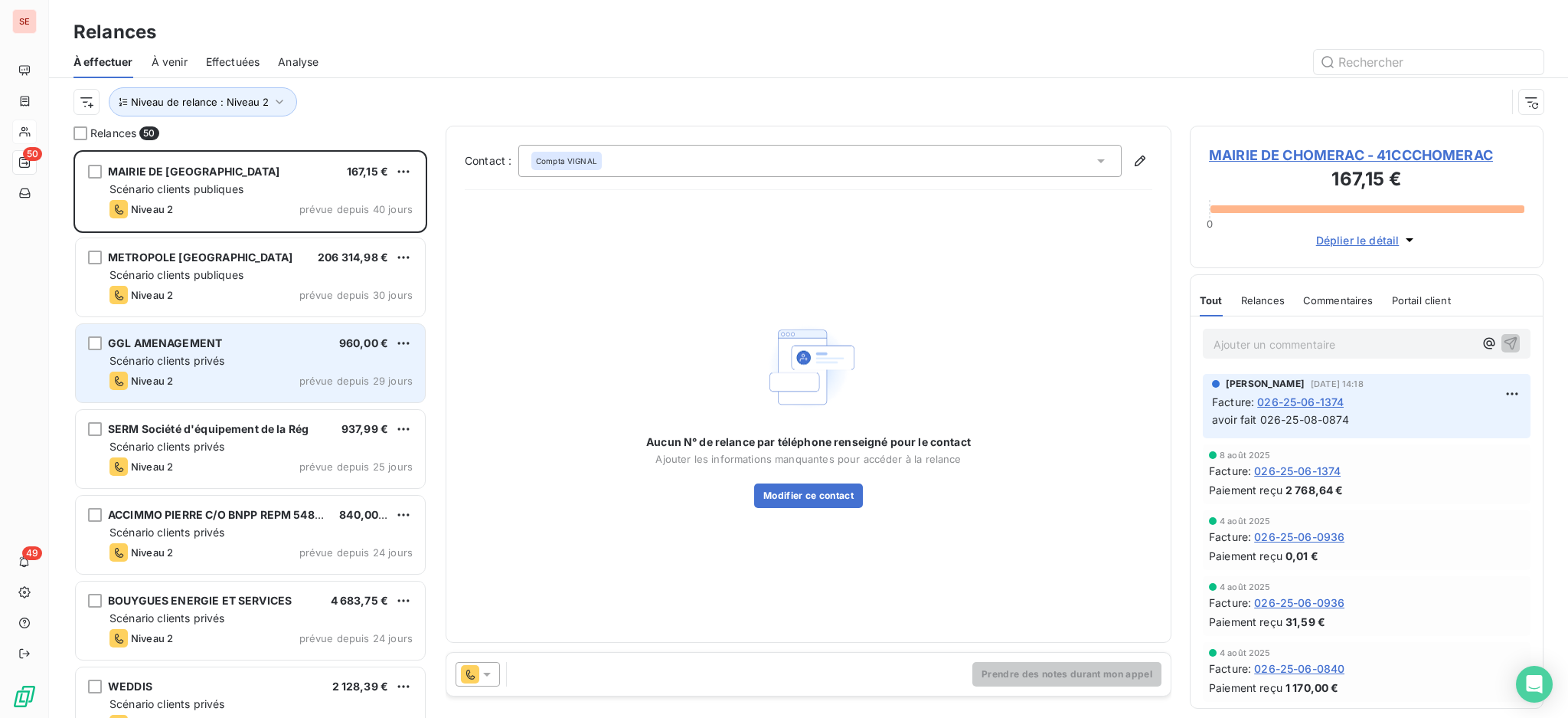
click at [228, 376] on div "Niveau 2 prévue depuis 29 jours" at bounding box center [261, 380] width 304 height 19
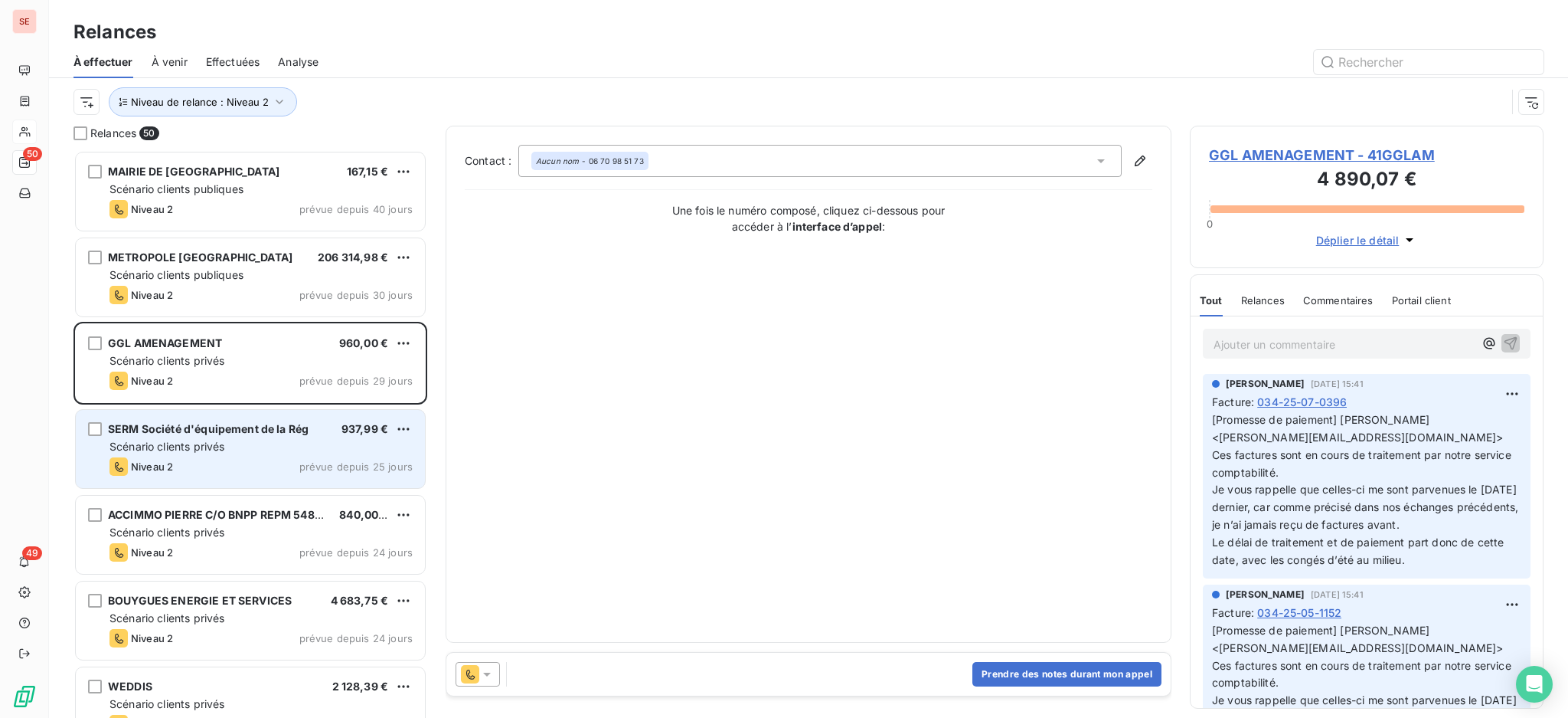
click at [241, 445] on div "Scénario clients privés" at bounding box center [261, 446] width 304 height 15
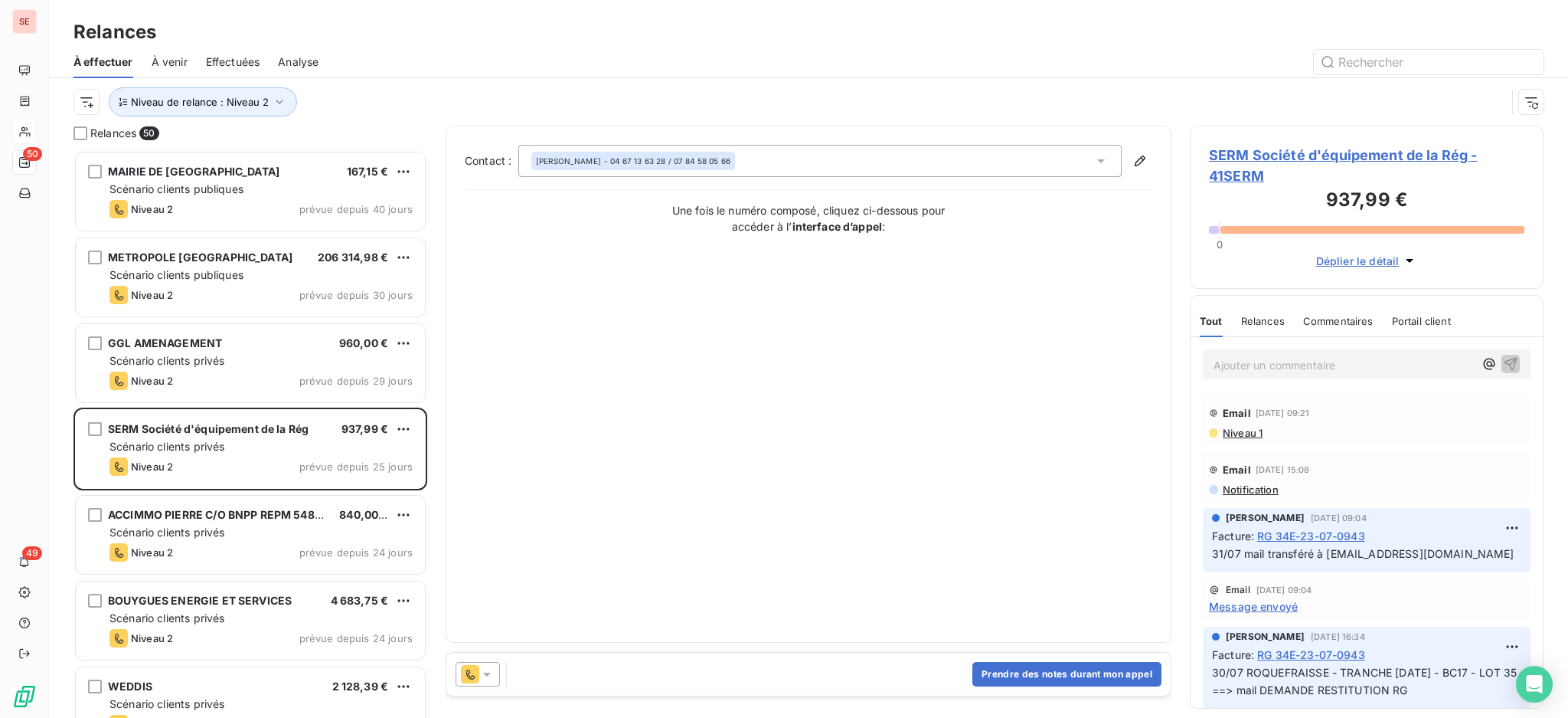
click at [1336, 155] on span "SERM Société d'équipement de la Rég - 41SERM" at bounding box center [1367, 166] width 316 height 42
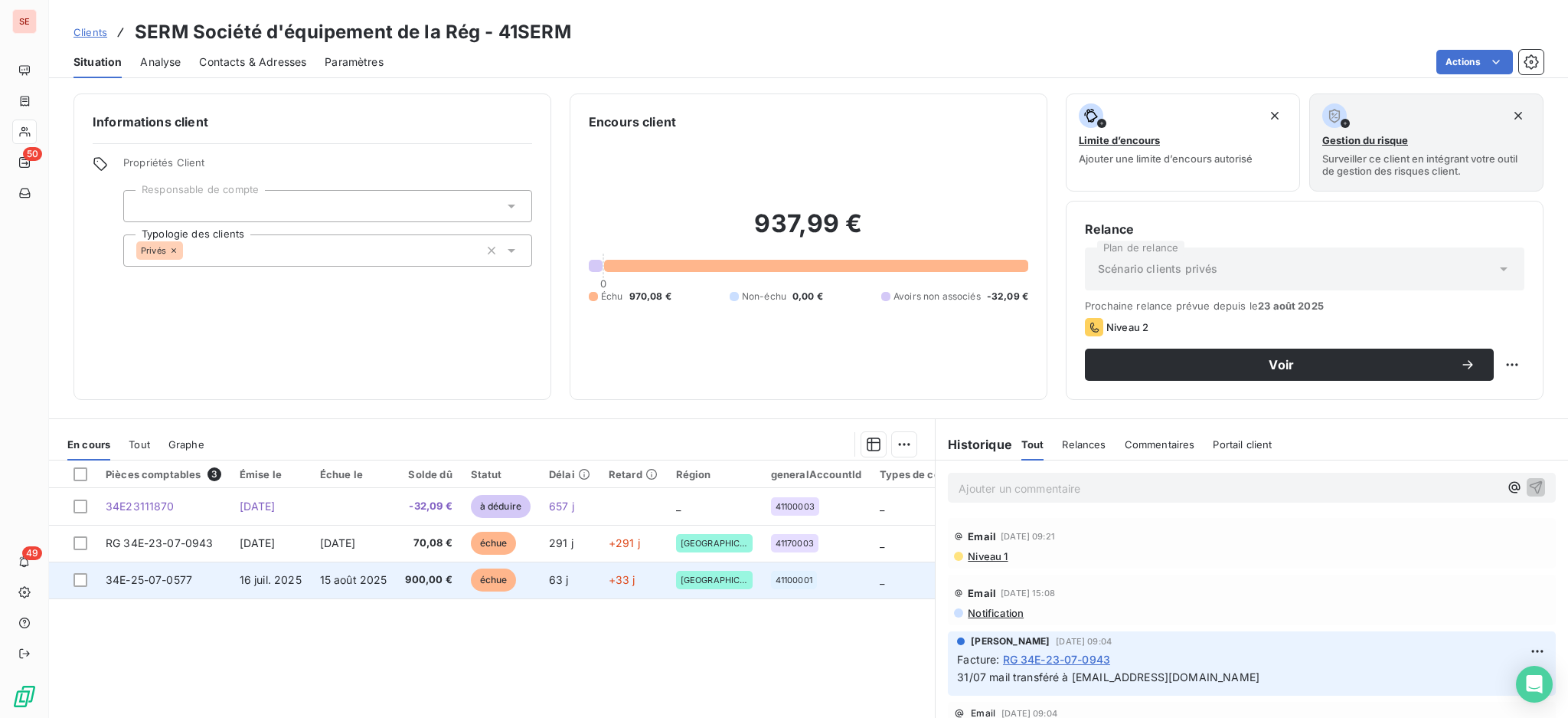
click at [338, 584] on span "15 août 2025" at bounding box center [354, 579] width 67 height 13
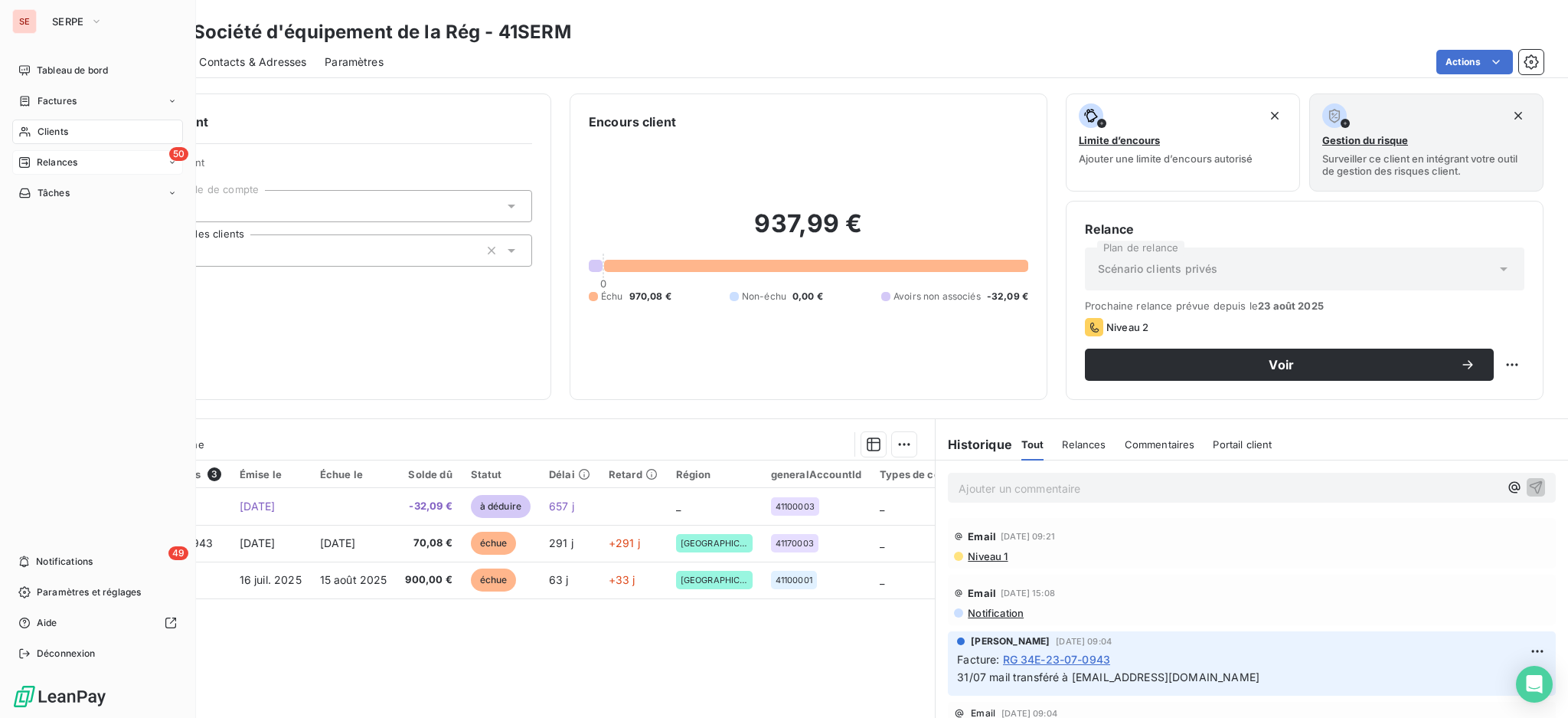
click at [58, 168] on span "Relances" at bounding box center [57, 163] width 41 height 14
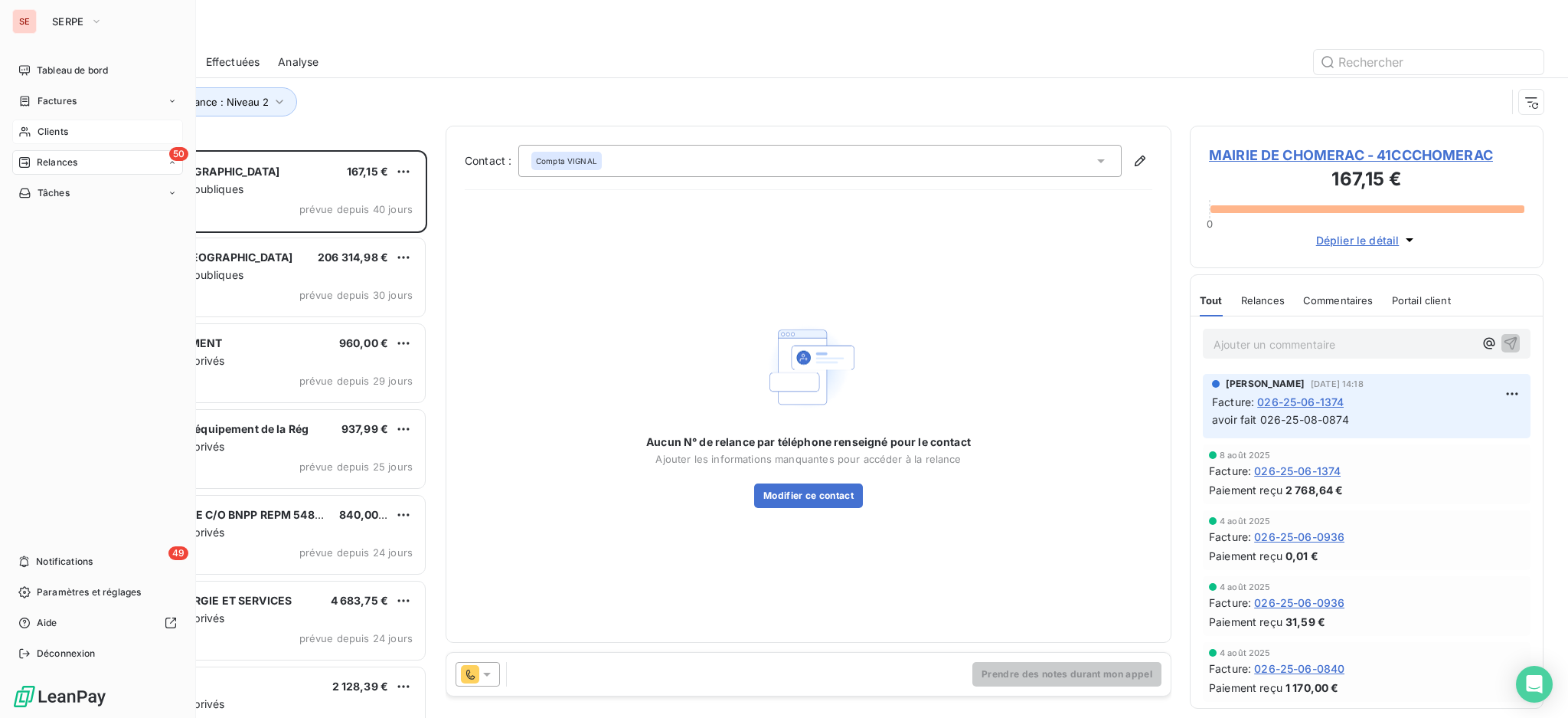
scroll to position [552, 337]
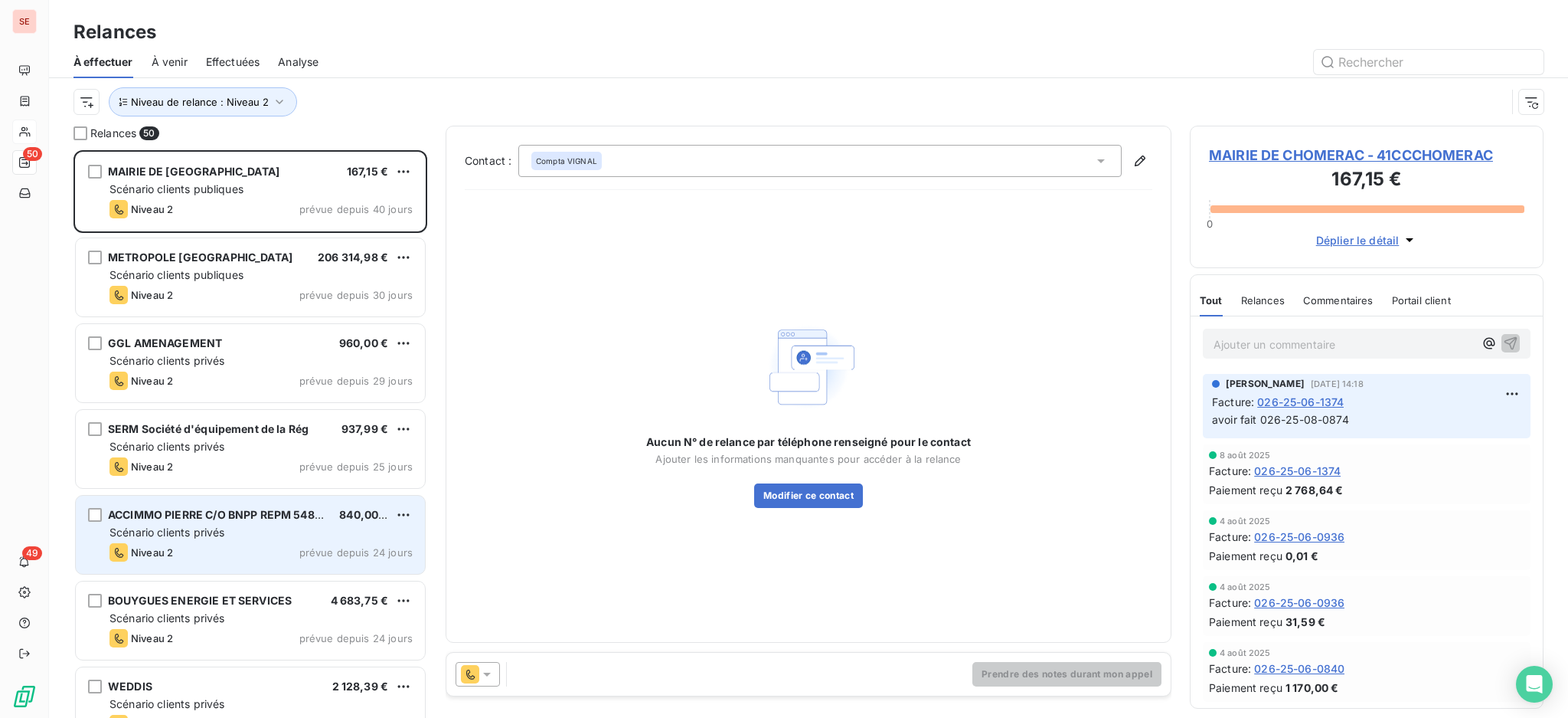
click at [191, 538] on span "Scénario clients privés" at bounding box center [167, 531] width 115 height 13
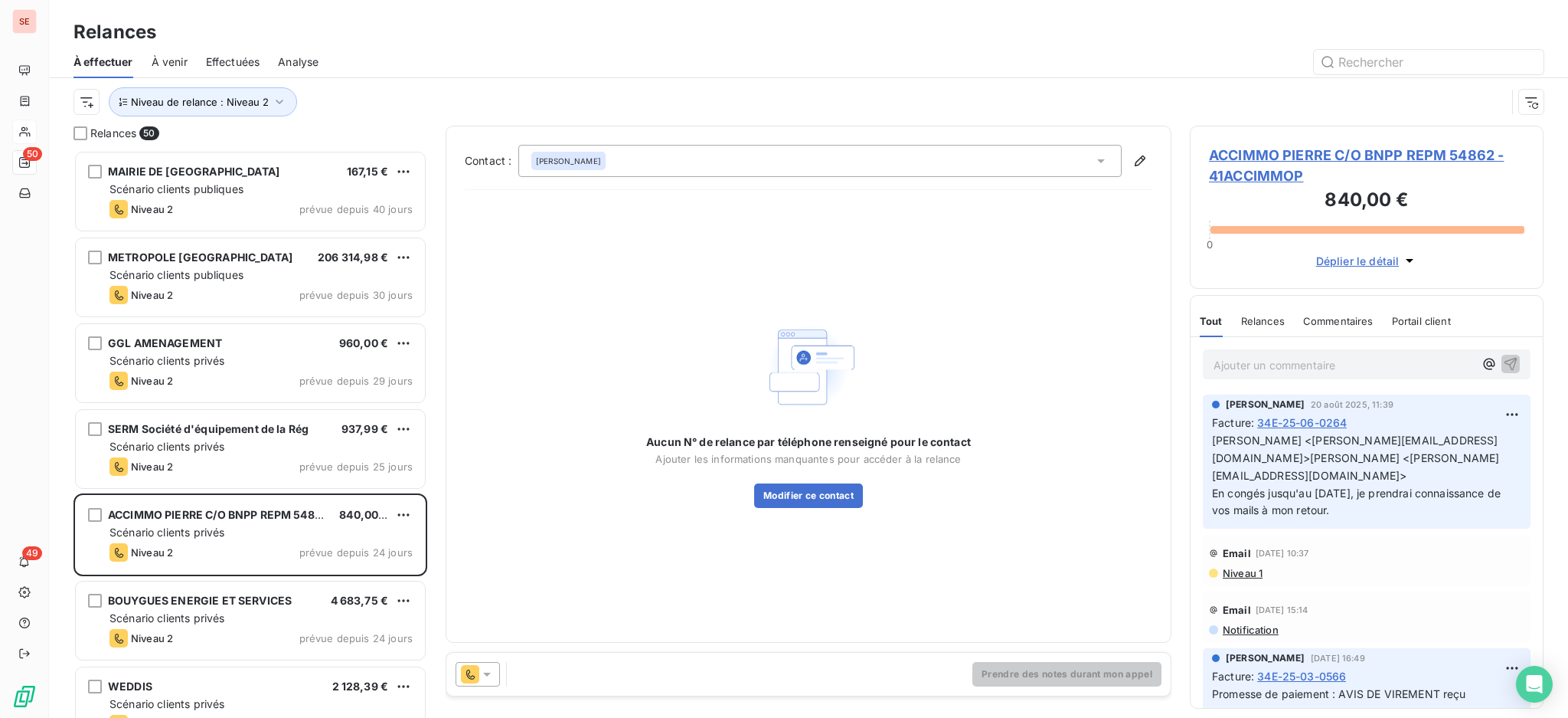
click at [1327, 151] on span "ACCIMMO PIERRE C/O BNPP REPM 54862 - 41ACCIMMOP" at bounding box center [1367, 166] width 316 height 42
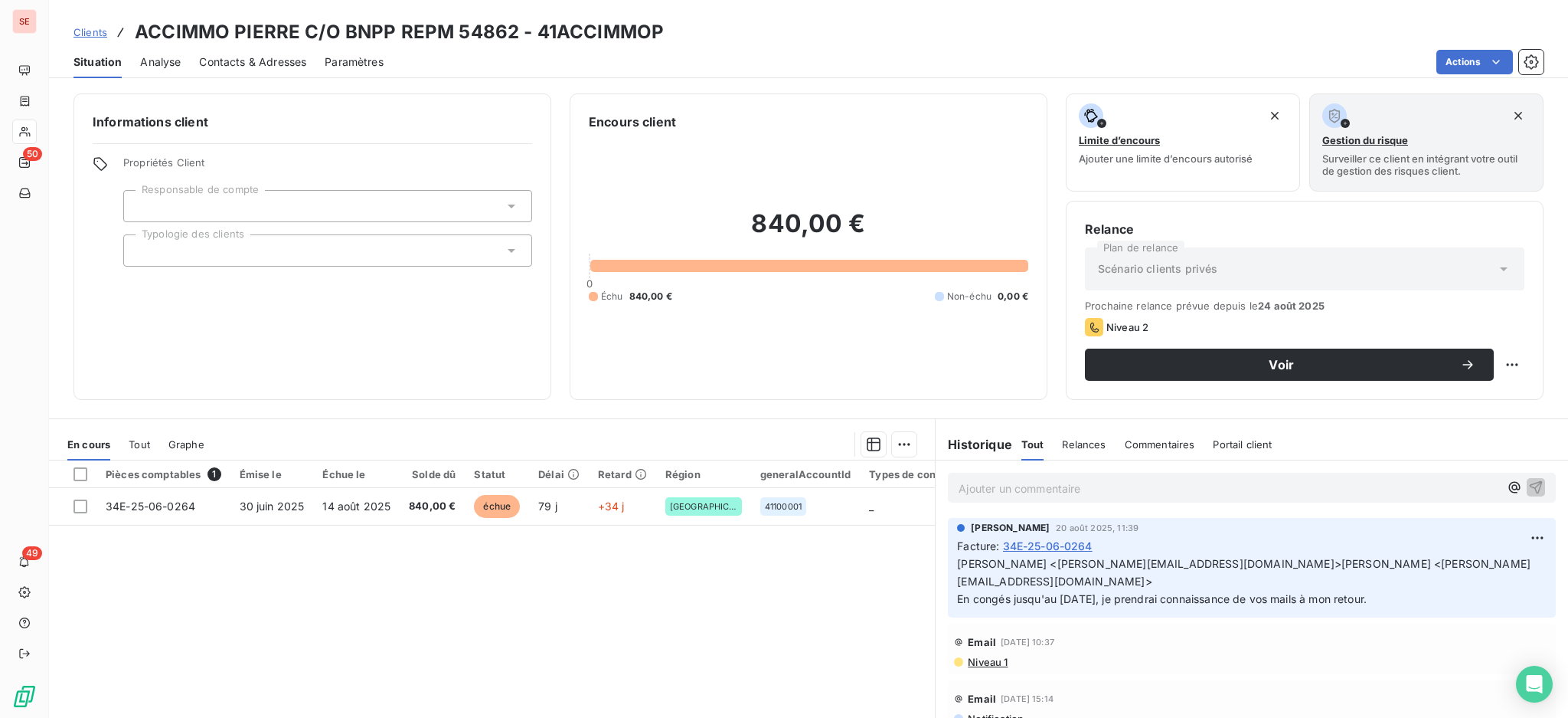
click at [267, 59] on span "Contacts & Adresses" at bounding box center [253, 62] width 107 height 15
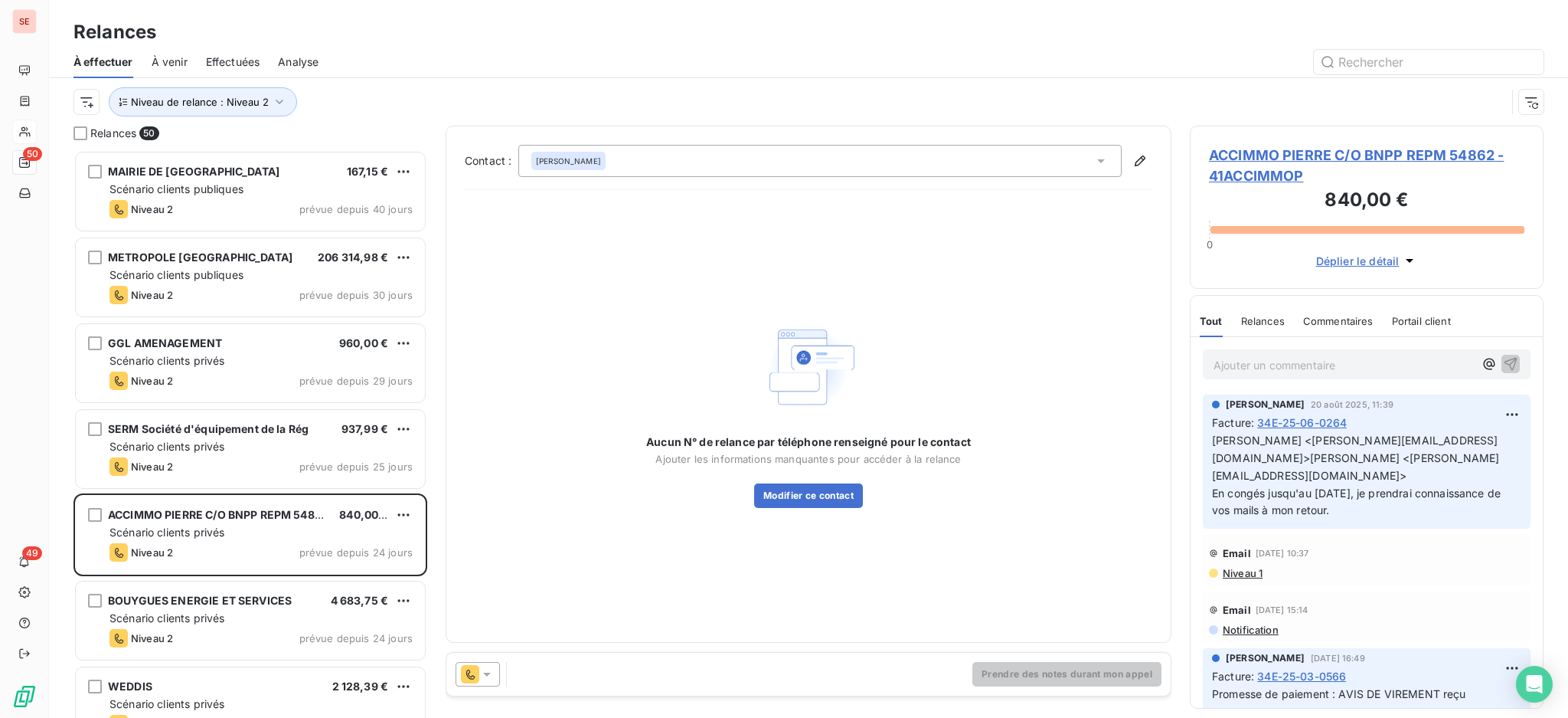
scroll to position [552, 337]
click at [1241, 152] on span "ACCIMMO PIERRE C/O BNPP REPM 54862 - 41ACCIMMOP" at bounding box center [1367, 166] width 316 height 42
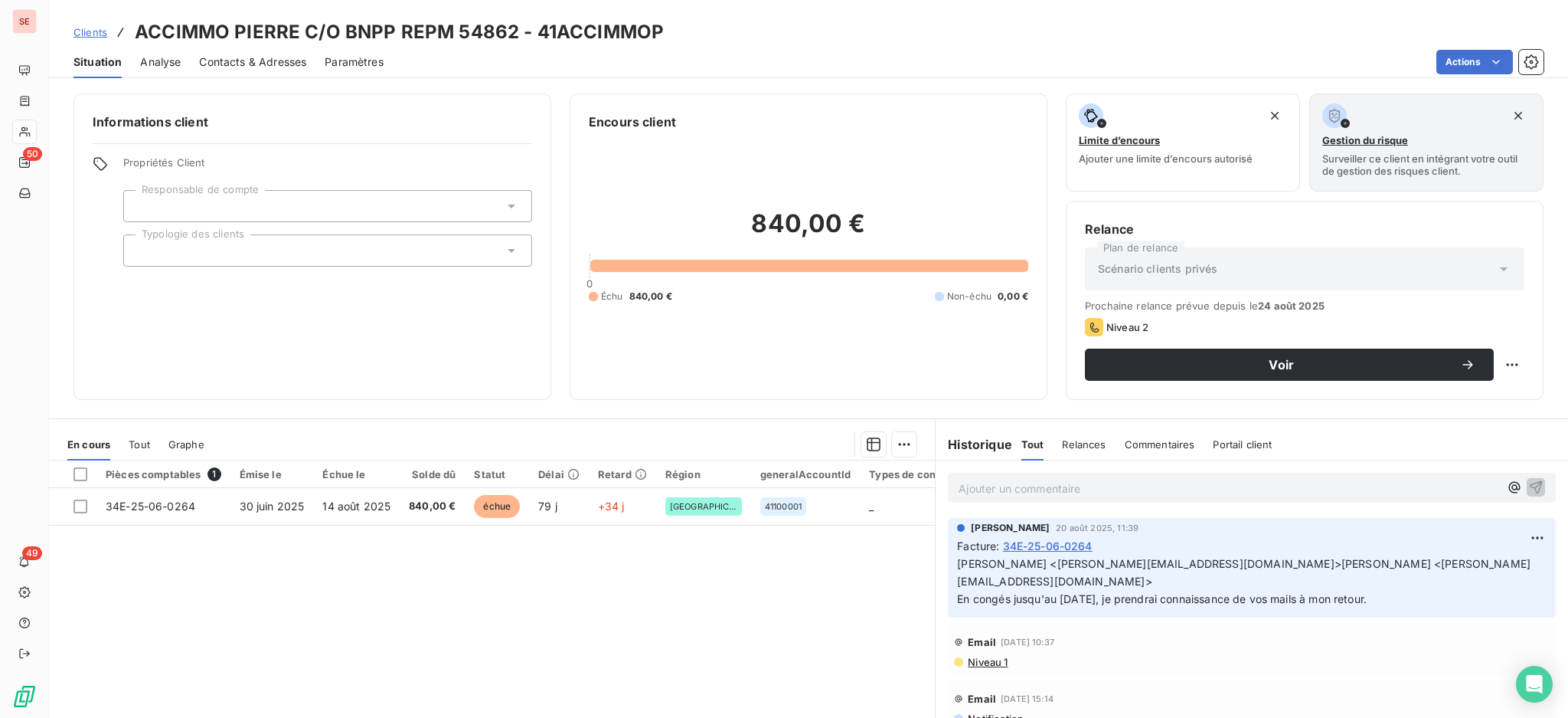
click at [284, 57] on span "Contacts & Adresses" at bounding box center [253, 62] width 107 height 15
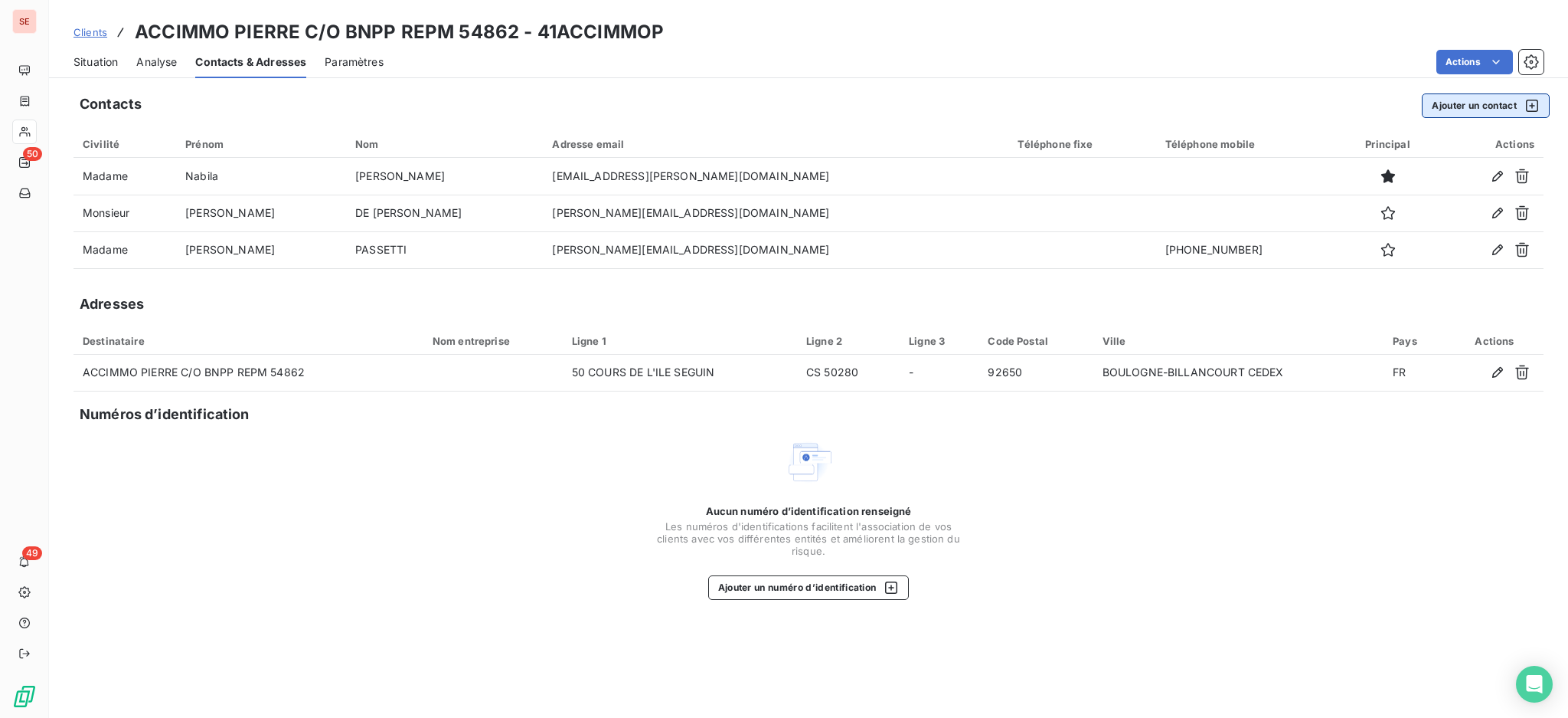
click at [1455, 101] on button "Ajouter un contact" at bounding box center [1486, 105] width 128 height 25
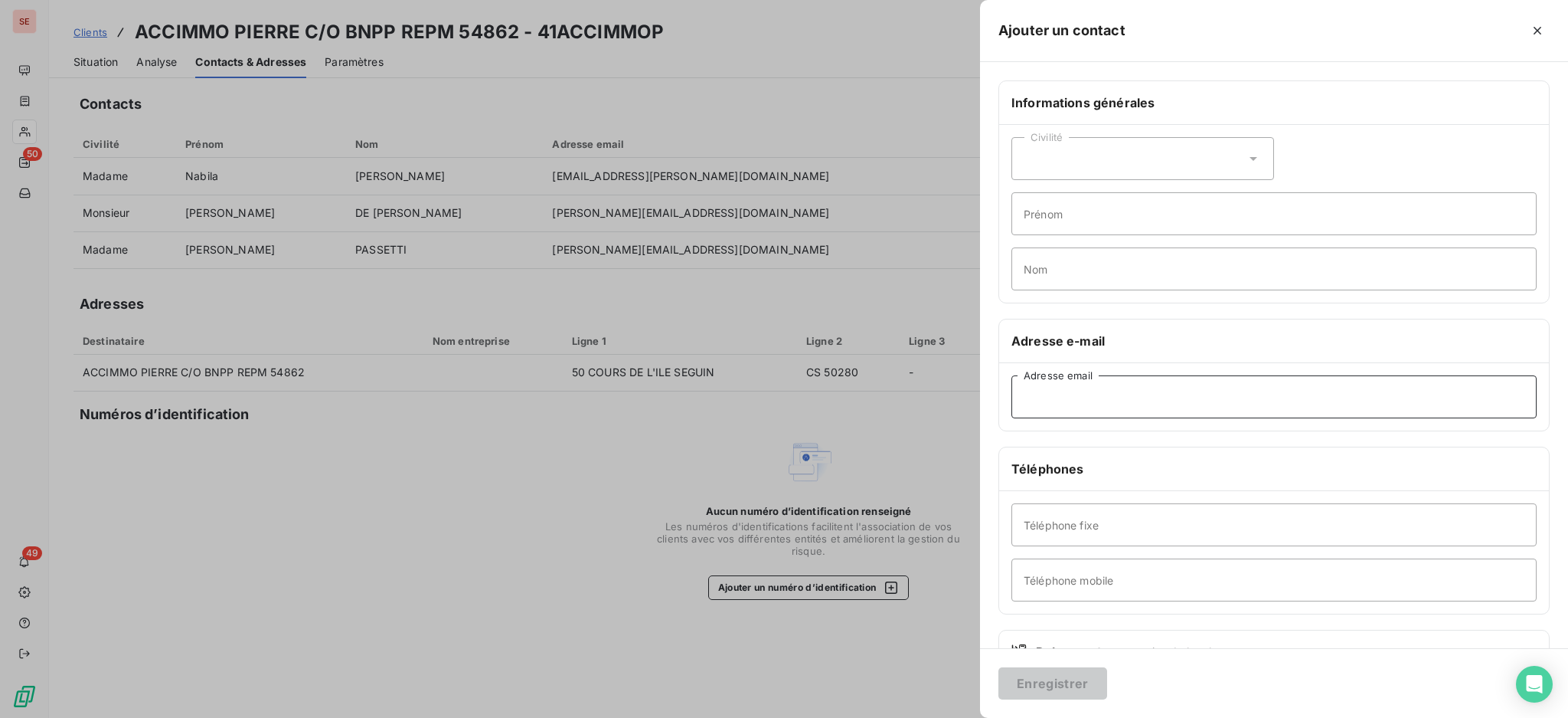
click at [1175, 401] on input "Adresse email" at bounding box center [1273, 396] width 525 height 43
type input "[PERSON_NAME][EMAIL_ADDRESS][DOMAIN_NAME]"
click at [1095, 215] on input "Prénom" at bounding box center [1273, 214] width 525 height 43
click at [1141, 584] on input "Téléphone mobile" at bounding box center [1273, 579] width 525 height 43
type input "06 76 73 23 10"
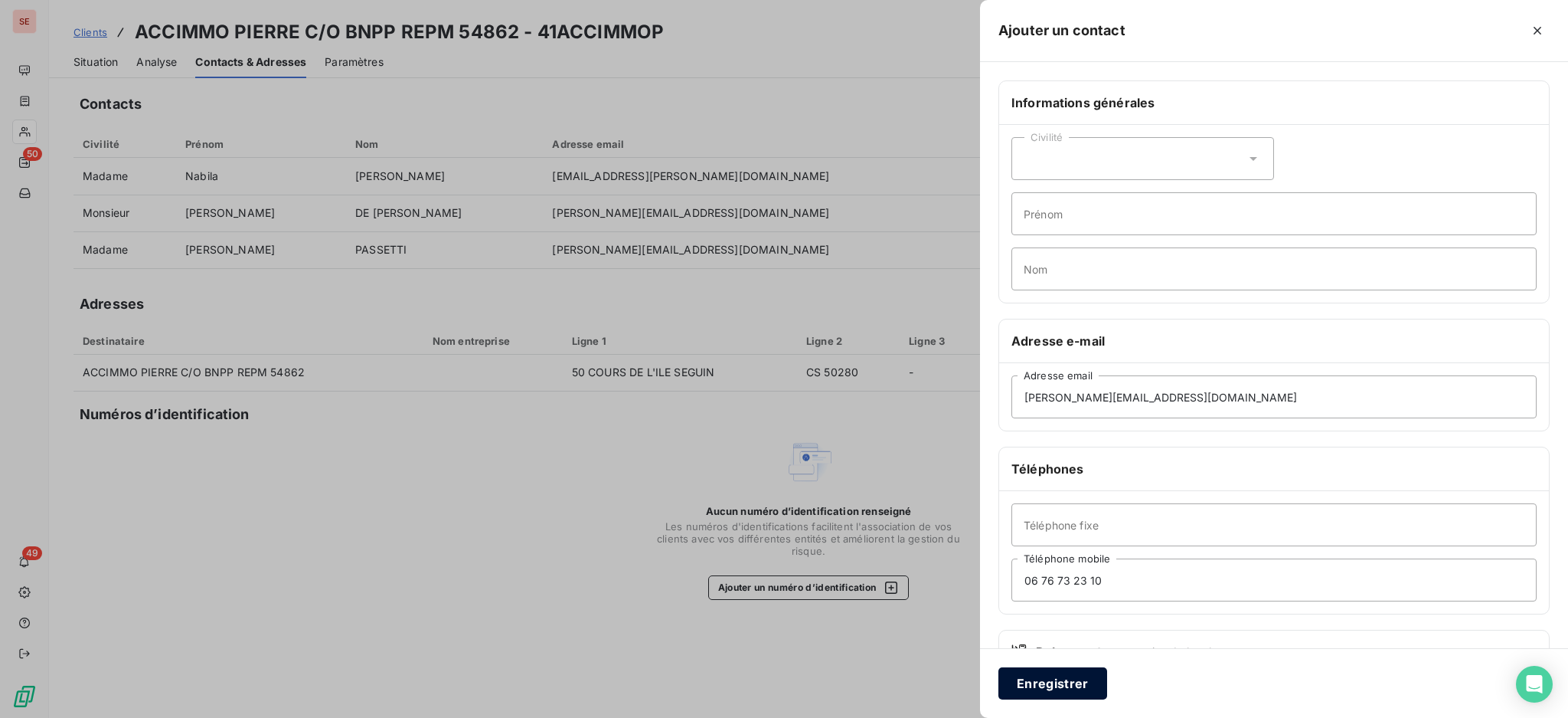
click at [1042, 690] on button "Enregistrer" at bounding box center [1053, 683] width 109 height 32
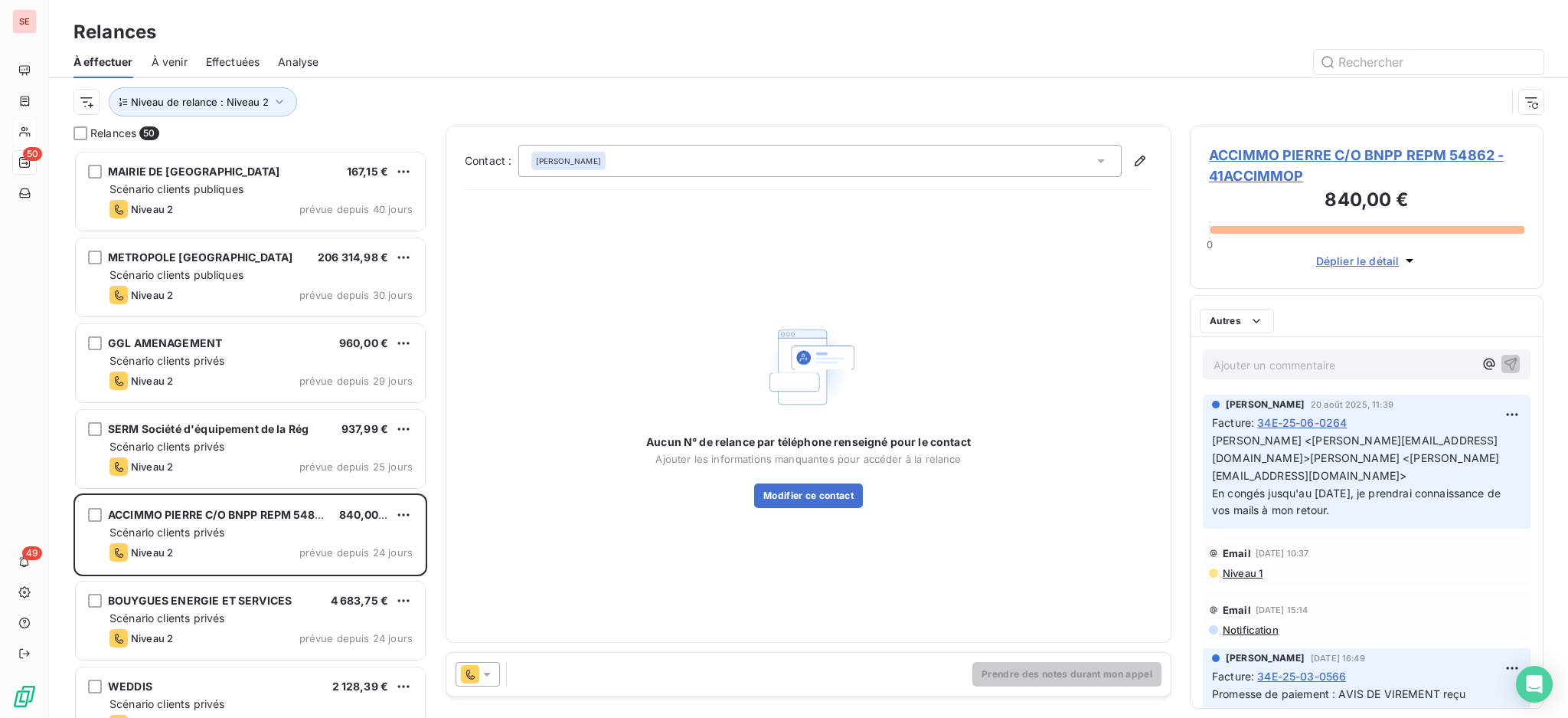
scroll to position [552, 337]
click at [1372, 157] on span "ACCIMMO PIERRE C/O BNPP REPM 54862 - 41ACCIMMOP" at bounding box center [1367, 166] width 316 height 42
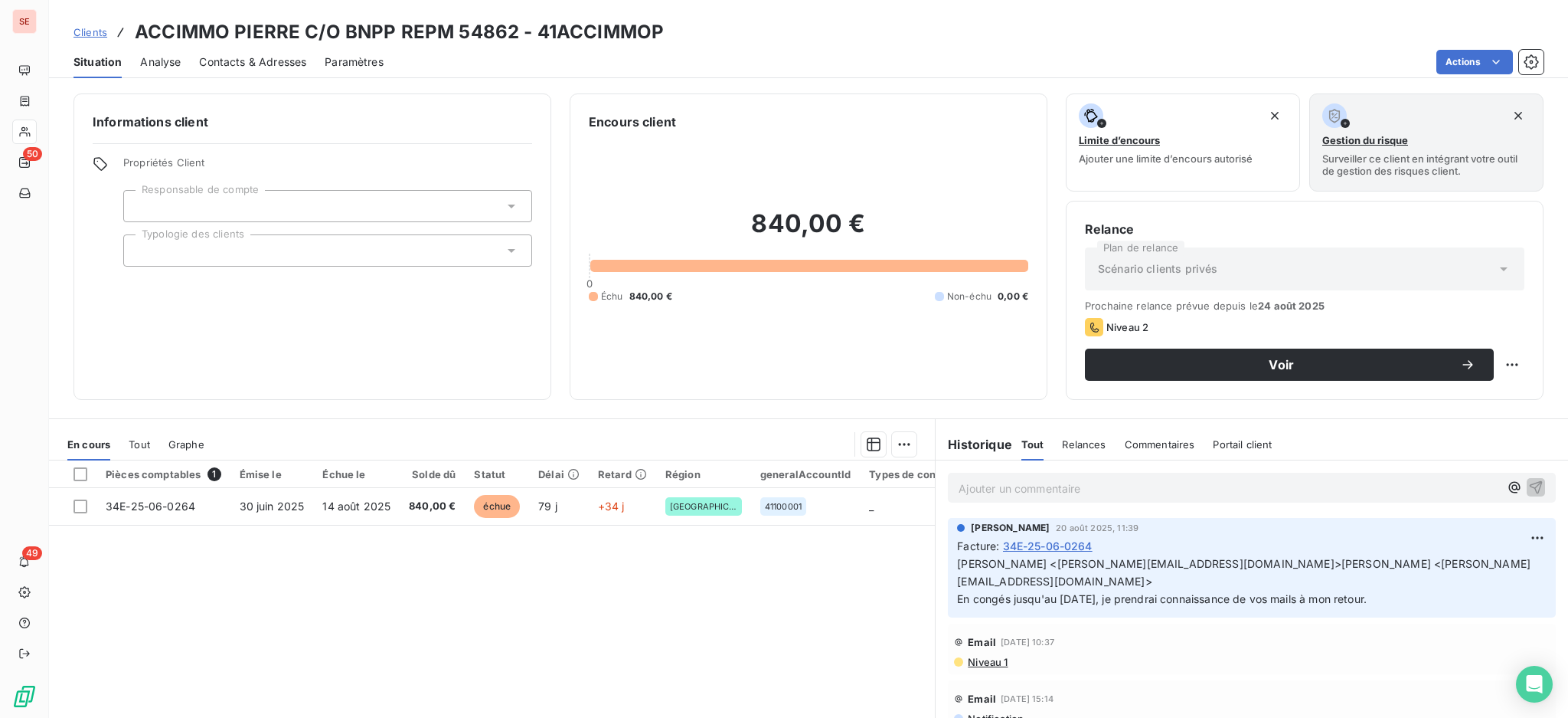
click at [283, 58] on span "Contacts & Adresses" at bounding box center [253, 62] width 107 height 15
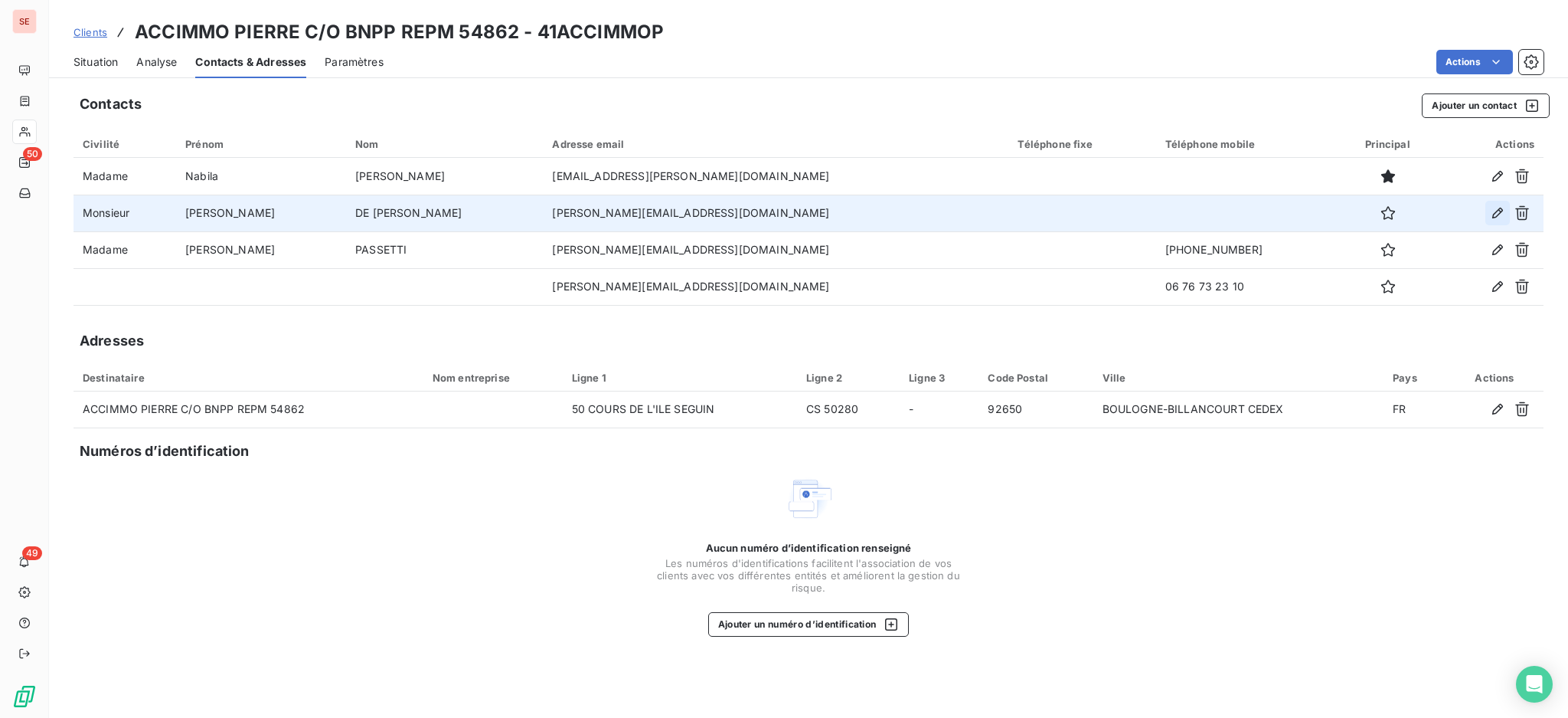
click at [1501, 217] on icon "button" at bounding box center [1497, 213] width 15 height 15
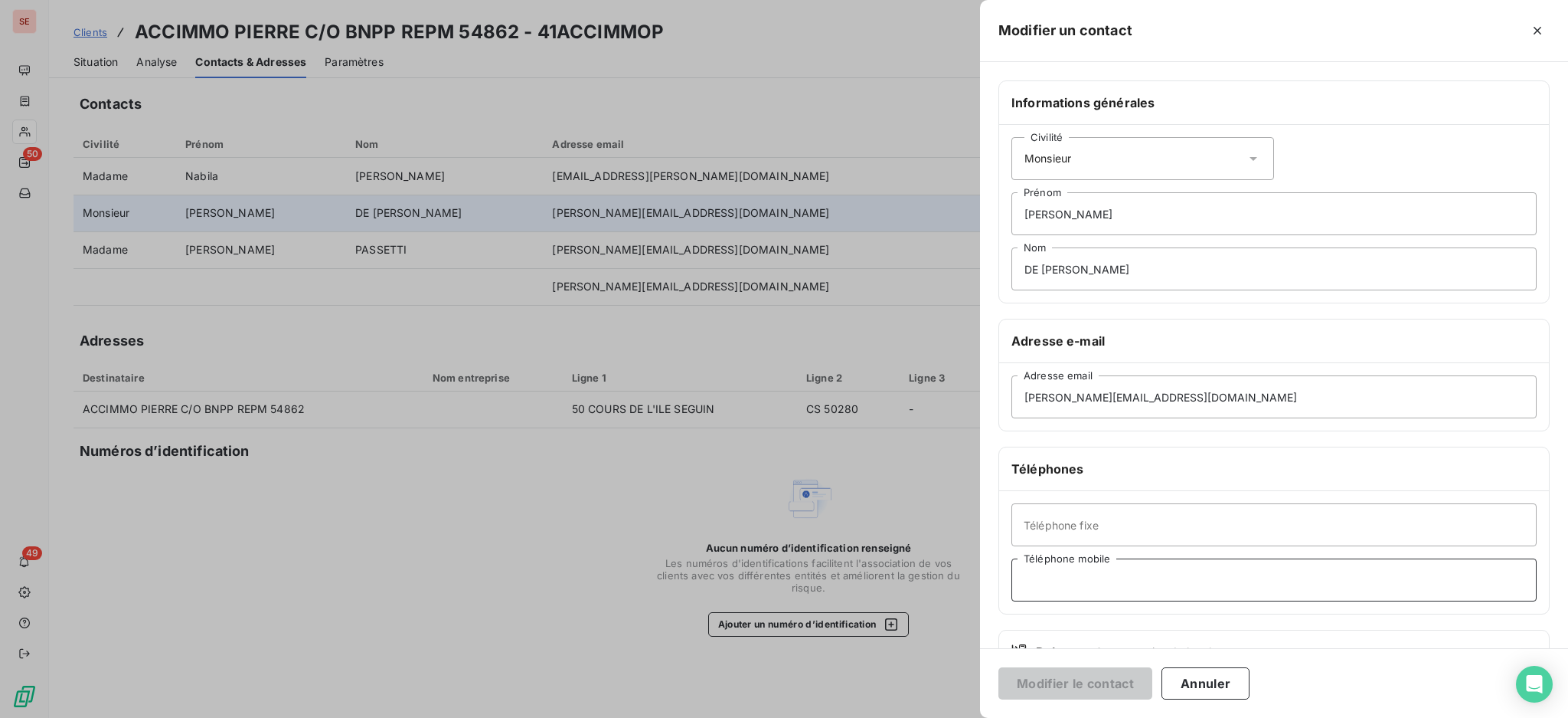
click at [1124, 585] on input "Téléphone mobile" at bounding box center [1273, 579] width 525 height 43
type input "06 78 94 18 41"
click at [1092, 686] on button "Modifier le contact" at bounding box center [1075, 683] width 154 height 32
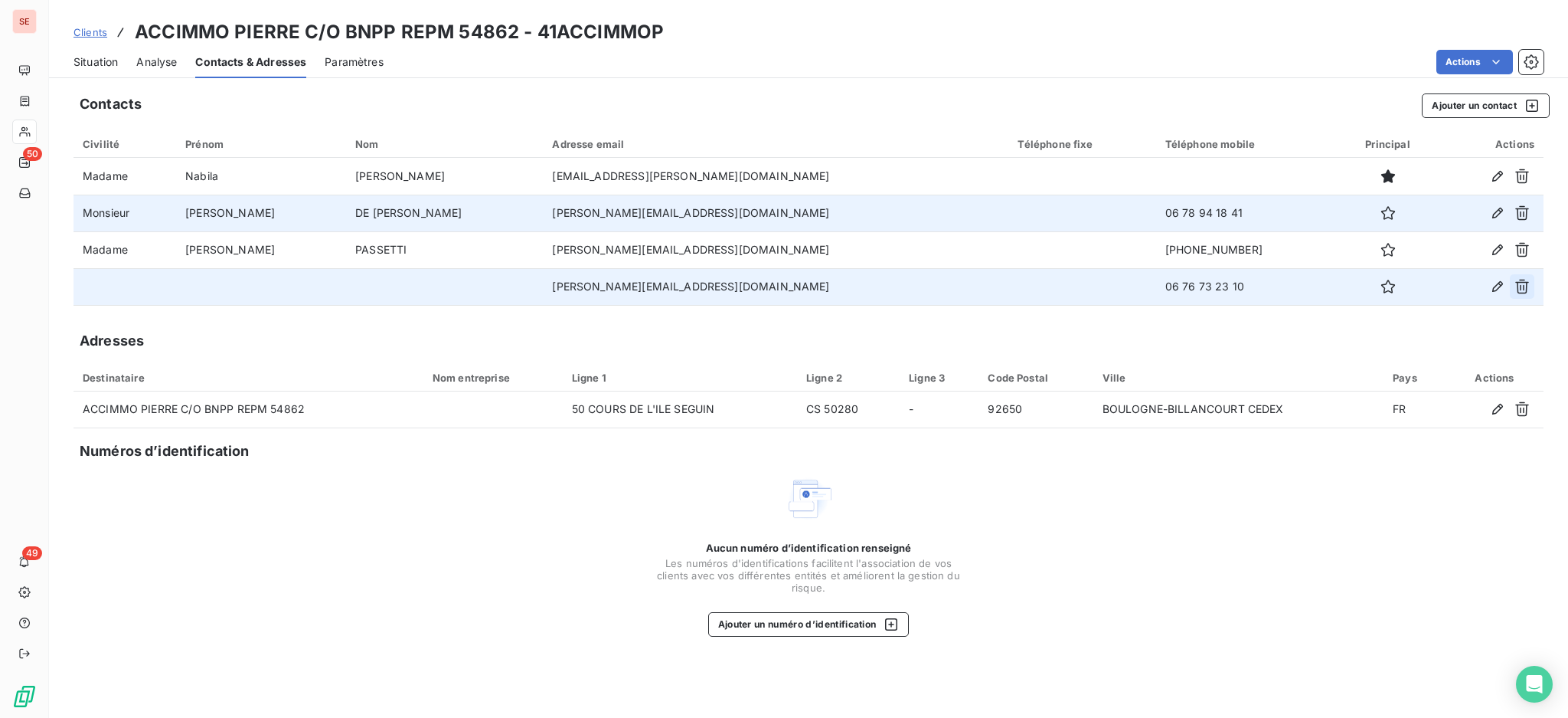
click at [1516, 285] on icon "button" at bounding box center [1521, 286] width 15 height 15
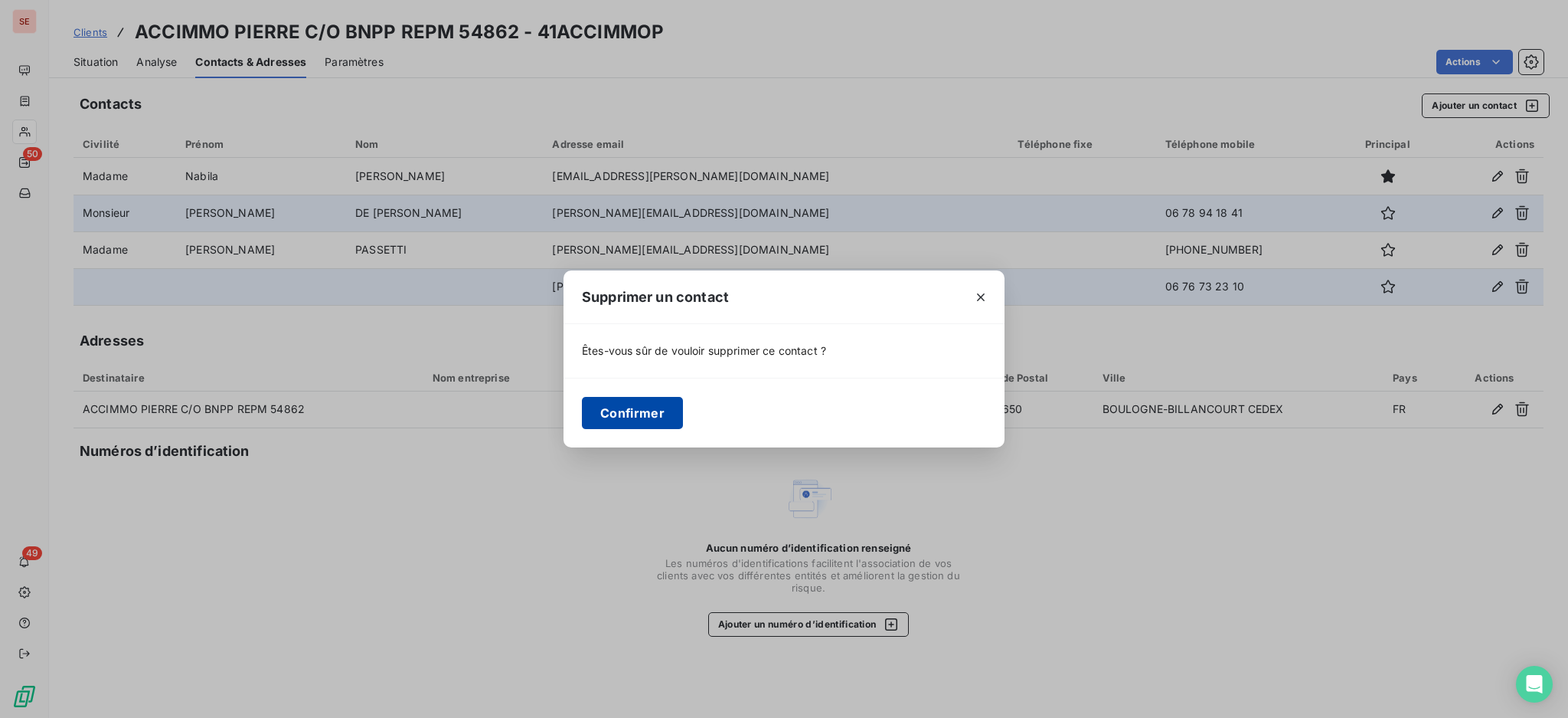
click at [643, 422] on button "Confirmer" at bounding box center [632, 413] width 101 height 32
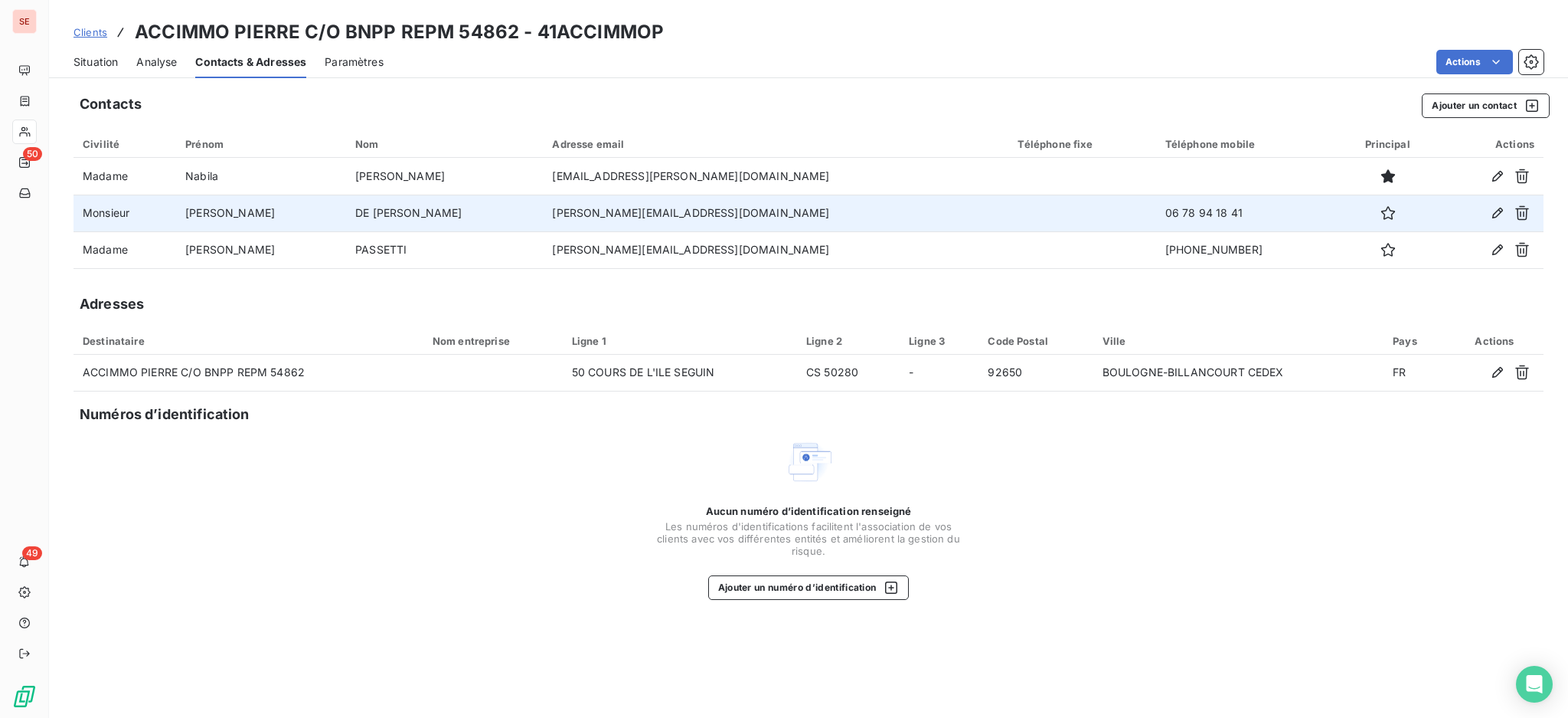
click at [87, 61] on span "Situation" at bounding box center [95, 62] width 45 height 15
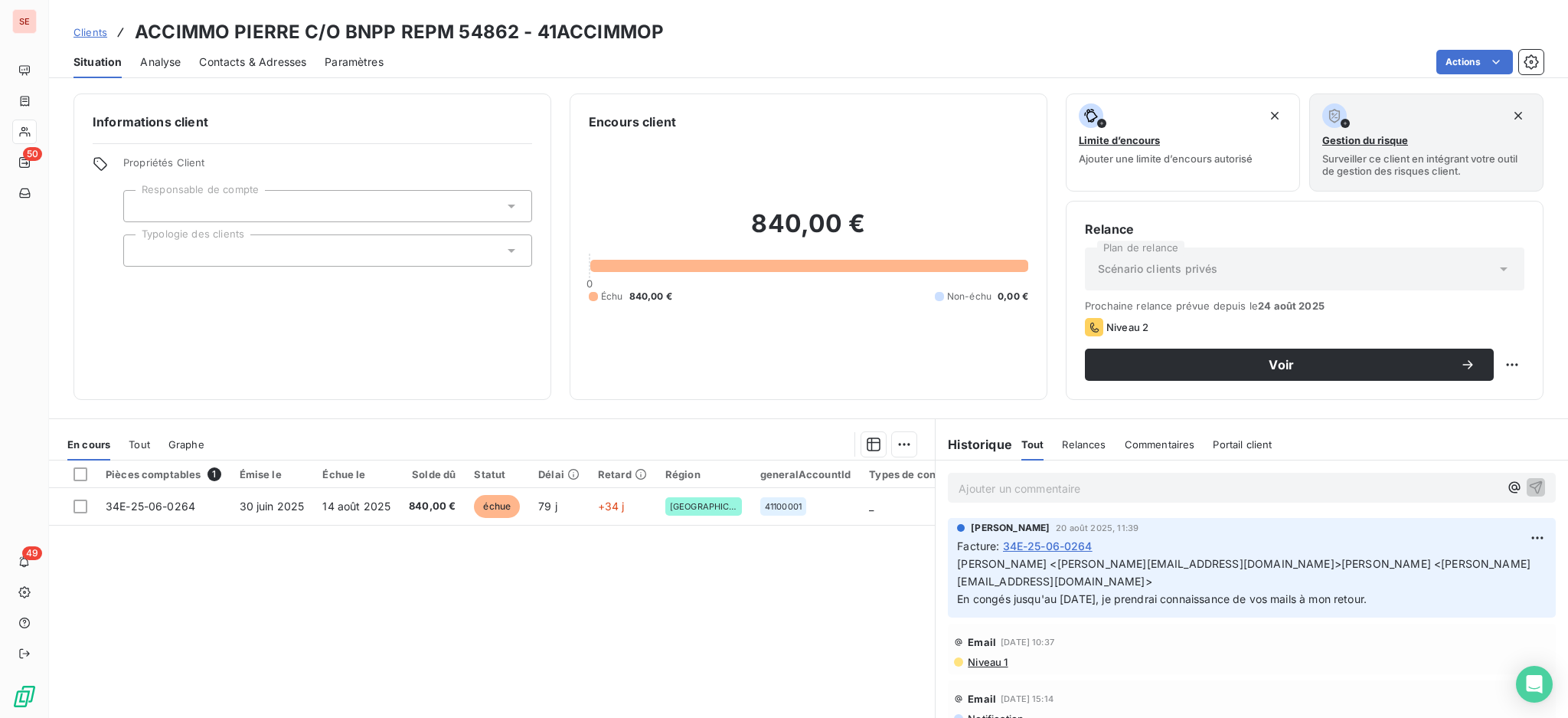
click at [980, 485] on p "Ajouter un commentaire ﻿" at bounding box center [1229, 488] width 541 height 19
click at [1530, 485] on icon "button" at bounding box center [1536, 487] width 13 height 13
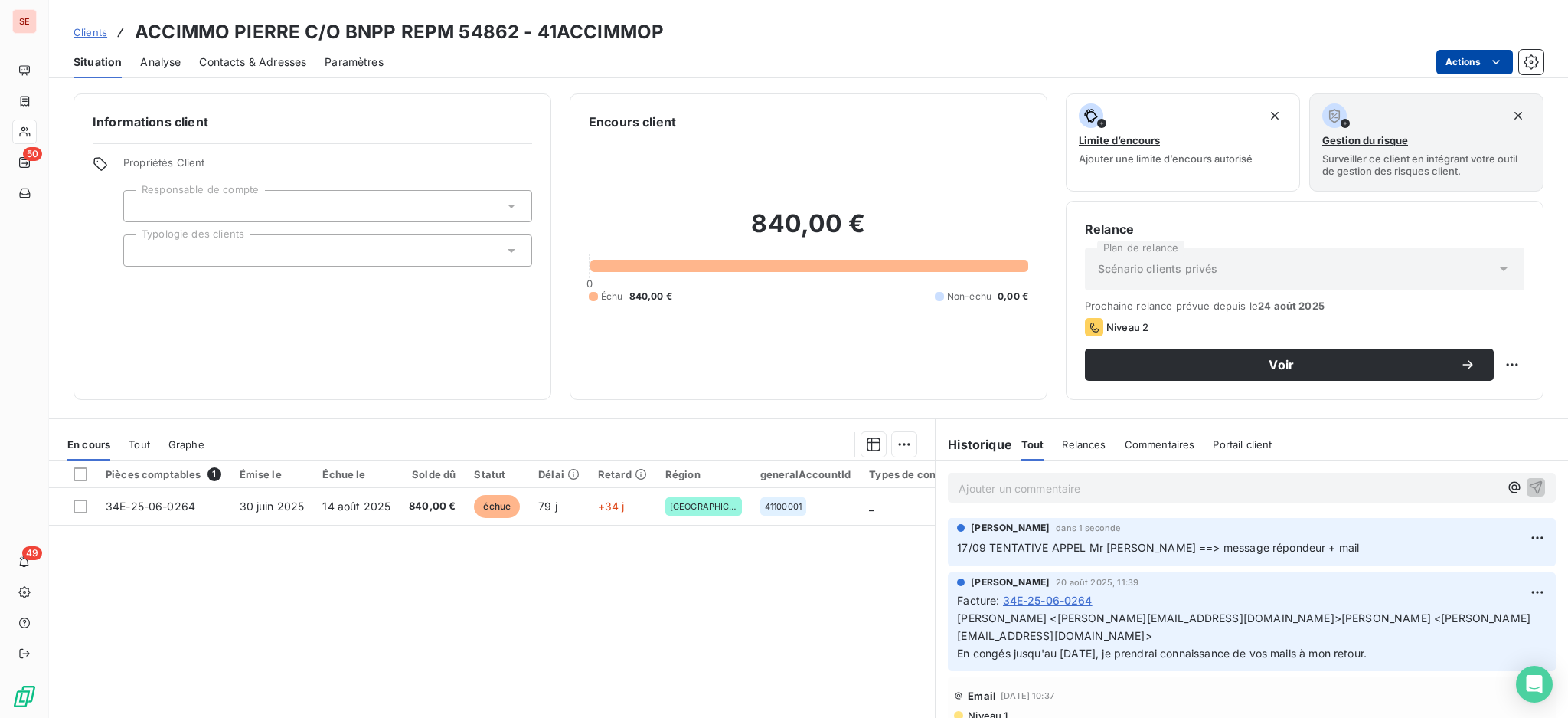
click at [1467, 57] on html "SE 50 49 Clients ACCIMMO PIERRE C/O BNPP REPM 54862 - 41ACCIMMOP Situation Anal…" at bounding box center [784, 359] width 1568 height 718
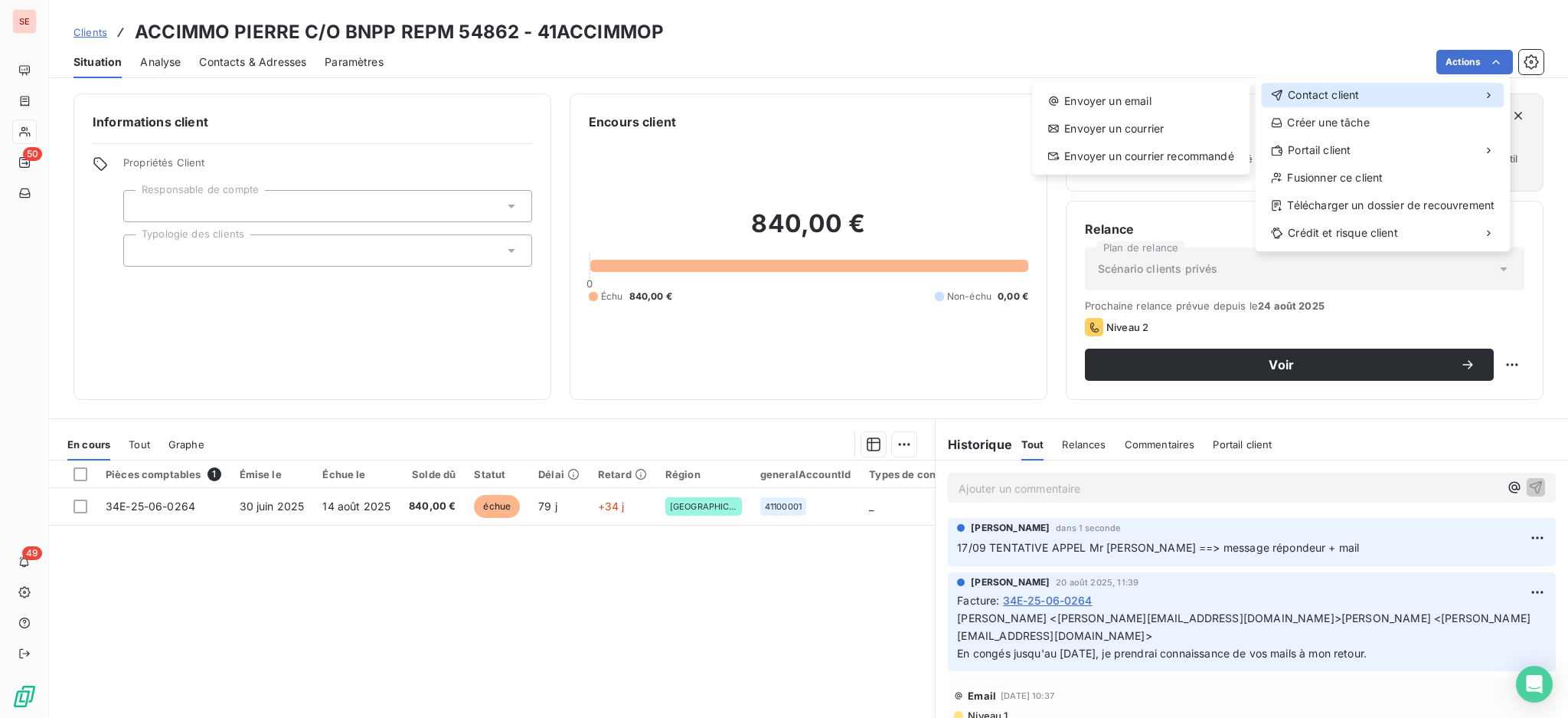
click at [1303, 92] on span "Contact client" at bounding box center [1324, 94] width 71 height 15
click at [1111, 99] on div "Envoyer un email" at bounding box center [1140, 101] width 205 height 25
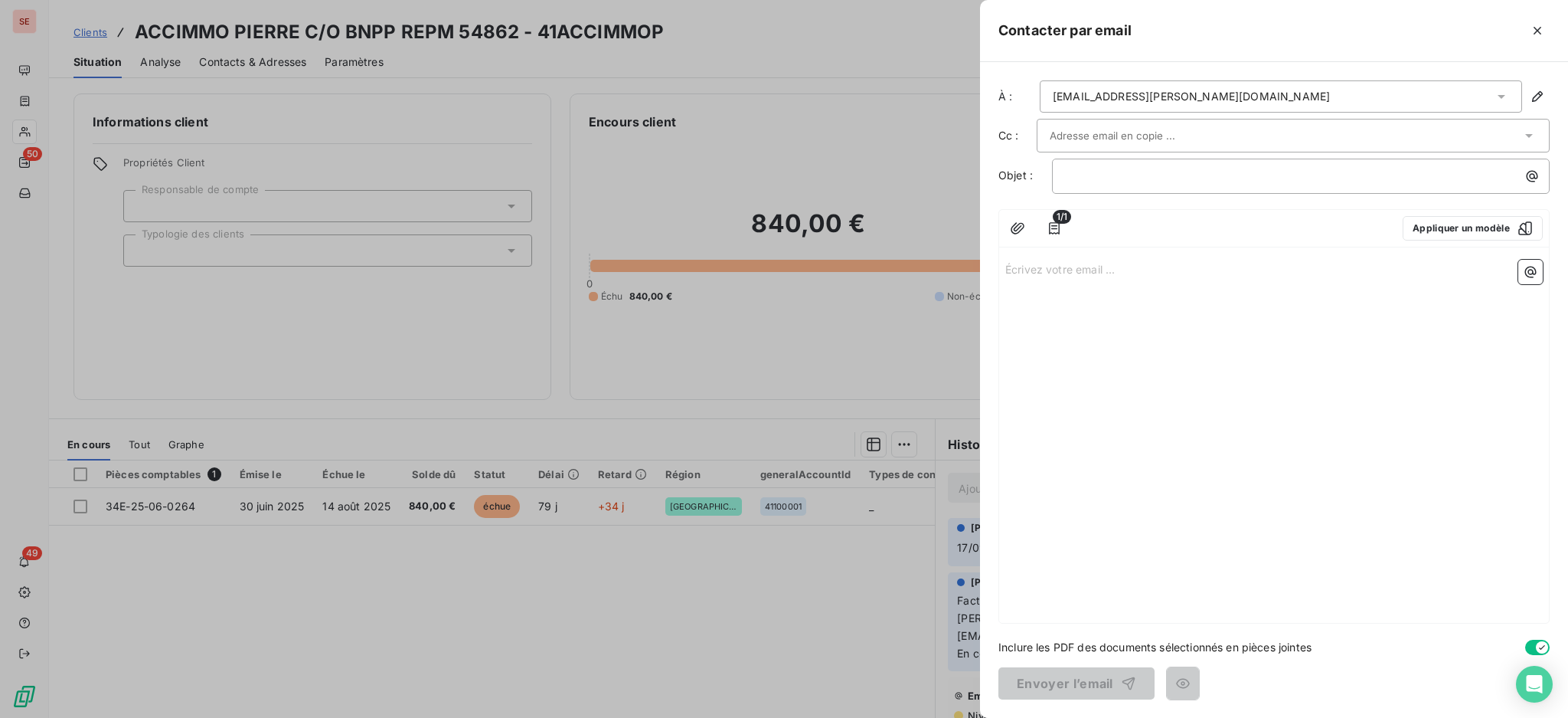
click at [1503, 95] on icon at bounding box center [1501, 96] width 15 height 15
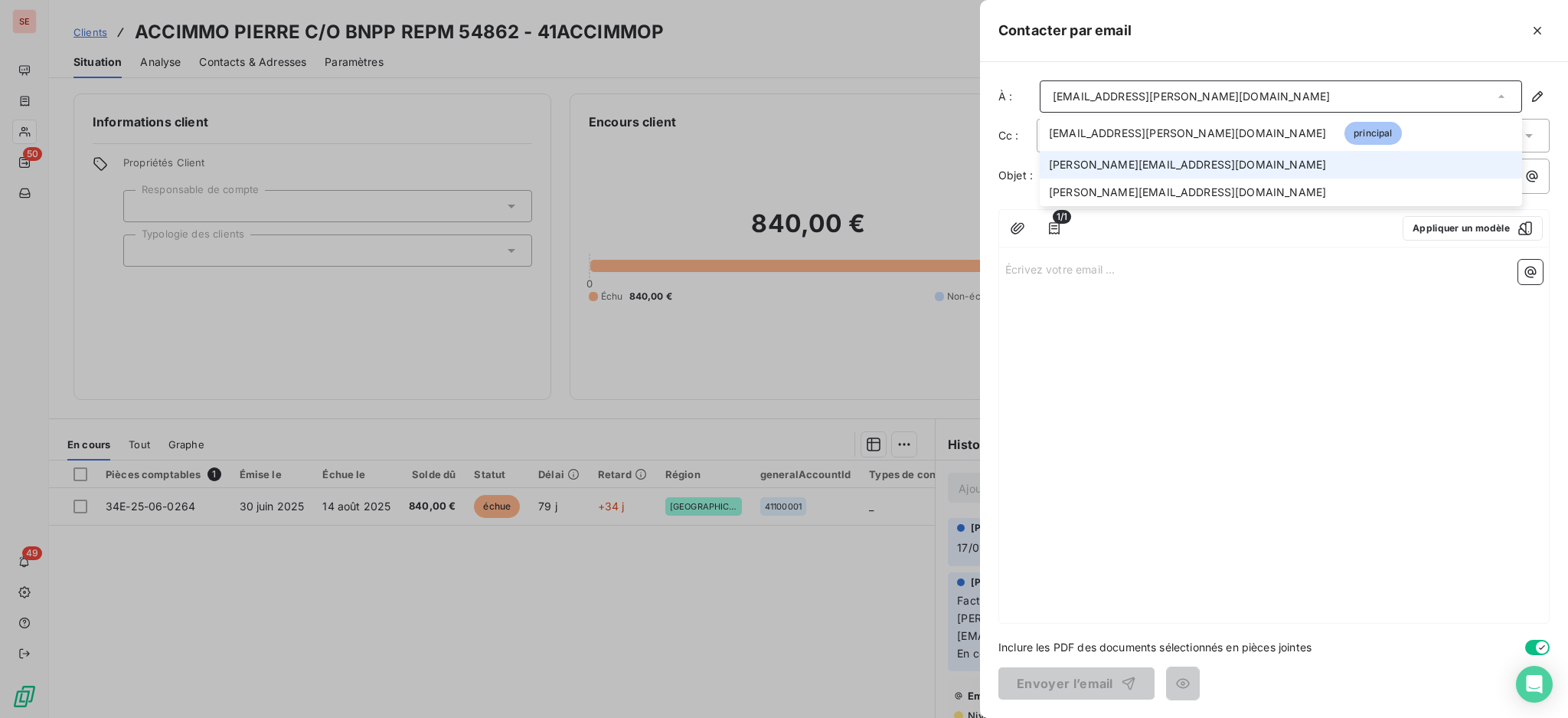
click at [1253, 172] on span "[PERSON_NAME][EMAIL_ADDRESS][DOMAIN_NAME]" at bounding box center [1187, 164] width 277 height 15
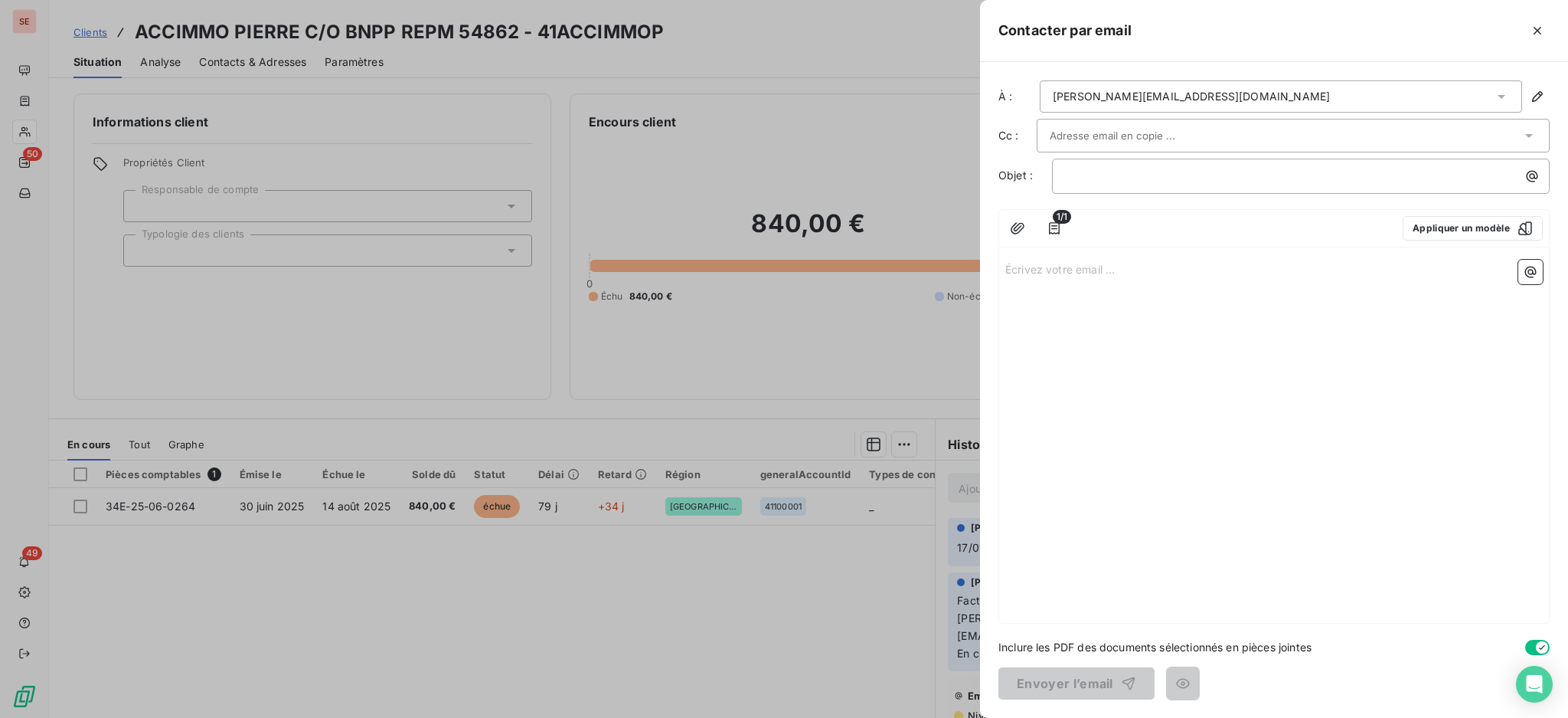
click at [1201, 187] on div "﻿" at bounding box center [1301, 176] width 498 height 35
click at [1203, 183] on p "﻿" at bounding box center [1304, 176] width 479 height 18
click at [1017, 267] on p "Écrivez votre email ... ﻿" at bounding box center [1274, 269] width 538 height 18
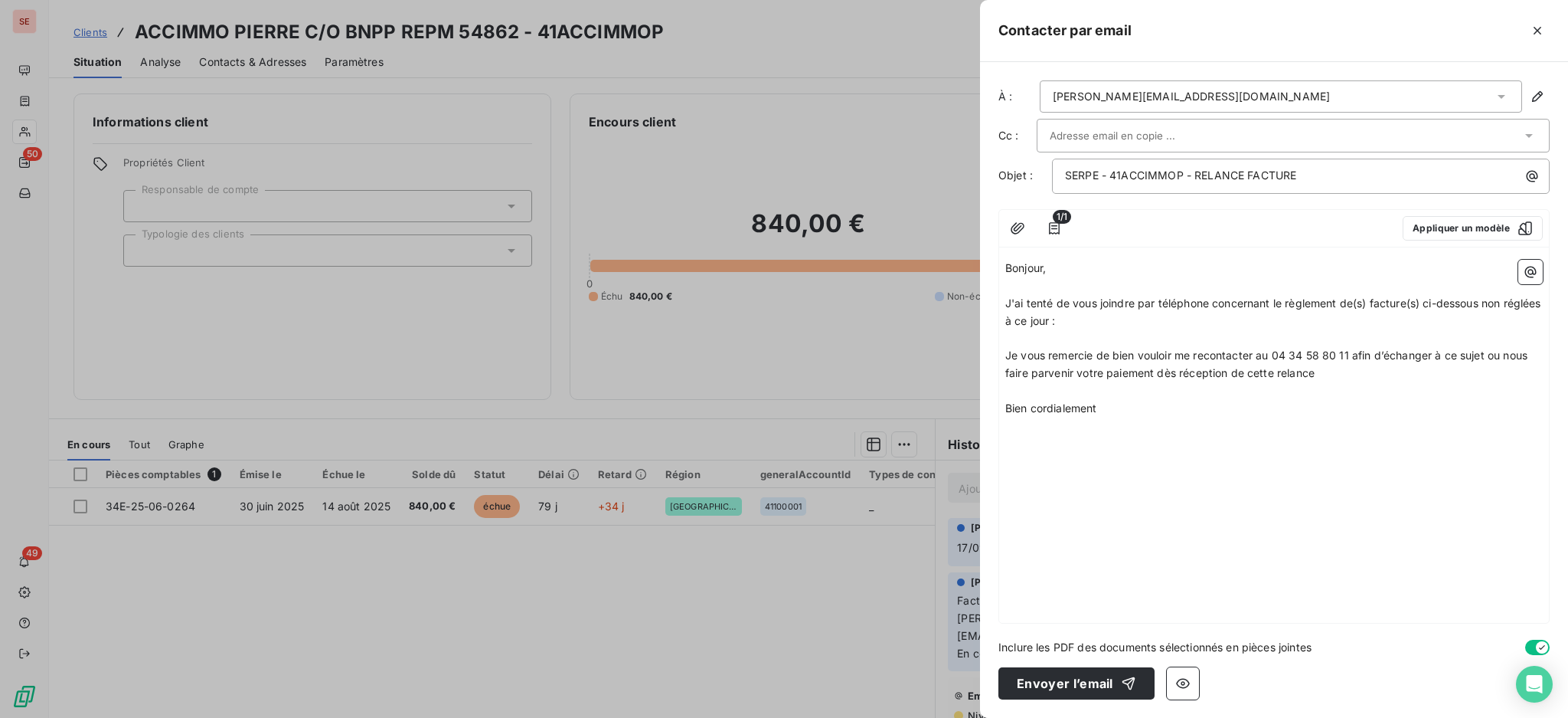
click at [1093, 342] on p "﻿" at bounding box center [1274, 340] width 538 height 18
click at [1533, 273] on icon "button" at bounding box center [1531, 273] width 12 height 12
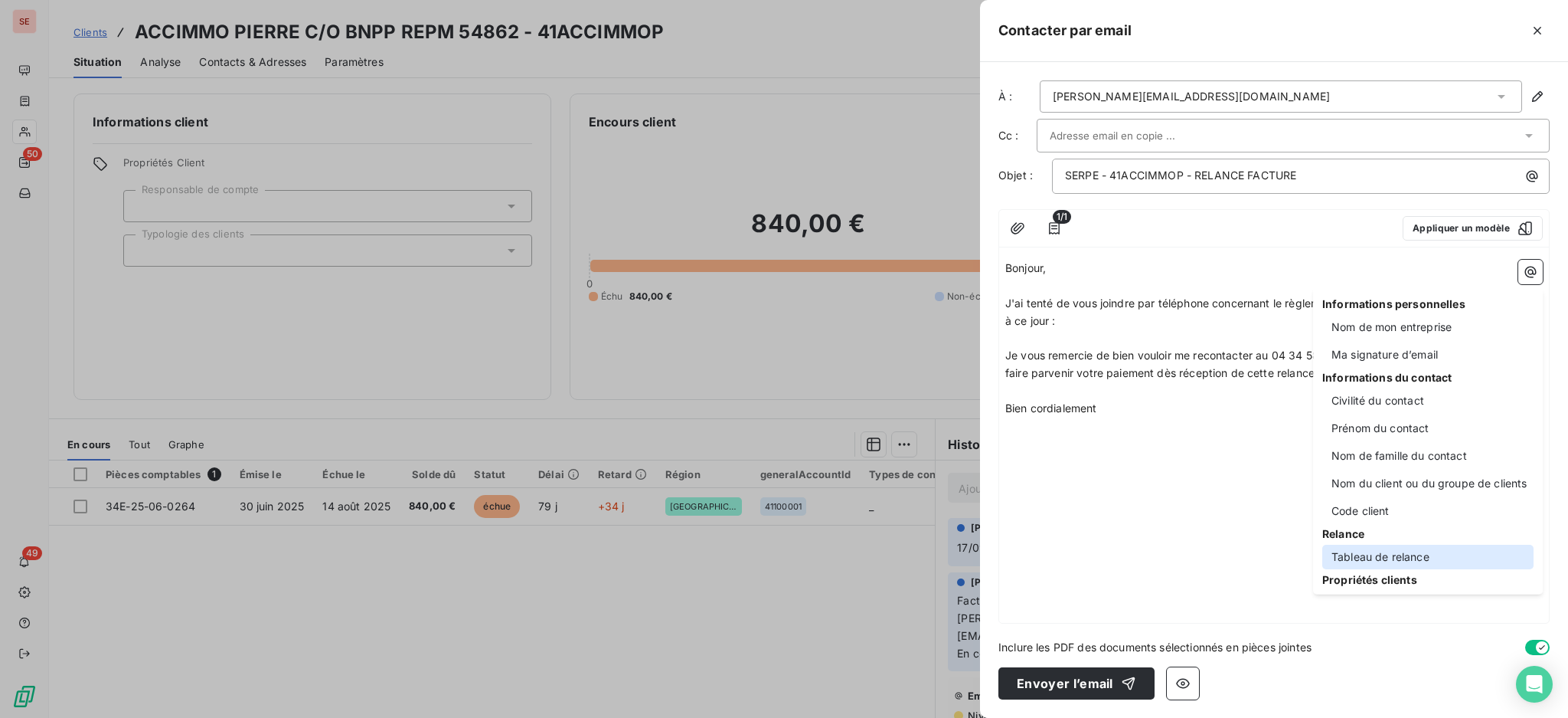
click at [1399, 555] on div "Tableau de relance" at bounding box center [1428, 557] width 211 height 25
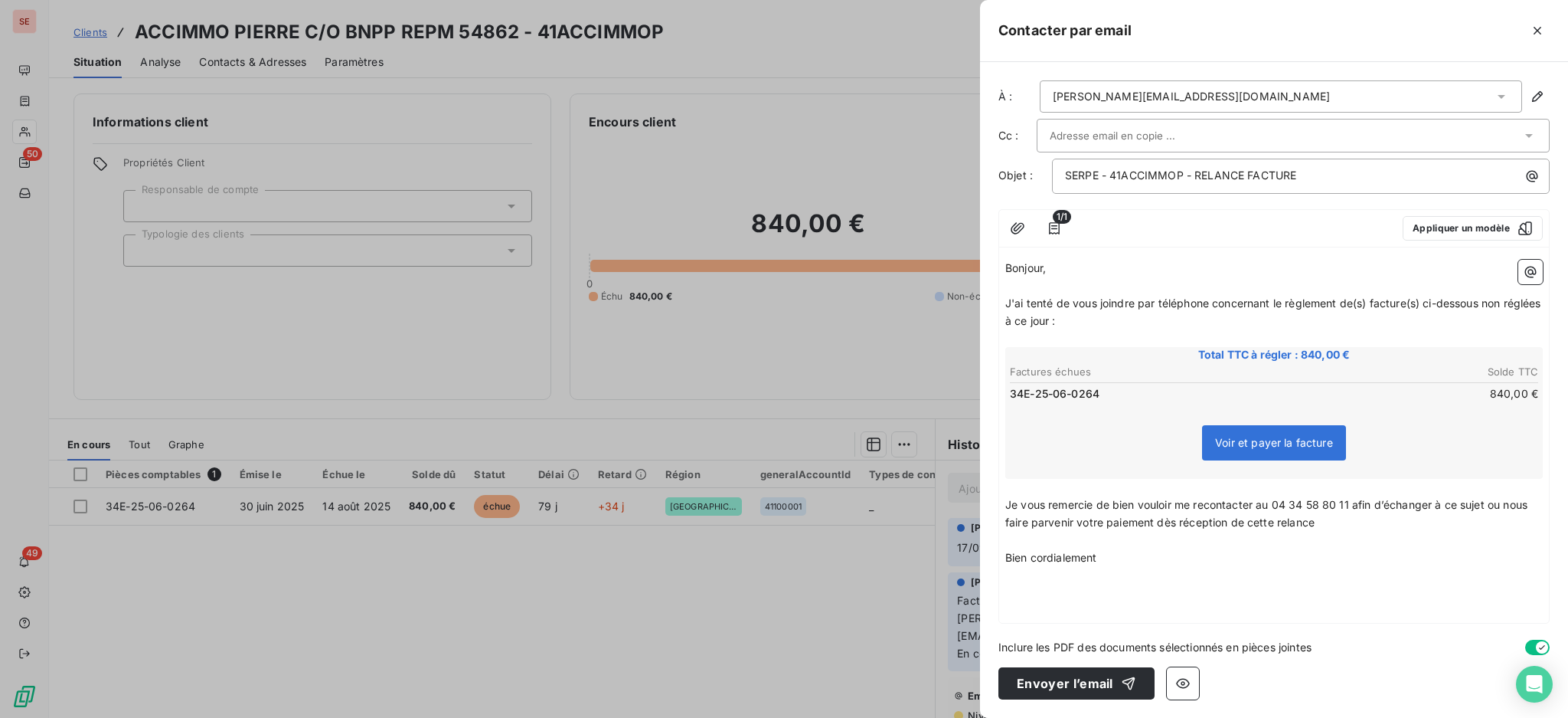
click at [1044, 587] on p "﻿" at bounding box center [1274, 593] width 538 height 18
click at [1533, 267] on icon "button" at bounding box center [1531, 273] width 12 height 12
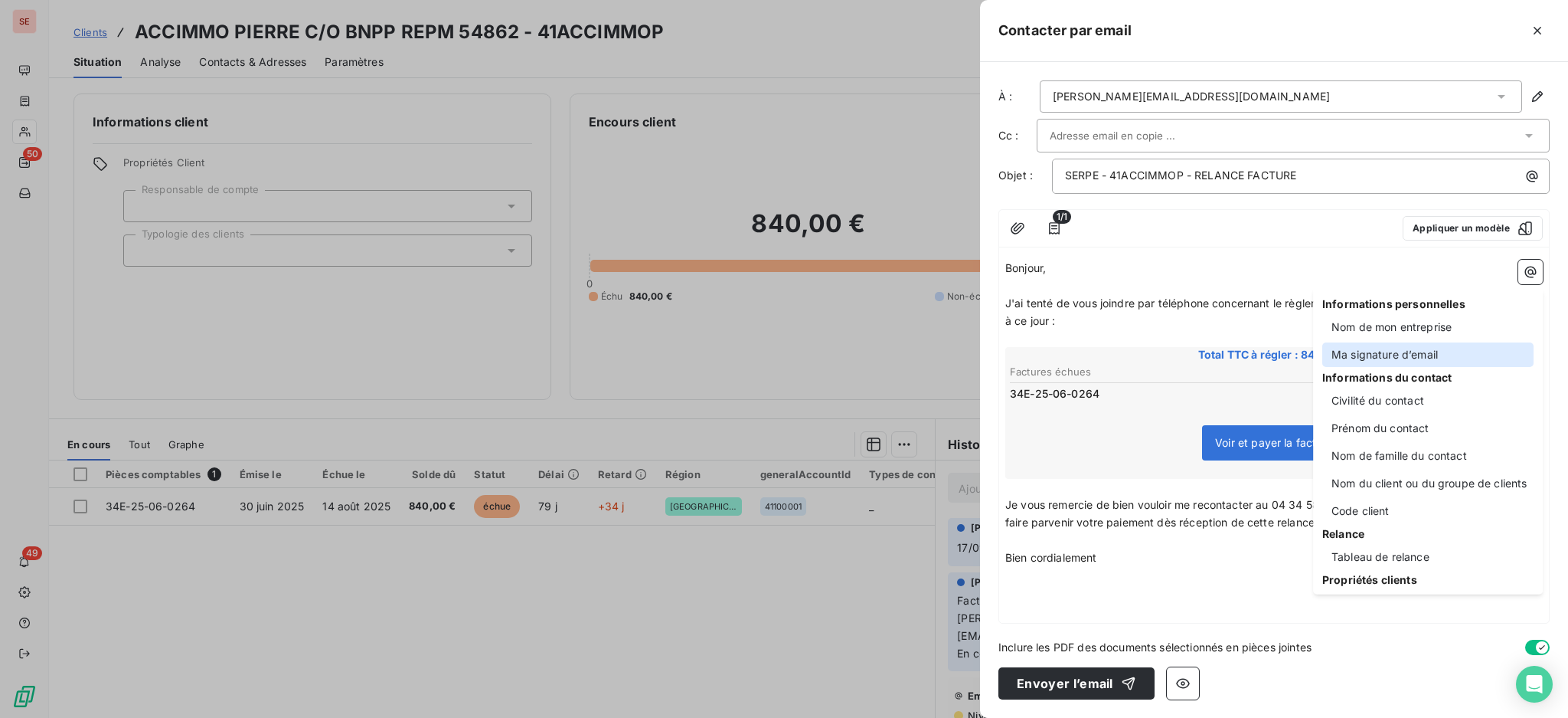
click at [1382, 363] on div "Ma signature d’email" at bounding box center [1428, 355] width 211 height 25
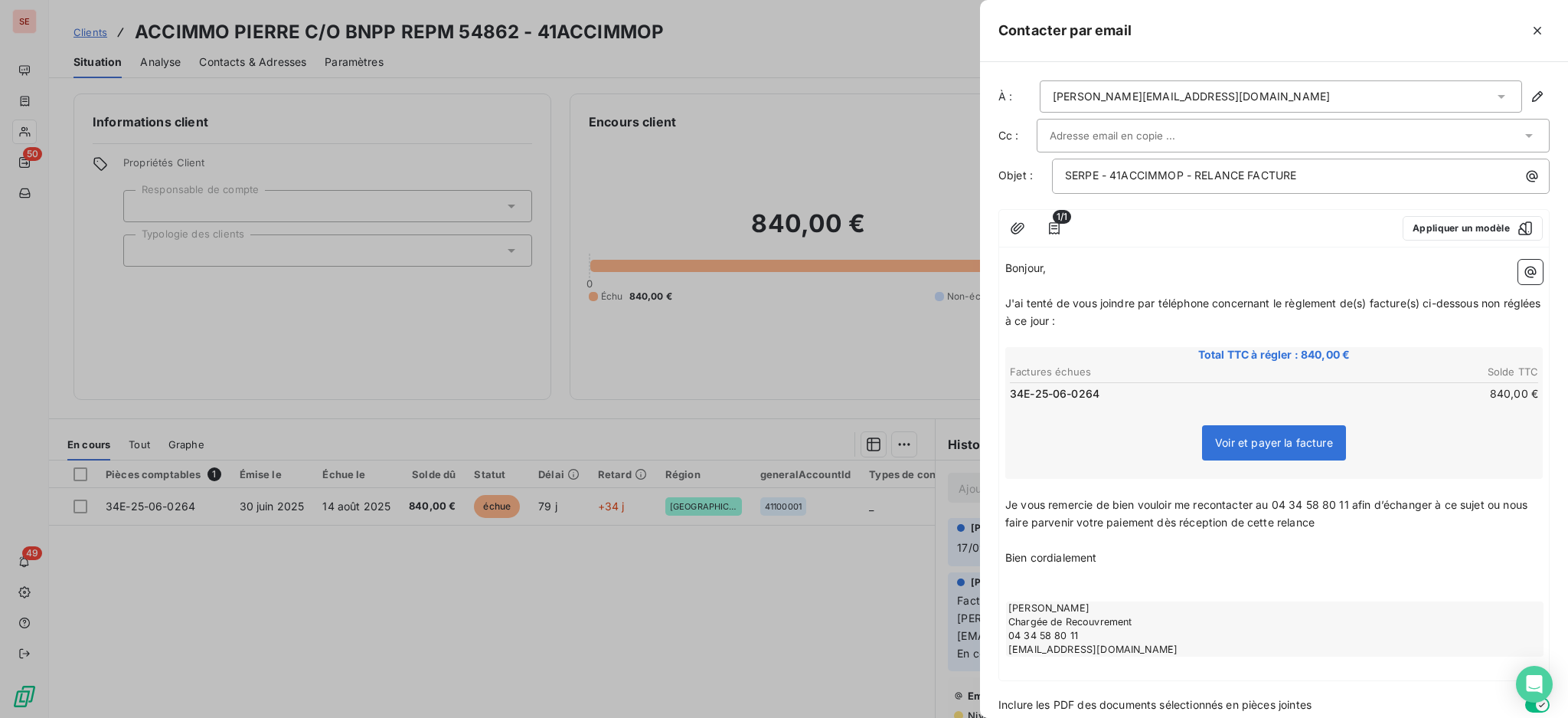
scroll to position [55, 0]
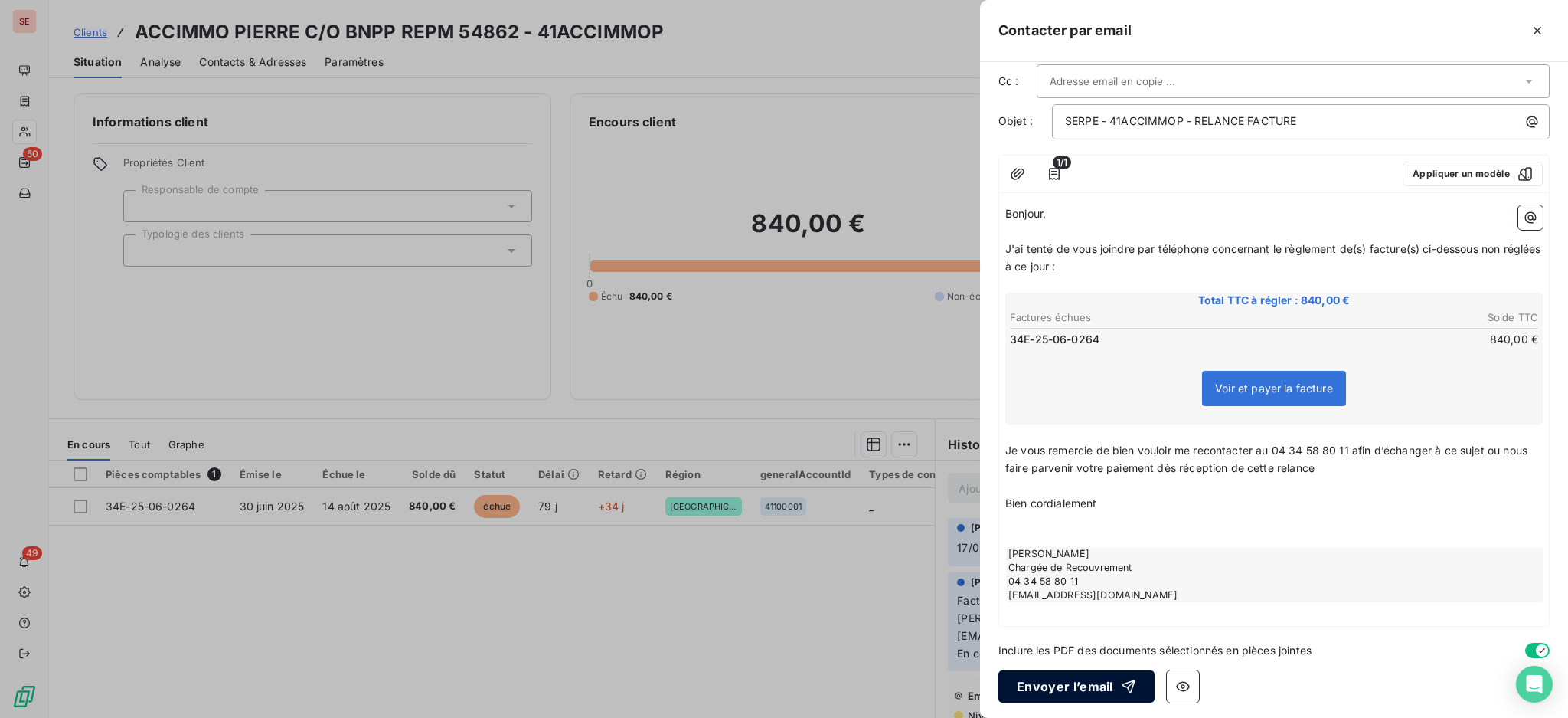
click at [1082, 679] on button "Envoyer l’email" at bounding box center [1076, 686] width 156 height 32
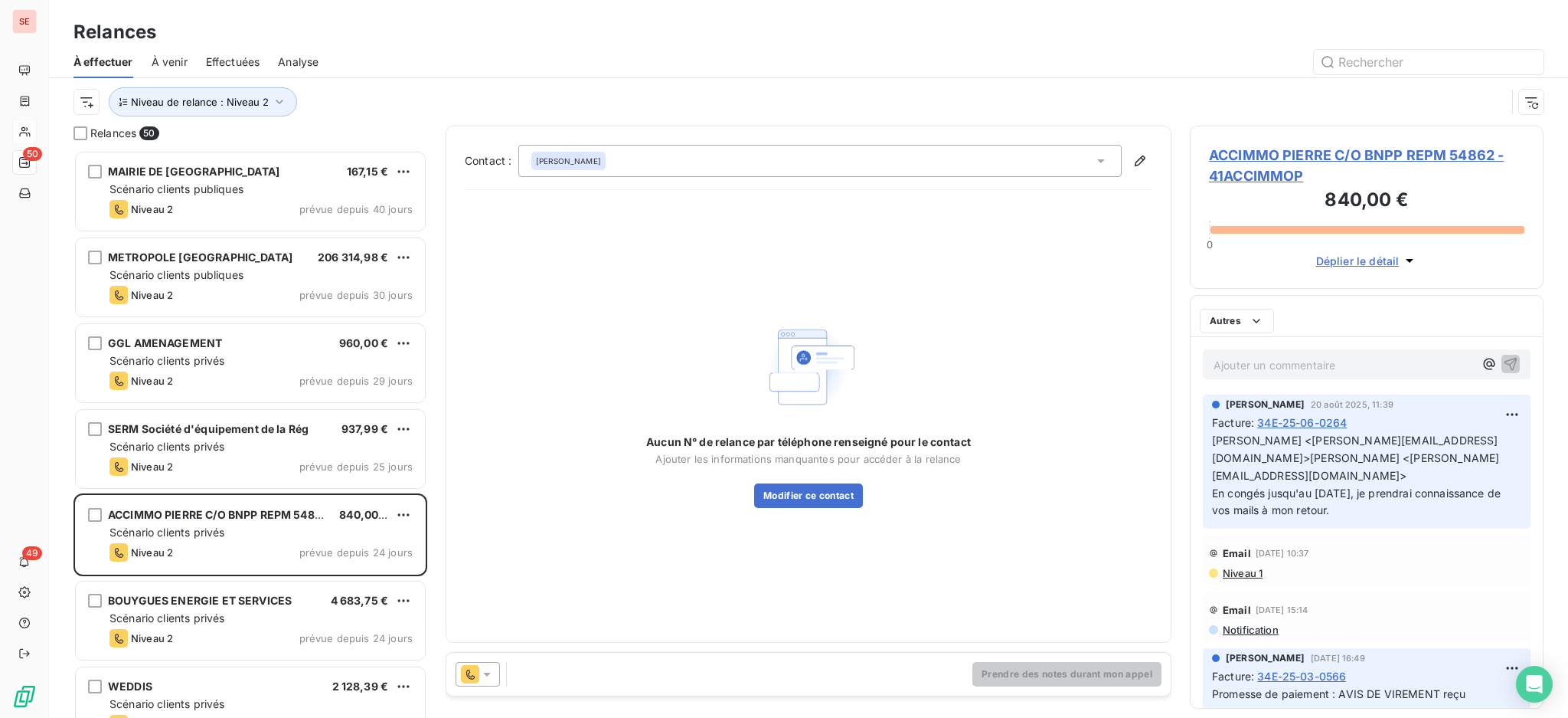
scroll to position [552, 337]
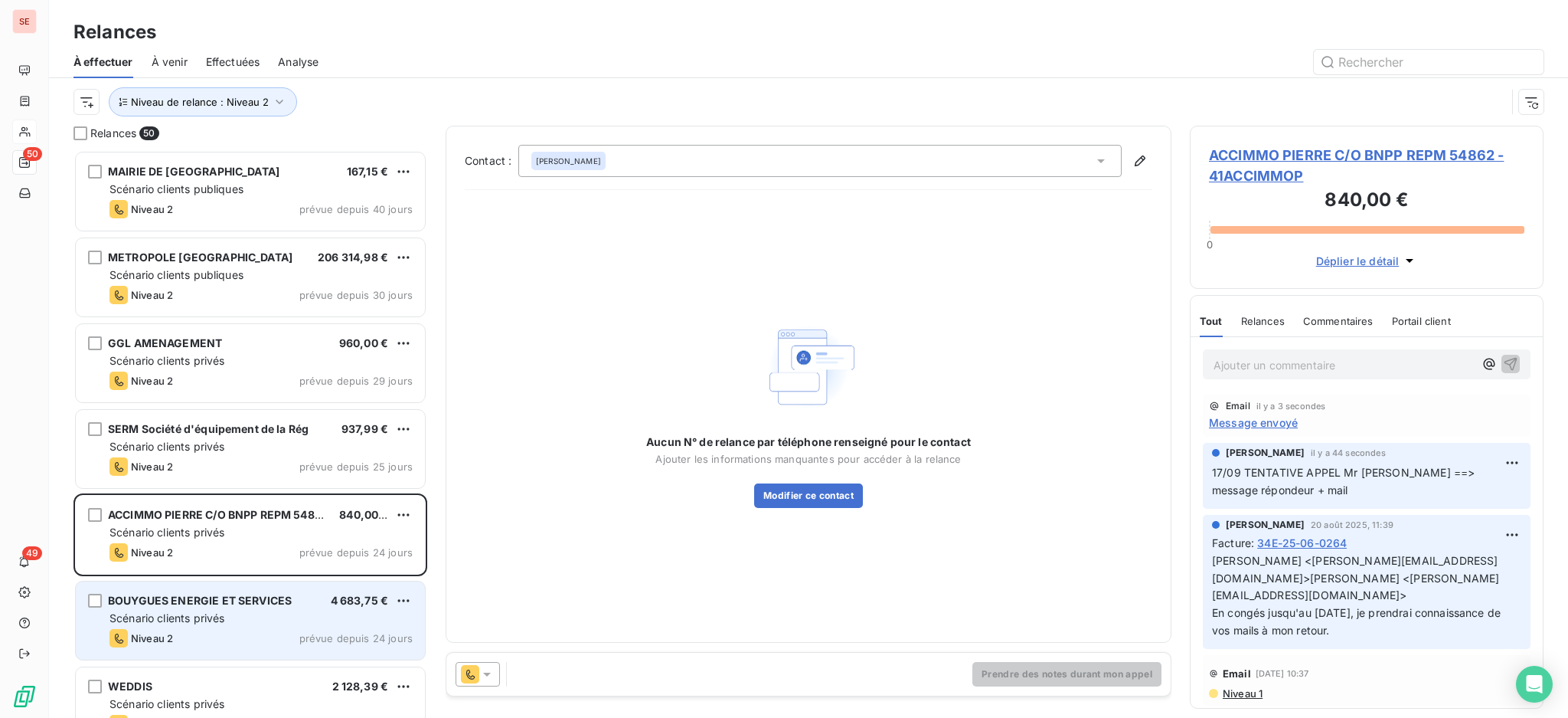
click at [222, 654] on div "BOUYGUES ENERGIE ET SERVICES 4 683,75 € Scénario clients privés Niveau 2 prévue…" at bounding box center [250, 621] width 349 height 78
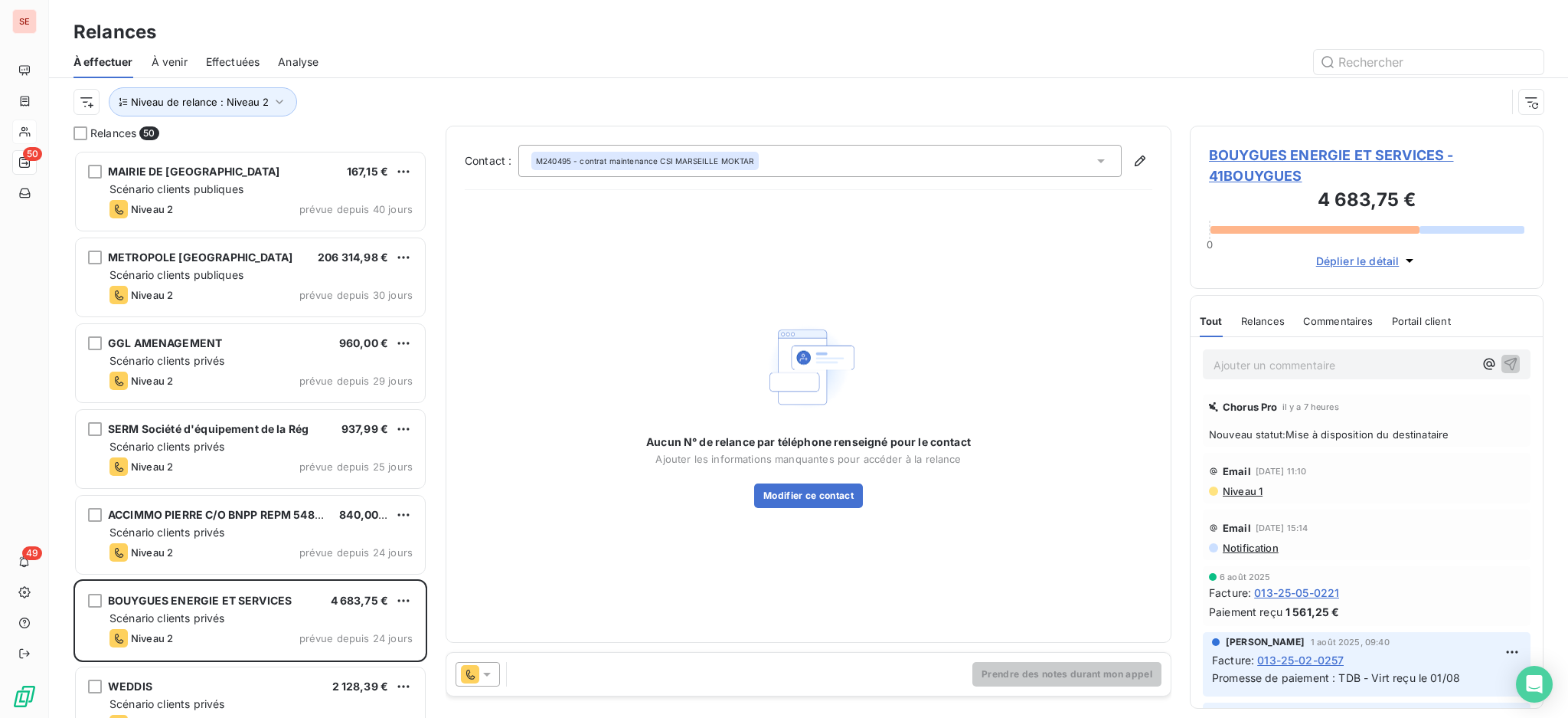
click at [1318, 153] on span "BOUYGUES ENERGIE ET SERVICES - 41BOUYGUES" at bounding box center [1367, 166] width 316 height 42
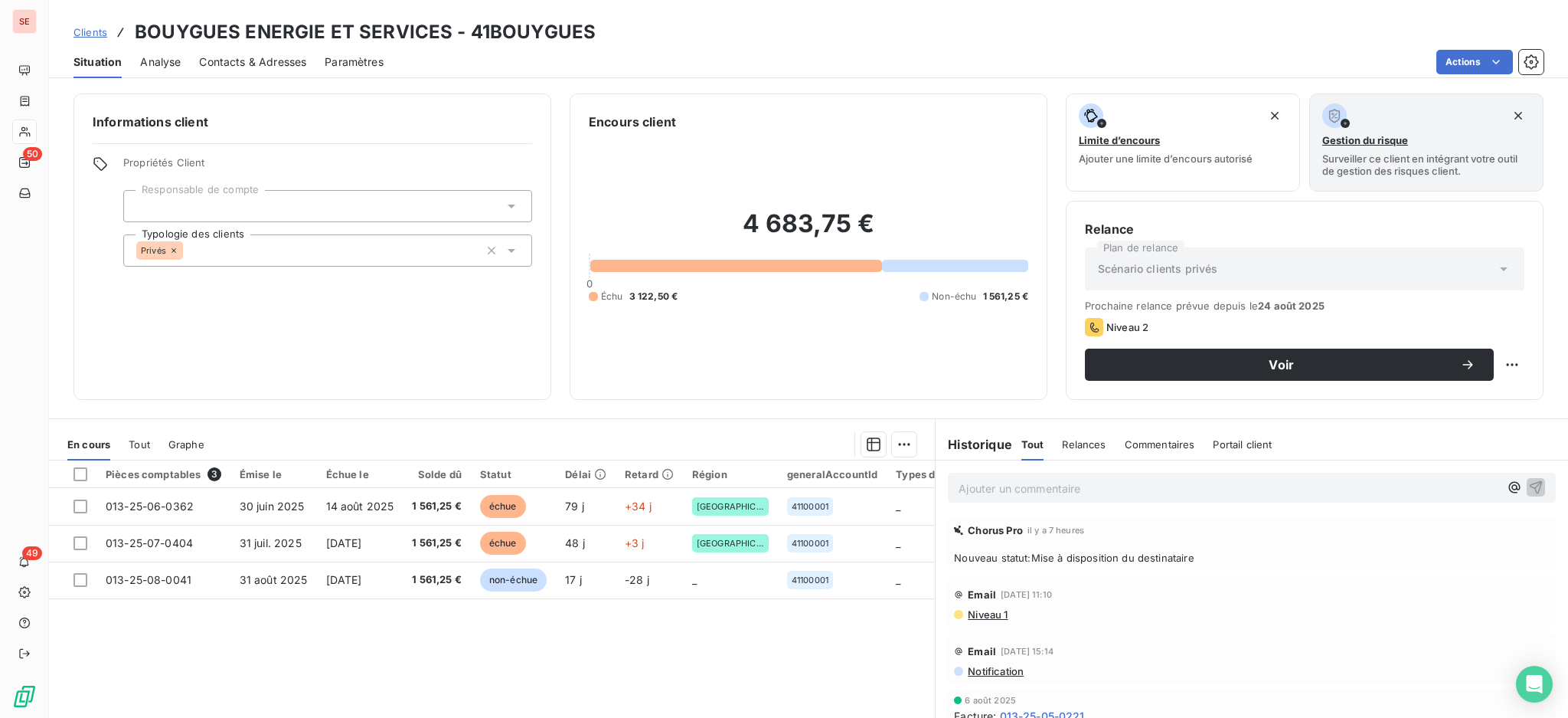
click at [971, 621] on div "Email [DATE] 11:10 Niveau 1" at bounding box center [1251, 601] width 608 height 51
click at [979, 612] on span "Niveau 1" at bounding box center [987, 615] width 42 height 12
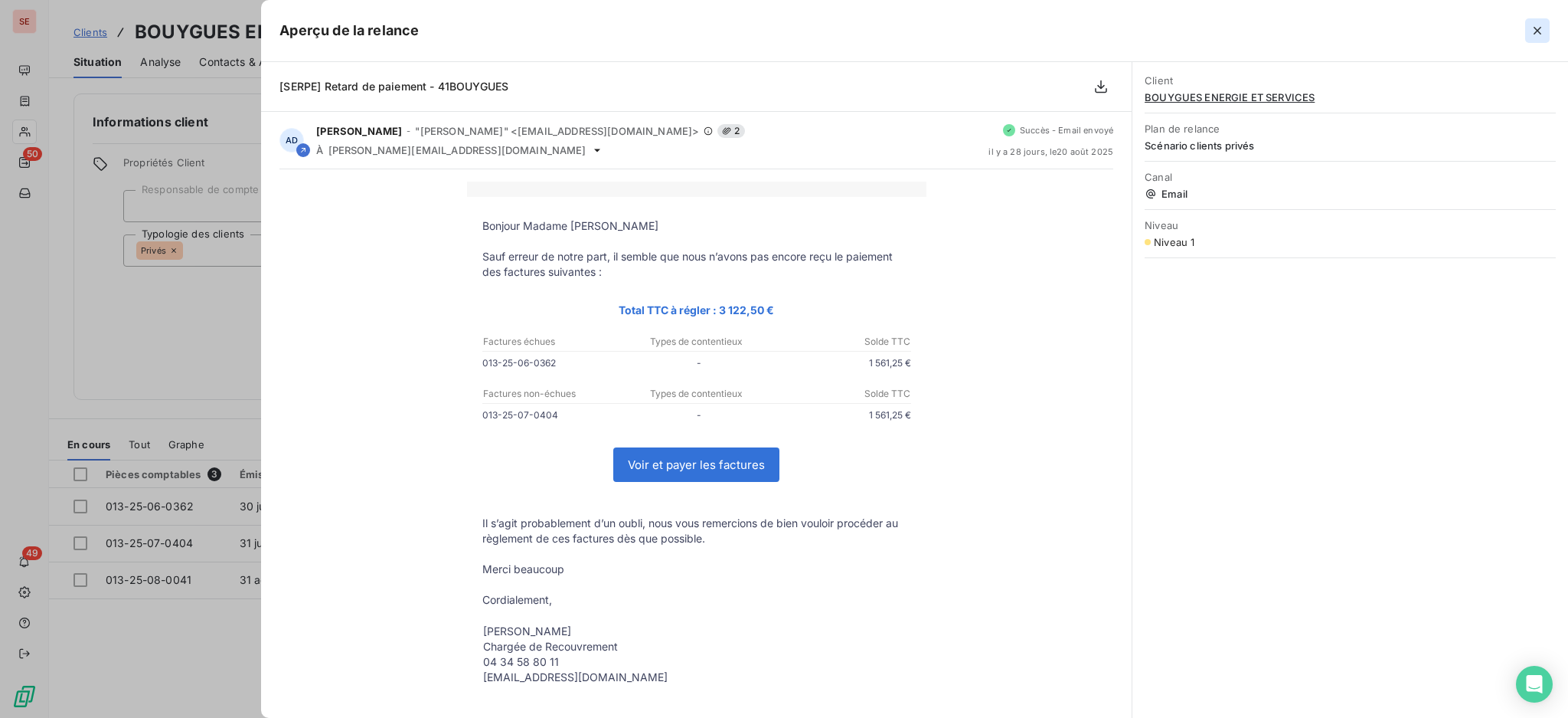
click at [1543, 25] on icon "button" at bounding box center [1537, 30] width 15 height 15
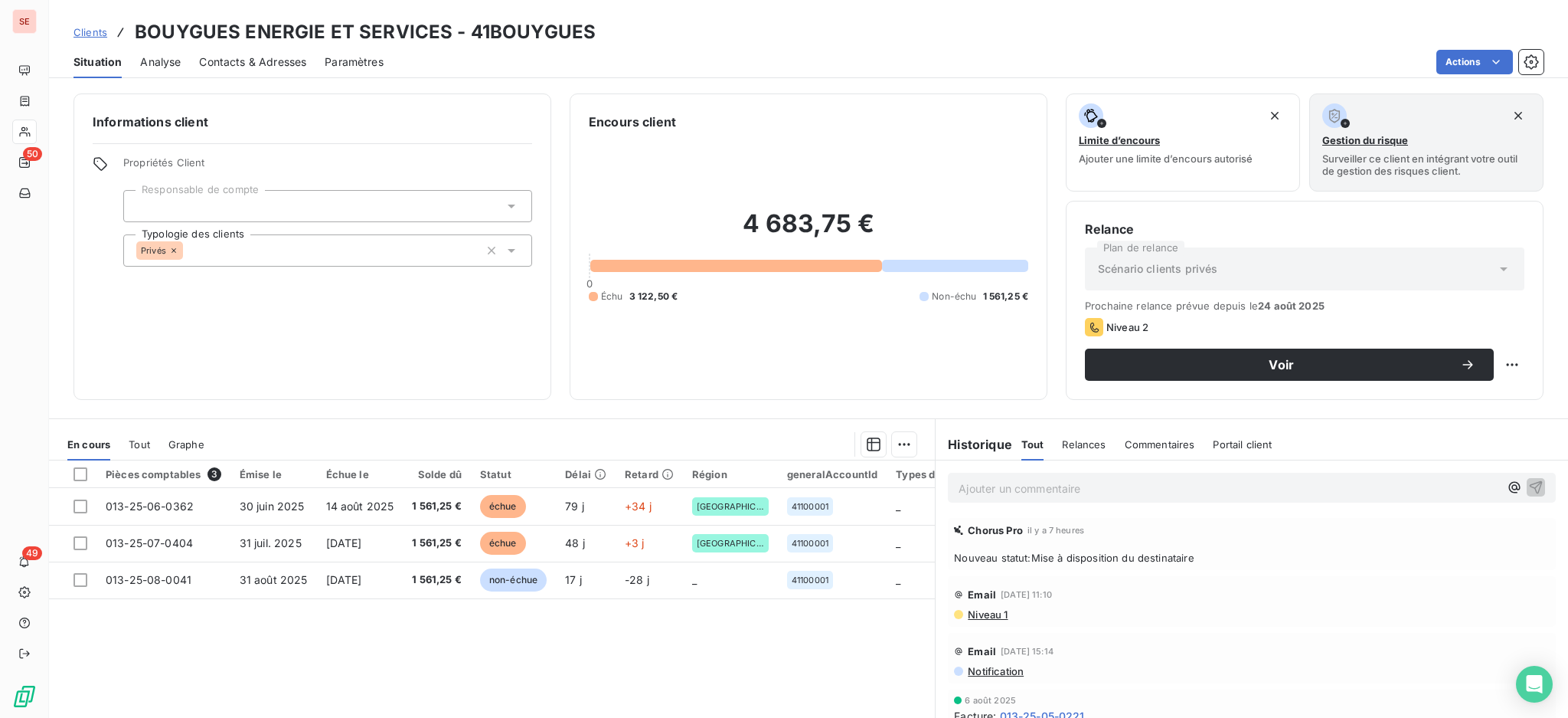
click at [267, 62] on span "Contacts & Adresses" at bounding box center [253, 62] width 107 height 15
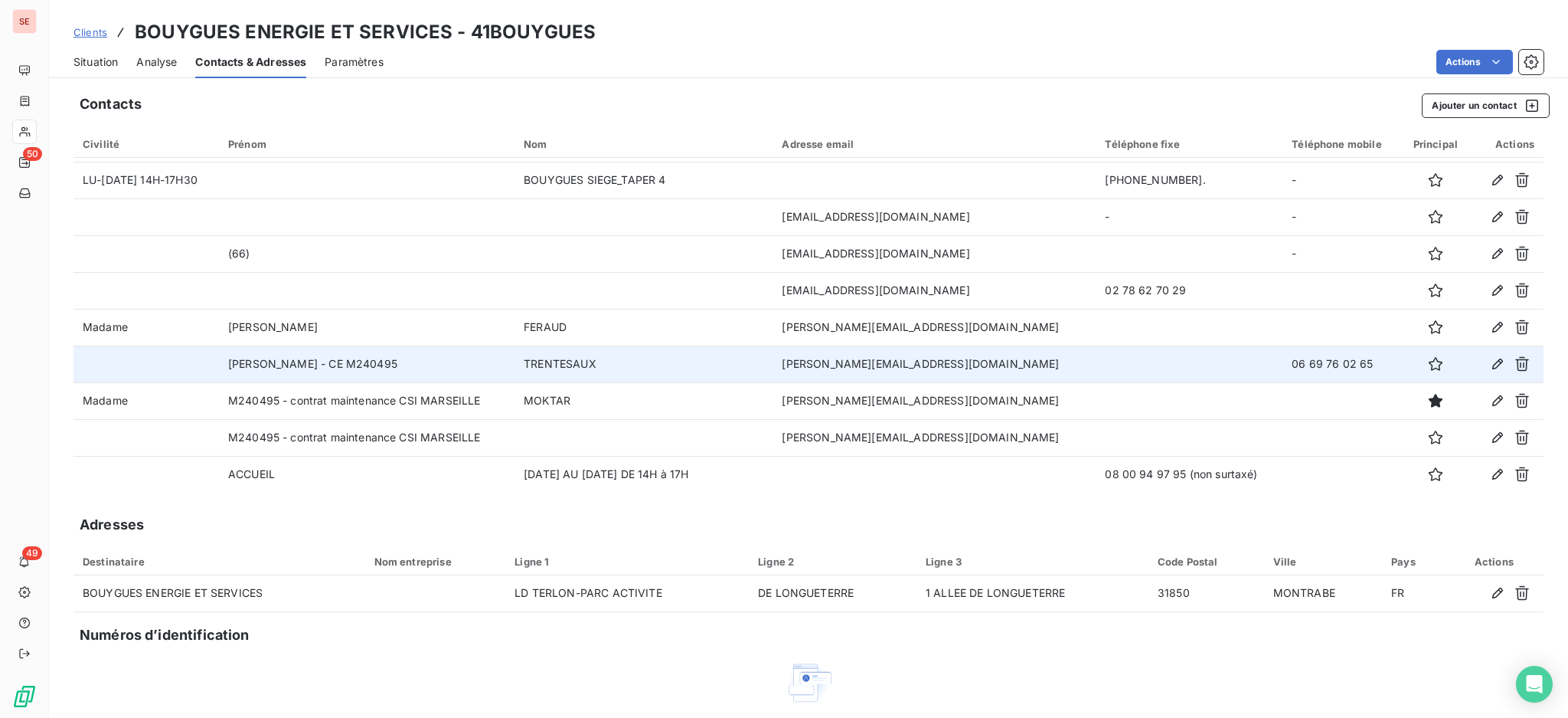
scroll to position [109, 0]
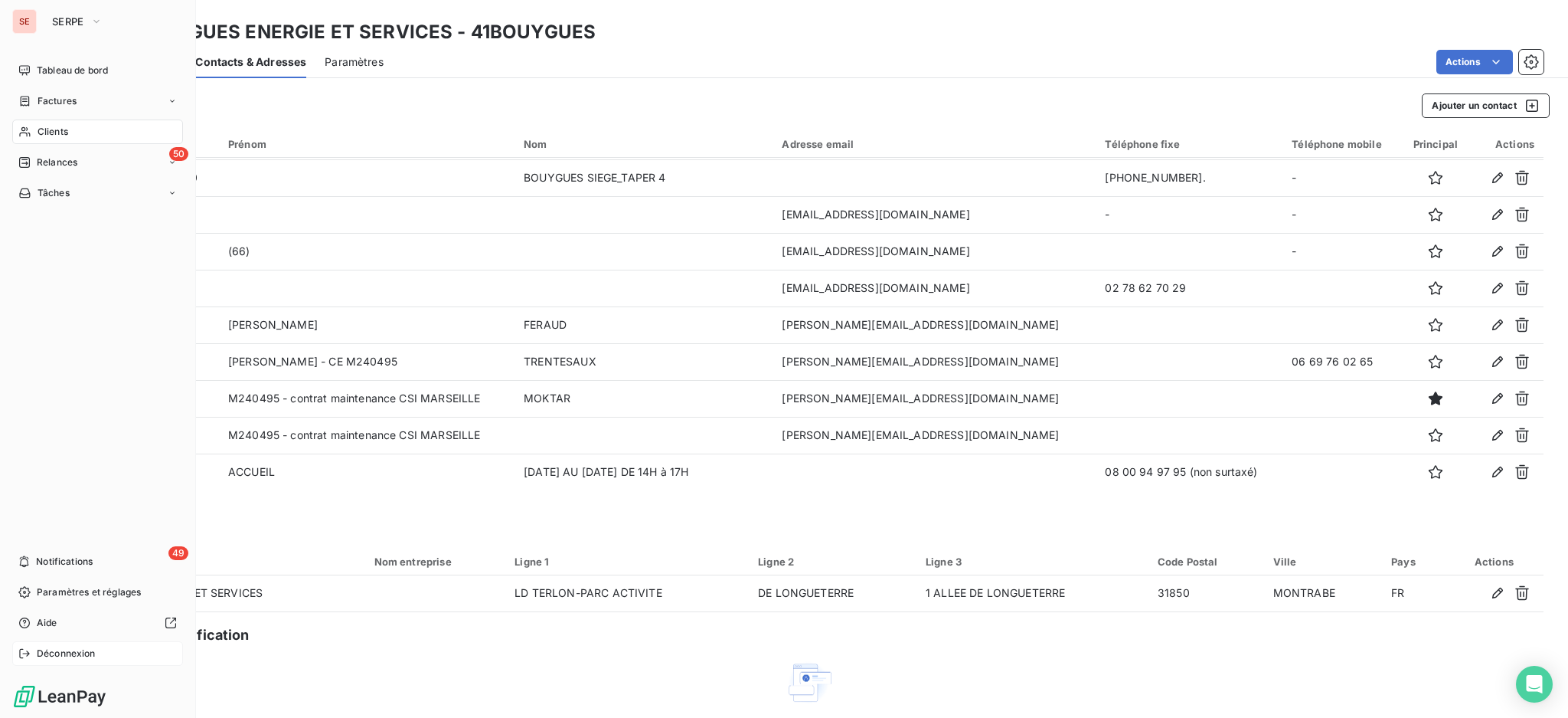
click at [65, 658] on span "Déconnexion" at bounding box center [65, 653] width 59 height 14
